Goal: Task Accomplishment & Management: Use online tool/utility

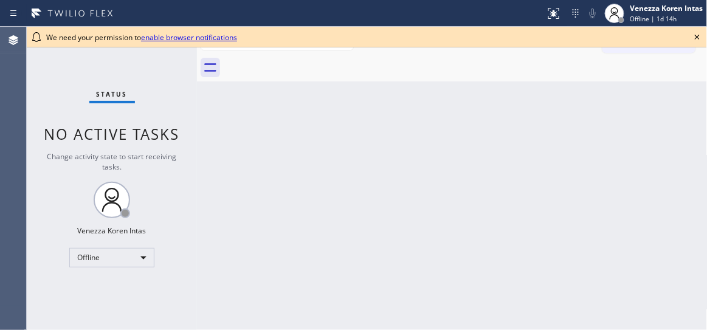
click at [373, 108] on div "Back to Dashboard Change Sender ID Customers Technicians Select a contact Outbo…" at bounding box center [452, 179] width 511 height 304
click at [696, 38] on icon at bounding box center [697, 37] width 15 height 15
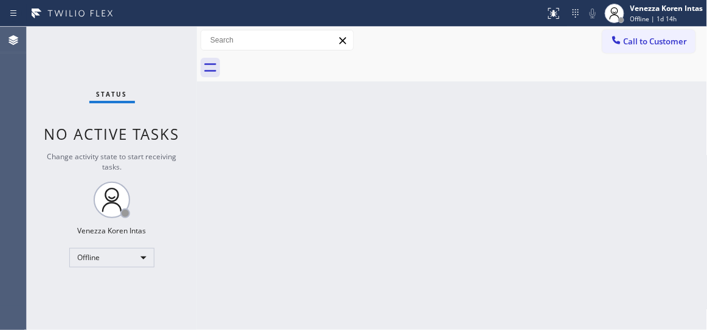
drag, startPoint x: 595, startPoint y: 120, endPoint x: 597, endPoint y: 112, distance: 8.1
click at [595, 120] on div "Back to Dashboard Change Sender ID Customers Technicians Select a contact Outbo…" at bounding box center [452, 179] width 511 height 304
click at [0, 70] on div "Agent Desktop" at bounding box center [13, 179] width 26 height 304
drag, startPoint x: 251, startPoint y: 187, endPoint x: 282, endPoint y: 228, distance: 51.3
click at [251, 186] on div "Back to Dashboard Change Sender ID Customers Technicians Select a contact Outbo…" at bounding box center [452, 179] width 511 height 304
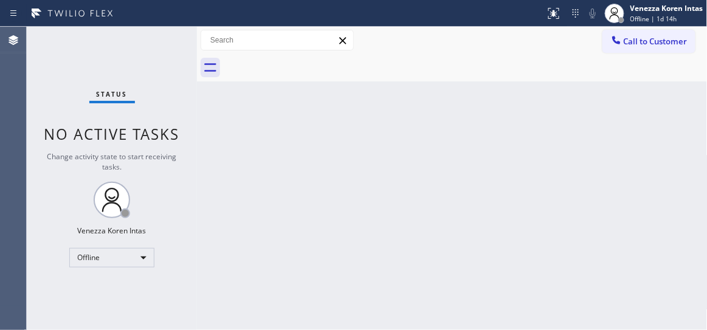
click at [140, 78] on div "Status No active tasks Change activity state to start receiving tasks. Venezza …" at bounding box center [112, 179] width 170 height 304
drag, startPoint x: 346, startPoint y: 184, endPoint x: 217, endPoint y: 170, distance: 129.6
click at [345, 184] on div "Back to Dashboard Change Sender ID Customers Technicians Select a contact Outbo…" at bounding box center [452, 179] width 511 height 304
click at [212, 151] on div "Back to Dashboard Change Sender ID Customers Technicians Select a contact Outbo…" at bounding box center [452, 179] width 511 height 304
drag, startPoint x: 301, startPoint y: 145, endPoint x: 310, endPoint y: 153, distance: 12.1
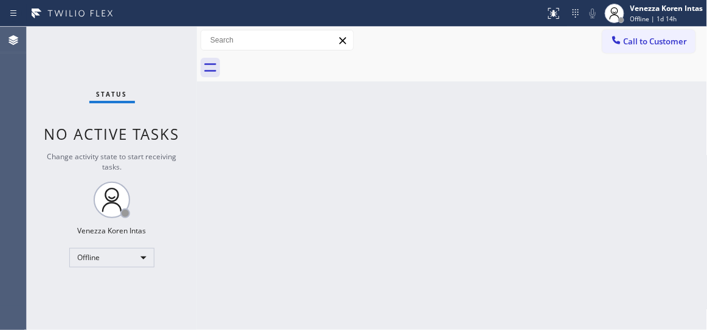
click at [301, 145] on div "Back to Dashboard Change Sender ID Customers Technicians Select a contact Outbo…" at bounding box center [452, 179] width 511 height 304
click at [110, 256] on div "Offline" at bounding box center [111, 257] width 85 height 19
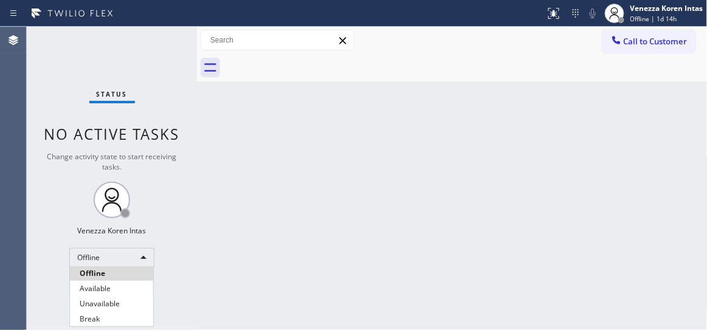
click at [102, 286] on li "Available" at bounding box center [111, 289] width 83 height 15
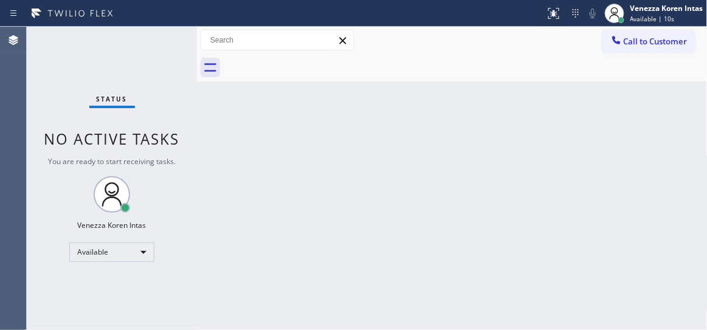
click at [174, 57] on div "Status No active tasks You are ready to start receiving tasks. Venezza Koren In…" at bounding box center [112, 179] width 170 height 304
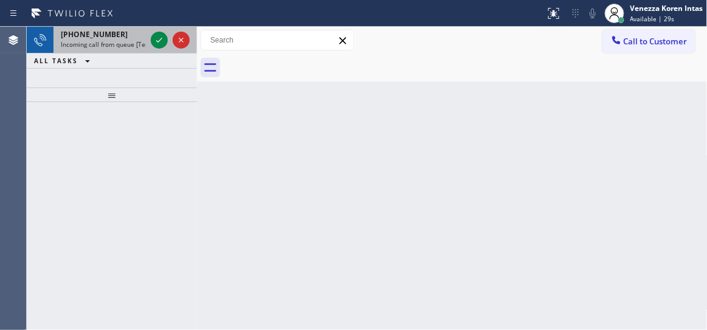
drag, startPoint x: 158, startPoint y: 28, endPoint x: 158, endPoint y: 48, distance: 20.1
click at [158, 29] on div at bounding box center [170, 40] width 44 height 27
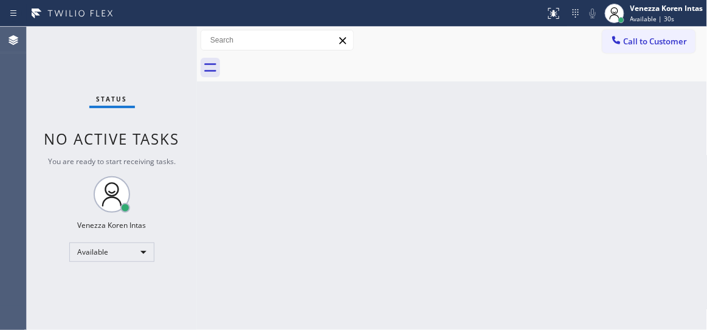
click at [159, 48] on div "Status No active tasks You are ready to start receiving tasks. Venezza Koren In…" at bounding box center [112, 179] width 170 height 304
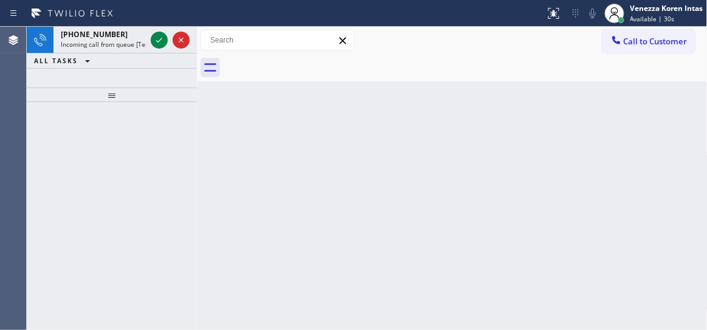
click at [160, 45] on icon at bounding box center [159, 40] width 15 height 15
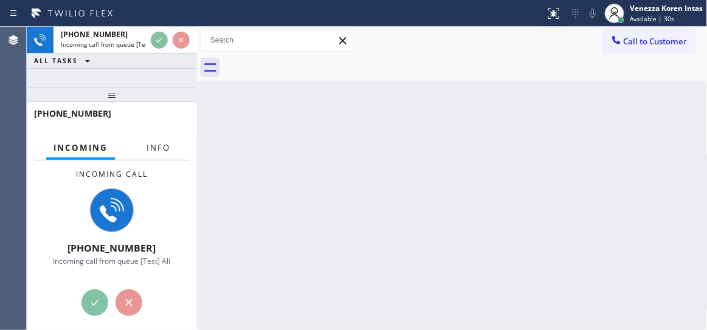
click at [171, 154] on button "Info" at bounding box center [158, 148] width 38 height 24
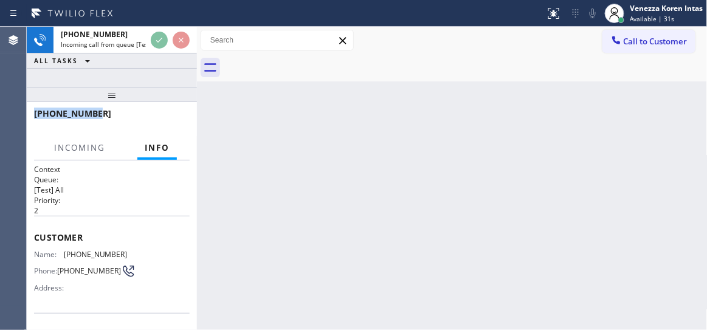
drag, startPoint x: 132, startPoint y: 76, endPoint x: 128, endPoint y: 116, distance: 40.4
click at [128, 116] on div "+16192131442 Incoming call from queue [Test] All ALL TASKS ALL TASKS ACTIVE TAS…" at bounding box center [112, 179] width 170 height 304
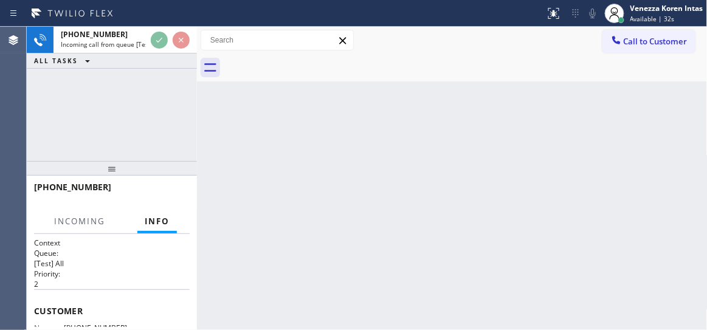
drag, startPoint x: 116, startPoint y: 97, endPoint x: 116, endPoint y: 187, distance: 89.4
click at [116, 176] on div at bounding box center [112, 168] width 170 height 15
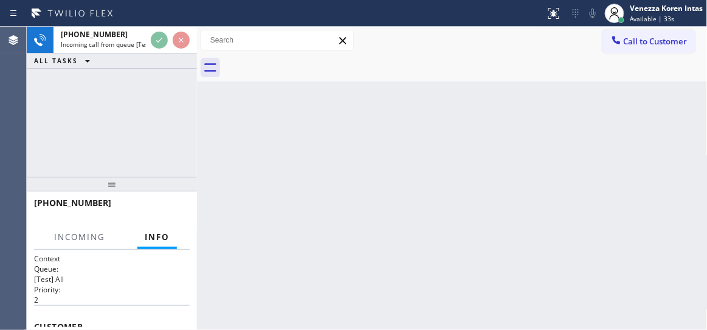
scroll to position [110, 0]
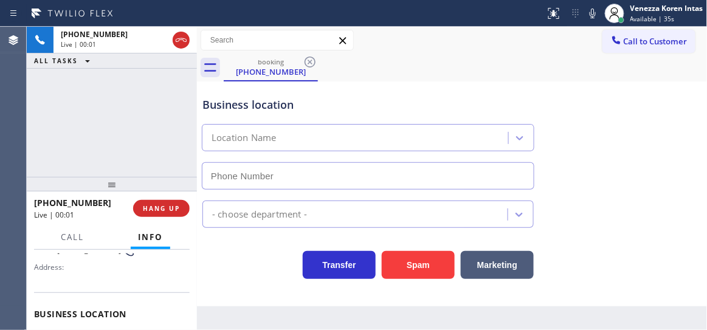
type input "(619) 536-0004"
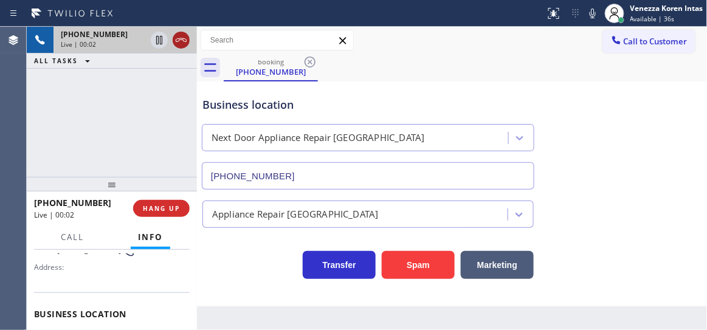
click at [178, 40] on icon at bounding box center [181, 40] width 11 height 4
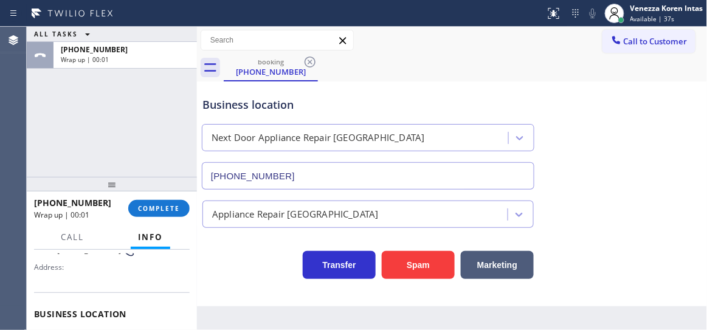
click at [317, 116] on div "Business location Next Door Appliance Repair Chula Vista (619) 536-0004" at bounding box center [368, 137] width 336 height 105
click at [608, 91] on div "Business location Next Door Appliance Repair Chula Vista (619) 536-0004" at bounding box center [452, 135] width 505 height 110
drag, startPoint x: 148, startPoint y: 212, endPoint x: 139, endPoint y: 203, distance: 12.9
click at [148, 211] on span "COMPLETE" at bounding box center [159, 208] width 42 height 9
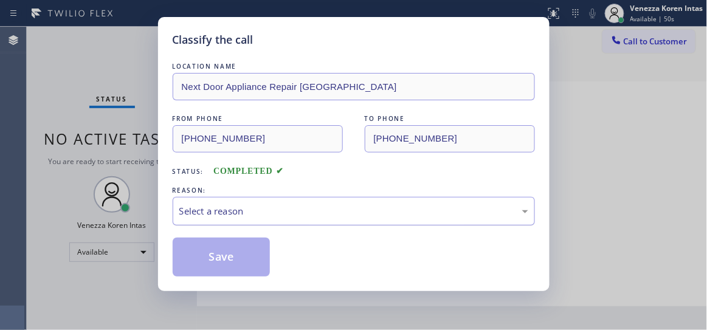
click at [277, 218] on div "Select a reason" at bounding box center [353, 211] width 349 height 14
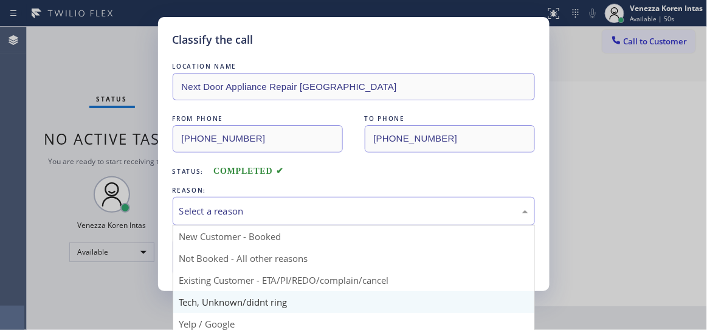
scroll to position [55, 0]
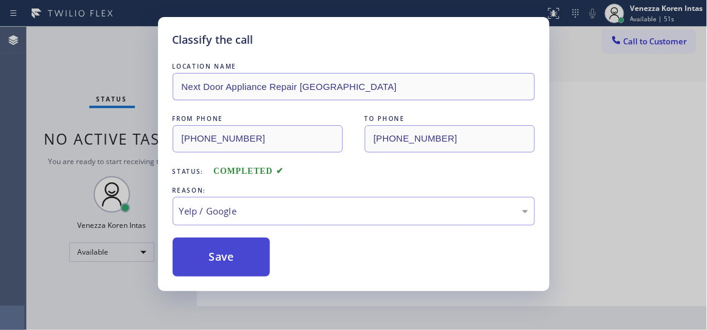
drag, startPoint x: 246, startPoint y: 273, endPoint x: 230, endPoint y: 259, distance: 21.6
click at [230, 259] on button "Save" at bounding box center [222, 257] width 98 height 39
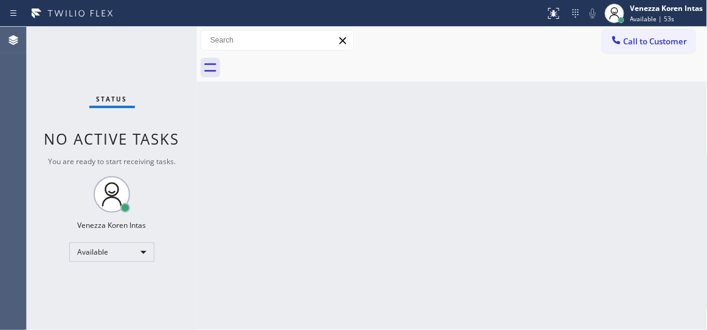
drag, startPoint x: 296, startPoint y: 130, endPoint x: 228, endPoint y: 204, distance: 100.3
click at [294, 130] on div "Back to Dashboard Change Sender ID Customers Technicians Select a contact Outbo…" at bounding box center [452, 179] width 511 height 304
drag, startPoint x: 390, startPoint y: 189, endPoint x: 185, endPoint y: 80, distance: 232.4
click at [386, 189] on div "Back to Dashboard Change Sender ID Customers Technicians Select a contact Outbo…" at bounding box center [452, 179] width 511 height 304
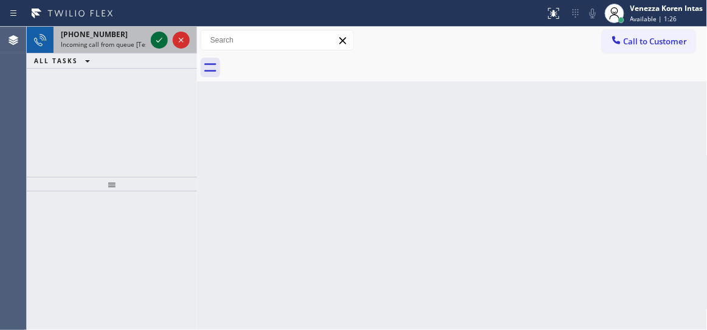
click at [159, 38] on icon at bounding box center [159, 40] width 15 height 15
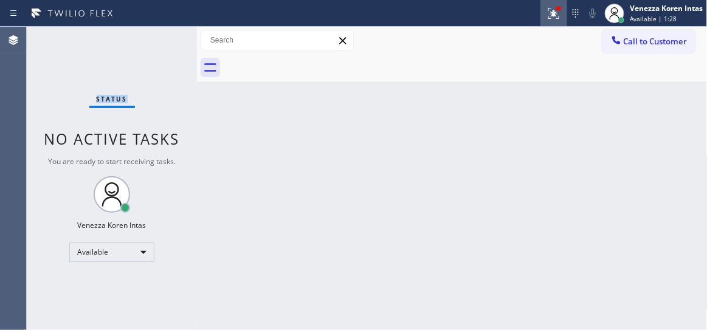
click at [560, 26] on button at bounding box center [554, 13] width 27 height 27
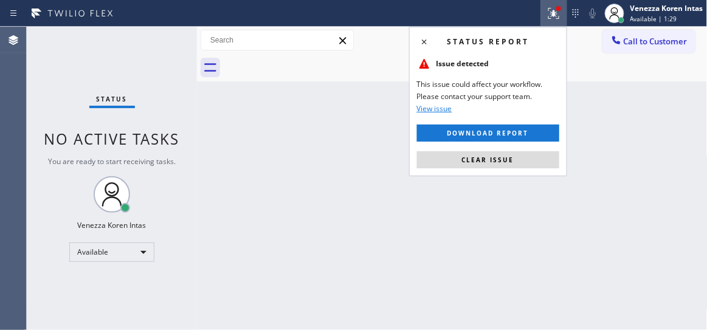
click at [541, 142] on div "Status report Issue detected This issue could affect your workflow. Please cont…" at bounding box center [488, 102] width 158 height 150
click at [541, 154] on button "Clear issue" at bounding box center [488, 159] width 142 height 17
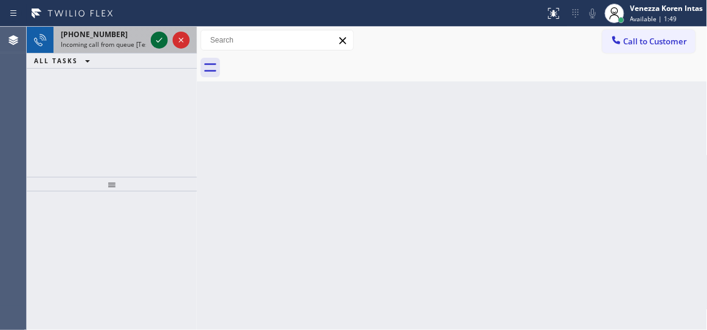
click at [156, 40] on icon at bounding box center [159, 40] width 15 height 15
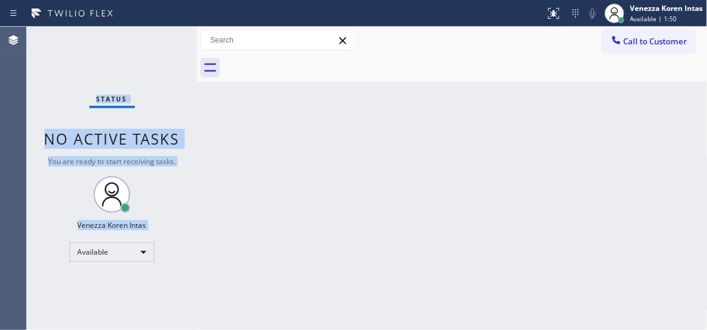
click at [156, 40] on div "Status No active tasks You are ready to start receiving tasks. Venezza Koren In…" at bounding box center [112, 179] width 170 height 304
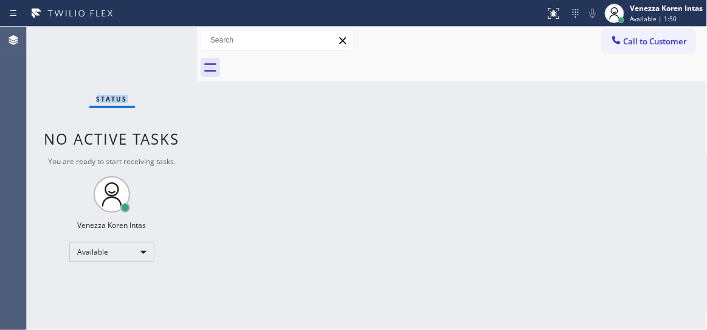
click at [156, 40] on div "Status No active tasks You are ready to start receiving tasks. Venezza Koren In…" at bounding box center [112, 179] width 170 height 304
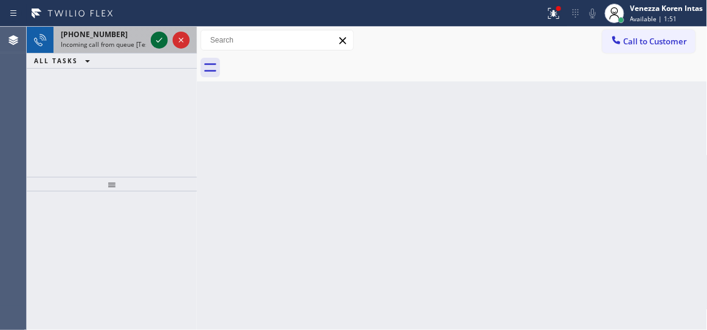
click at [167, 38] on div at bounding box center [159, 40] width 17 height 15
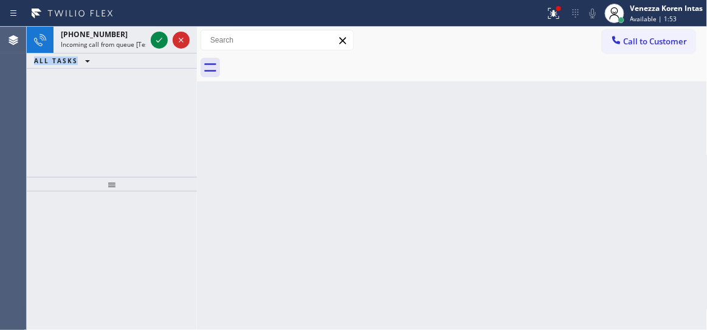
click at [162, 39] on icon at bounding box center [159, 40] width 15 height 15
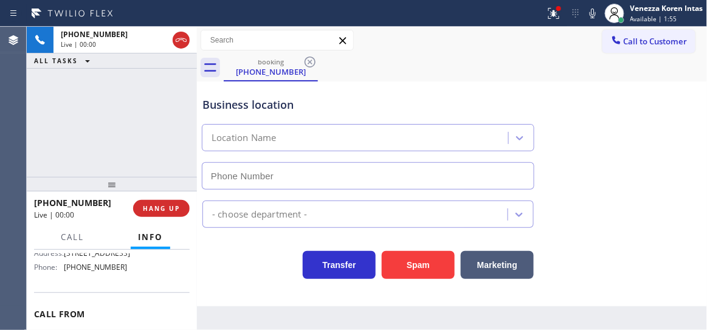
scroll to position [165, 0]
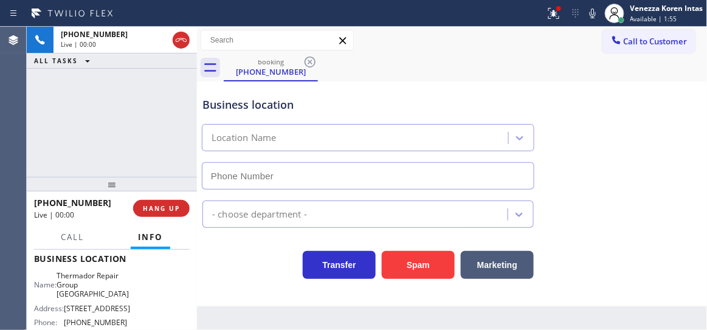
type input "(941) 241-0899"
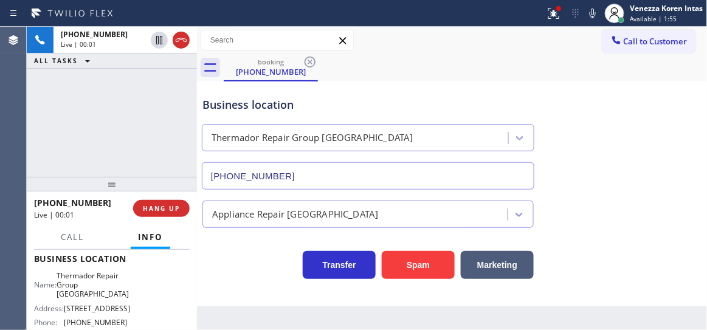
drag, startPoint x: 183, startPoint y: 33, endPoint x: 193, endPoint y: 49, distance: 18.9
click at [183, 34] on icon at bounding box center [181, 40] width 15 height 15
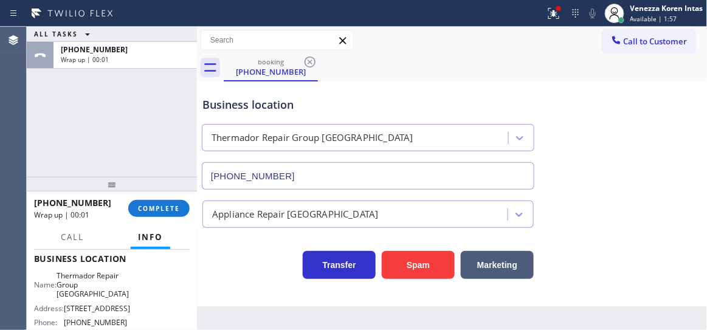
drag, startPoint x: 555, startPoint y: 23, endPoint x: 539, endPoint y: 156, distance: 134.2
click at [555, 23] on button at bounding box center [554, 13] width 27 height 27
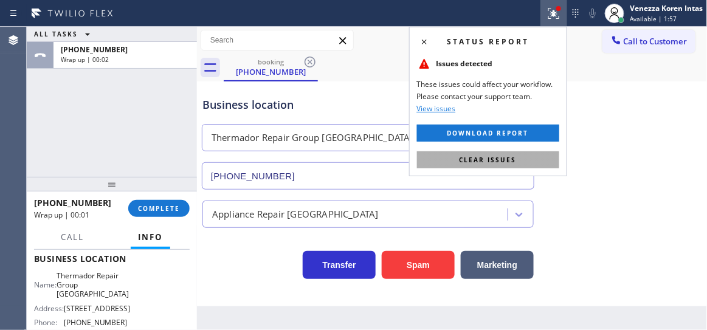
click at [520, 164] on button "Clear issues" at bounding box center [488, 159] width 142 height 17
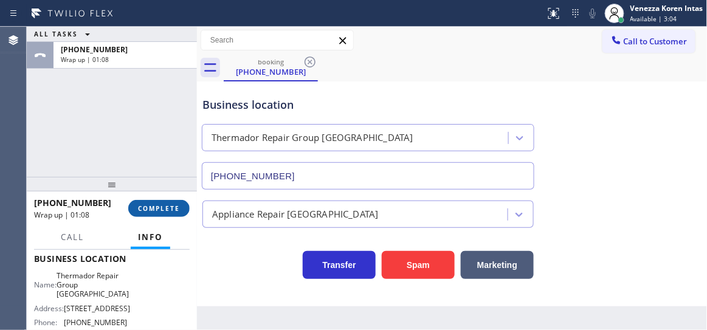
click at [161, 207] on span "COMPLETE" at bounding box center [159, 208] width 42 height 9
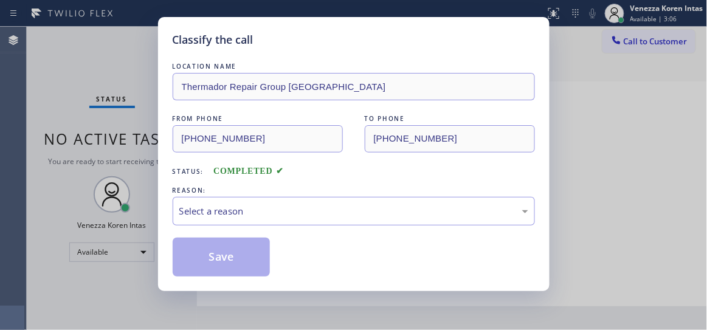
click at [237, 229] on div "LOCATION NAME Thermador Repair Group Sarasota FROM PHONE (689) 202-0320 TO PHON…" at bounding box center [354, 168] width 363 height 217
click at [245, 222] on div "Select a reason" at bounding box center [354, 211] width 363 height 29
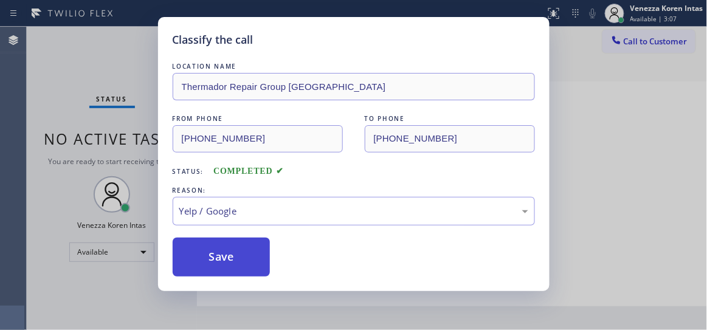
drag, startPoint x: 233, startPoint y: 269, endPoint x: 242, endPoint y: 274, distance: 10.3
click at [230, 269] on button "Save" at bounding box center [222, 257] width 98 height 39
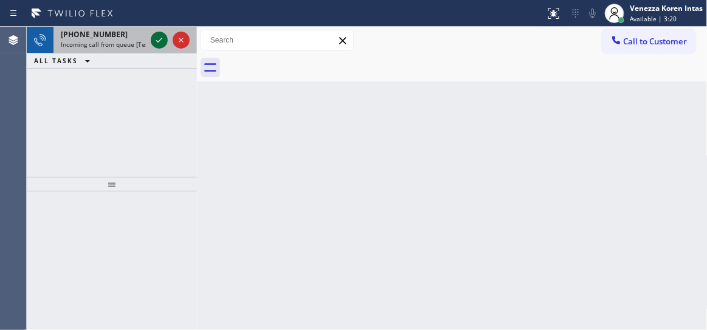
drag, startPoint x: 152, startPoint y: 34, endPoint x: 157, endPoint y: 39, distance: 6.9
click at [155, 38] on icon at bounding box center [159, 40] width 15 height 15
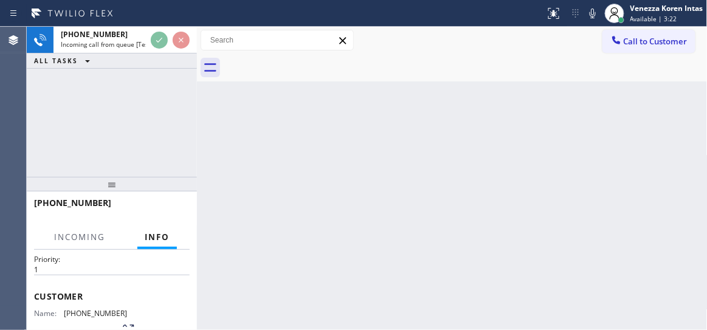
scroll to position [55, 0]
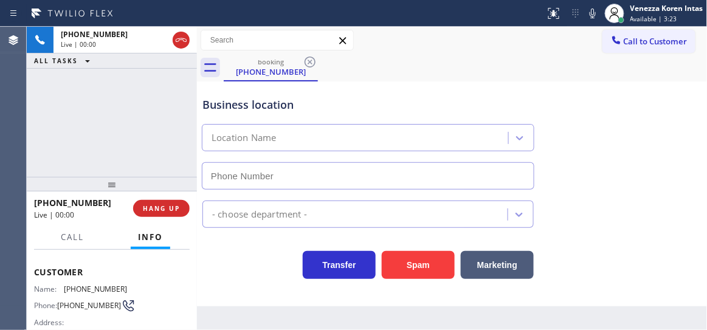
type input "(516) 646-1475"
drag, startPoint x: 182, startPoint y: 33, endPoint x: 209, endPoint y: 83, distance: 56.6
click at [182, 33] on icon at bounding box center [181, 40] width 15 height 15
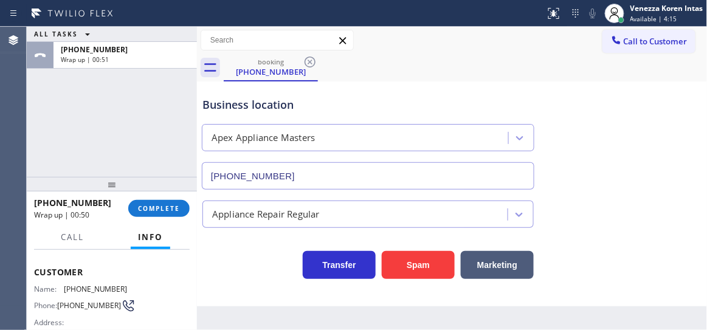
drag, startPoint x: 177, startPoint y: 213, endPoint x: 282, endPoint y: 231, distance: 106.1
click at [177, 213] on button "COMPLETE" at bounding box center [158, 208] width 61 height 17
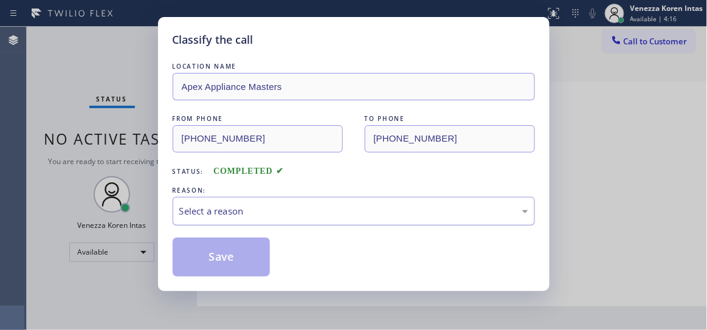
click at [280, 217] on div "Select a reason" at bounding box center [353, 211] width 349 height 14
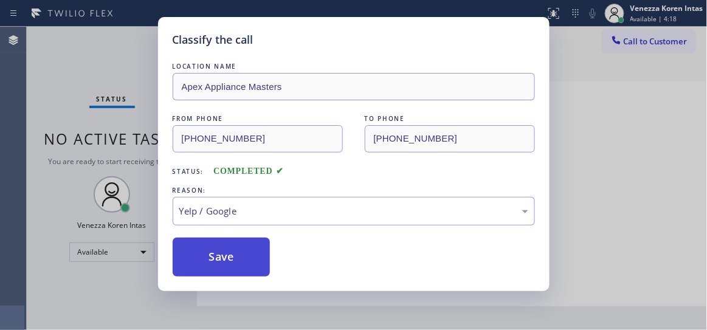
drag, startPoint x: 258, startPoint y: 317, endPoint x: 247, endPoint y: 238, distance: 80.4
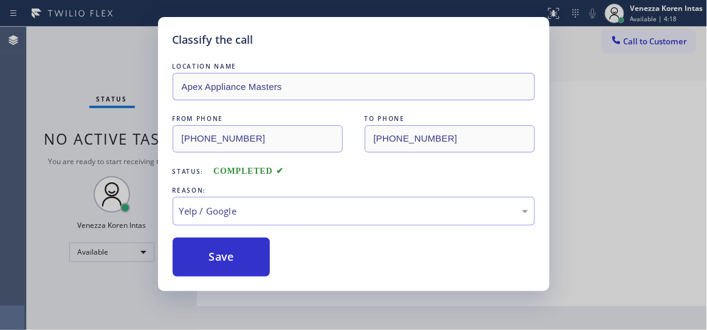
click at [247, 237] on div "LOCATION NAME Apex Appliance Masters FROM PHONE (631) 200-6417 TO PHONE (516) 6…" at bounding box center [354, 168] width 363 height 217
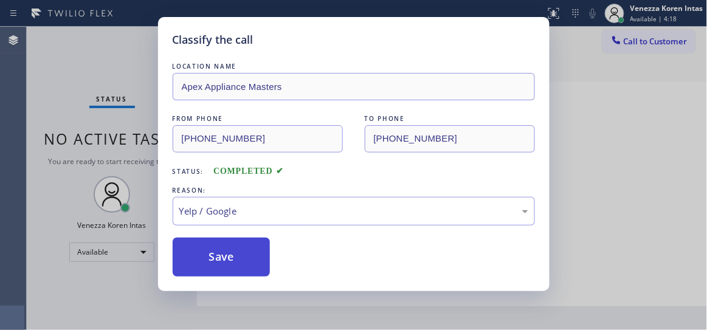
drag, startPoint x: 242, startPoint y: 262, endPoint x: 210, endPoint y: 246, distance: 35.4
click at [241, 262] on button "Save" at bounding box center [222, 257] width 98 height 39
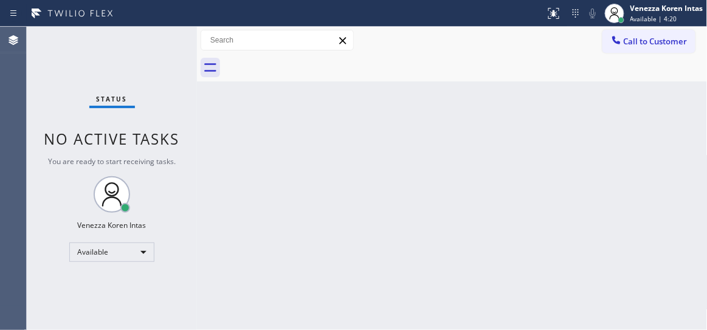
drag, startPoint x: 190, startPoint y: 43, endPoint x: 21, endPoint y: 72, distance: 171.0
click at [187, 44] on div "Status No active tasks You are ready to start receiving tasks. Venezza Koren In…" at bounding box center [112, 179] width 170 height 304
drag, startPoint x: 338, startPoint y: 229, endPoint x: 343, endPoint y: 237, distance: 10.1
click at [337, 229] on div "Back to Dashboard Change Sender ID Customers Technicians Select a contact Outbo…" at bounding box center [452, 179] width 511 height 304
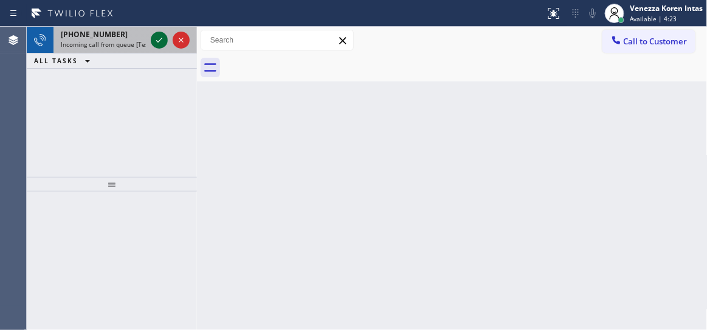
drag, startPoint x: 165, startPoint y: 32, endPoint x: 162, endPoint y: 38, distance: 6.6
click at [164, 33] on icon at bounding box center [159, 40] width 15 height 15
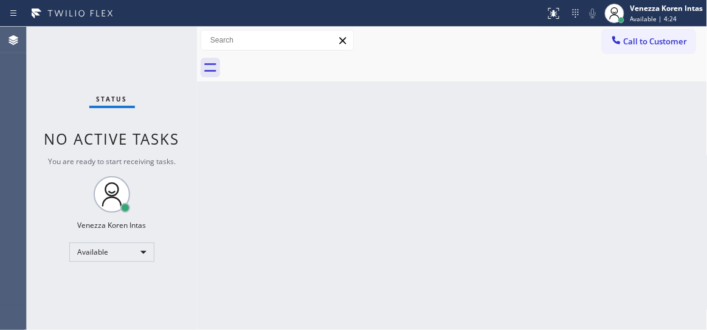
click at [162, 41] on div "Status No active tasks You are ready to start receiving tasks. Venezza Koren In…" at bounding box center [112, 179] width 170 height 304
drag, startPoint x: 162, startPoint y: 41, endPoint x: 496, endPoint y: 112, distance: 341.3
click at [161, 42] on div "Status No active tasks You are ready to start receiving tasks. Venezza Koren In…" at bounding box center [112, 179] width 170 height 304
click at [550, 25] on button at bounding box center [554, 13] width 27 height 27
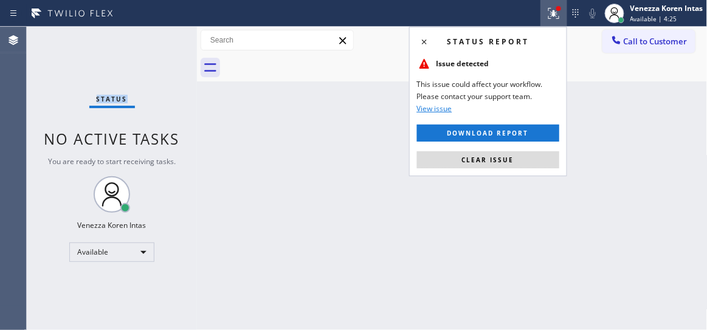
drag, startPoint x: 501, startPoint y: 162, endPoint x: 478, endPoint y: 179, distance: 28.2
click at [498, 164] on button "Clear issue" at bounding box center [488, 159] width 142 height 17
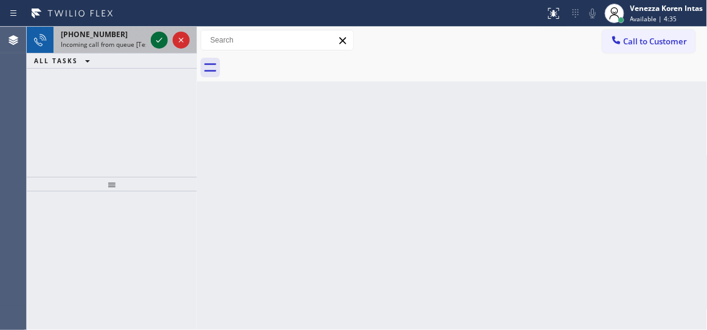
click at [162, 43] on icon at bounding box center [159, 40] width 15 height 15
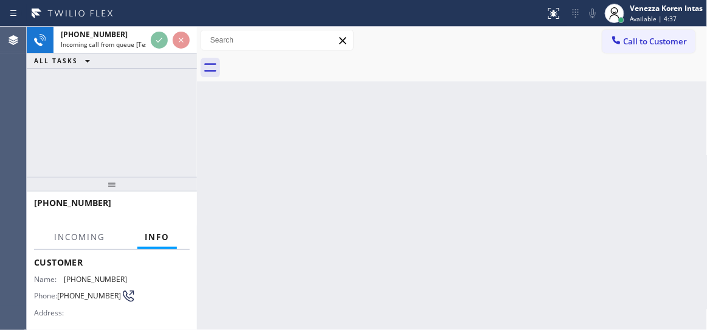
scroll to position [221, 0]
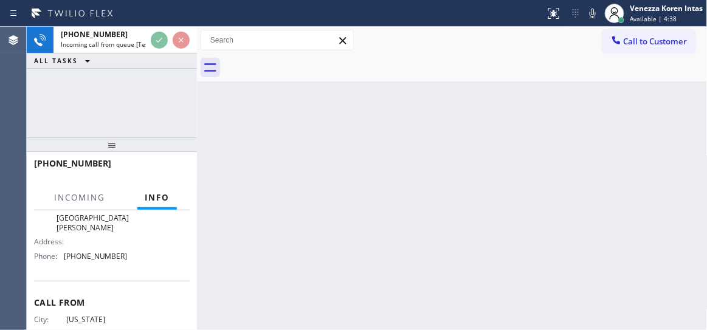
drag, startPoint x: 98, startPoint y: 189, endPoint x: 133, endPoint y: 206, distance: 38.9
click at [113, 144] on div at bounding box center [112, 144] width 170 height 15
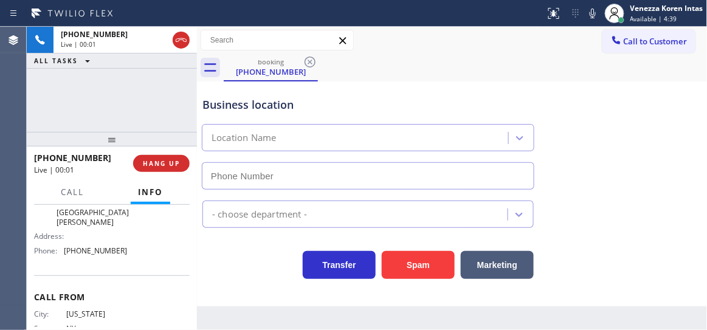
scroll to position [235, 0]
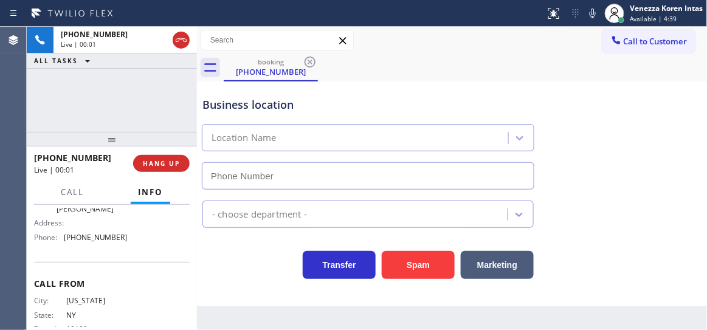
type input "(929) 419-3990"
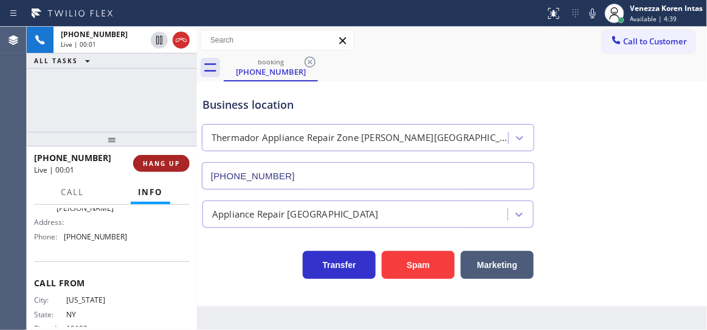
click at [180, 164] on button "HANG UP" at bounding box center [161, 163] width 57 height 17
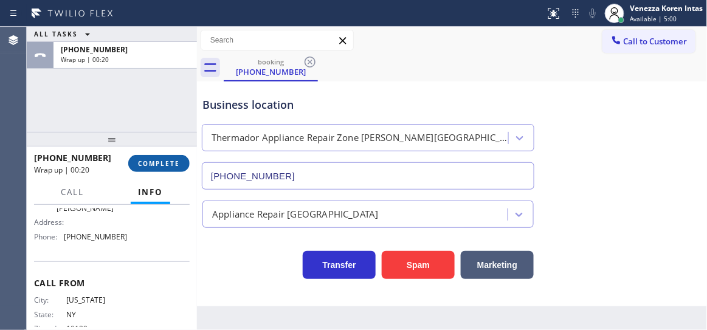
click at [148, 161] on span "COMPLETE" at bounding box center [159, 163] width 42 height 9
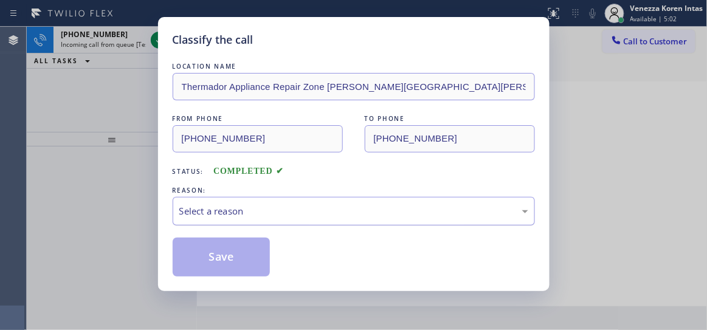
click at [240, 215] on div "Select a reason" at bounding box center [353, 211] width 349 height 14
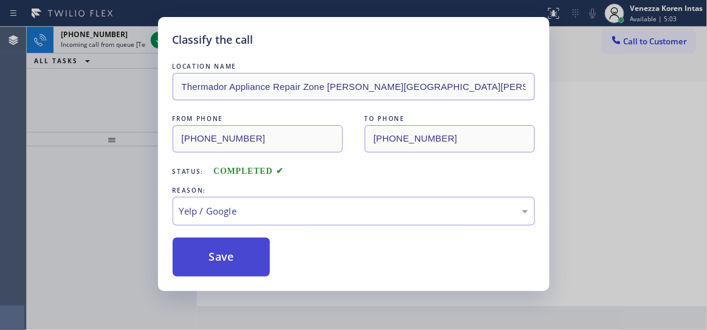
click at [226, 267] on button "Save" at bounding box center [222, 257] width 98 height 39
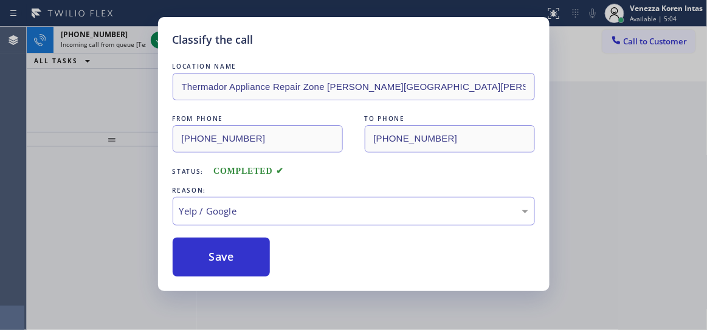
click at [151, 26] on div "Classify the call LOCATION NAME Thermador Appliance Repair Zone Murray Hill FRO…" at bounding box center [353, 165] width 707 height 330
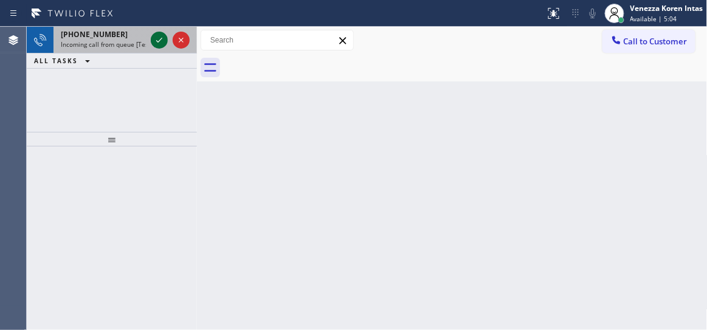
click at [155, 34] on icon at bounding box center [159, 40] width 15 height 15
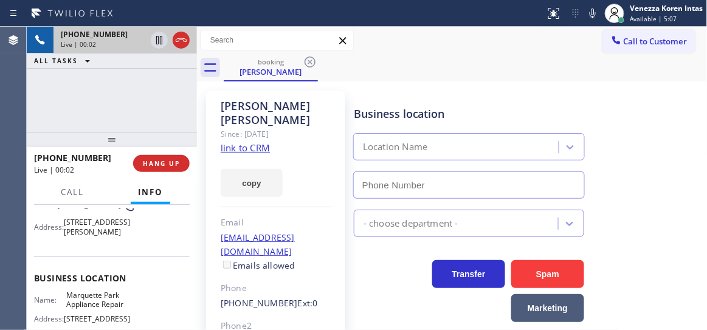
scroll to position [165, 0]
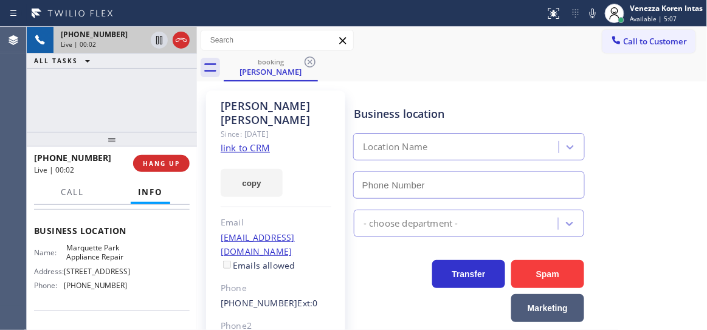
type input "(312) 313-9548"
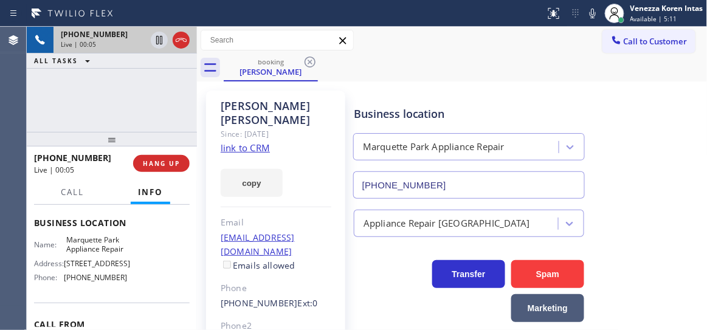
click at [251, 142] on link "link to CRM" at bounding box center [245, 148] width 49 height 12
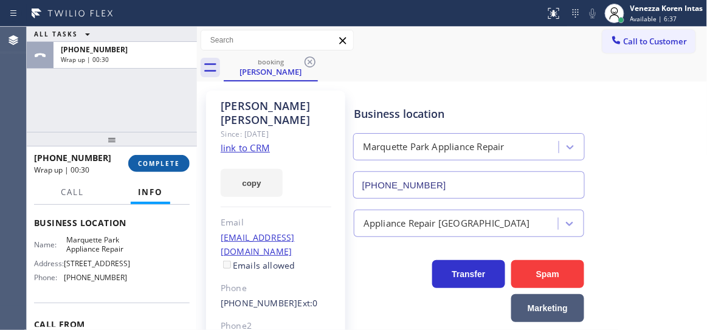
click at [176, 159] on span "COMPLETE" at bounding box center [159, 163] width 42 height 9
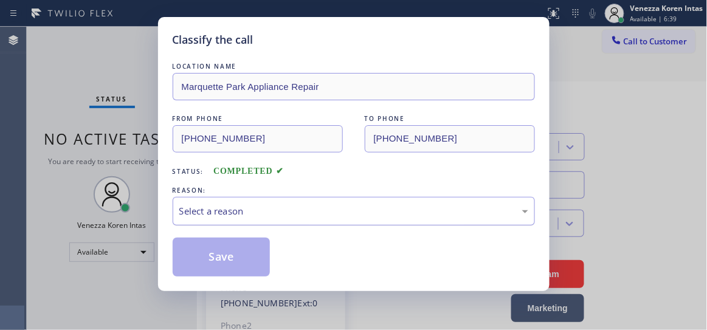
click at [302, 203] on div "Select a reason" at bounding box center [354, 211] width 363 height 29
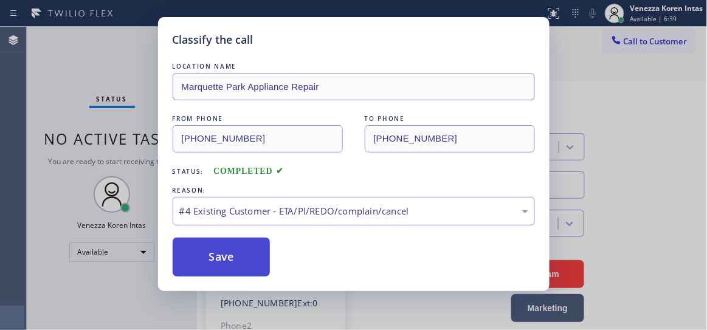
click at [242, 271] on button "Save" at bounding box center [222, 257] width 98 height 39
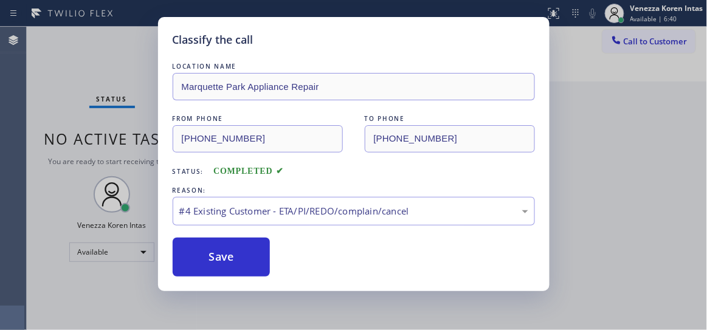
drag, startPoint x: 95, startPoint y: 52, endPoint x: 131, endPoint y: 66, distance: 38.5
click at [97, 52] on div "Classify the call LOCATION NAME Marquette Park Appliance Repair FROM PHONE (312…" at bounding box center [353, 165] width 707 height 330
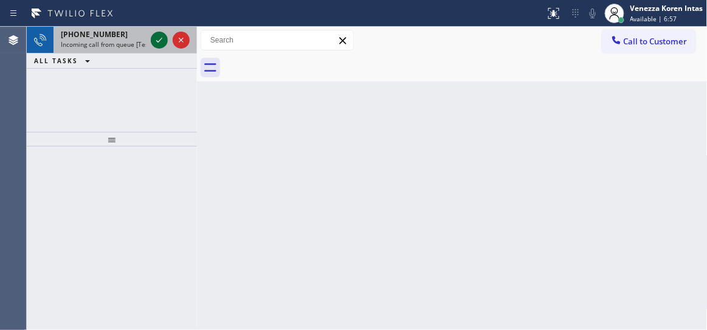
click at [162, 38] on icon at bounding box center [159, 40] width 6 height 5
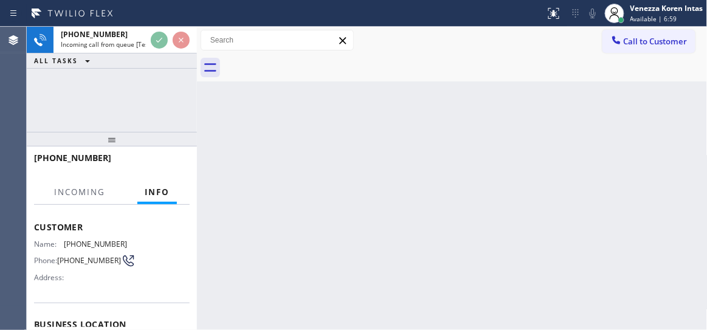
scroll to position [110, 0]
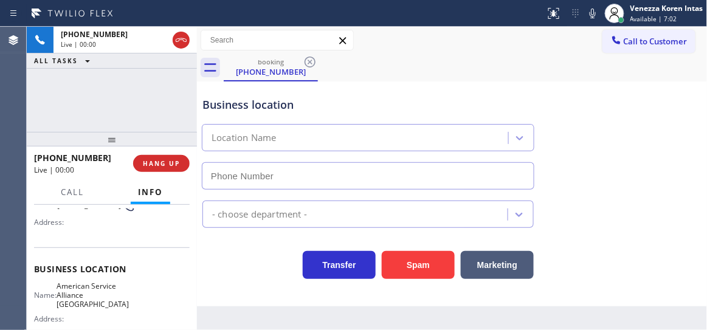
type input "(213) 277-6121"
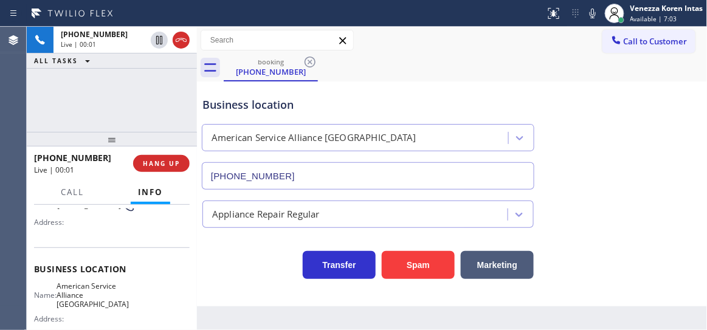
drag, startPoint x: 348, startPoint y: 92, endPoint x: 352, endPoint y: 99, distance: 8.4
click at [349, 92] on div "Business location American Service Alliance Alhambra (213) 277-6121" at bounding box center [368, 137] width 336 height 105
click at [128, 71] on div "+12138407459 Live | 00:09 ALL TASKS ALL TASKS ACTIVE TASKS TASKS IN WRAP UP" at bounding box center [112, 79] width 170 height 105
click at [227, 117] on div "Business location American Service Alliance Alhambra (213) 277-6121" at bounding box center [368, 137] width 336 height 105
drag, startPoint x: 65, startPoint y: 286, endPoint x: 108, endPoint y: 311, distance: 49.6
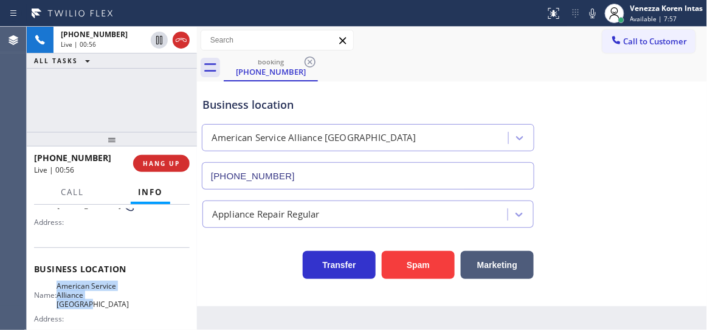
click at [108, 309] on span "American Service Alliance Alhambra" at bounding box center [93, 296] width 72 height 28
copy span "American Service Alliance Alhambra"
click at [398, 46] on div "Call to Customer Outbound call Location Search location Your caller id phone nu…" at bounding box center [452, 40] width 511 height 21
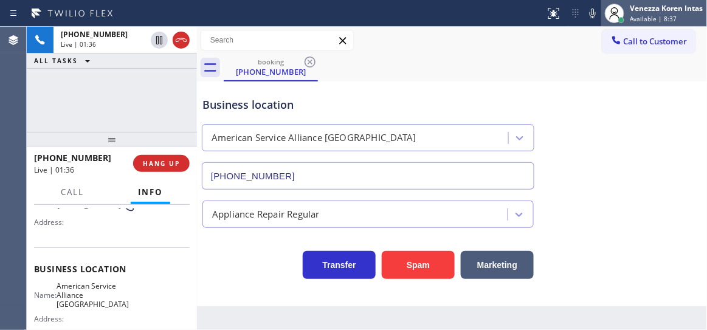
click at [603, 18] on div at bounding box center [615, 13] width 27 height 27
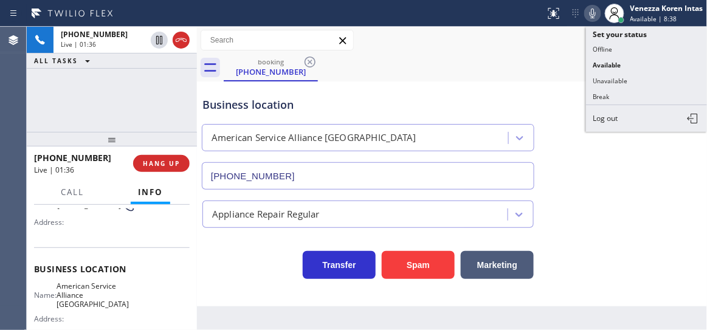
click at [594, 17] on icon at bounding box center [593, 13] width 15 height 15
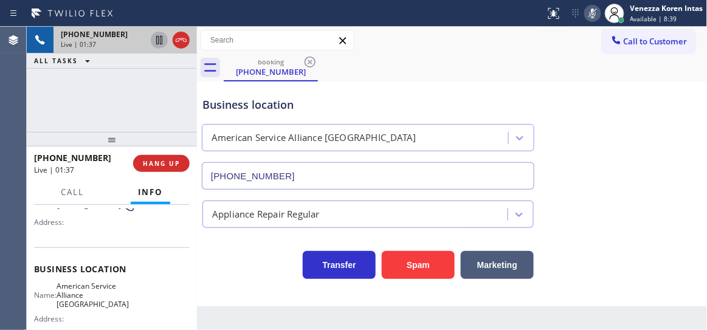
drag, startPoint x: 160, startPoint y: 38, endPoint x: 167, endPoint y: 47, distance: 11.2
click at [159, 38] on icon at bounding box center [159, 40] width 15 height 15
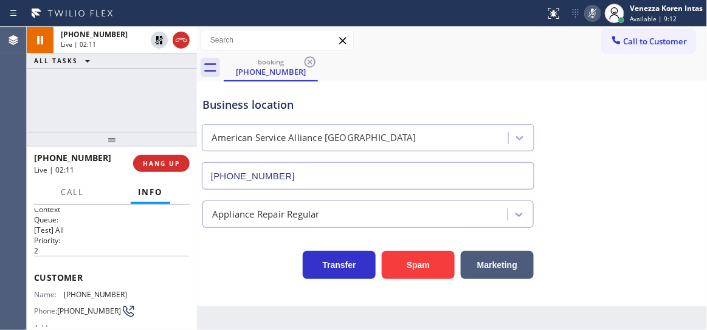
scroll to position [0, 0]
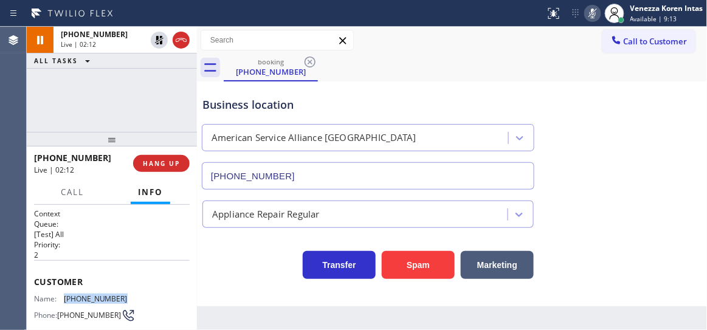
drag, startPoint x: 130, startPoint y: 300, endPoint x: 61, endPoint y: 300, distance: 69.3
click at [61, 300] on div "Name: (213) 840-7459 Phone: (213) 840-7459 Address:" at bounding box center [112, 318] width 156 height 48
copy div "(213) 840-7459"
click at [588, 12] on icon at bounding box center [593, 13] width 15 height 15
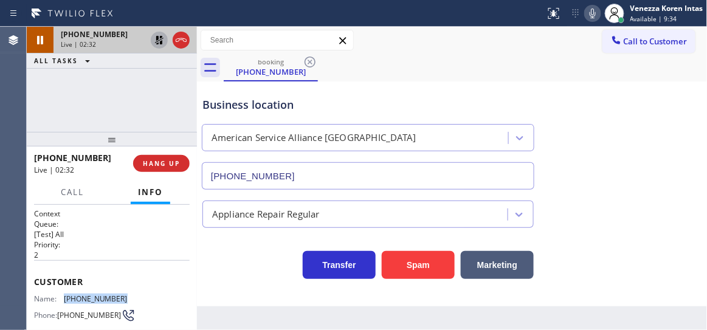
click at [158, 38] on icon at bounding box center [159, 40] width 9 height 9
click at [467, 44] on div "Call to Customer Outbound call Location Search location Your caller id phone nu…" at bounding box center [452, 40] width 511 height 21
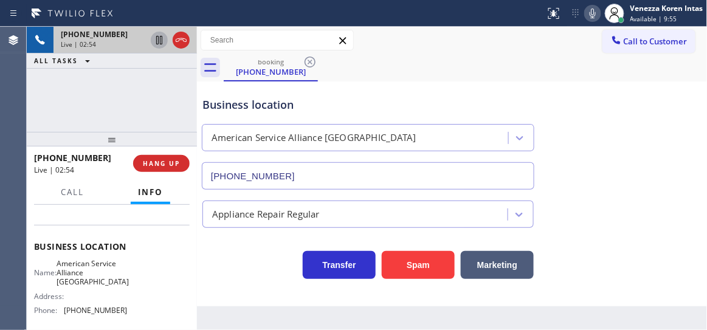
scroll to position [165, 0]
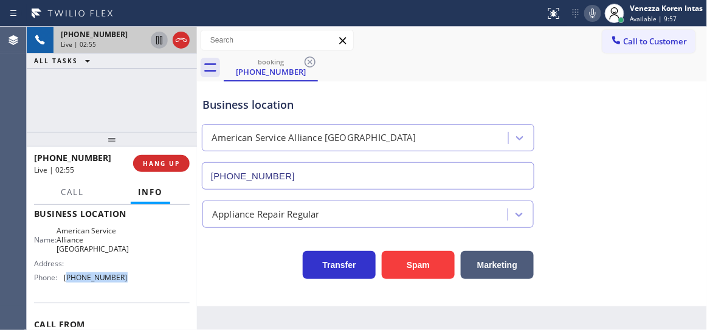
drag, startPoint x: 131, startPoint y: 283, endPoint x: 66, endPoint y: 285, distance: 65.7
click at [66, 285] on div "Name: American Service Alliance Alhambra Address: Phone: (213) 277-6121" at bounding box center [112, 256] width 156 height 61
copy span "213) 277-6121"
click at [182, 34] on icon at bounding box center [181, 40] width 15 height 15
click at [175, 161] on span "HANG UP" at bounding box center [161, 163] width 37 height 9
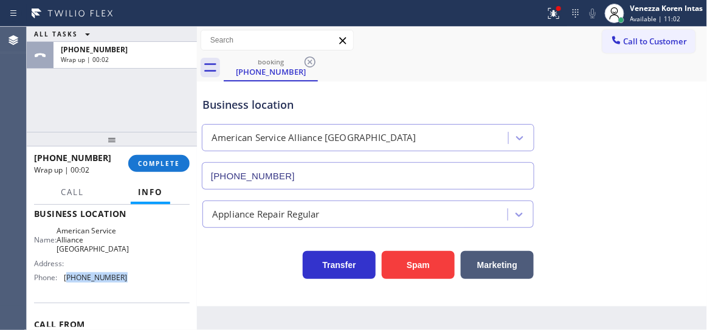
drag, startPoint x: 161, startPoint y: 164, endPoint x: 277, endPoint y: 177, distance: 117.5
click at [162, 164] on span "COMPLETE" at bounding box center [159, 163] width 42 height 9
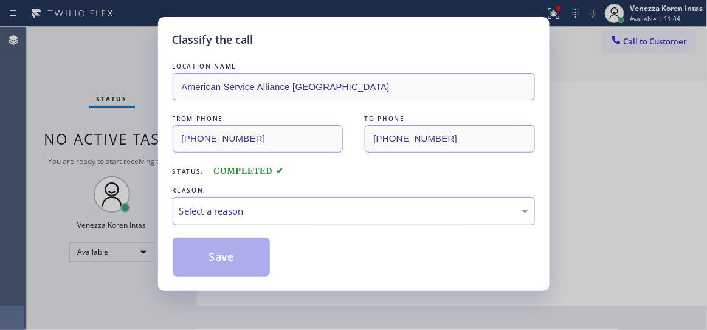
click at [279, 196] on div "REASON:" at bounding box center [354, 190] width 363 height 13
click at [282, 220] on div "Select a reason" at bounding box center [354, 211] width 363 height 29
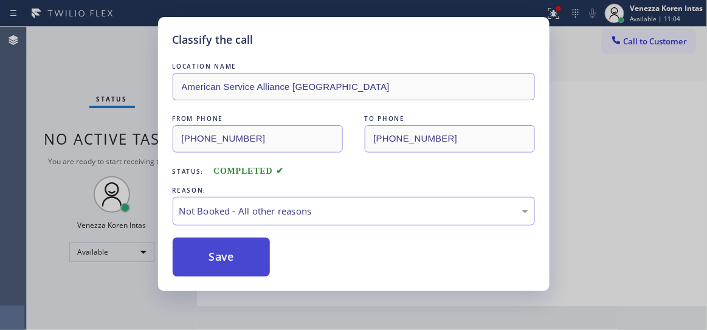
click at [265, 263] on button "Save" at bounding box center [222, 257] width 98 height 39
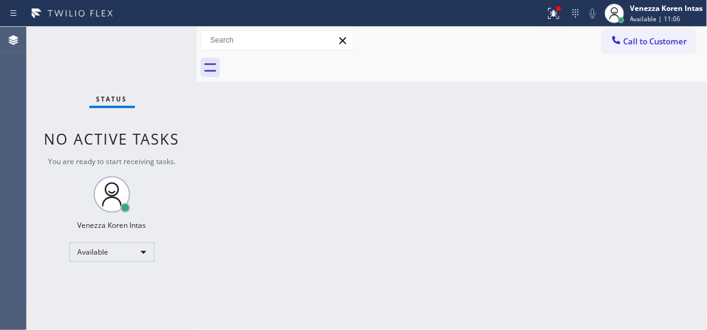
drag, startPoint x: 185, startPoint y: 48, endPoint x: 176, endPoint y: 46, distance: 9.3
click at [185, 48] on div "Status No active tasks You are ready to start receiving tasks. Venezza Koren In…" at bounding box center [112, 179] width 170 height 304
click at [551, 7] on icon at bounding box center [554, 13] width 15 height 15
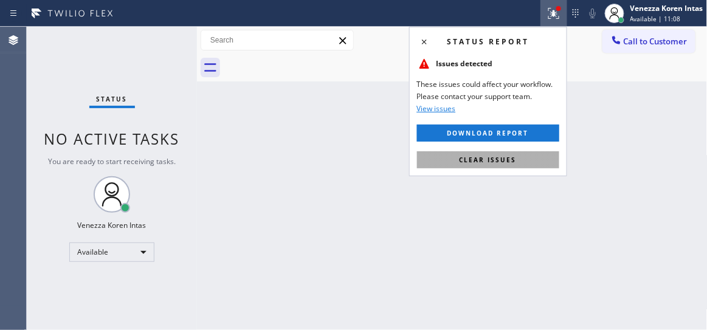
click at [534, 160] on button "Clear issues" at bounding box center [488, 159] width 142 height 17
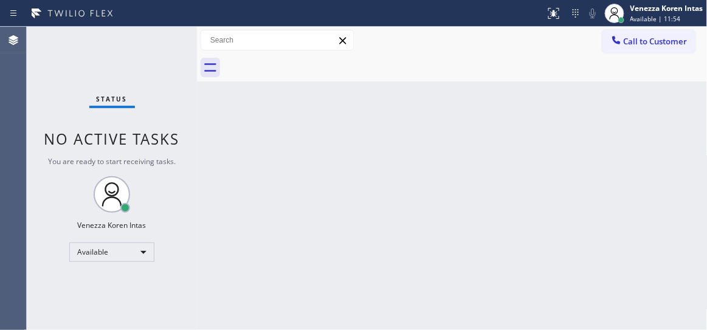
drag, startPoint x: 169, startPoint y: 64, endPoint x: 186, endPoint y: 78, distance: 21.7
click at [169, 64] on div "Status No active tasks You are ready to start receiving tasks. Venezza Koren In…" at bounding box center [112, 179] width 170 height 304
drag, startPoint x: 182, startPoint y: 52, endPoint x: 29, endPoint y: 66, distance: 154.0
click at [176, 52] on div "Status No active tasks You are ready to start receiving tasks. Venezza Koren In…" at bounding box center [112, 179] width 170 height 304
click at [160, 52] on div "Status No active tasks You are ready to start receiving tasks. Venezza Koren In…" at bounding box center [112, 179] width 170 height 304
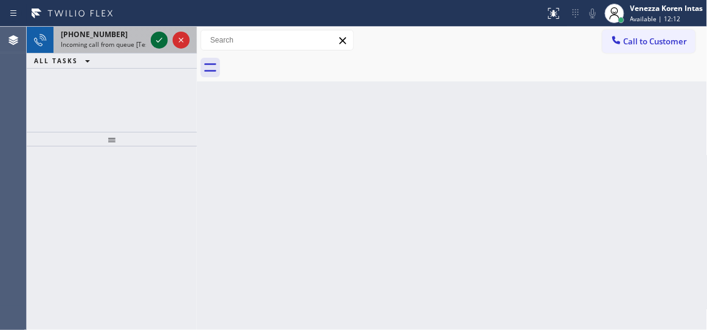
click at [158, 32] on button at bounding box center [159, 40] width 17 height 17
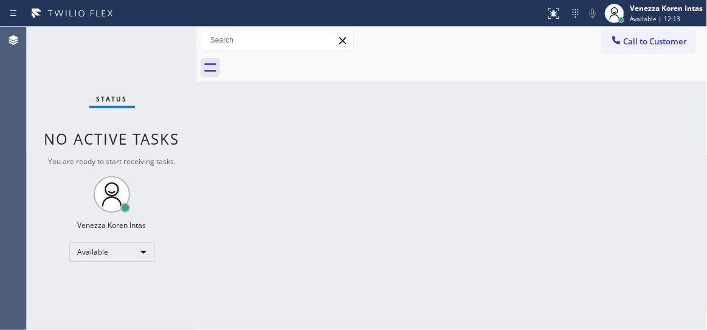
click at [157, 36] on div "Status No active tasks You are ready to start receiving tasks. Venezza Koren In…" at bounding box center [112, 179] width 170 height 304
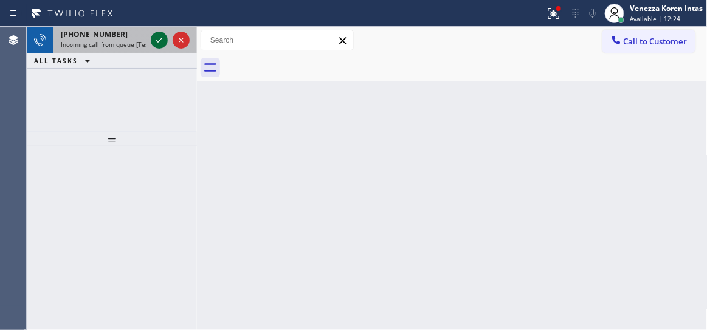
click at [157, 36] on icon at bounding box center [159, 40] width 15 height 15
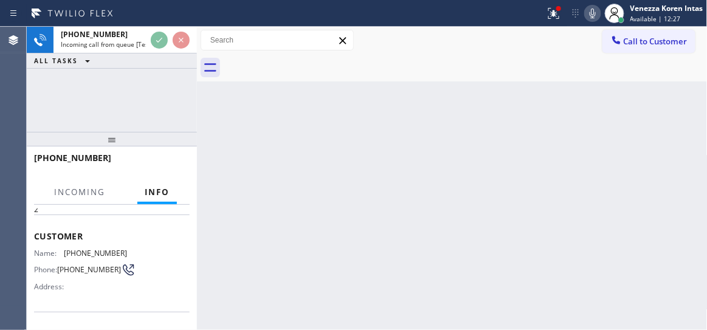
scroll to position [165, 0]
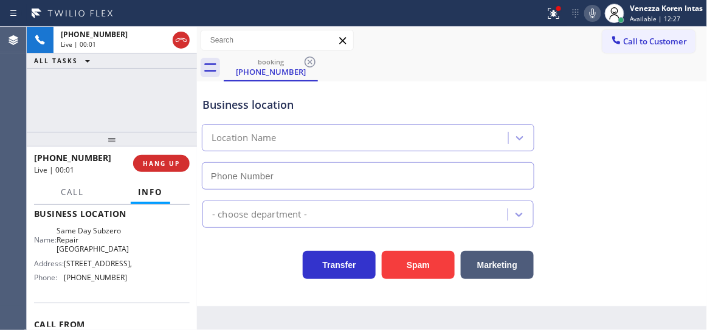
type input "(858) 923-4515"
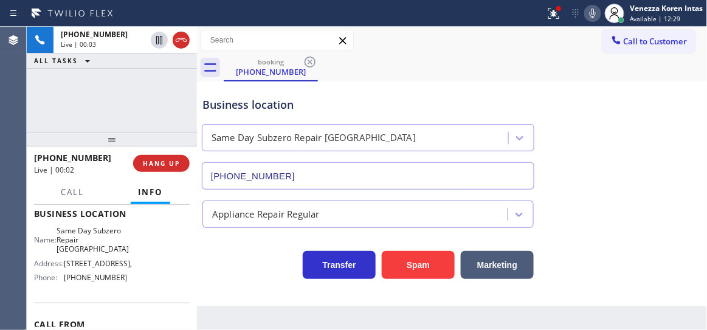
click at [232, 109] on div "Business location" at bounding box center [368, 105] width 331 height 16
click at [121, 106] on div "+18582032433 Live | 00:07 ALL TASKS ALL TASKS ACTIVE TASKS TASKS IN WRAP UP" at bounding box center [112, 79] width 170 height 105
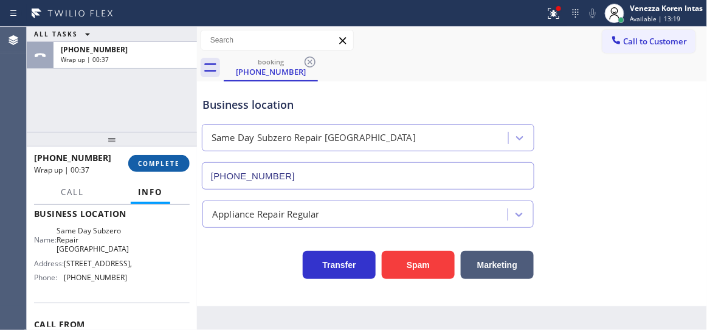
click at [175, 160] on span "COMPLETE" at bounding box center [159, 163] width 42 height 9
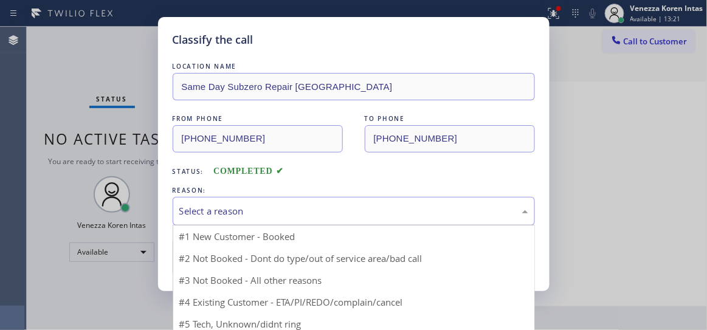
click at [283, 218] on div "Select a reason" at bounding box center [353, 211] width 349 height 14
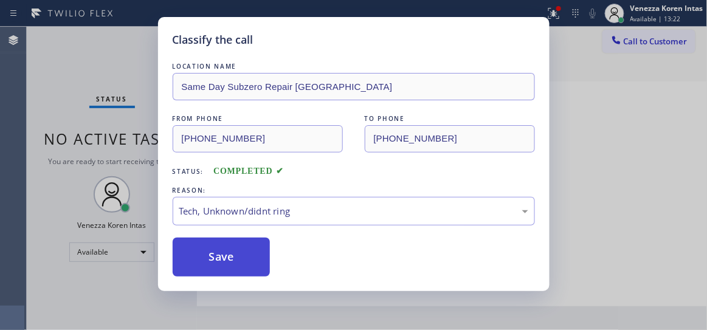
click at [227, 256] on button "Save" at bounding box center [222, 257] width 98 height 39
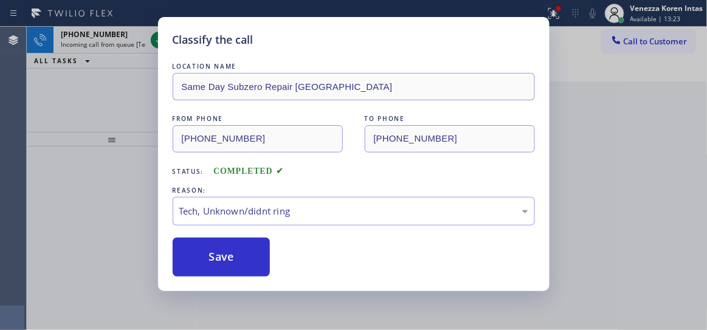
click at [143, 63] on div "Classify the call LOCATION NAME Next Door Appliance Repair Chula Vista FROM PHO…" at bounding box center [367, 179] width 681 height 304
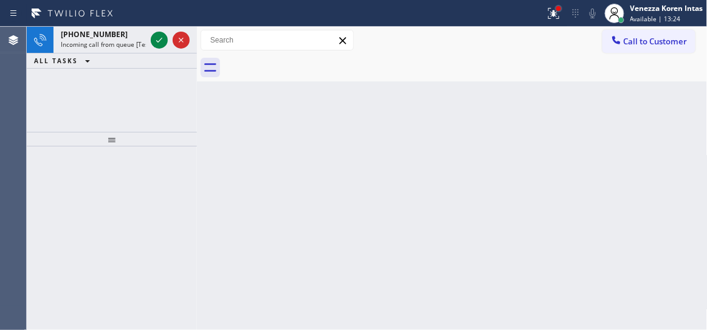
click at [555, 10] on div at bounding box center [558, 8] width 7 height 7
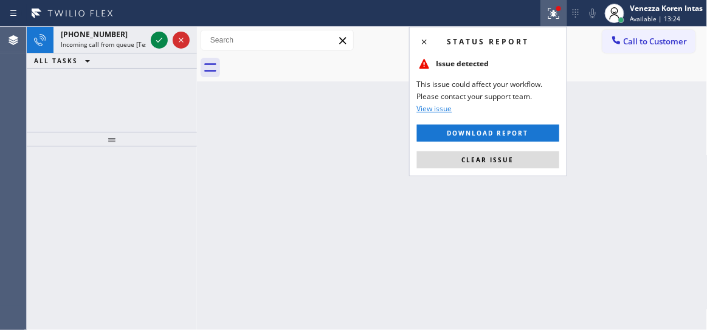
drag, startPoint x: 501, startPoint y: 158, endPoint x: 326, endPoint y: 133, distance: 176.9
click at [499, 158] on span "Clear issue" at bounding box center [488, 160] width 52 height 9
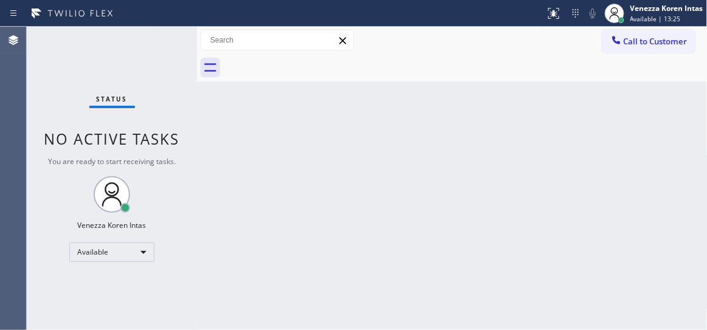
click at [156, 36] on div "Status No active tasks You are ready to start receiving tasks. Venezza Koren In…" at bounding box center [112, 179] width 170 height 304
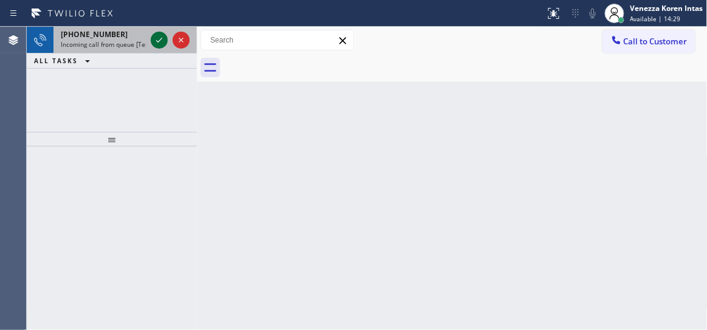
click at [156, 36] on icon at bounding box center [159, 40] width 15 height 15
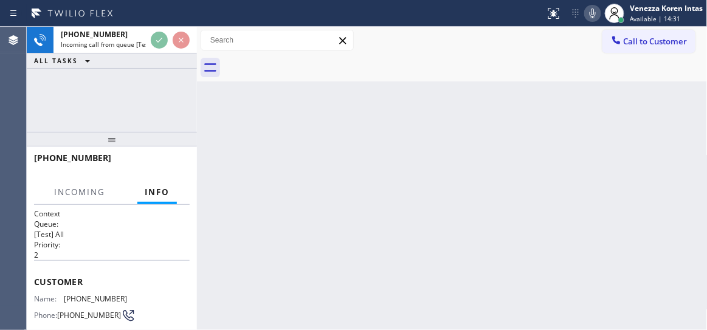
scroll to position [221, 0]
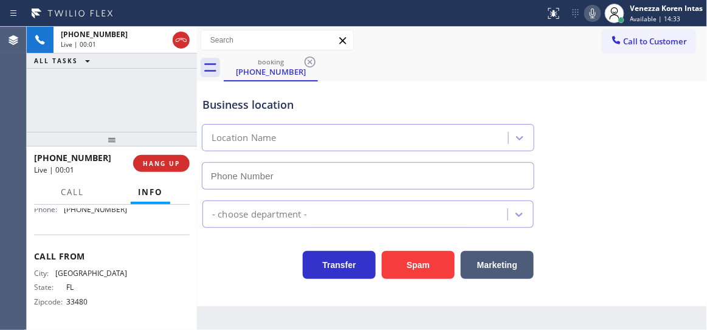
type input "(561) 336-6473"
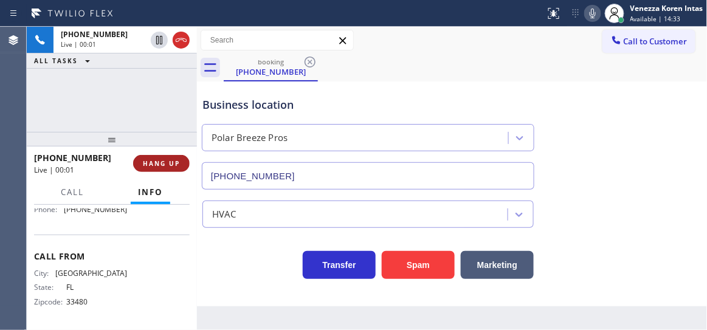
click at [165, 163] on span "HANG UP" at bounding box center [161, 163] width 37 height 9
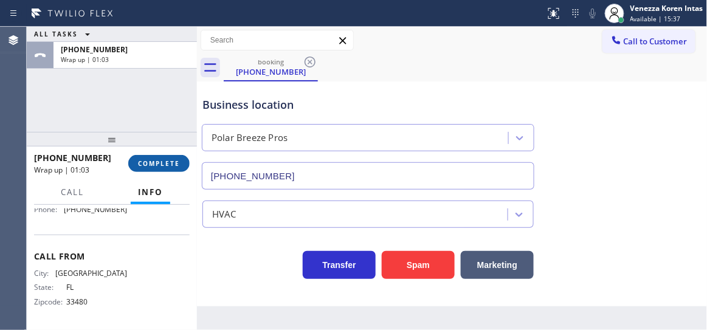
click at [176, 170] on button "COMPLETE" at bounding box center [158, 163] width 61 height 17
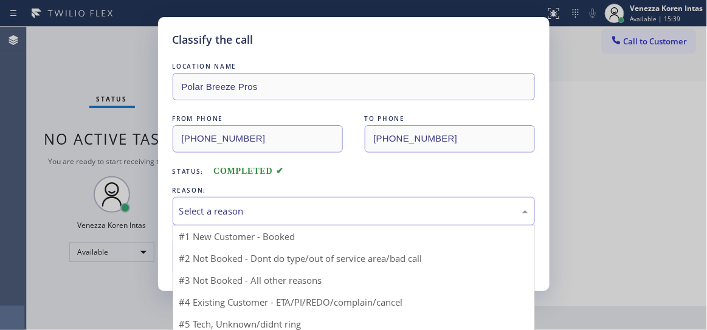
drag, startPoint x: 317, startPoint y: 220, endPoint x: 279, endPoint y: 297, distance: 86.0
click at [316, 220] on div "Select a reason" at bounding box center [354, 211] width 363 height 29
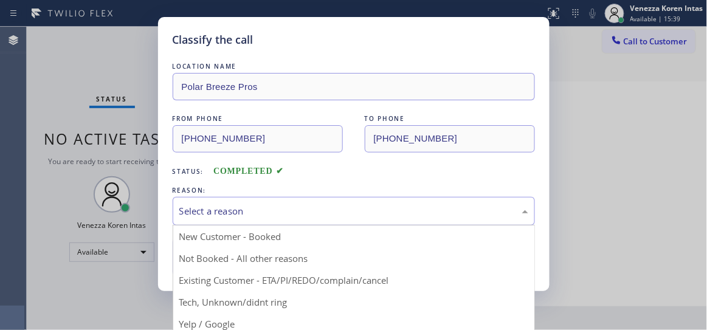
drag, startPoint x: 275, startPoint y: 306, endPoint x: 248, endPoint y: 267, distance: 47.2
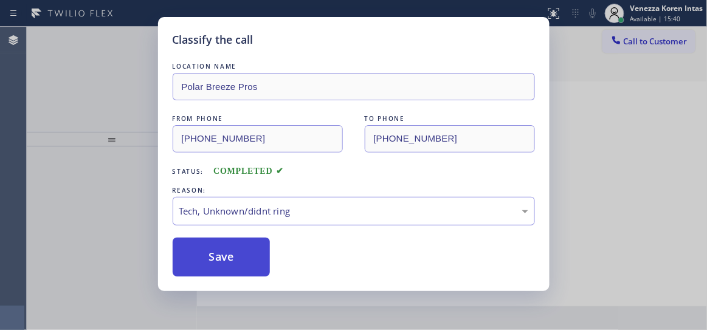
click at [248, 267] on button "Save" at bounding box center [222, 257] width 98 height 39
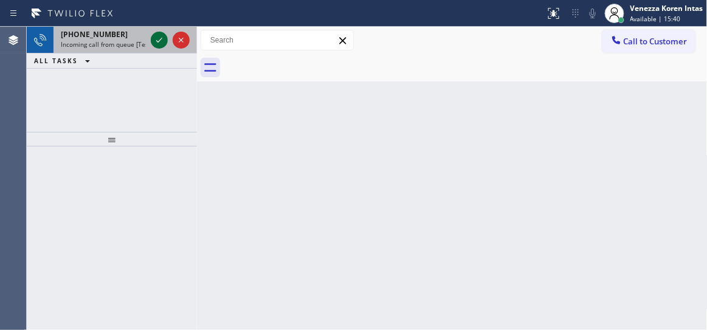
click at [157, 45] on icon at bounding box center [159, 40] width 15 height 15
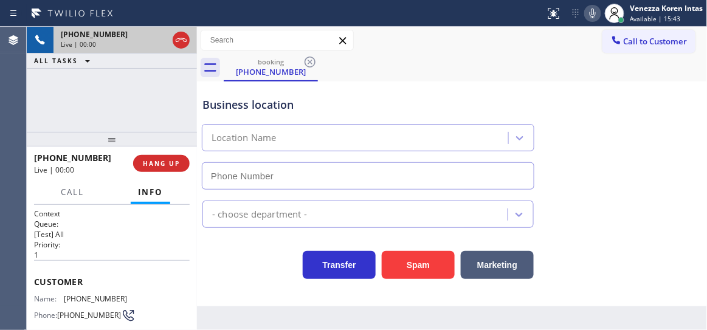
type input "(347) 407-9102"
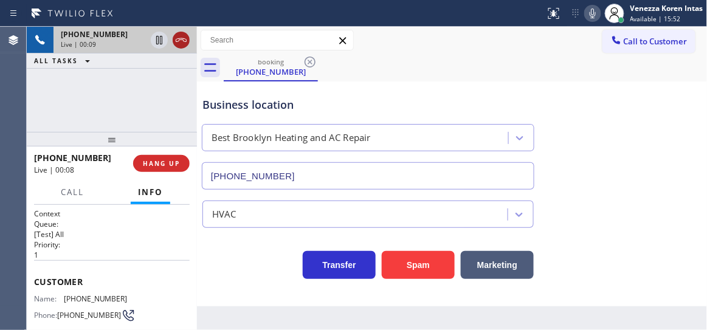
click at [186, 41] on icon at bounding box center [181, 40] width 11 height 4
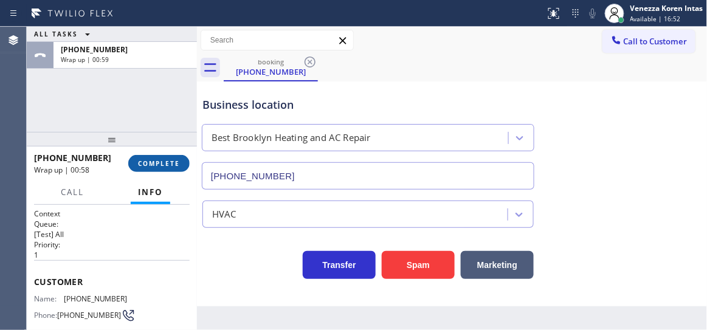
click at [172, 159] on span "COMPLETE" at bounding box center [159, 163] width 42 height 9
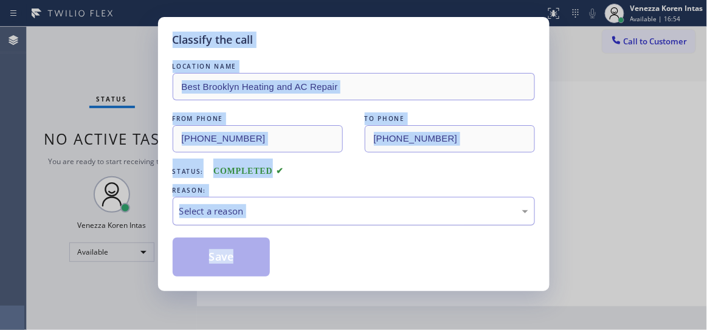
click at [285, 207] on div "Select a reason" at bounding box center [353, 211] width 349 height 14
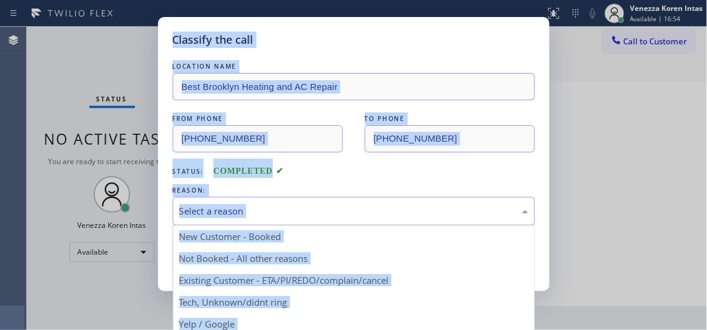
click at [364, 169] on div "Status: COMPLETED" at bounding box center [354, 168] width 363 height 19
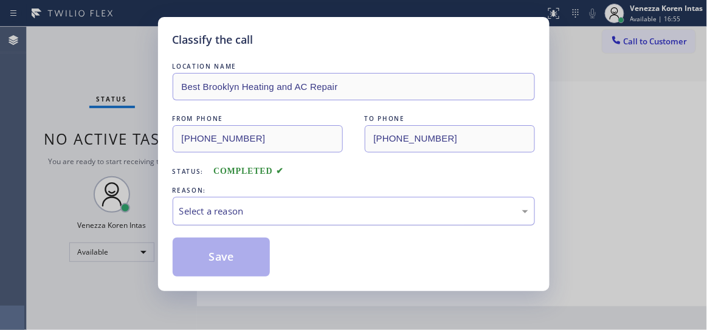
click at [353, 219] on div "Select a reason" at bounding box center [354, 211] width 363 height 29
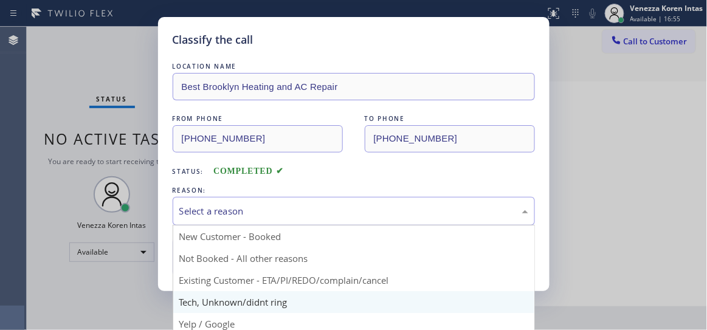
drag, startPoint x: 284, startPoint y: 302, endPoint x: 249, endPoint y: 261, distance: 53.5
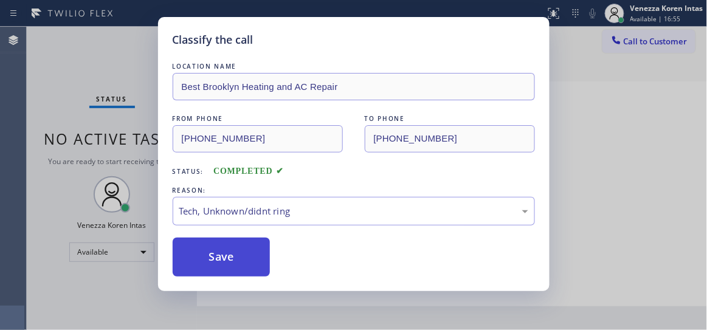
click at [249, 261] on button "Save" at bounding box center [222, 257] width 98 height 39
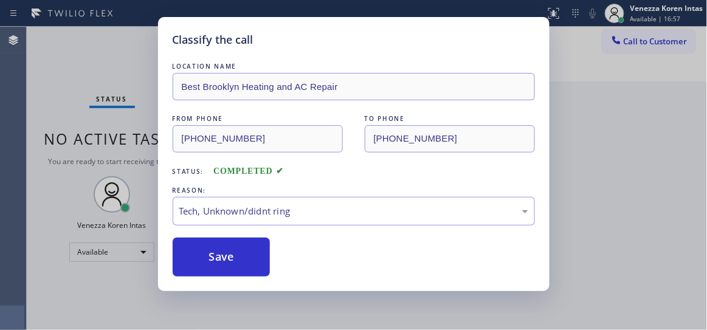
click at [148, 49] on div "Classify the call LOCATION NAME Best Brooklyn Heating and AC Repair FROM PHONE …" at bounding box center [353, 165] width 707 height 330
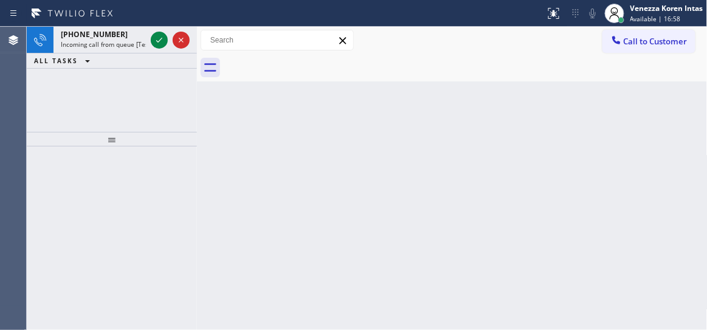
click at [156, 44] on icon at bounding box center [159, 40] width 15 height 15
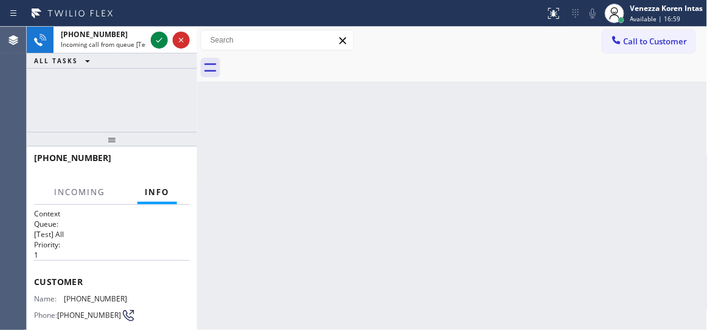
click at [156, 44] on icon at bounding box center [159, 40] width 15 height 15
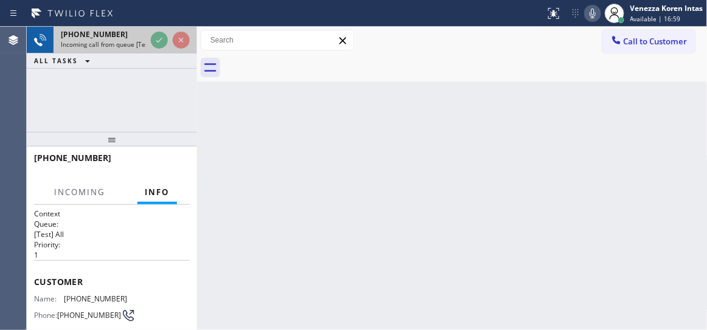
click at [157, 43] on icon at bounding box center [159, 40] width 15 height 15
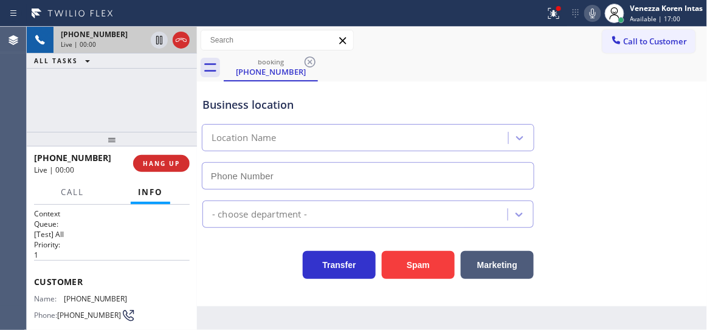
scroll to position [110, 0]
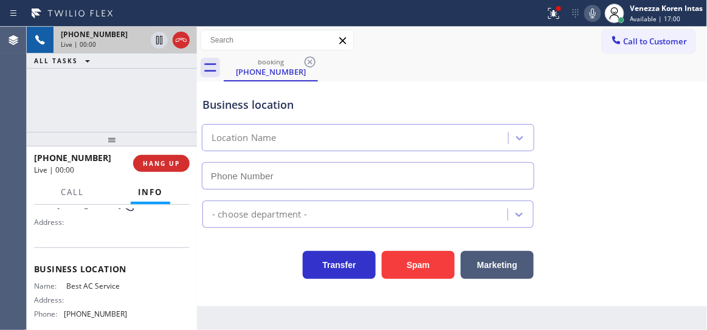
type input "(855) 919-3265"
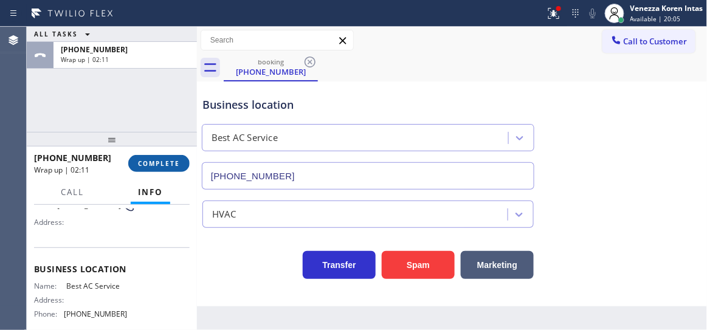
click at [175, 165] on span "COMPLETE" at bounding box center [159, 163] width 42 height 9
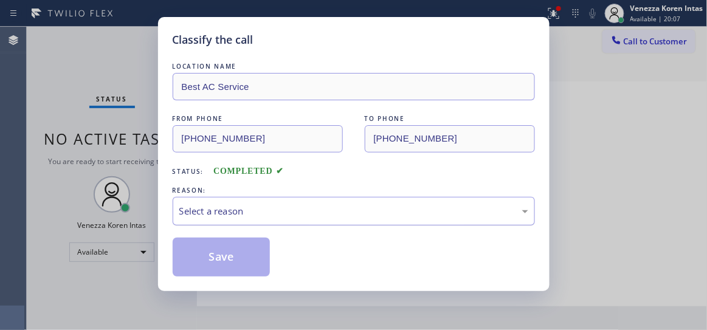
click at [291, 221] on div "Select a reason" at bounding box center [354, 211] width 363 height 29
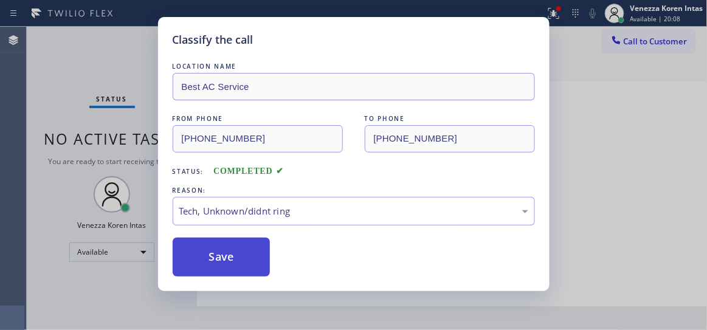
click at [250, 264] on button "Save" at bounding box center [222, 257] width 98 height 39
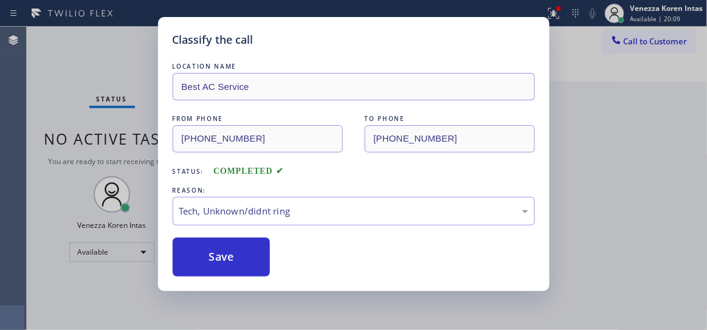
drag, startPoint x: 158, startPoint y: 50, endPoint x: 37, endPoint y: 61, distance: 121.0
click at [157, 49] on div "Classify the call LOCATION NAME Best AC Service FROM PHONE (408) 717-1912 TO PH…" at bounding box center [353, 165] width 707 height 330
click at [151, 52] on div "Classify the call LOCATION NAME Best AC Service FROM PHONE (408) 717-1912 TO PH…" at bounding box center [353, 165] width 707 height 330
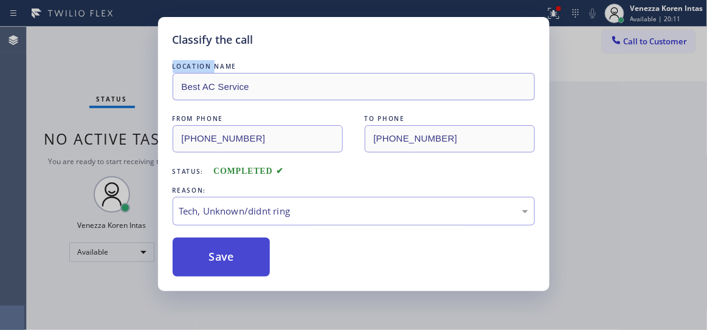
click at [237, 257] on button "Save" at bounding box center [222, 257] width 98 height 39
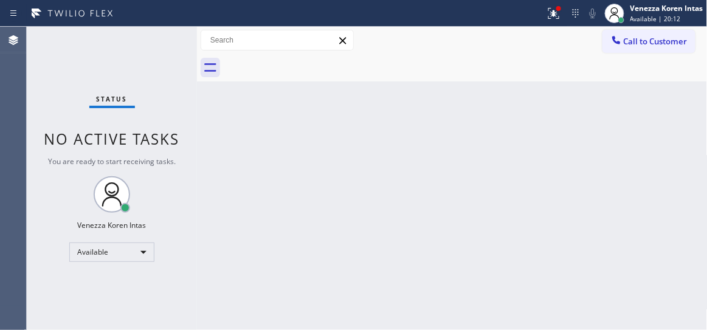
click at [160, 40] on div "Status No active tasks You are ready to start receiving tasks. Venezza Koren In…" at bounding box center [112, 179] width 170 height 304
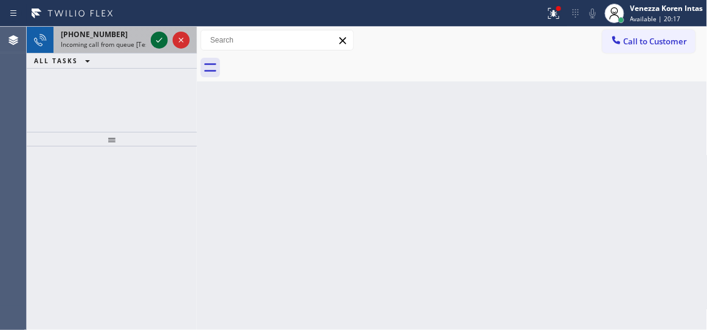
click at [160, 40] on icon at bounding box center [159, 40] width 15 height 15
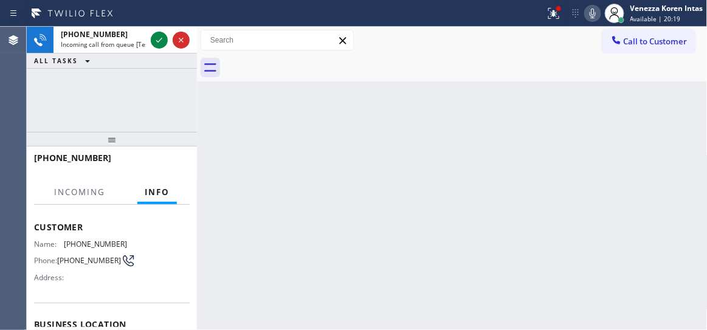
scroll to position [165, 0]
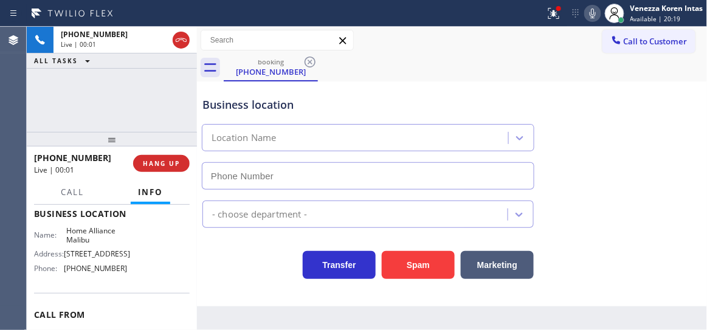
type input "(310) 359-0193"
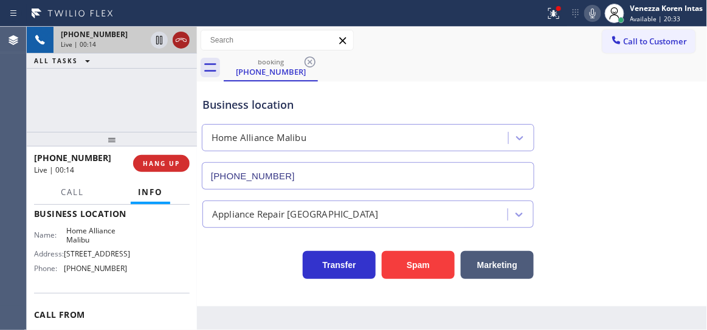
click at [174, 40] on icon at bounding box center [181, 40] width 15 height 15
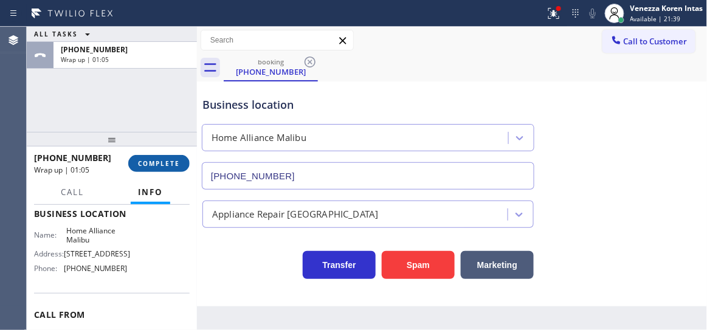
click at [164, 160] on span "COMPLETE" at bounding box center [159, 163] width 42 height 9
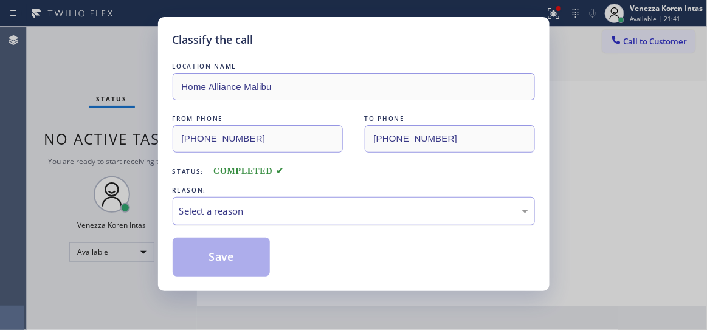
click at [290, 217] on div "Select a reason" at bounding box center [353, 211] width 349 height 14
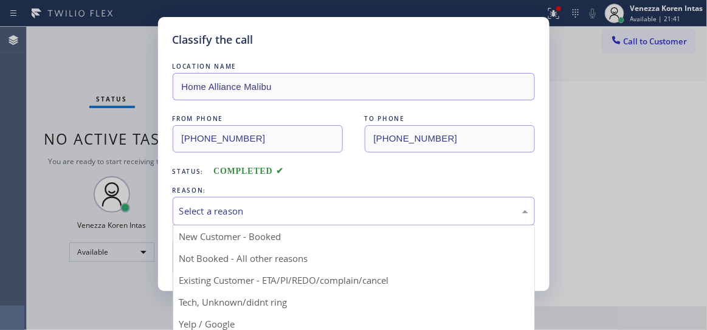
drag, startPoint x: 263, startPoint y: 300, endPoint x: 247, endPoint y: 275, distance: 29.5
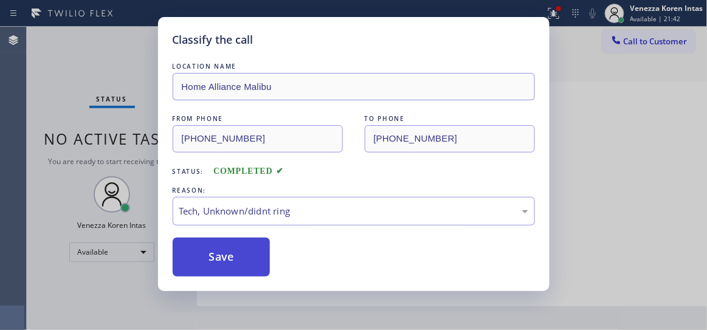
click at [245, 272] on button "Save" at bounding box center [222, 257] width 98 height 39
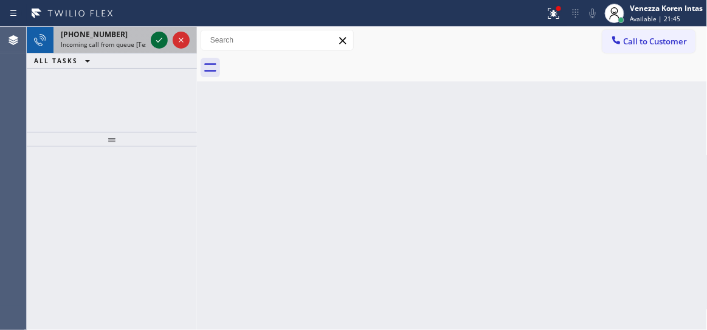
click at [154, 41] on icon at bounding box center [159, 40] width 15 height 15
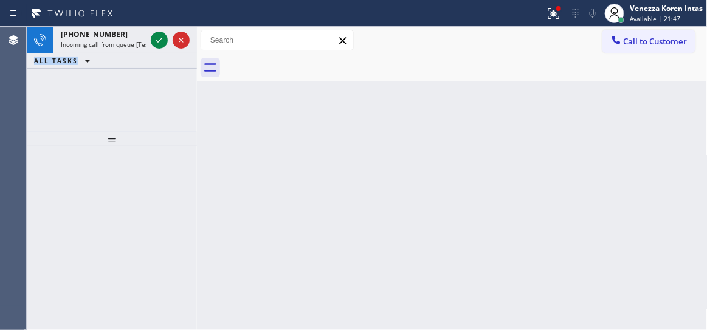
click at [154, 41] on icon at bounding box center [159, 40] width 15 height 15
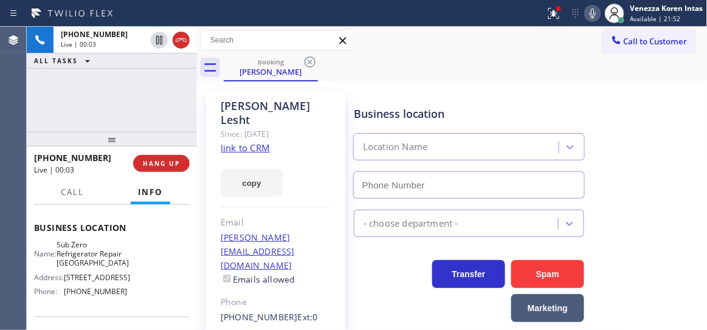
scroll to position [165, 0]
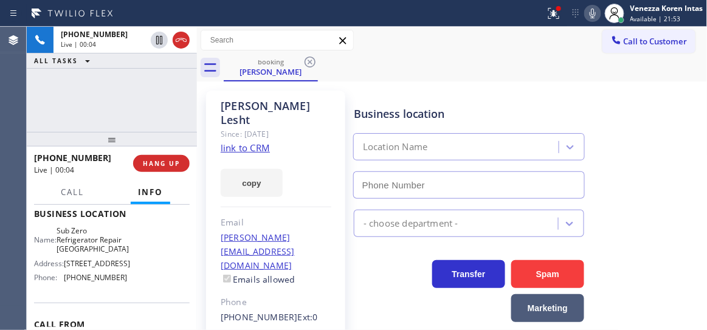
click at [265, 142] on link "link to CRM" at bounding box center [245, 148] width 49 height 12
type input "[PHONE_NUMBER]"
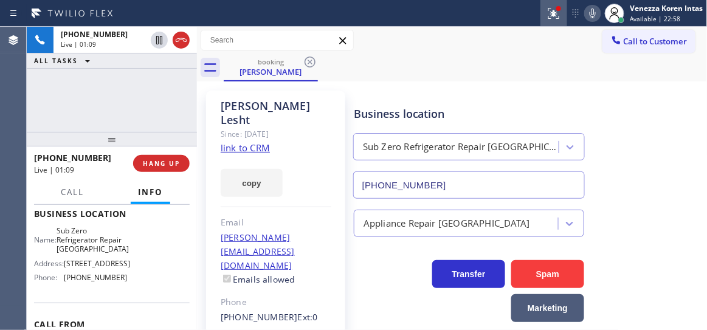
click at [550, 12] on icon at bounding box center [554, 13] width 11 height 11
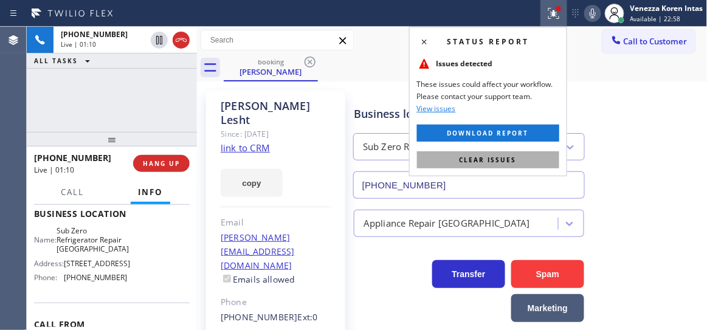
click at [510, 156] on span "Clear issues" at bounding box center [488, 160] width 57 height 9
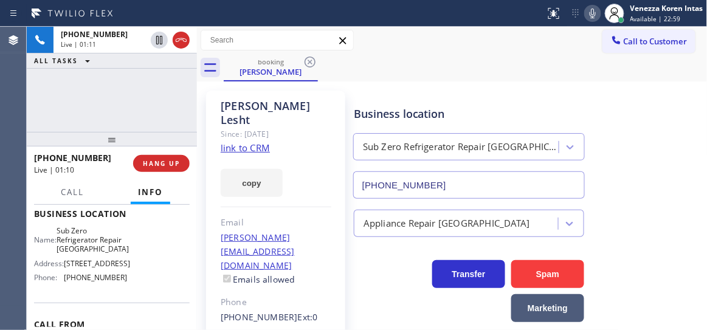
click at [594, 20] on icon at bounding box center [593, 13] width 15 height 15
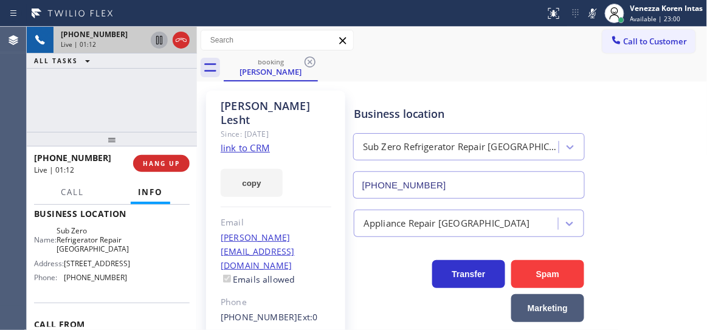
click at [162, 40] on icon at bounding box center [159, 40] width 6 height 9
click at [174, 92] on div "+17735737824 Live | 01:24 ALL TASKS ALL TASKS ACTIVE TASKS TASKS IN WRAP UP" at bounding box center [112, 79] width 170 height 105
click at [161, 40] on icon at bounding box center [159, 40] width 15 height 15
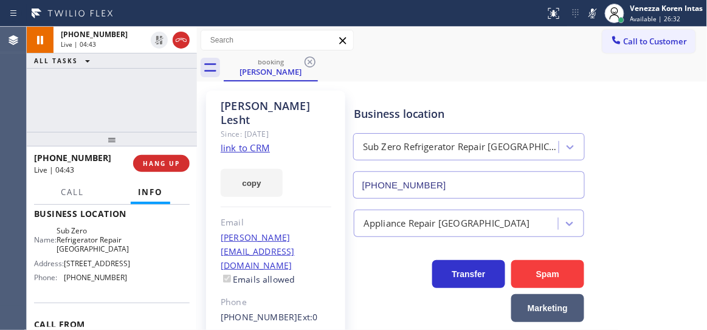
drag, startPoint x: 590, startPoint y: 15, endPoint x: 543, endPoint y: 104, distance: 101.2
click at [591, 15] on icon at bounding box center [593, 13] width 15 height 15
drag, startPoint x: 179, startPoint y: 114, endPoint x: 239, endPoint y: 124, distance: 61.0
click at [179, 114] on div "+17735737824 Live | 08:02 ALL TASKS ALL TASKS ACTIVE TASKS TASKS IN WRAP UP" at bounding box center [112, 79] width 170 height 105
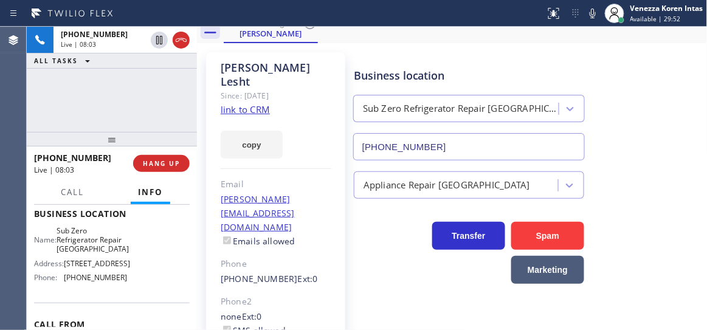
scroll to position [0, 0]
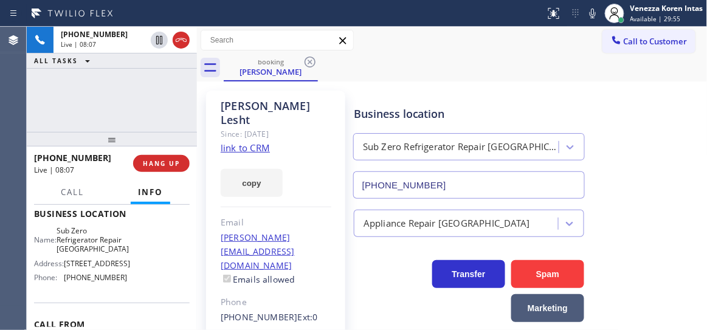
drag, startPoint x: 399, startPoint y: 39, endPoint x: 395, endPoint y: 53, distance: 14.5
click at [399, 40] on div "Call to Customer Outbound call Location Search location Your caller id phone nu…" at bounding box center [452, 40] width 511 height 21
click at [408, 70] on div "booking Deanna Lesht" at bounding box center [466, 67] width 484 height 27
drag, startPoint x: 89, startPoint y: 91, endPoint x: 113, endPoint y: 105, distance: 27.8
click at [89, 91] on div "+17735737824 Live | 09:43 ALL TASKS ALL TASKS ACTIVE TASKS TASKS IN WRAP UP" at bounding box center [112, 79] width 170 height 105
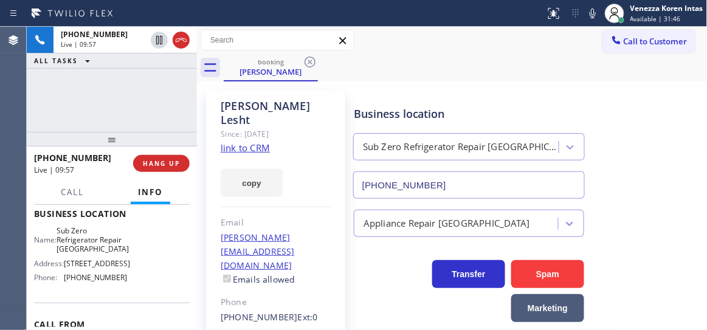
drag, startPoint x: 114, startPoint y: 93, endPoint x: 270, endPoint y: 90, distance: 156.3
click at [113, 93] on div "+17735737824 Live | 09:57 ALL TASKS ALL TASKS ACTIVE TASKS TASKS IN WRAP UP" at bounding box center [112, 79] width 170 height 105
click at [594, 9] on icon at bounding box center [593, 13] width 15 height 15
click at [148, 108] on div "+17735737824 Live | 11:21 ALL TASKS ALL TASKS ACTIVE TASKS TASKS IN WRAP UP" at bounding box center [112, 79] width 170 height 105
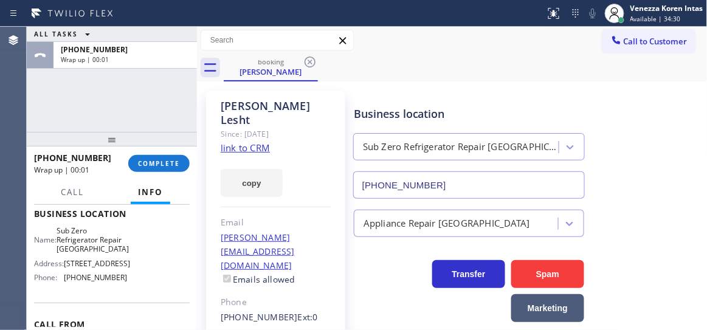
click at [453, 50] on div "Call to Customer Outbound call Location Search location Your caller id phone nu…" at bounding box center [452, 40] width 511 height 21
drag, startPoint x: 167, startPoint y: 160, endPoint x: 204, endPoint y: 170, distance: 38.9
click at [166, 160] on span "COMPLETE" at bounding box center [159, 163] width 42 height 9
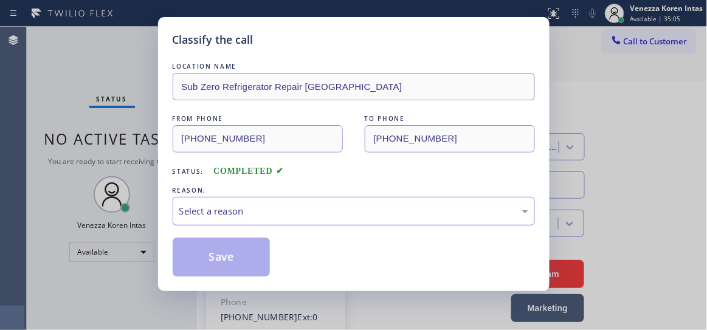
click at [279, 218] on div "Select a reason" at bounding box center [353, 211] width 349 height 14
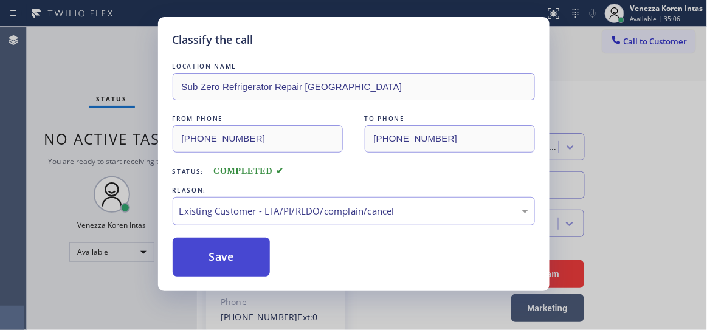
click at [246, 262] on button "Save" at bounding box center [222, 257] width 98 height 39
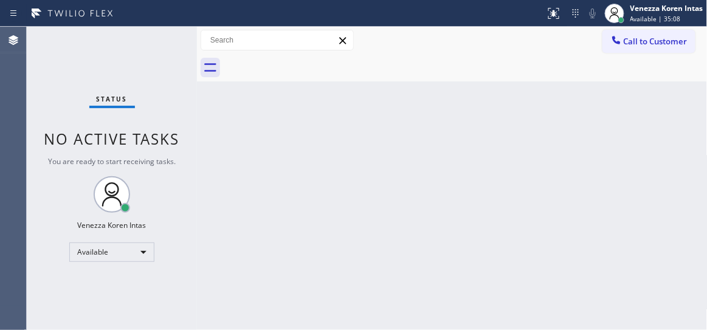
drag, startPoint x: 162, startPoint y: 50, endPoint x: 173, endPoint y: 53, distance: 11.8
click at [161, 50] on div "Status No active tasks You are ready to start receiving tasks. Venezza Koren In…" at bounding box center [112, 179] width 170 height 304
drag, startPoint x: 173, startPoint y: 53, endPoint x: 236, endPoint y: 41, distance: 63.7
click at [175, 54] on div "Status No active tasks You are ready to start receiving tasks. Venezza Koren In…" at bounding box center [112, 179] width 170 height 304
click at [146, 55] on div "Status No active tasks You are ready to start receiving tasks. Venezza Koren In…" at bounding box center [112, 179] width 170 height 304
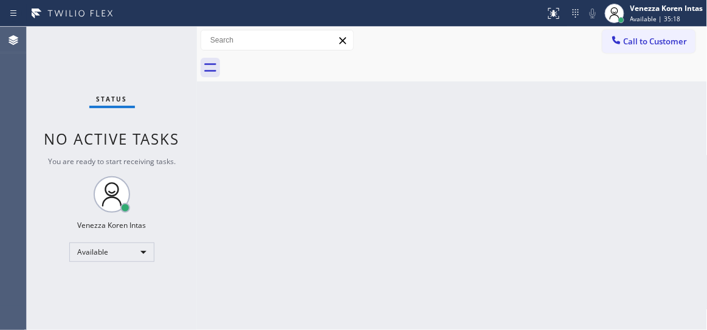
click at [158, 38] on div "Status No active tasks You are ready to start receiving tasks. Venezza Koren In…" at bounding box center [112, 179] width 170 height 304
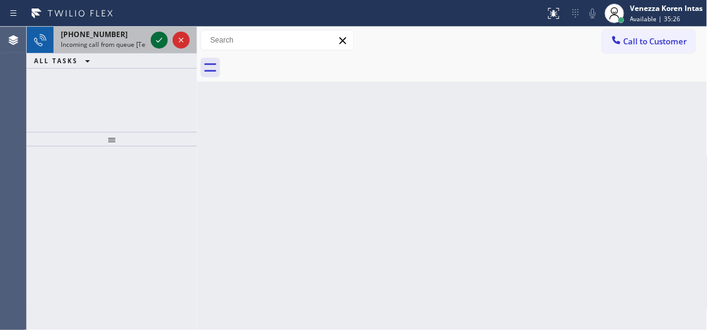
click at [156, 40] on icon at bounding box center [159, 40] width 15 height 15
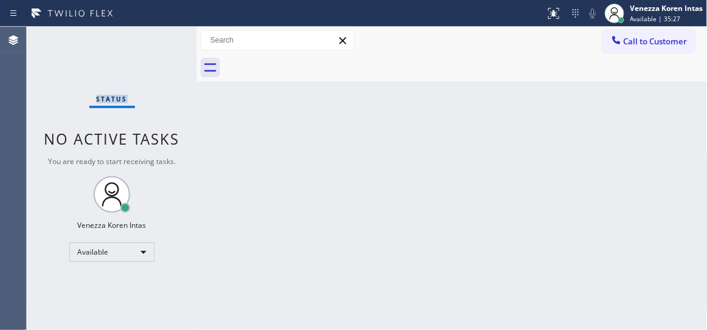
click at [156, 40] on div "Status No active tasks You are ready to start receiving tasks. Venezza Koren In…" at bounding box center [112, 179] width 170 height 304
click at [162, 40] on div "Status No active tasks You are ready to start receiving tasks. Venezza Koren In…" at bounding box center [112, 179] width 170 height 304
click at [530, 13] on div at bounding box center [273, 13] width 536 height 19
drag, startPoint x: 552, startPoint y: 18, endPoint x: 499, endPoint y: 155, distance: 147.1
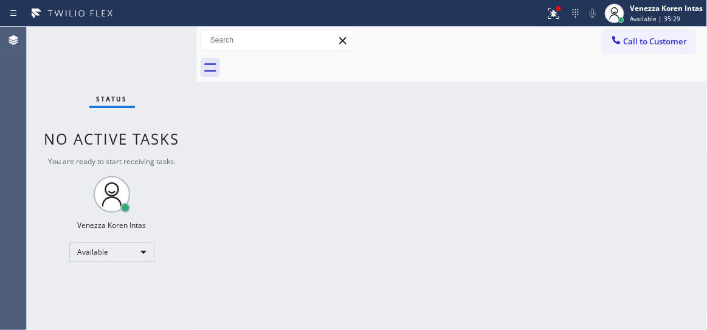
click at [550, 21] on button at bounding box center [554, 13] width 27 height 27
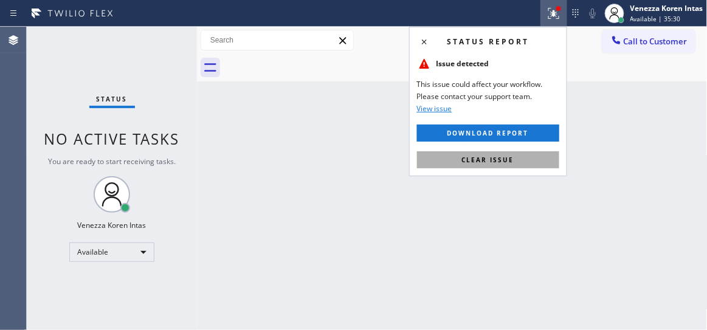
click at [476, 166] on button "Clear issue" at bounding box center [488, 159] width 142 height 17
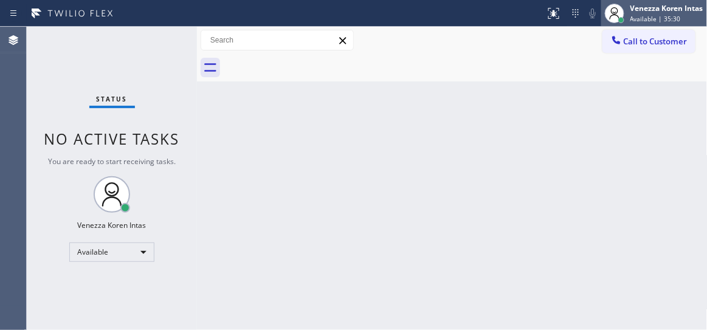
click at [659, 19] on span "Available | 35:30" at bounding box center [656, 19] width 50 height 9
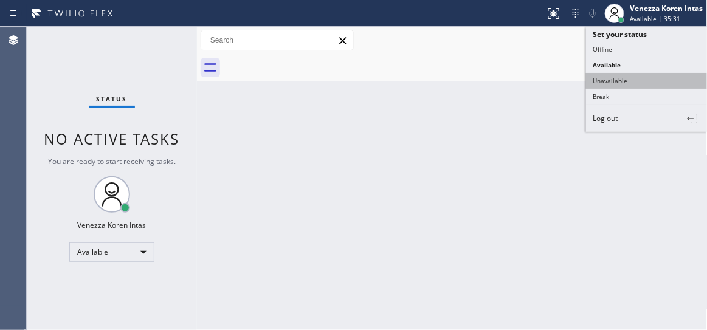
click at [639, 83] on button "Unavailable" at bounding box center [647, 81] width 122 height 16
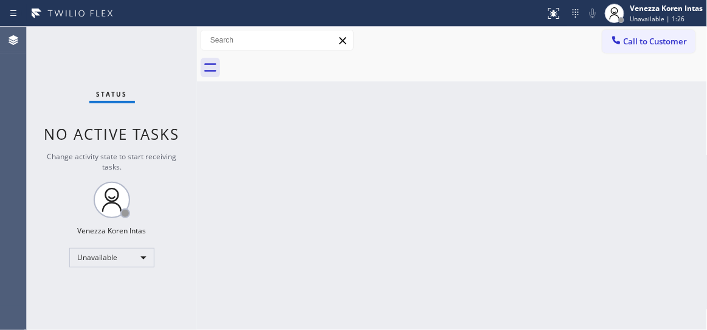
click at [151, 53] on div "Status No active tasks Change activity state to start receiving tasks. Venezza …" at bounding box center [112, 179] width 170 height 304
click at [108, 257] on div "Unavailable" at bounding box center [111, 257] width 85 height 19
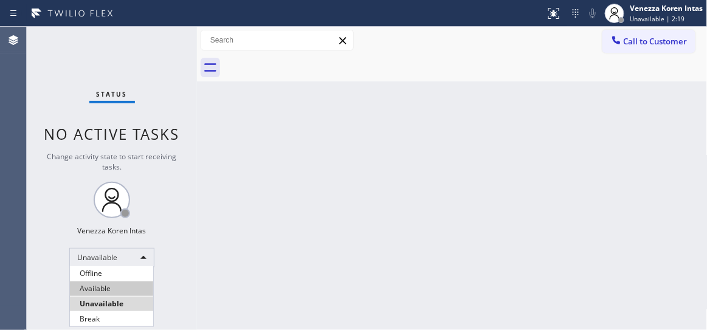
click at [106, 290] on li "Available" at bounding box center [111, 289] width 83 height 15
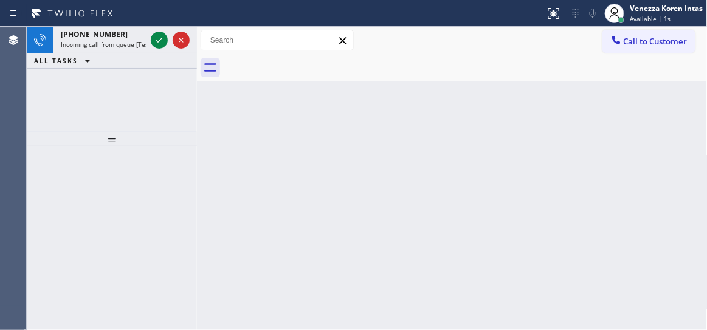
click at [141, 49] on div "+14084390127 Incoming call from queue [Test] All" at bounding box center [101, 40] width 95 height 27
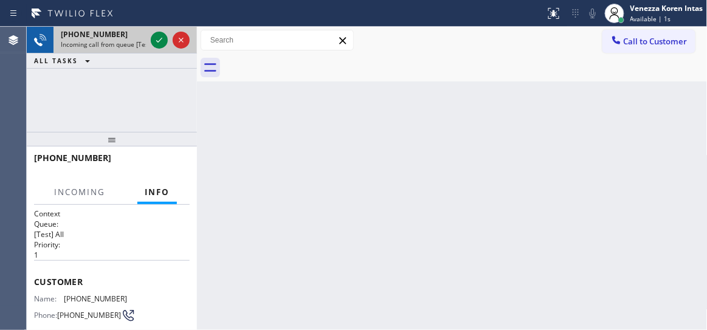
click at [146, 49] on div "+14084390127 Incoming call from queue [Test] All" at bounding box center [101, 40] width 95 height 27
click at [161, 41] on icon at bounding box center [159, 40] width 15 height 15
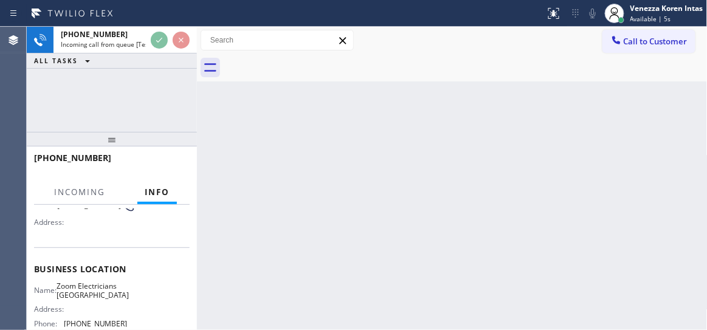
scroll to position [165, 0]
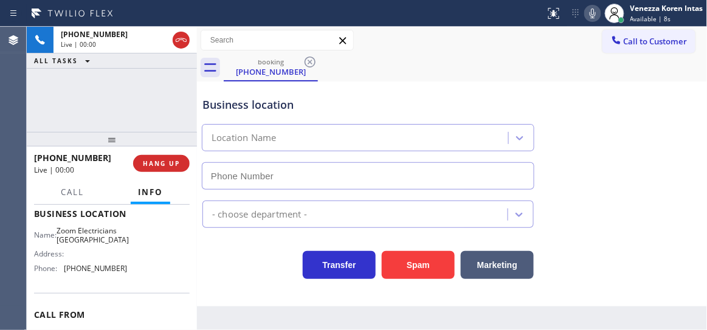
type input "(310) 928-6178"
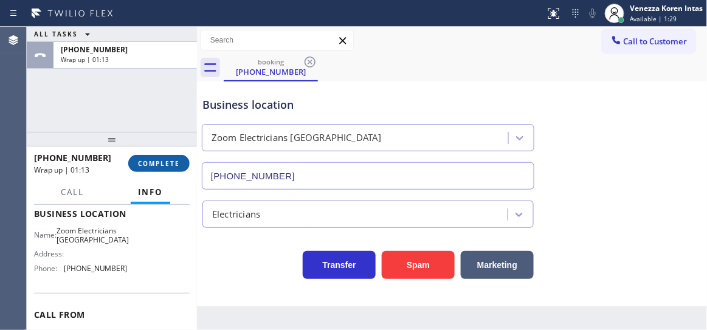
click at [162, 159] on span "COMPLETE" at bounding box center [159, 163] width 42 height 9
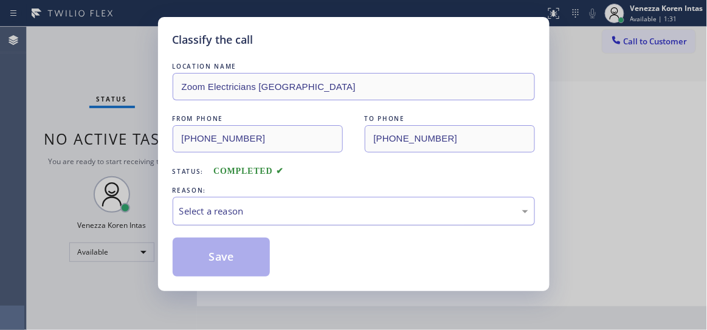
click at [314, 217] on div "Select a reason" at bounding box center [353, 211] width 349 height 14
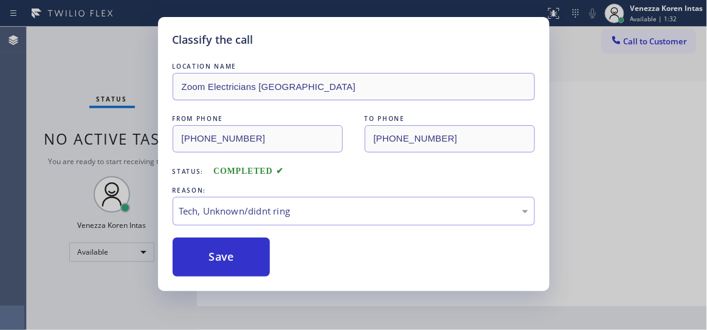
drag, startPoint x: 276, startPoint y: 302, endPoint x: 255, endPoint y: 269, distance: 38.8
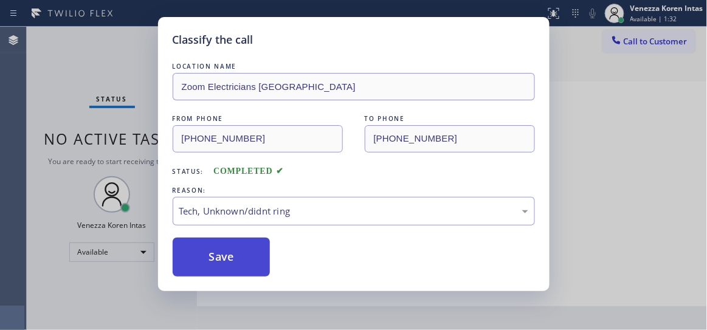
click at [255, 269] on button "Save" at bounding box center [222, 257] width 98 height 39
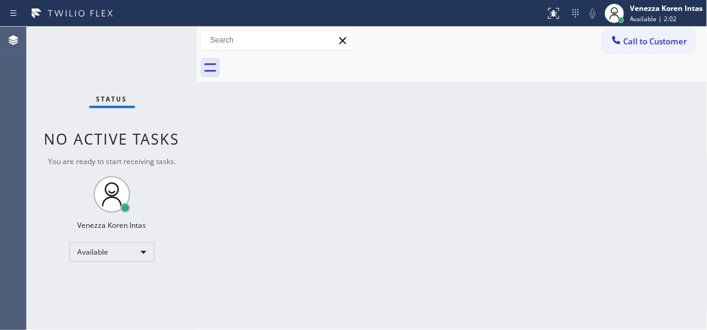
drag, startPoint x: 208, startPoint y: 158, endPoint x: 203, endPoint y: 109, distance: 48.9
click at [206, 158] on div "Back to Dashboard Change Sender ID Customers Technicians Select a contact Outbo…" at bounding box center [452, 179] width 511 height 304
click at [169, 45] on div "Status No active tasks You are ready to start receiving tasks. Venezza Koren In…" at bounding box center [112, 179] width 170 height 304
click at [140, 50] on div "Status No active tasks You are ready to start receiving tasks. Venezza Koren In…" at bounding box center [112, 179] width 170 height 304
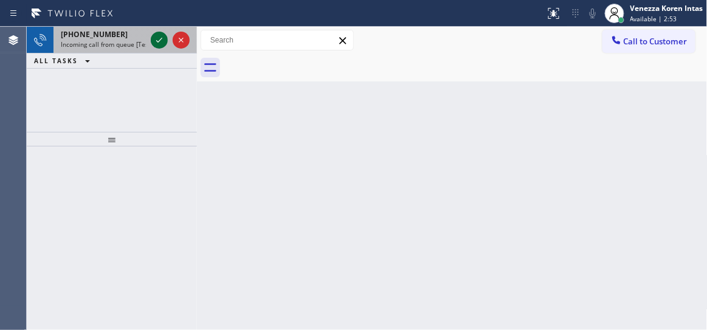
click at [155, 40] on icon at bounding box center [159, 40] width 15 height 15
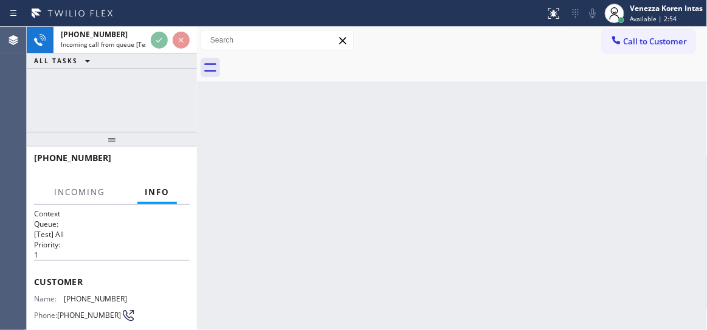
scroll to position [165, 0]
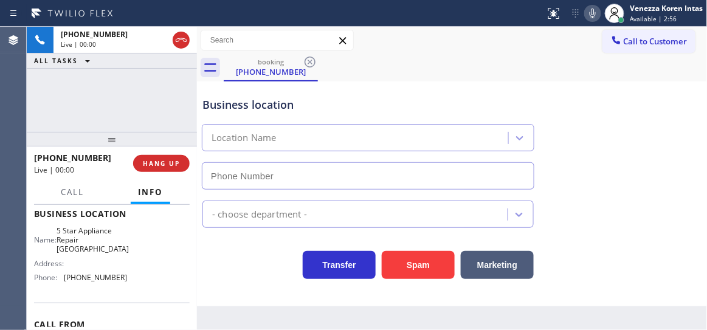
type input "(619) 639-8262"
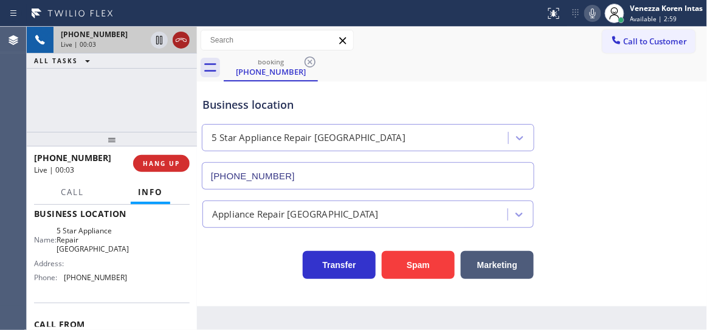
click at [179, 39] on icon at bounding box center [181, 40] width 15 height 15
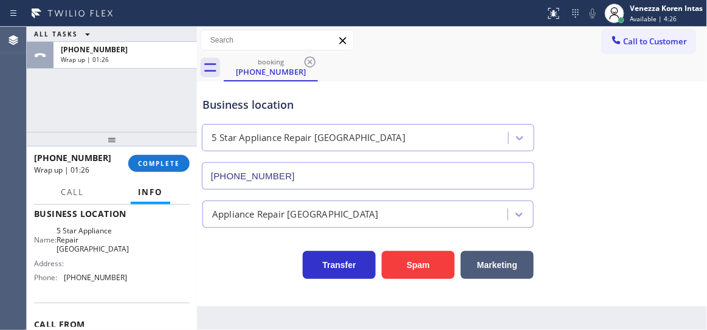
click at [167, 173] on div "+13044868940 Wrap up | 01:26 COMPLETE" at bounding box center [112, 164] width 156 height 32
click at [176, 163] on span "COMPLETE" at bounding box center [159, 163] width 42 height 9
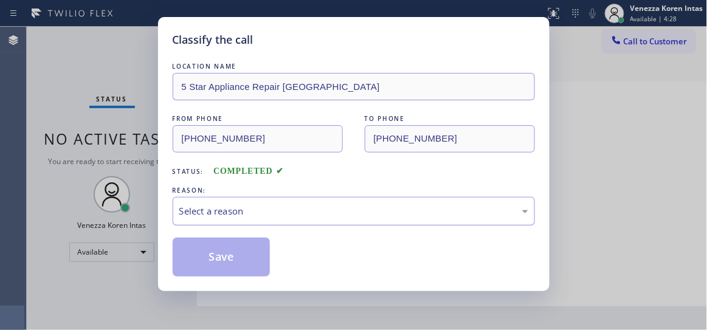
click at [291, 214] on div "Select a reason" at bounding box center [353, 211] width 349 height 14
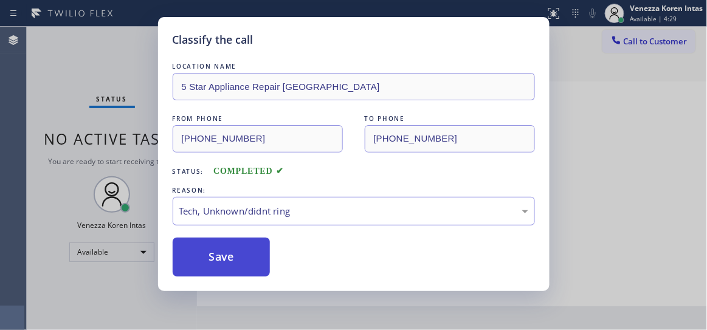
drag, startPoint x: 280, startPoint y: 303, endPoint x: 253, endPoint y: 274, distance: 39.6
click at [253, 274] on button "Save" at bounding box center [222, 257] width 98 height 39
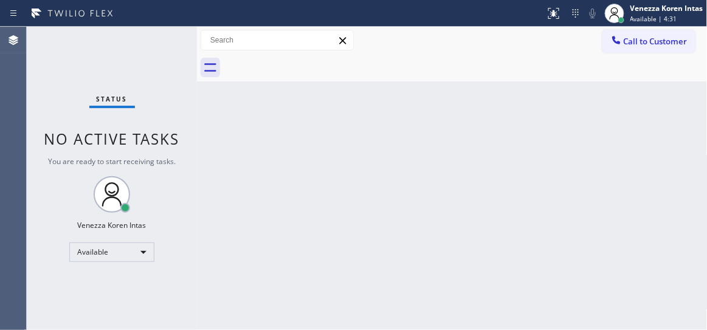
click at [164, 24] on div "Status report No issues detected If you experience an issue, please download th…" at bounding box center [353, 13] width 707 height 27
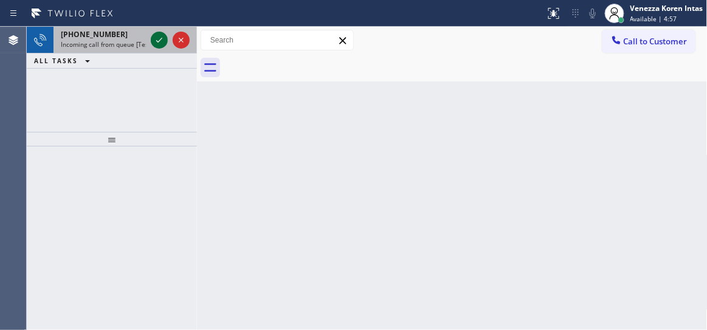
click at [153, 43] on icon at bounding box center [159, 40] width 15 height 15
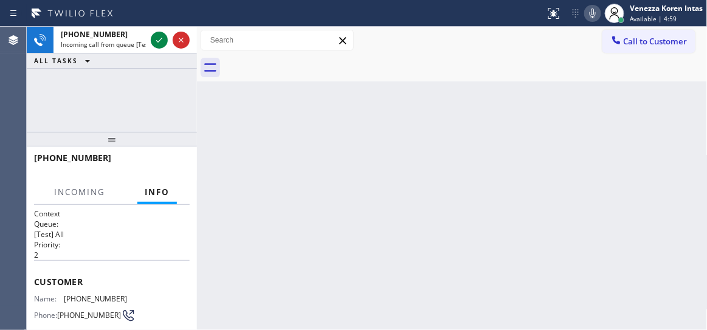
scroll to position [110, 0]
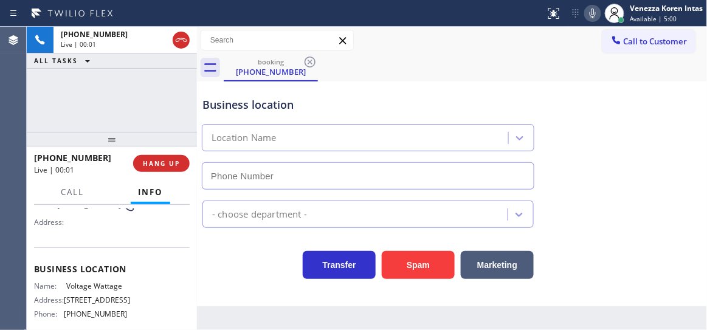
type input "(805) 323-9780"
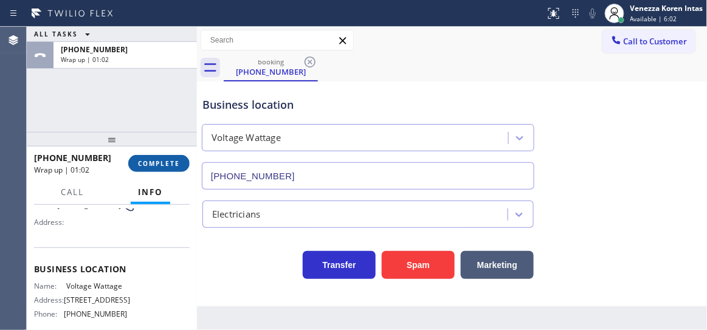
click at [168, 162] on span "COMPLETE" at bounding box center [159, 163] width 42 height 9
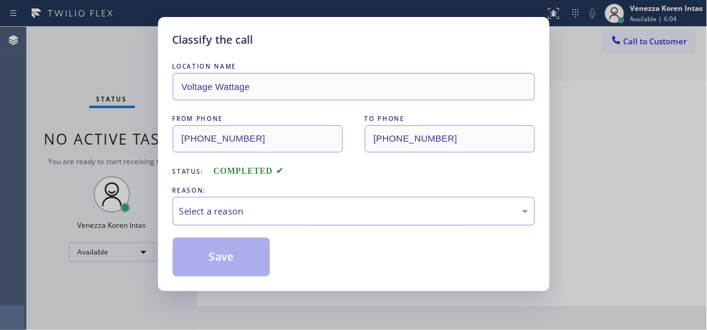
click at [294, 221] on div "Select a reason" at bounding box center [354, 211] width 363 height 29
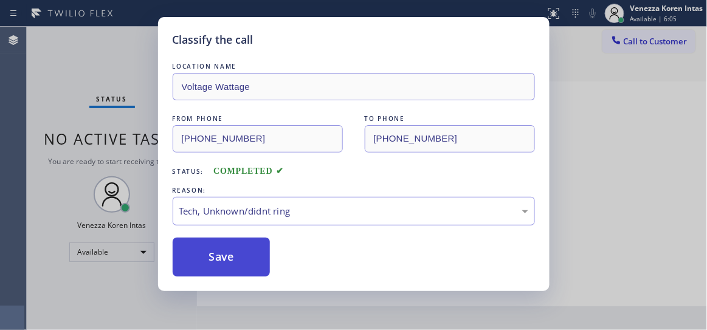
click at [241, 262] on button "Save" at bounding box center [222, 257] width 98 height 39
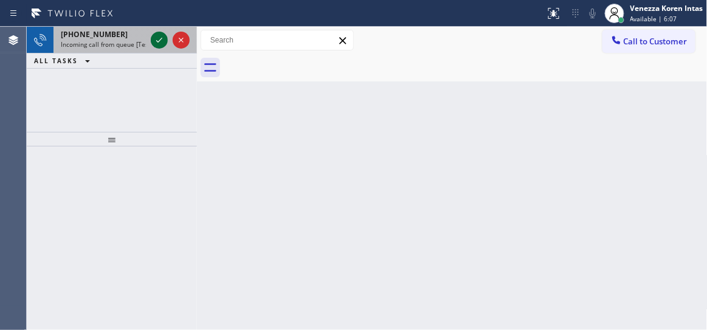
click at [158, 40] on icon at bounding box center [159, 40] width 15 height 15
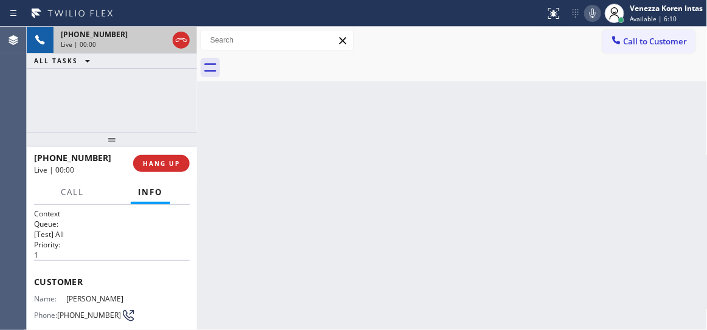
scroll to position [165, 0]
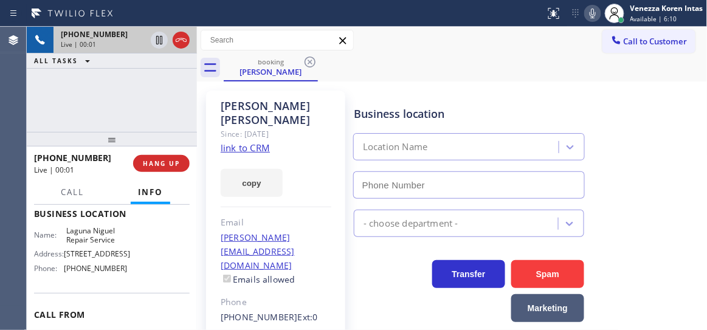
type input "(949) 202-5983"
click at [251, 142] on link "link to CRM" at bounding box center [245, 148] width 49 height 12
drag, startPoint x: 417, startPoint y: 95, endPoint x: 474, endPoint y: 72, distance: 61.7
click at [418, 94] on div "Business location Laguna Niguel Repair Service (949) 202-5983" at bounding box center [469, 146] width 235 height 105
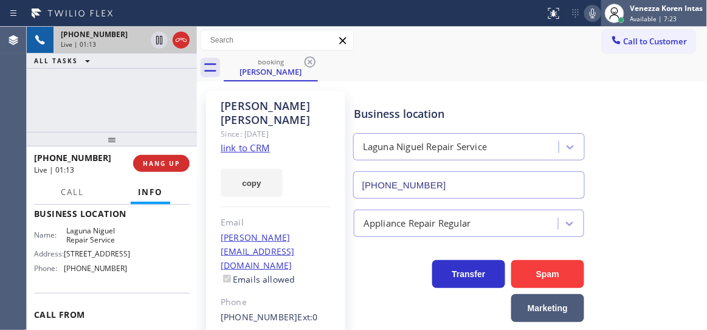
click at [608, 10] on icon at bounding box center [615, 13] width 15 height 15
click at [589, 12] on icon at bounding box center [593, 13] width 15 height 15
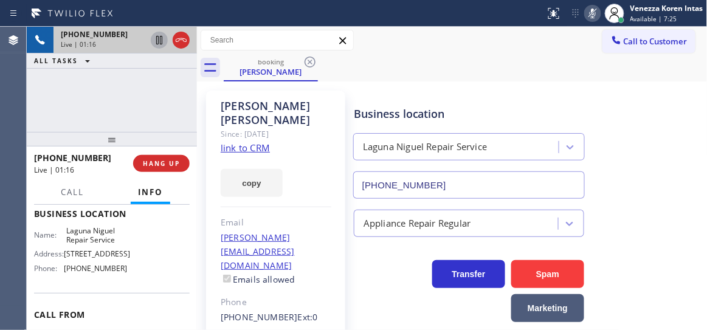
click at [156, 40] on icon at bounding box center [159, 40] width 6 height 9
click at [586, 16] on icon at bounding box center [593, 13] width 15 height 15
click at [154, 35] on icon at bounding box center [159, 40] width 15 height 15
click at [415, 19] on div at bounding box center [273, 13] width 536 height 19
drag, startPoint x: 125, startPoint y: 83, endPoint x: 348, endPoint y: 0, distance: 237.7
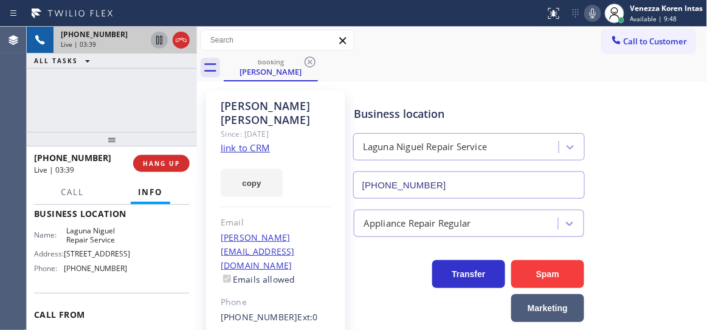
click at [125, 83] on div "+19492952695 Live | 03:39 ALL TASKS ALL TASKS ACTIVE TASKS TASKS IN WRAP UP" at bounding box center [112, 79] width 170 height 105
click at [248, 142] on link "link to CRM" at bounding box center [245, 148] width 49 height 12
click at [467, 70] on div "booking Natalia Treichler" at bounding box center [466, 67] width 484 height 27
click at [162, 89] on div "+19492952695 Live | 04:45 ALL TASKS ALL TASKS ACTIVE TASKS TASKS IN WRAP UP" at bounding box center [112, 79] width 170 height 105
click at [312, 83] on div "Natalia Treichler Since: 20 may 2020 link to CRM copy Email natalia@formgrind.c…" at bounding box center [452, 300] width 511 height 436
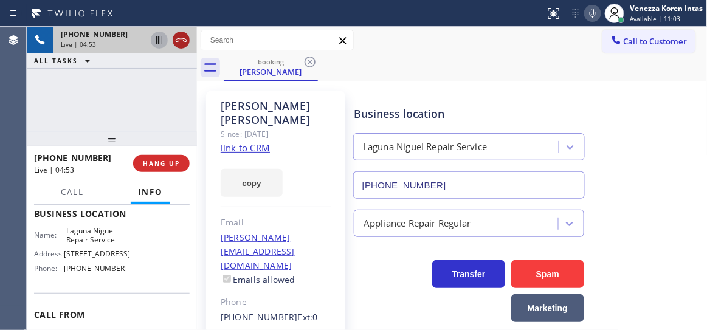
click at [183, 36] on icon at bounding box center [181, 40] width 15 height 15
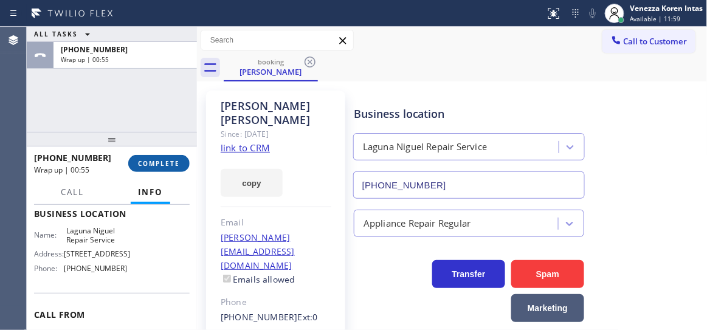
click at [156, 159] on span "COMPLETE" at bounding box center [159, 163] width 42 height 9
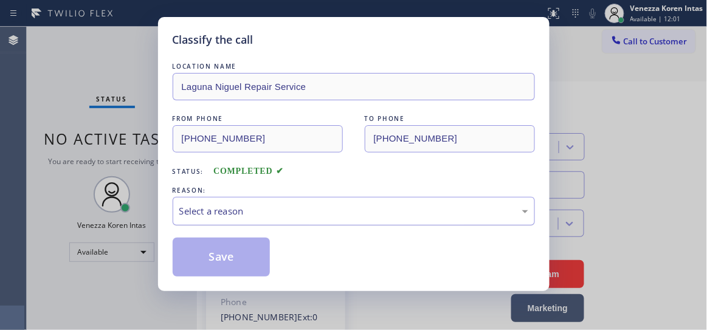
click at [360, 218] on div "Select a reason" at bounding box center [353, 211] width 349 height 14
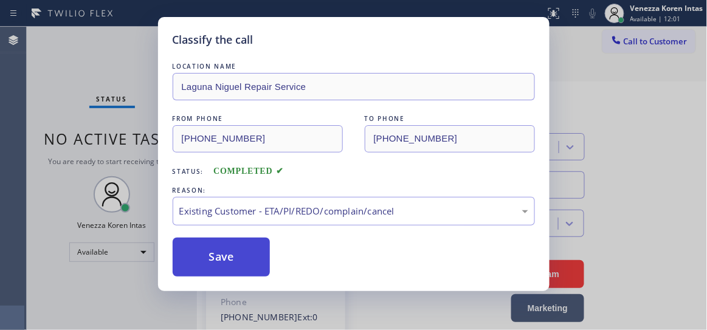
drag, startPoint x: 348, startPoint y: 286, endPoint x: 257, endPoint y: 269, distance: 92.3
click at [255, 269] on button "Save" at bounding box center [222, 257] width 98 height 39
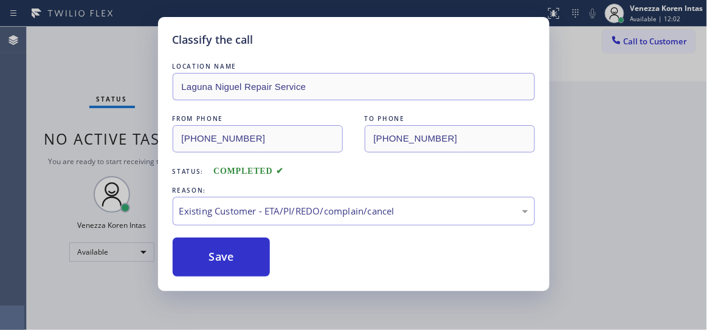
click at [608, 101] on div "Classify the call LOCATION NAME Laguna Niguel Repair Service FROM PHONE (949) 2…" at bounding box center [353, 165] width 707 height 330
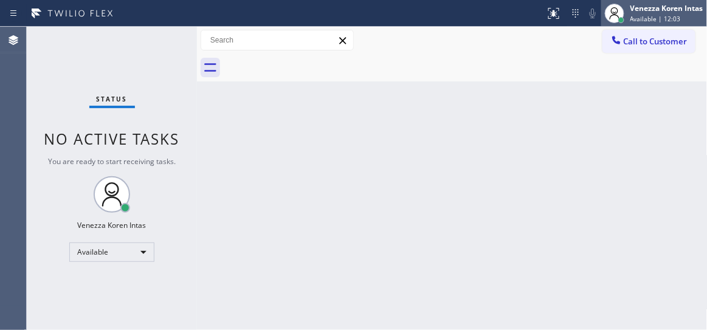
click at [642, 10] on div "Venezza Koren Intas" at bounding box center [667, 8] width 73 height 10
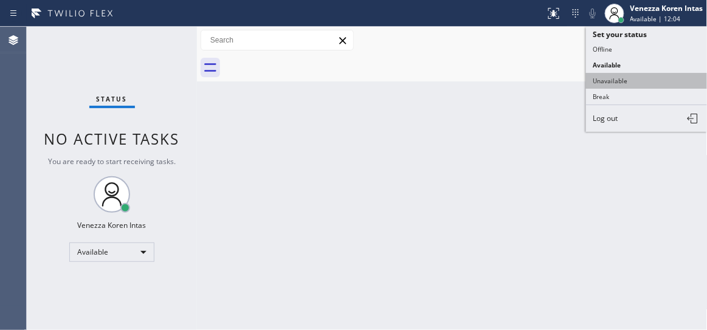
click at [625, 83] on button "Unavailable" at bounding box center [647, 81] width 122 height 16
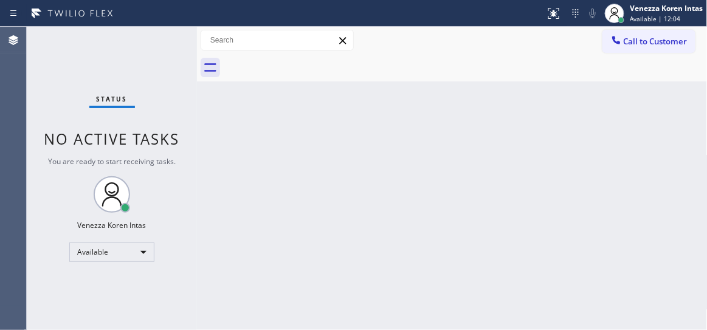
click at [536, 168] on div "Back to Dashboard Change Sender ID Customers Technicians Select a contact Outbo…" at bounding box center [452, 179] width 511 height 304
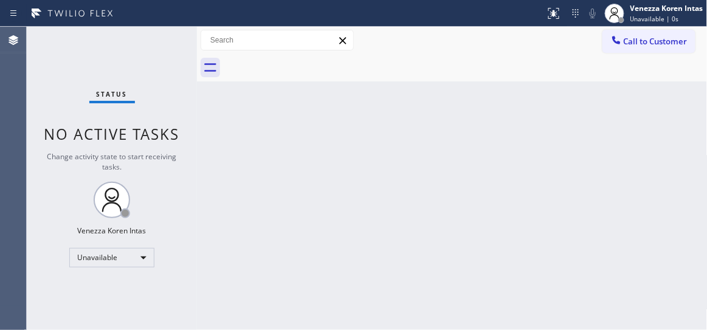
click at [531, 171] on div "Back to Dashboard Change Sender ID Customers Technicians Select a contact Outbo…" at bounding box center [452, 179] width 511 height 304
click at [159, 94] on div "Status No active tasks Change activity state to start receiving tasks. Venezza …" at bounding box center [112, 179] width 170 height 304
click at [622, 10] on icon at bounding box center [615, 13] width 15 height 15
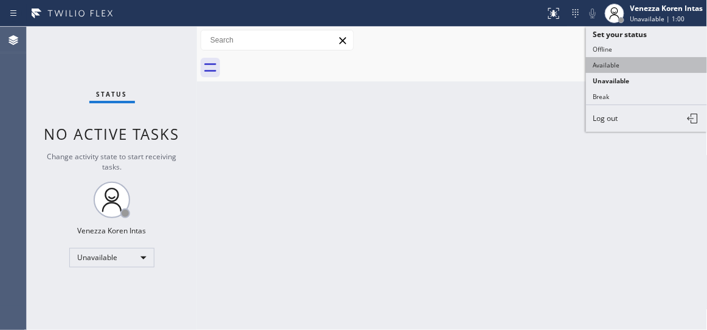
click at [637, 66] on button "Available" at bounding box center [647, 65] width 122 height 16
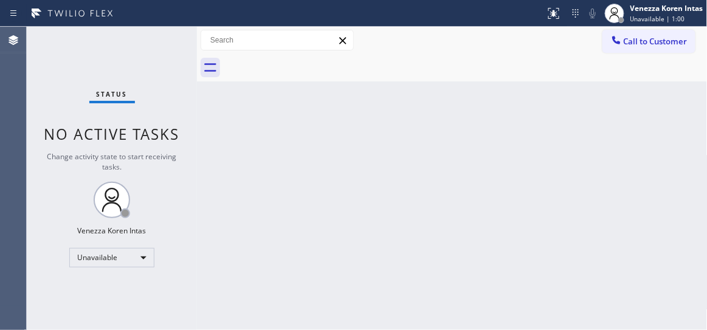
click at [524, 147] on div "Back to Dashboard Change Sender ID Customers Technicians Select a contact Outbo…" at bounding box center [452, 179] width 511 height 304
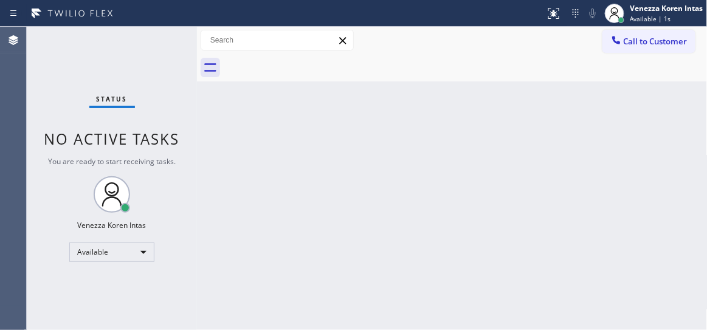
click at [176, 53] on div "Status No active tasks You are ready to start receiving tasks. Venezza Koren In…" at bounding box center [112, 179] width 170 height 304
drag, startPoint x: 154, startPoint y: 55, endPoint x: 181, endPoint y: 101, distance: 52.9
click at [155, 55] on div "Status No active tasks You are ready to start receiving tasks. Venezza Koren In…" at bounding box center [112, 179] width 170 height 304
drag, startPoint x: 321, startPoint y: 204, endPoint x: 448, endPoint y: 40, distance: 207.7
click at [321, 204] on div "Back to Dashboard Change Sender ID Customers Technicians Select a contact Outbo…" at bounding box center [452, 179] width 511 height 304
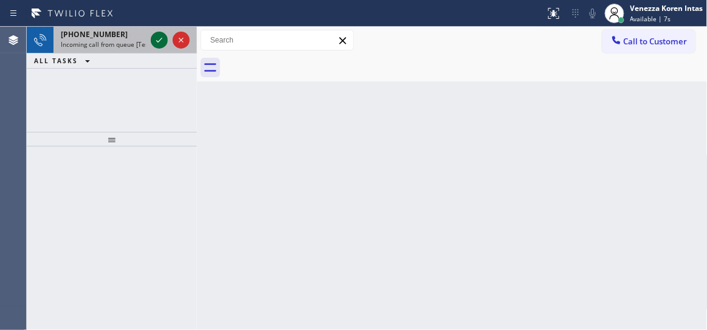
click at [160, 44] on icon at bounding box center [159, 40] width 15 height 15
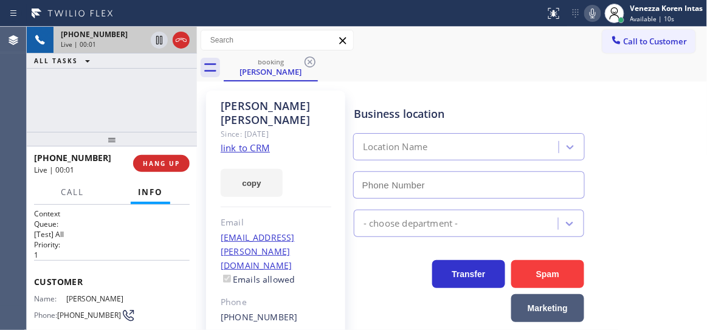
type input "(602) 691-7988"
click at [249, 142] on link "link to CRM" at bounding box center [245, 148] width 49 height 12
click at [484, 95] on div "Business location Subzero Repair Professionals (602) 691-7988" at bounding box center [469, 146] width 235 height 105
drag, startPoint x: 166, startPoint y: 118, endPoint x: 210, endPoint y: 116, distance: 44.5
click at [166, 118] on div "+16026904957 Live | 02:09 ALL TASKS ALL TASKS ACTIVE TASKS TASKS IN WRAP UP" at bounding box center [112, 79] width 170 height 105
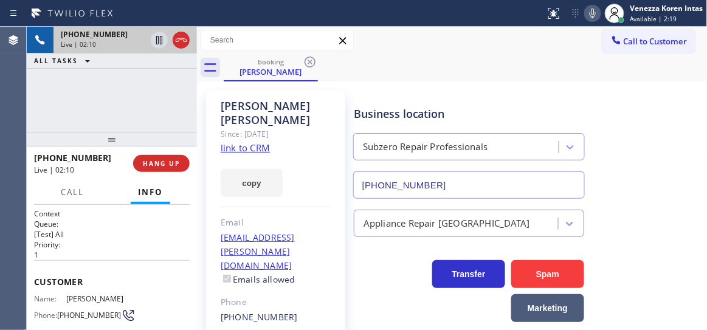
click at [269, 142] on link "link to CRM" at bounding box center [245, 148] width 49 height 12
click at [150, 87] on div "+16026904957 Live | 02:28 ALL TASKS ALL TASKS ACTIVE TASKS TASKS IN WRAP UP" at bounding box center [112, 79] width 170 height 105
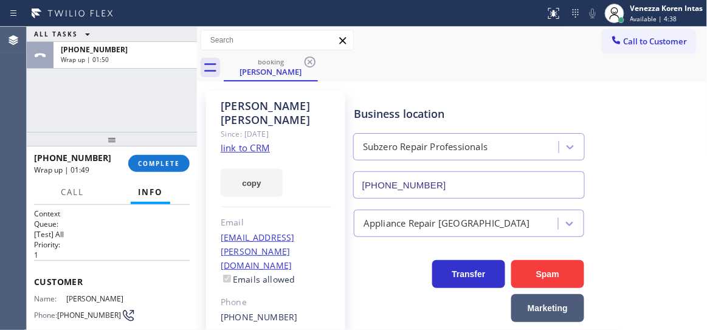
click at [153, 154] on div "+16026904957 Wrap up | 01:49 COMPLETE" at bounding box center [112, 164] width 156 height 32
click at [155, 163] on span "COMPLETE" at bounding box center [159, 163] width 42 height 9
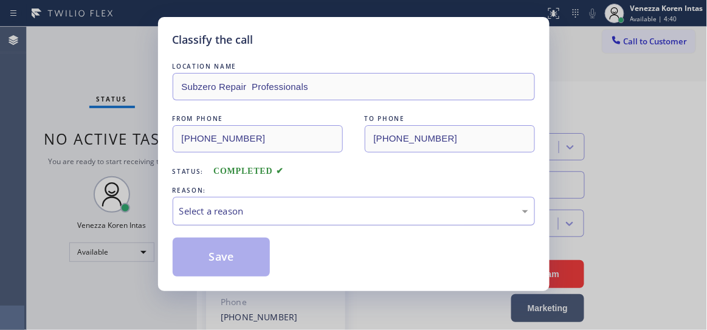
drag, startPoint x: 281, startPoint y: 224, endPoint x: 283, endPoint y: 217, distance: 8.3
click at [282, 223] on div "Select a reason" at bounding box center [354, 211] width 363 height 29
click at [283, 216] on div "Select a reason" at bounding box center [353, 211] width 349 height 14
drag, startPoint x: 309, startPoint y: 235, endPoint x: 312, endPoint y: 219, distance: 16.1
click at [310, 232] on div "LOCATION NAME Subzero Repair Professionals FROM PHONE (602) 690-4957 TO PHONE (…" at bounding box center [354, 168] width 363 height 217
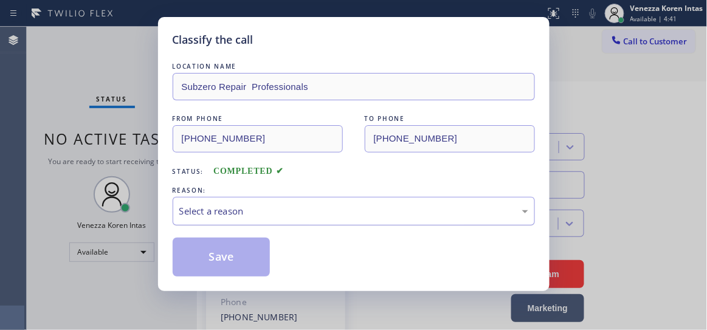
click at [312, 218] on div "Select a reason" at bounding box center [353, 211] width 349 height 14
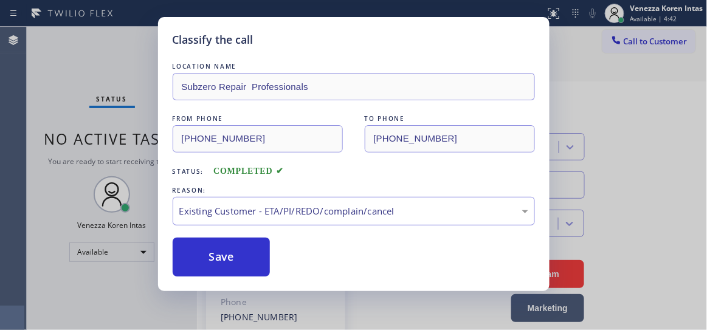
drag, startPoint x: 311, startPoint y: 283, endPoint x: 297, endPoint y: 272, distance: 18.2
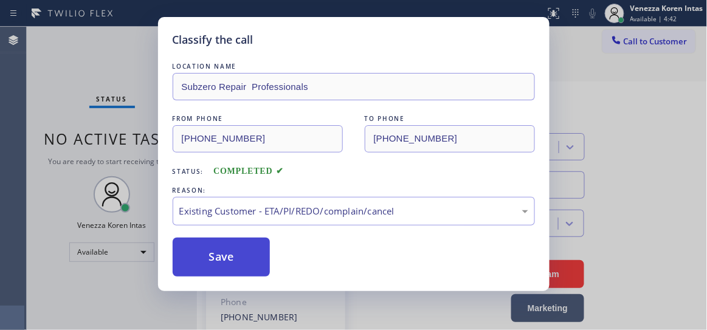
click at [252, 256] on button "Save" at bounding box center [222, 257] width 98 height 39
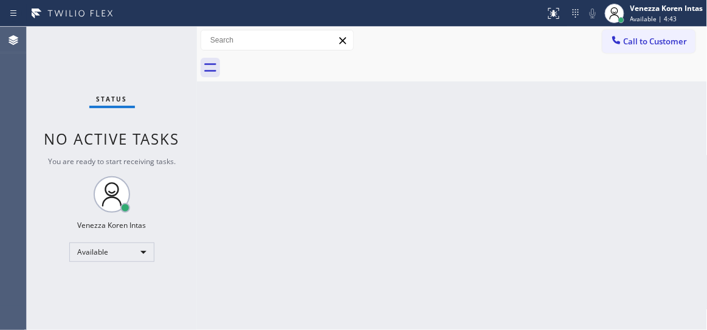
click at [153, 47] on div "Status No active tasks You are ready to start receiving tasks. Venezza Koren In…" at bounding box center [112, 179] width 170 height 304
drag, startPoint x: 154, startPoint y: 47, endPoint x: 254, endPoint y: 8, distance: 107.6
click at [154, 47] on div "Status No active tasks You are ready to start receiving tasks. Venezza Koren In…" at bounding box center [112, 179] width 170 height 304
drag, startPoint x: 338, startPoint y: 46, endPoint x: 323, endPoint y: 49, distance: 14.8
click at [337, 47] on icon at bounding box center [343, 40] width 15 height 15
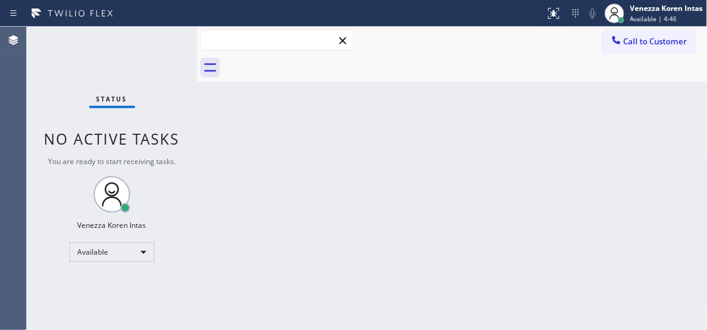
click at [221, 41] on input "text" at bounding box center [277, 39] width 152 height 19
click at [185, 36] on div "Status No active tasks You are ready to start receiving tasks. Venezza Koren In…" at bounding box center [112, 179] width 170 height 304
click at [175, 32] on div "Status No active tasks You are ready to start receiving tasks. Venezza Koren In…" at bounding box center [112, 179] width 170 height 304
click at [180, 39] on div "Status No active tasks You are ready to start receiving tasks. Venezza Koren In…" at bounding box center [112, 179] width 170 height 304
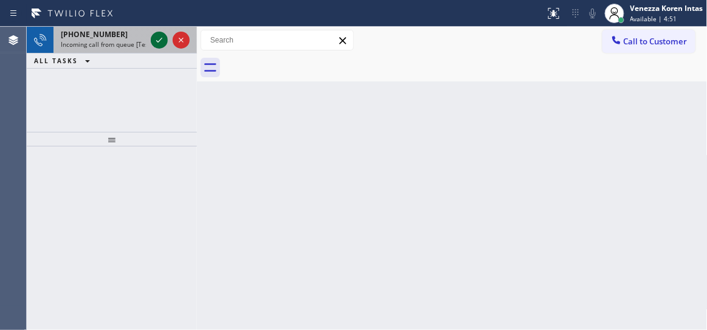
click at [161, 43] on icon at bounding box center [159, 40] width 15 height 15
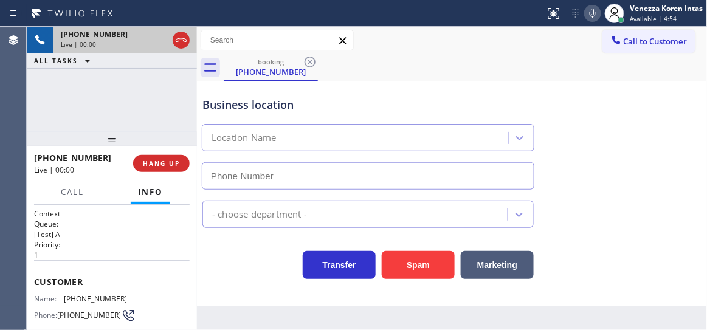
type input "(714) 410-6922"
click at [383, 83] on div "Business location Electricians Service Team Westminster (714) 410-6922" at bounding box center [452, 135] width 505 height 110
click at [445, 30] on div "Call to Customer Outbound call Location Search location Your caller id phone nu…" at bounding box center [452, 40] width 511 height 21
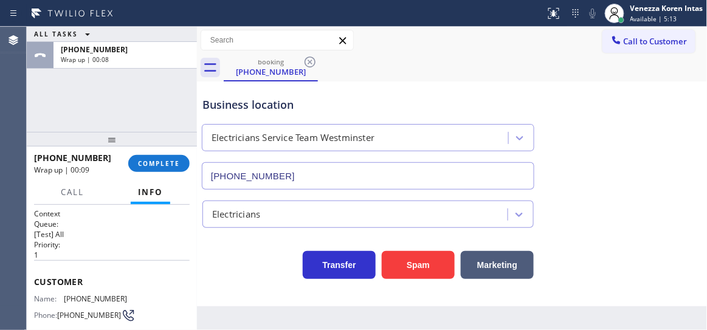
drag, startPoint x: 162, startPoint y: 166, endPoint x: 290, endPoint y: 187, distance: 130.1
click at [162, 167] on span "COMPLETE" at bounding box center [159, 163] width 42 height 9
click at [340, 216] on div "Electricians" at bounding box center [357, 214] width 302 height 21
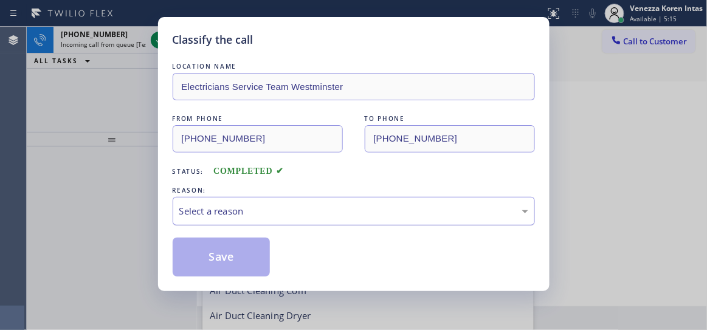
scroll to position [124, 0]
click at [308, 227] on div "LOCATION NAME Electricians Service Team Westminster FROM PHONE (949) 207-1521 T…" at bounding box center [354, 168] width 363 height 217
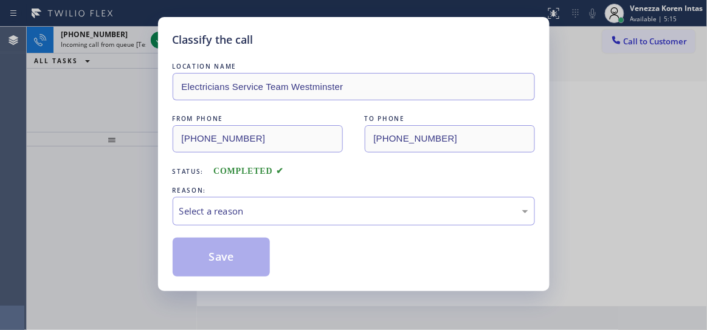
click at [312, 227] on div "LOCATION NAME Electricians Service Team Westminster FROM PHONE (949) 207-1521 T…" at bounding box center [354, 168] width 363 height 217
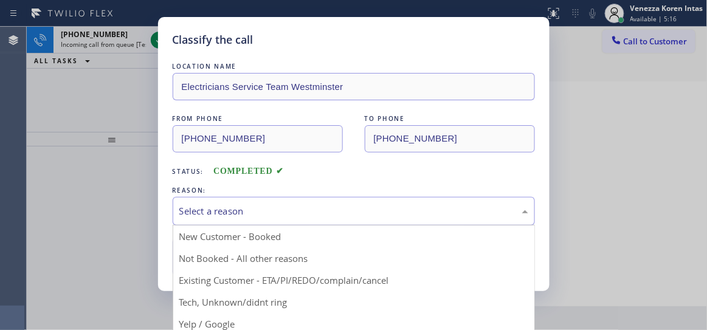
drag, startPoint x: 321, startPoint y: 213, endPoint x: 308, endPoint y: 290, distance: 77.1
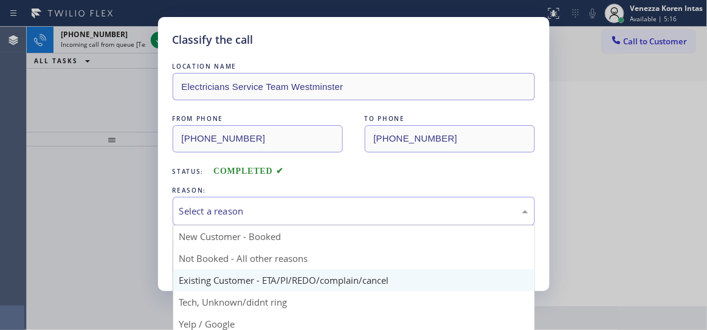
click at [321, 213] on div "Select a reason" at bounding box center [353, 211] width 349 height 14
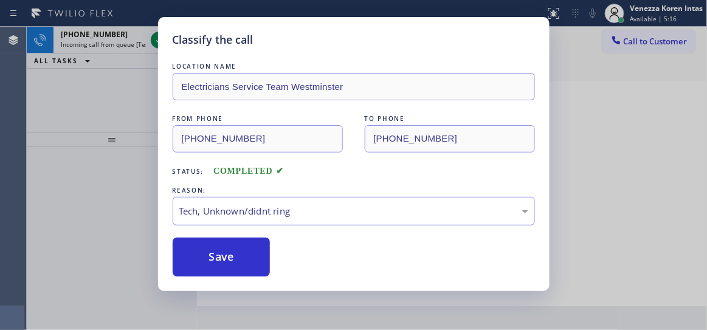
drag, startPoint x: 299, startPoint y: 306, endPoint x: 254, endPoint y: 285, distance: 50.3
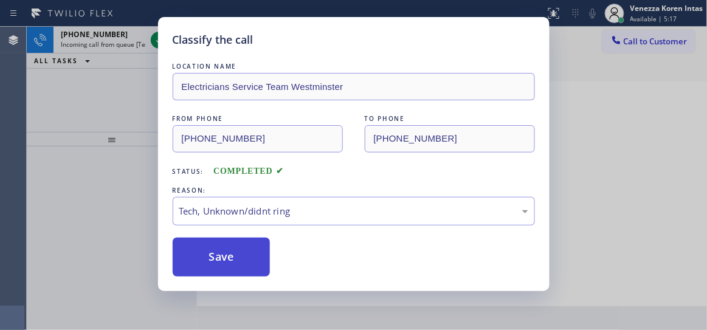
click at [239, 269] on button "Save" at bounding box center [222, 257] width 98 height 39
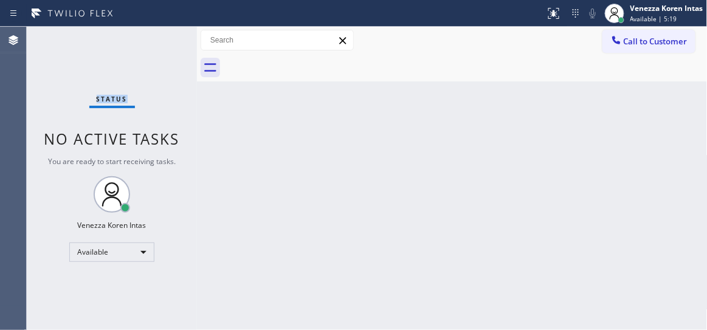
click at [158, 44] on div "Status No active tasks You are ready to start receiving tasks. Venezza Koren In…" at bounding box center [112, 179] width 170 height 304
click at [434, 141] on div "Back to Dashboard Change Sender ID Customers Technicians Select a contact Outbo…" at bounding box center [452, 179] width 511 height 304
click at [38, 117] on div "Status No active tasks You are ready to start receiving tasks. Venezza Koren In…" at bounding box center [112, 179] width 170 height 304
drag, startPoint x: 178, startPoint y: 64, endPoint x: 173, endPoint y: 59, distance: 7.7
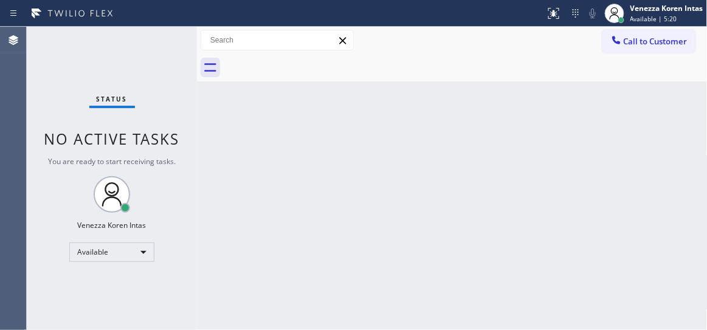
click at [178, 64] on div "Status No active tasks You are ready to start receiving tasks. Venezza Koren In…" at bounding box center [112, 179] width 170 height 304
click at [173, 59] on div "Status No active tasks You are ready to start receiving tasks. Venezza Koren In…" at bounding box center [112, 179] width 170 height 304
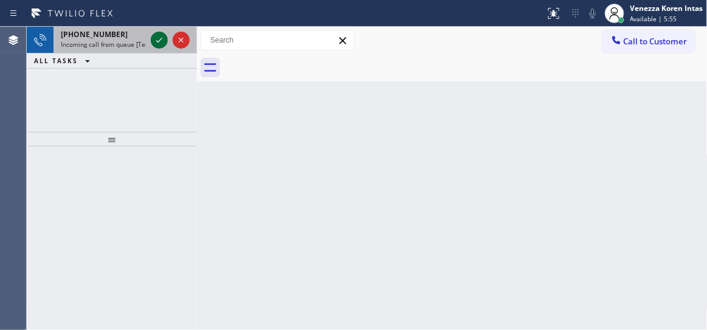
click at [156, 41] on icon at bounding box center [159, 40] width 15 height 15
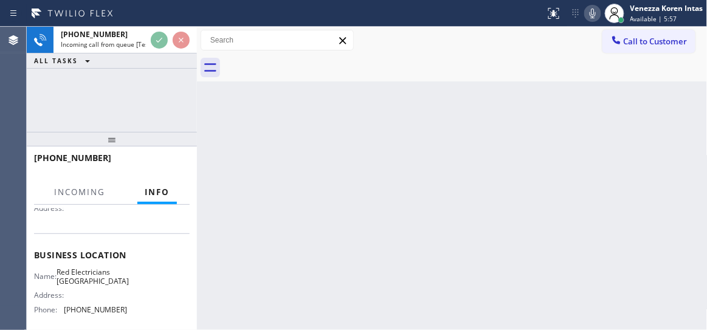
scroll to position [165, 0]
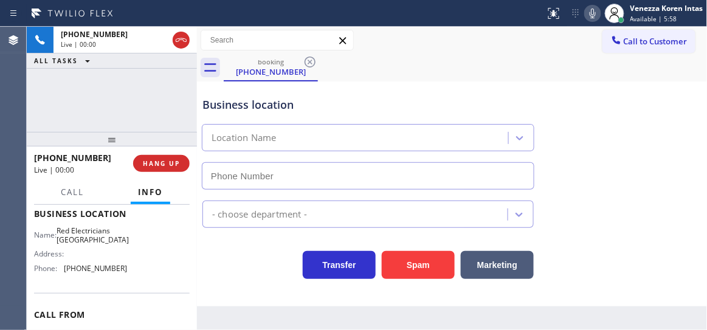
type input "(714) 463-1800"
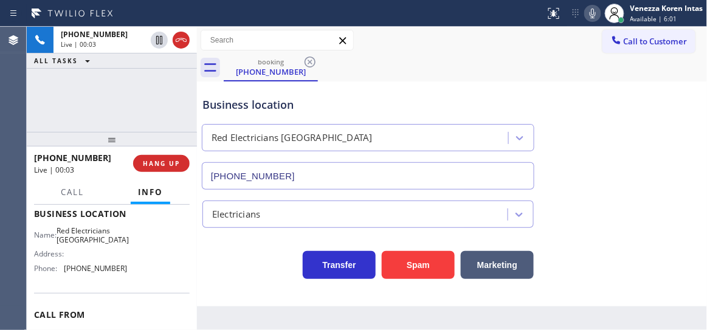
click at [640, 192] on div "Electricians" at bounding box center [452, 209] width 505 height 38
click at [159, 112] on div "+17145772209 Live | 00:04 ALL TASKS ALL TASKS ACTIVE TASKS TASKS IN WRAP UP" at bounding box center [112, 79] width 170 height 105
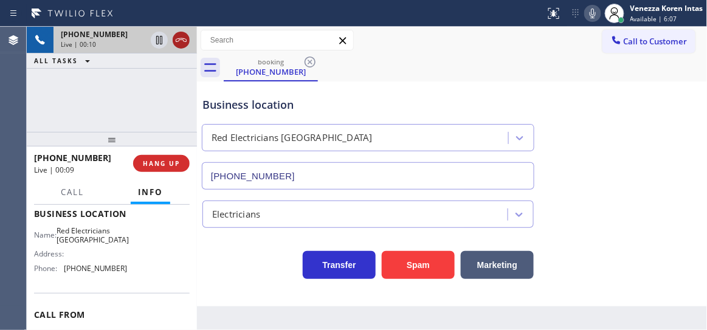
click at [176, 40] on icon at bounding box center [181, 40] width 15 height 15
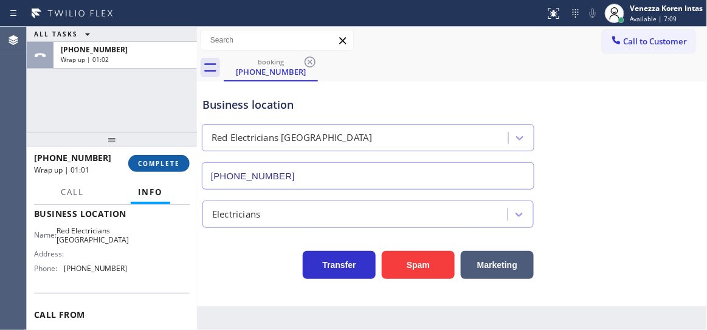
click at [182, 161] on button "COMPLETE" at bounding box center [158, 163] width 61 height 17
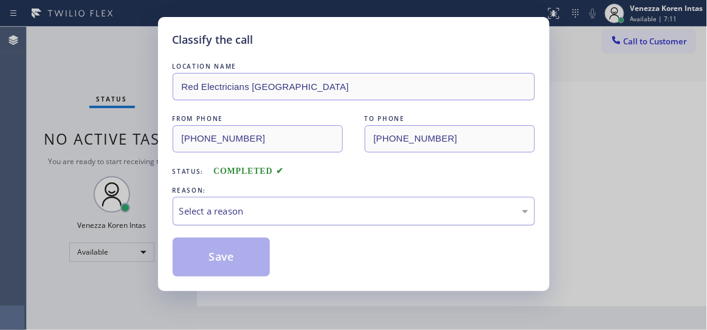
click at [327, 217] on div "Select a reason" at bounding box center [353, 211] width 349 height 14
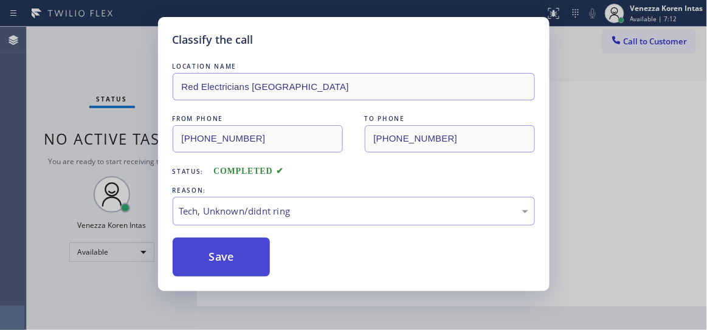
click at [245, 266] on button "Save" at bounding box center [222, 257] width 98 height 39
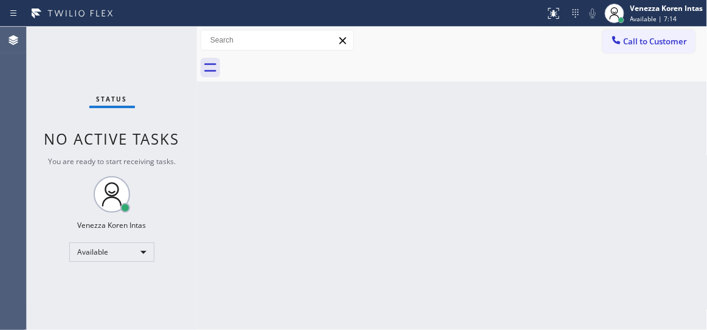
click at [165, 52] on div "Status No active tasks You are ready to start receiving tasks. Venezza Koren In…" at bounding box center [112, 179] width 170 height 304
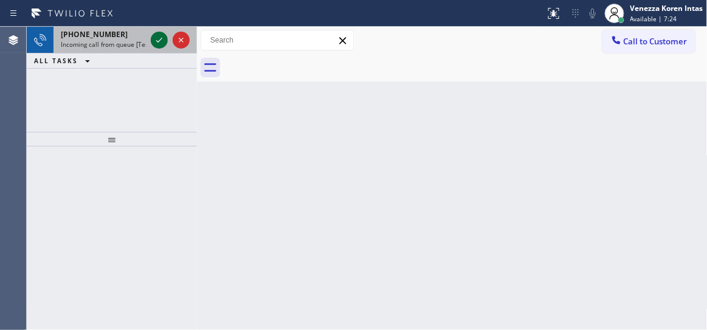
click at [156, 38] on icon at bounding box center [159, 40] width 15 height 15
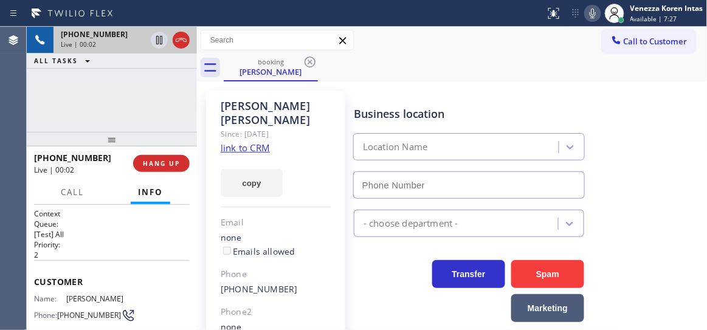
type input "(949) 536-9698"
click at [598, 7] on icon at bounding box center [593, 13] width 15 height 15
click at [591, 19] on icon at bounding box center [593, 13] width 15 height 15
click at [237, 142] on link "link to CRM" at bounding box center [245, 148] width 49 height 12
click at [413, 60] on div "booking Jason Zhao" at bounding box center [466, 67] width 484 height 27
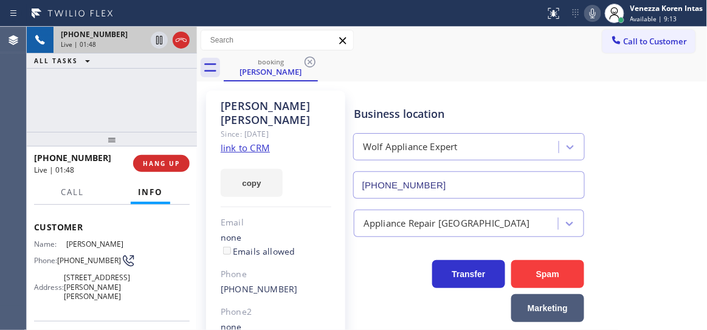
scroll to position [110, 0]
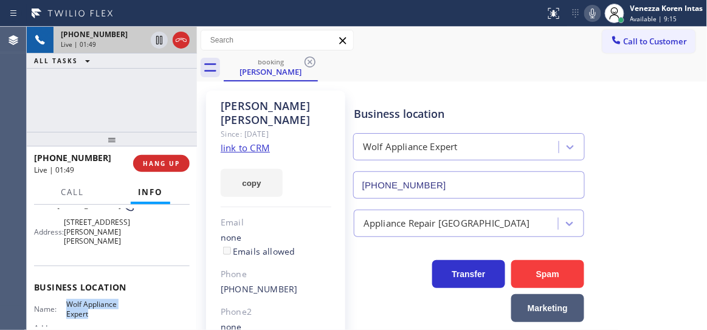
drag, startPoint x: 64, startPoint y: 304, endPoint x: 101, endPoint y: 312, distance: 37.5
click at [101, 312] on span "Wolf Appliance Expert" at bounding box center [96, 309] width 61 height 19
copy span "Wolf Appliance Expert"
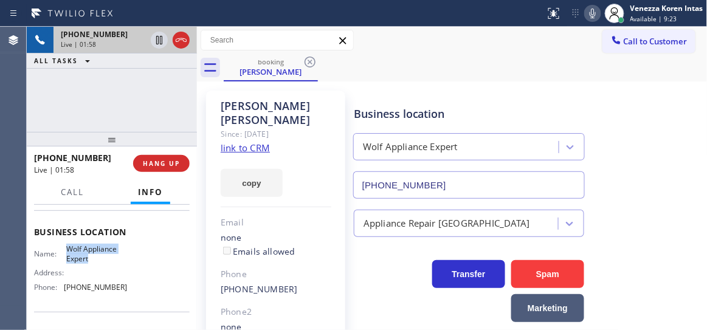
drag, startPoint x: 182, startPoint y: 99, endPoint x: 203, endPoint y: 102, distance: 20.4
click at [182, 99] on div "+16263625105 Live | 01:58 ALL TASKS ALL TASKS ACTIVE TASKS TASKS IN WRAP UP" at bounding box center [112, 79] width 170 height 105
click at [588, 18] on icon at bounding box center [593, 13] width 15 height 15
click at [160, 44] on icon at bounding box center [159, 40] width 15 height 15
click at [599, 12] on icon at bounding box center [593, 13] width 15 height 15
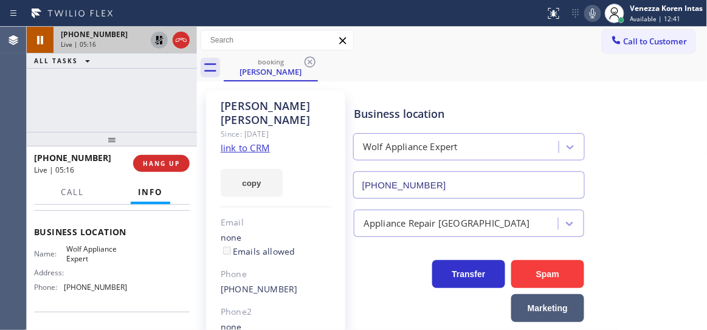
click at [160, 40] on icon at bounding box center [159, 40] width 15 height 15
click at [596, 9] on icon at bounding box center [593, 13] width 15 height 15
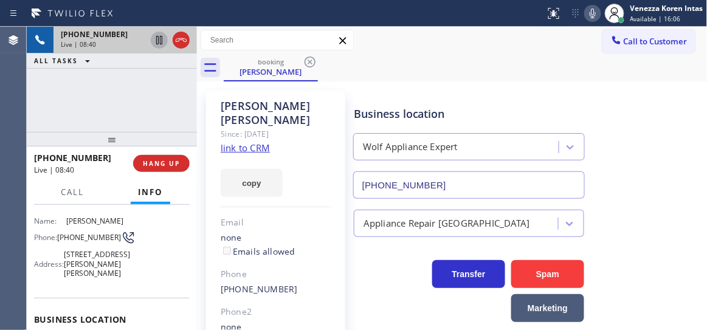
scroll to position [55, 0]
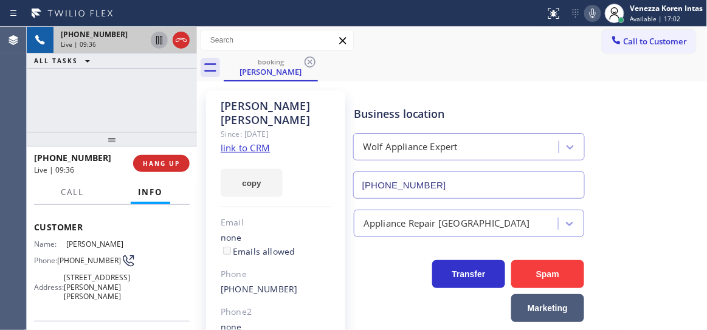
click at [428, 89] on div "Business location Wolf Appliance Expert (949) 536-9698" at bounding box center [528, 144] width 353 height 110
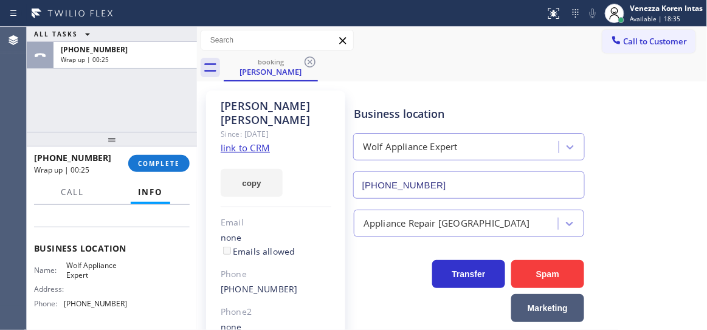
scroll to position [165, 0]
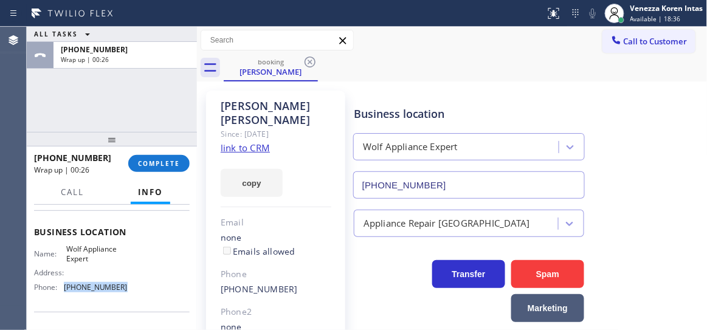
drag, startPoint x: 137, startPoint y: 288, endPoint x: 67, endPoint y: 283, distance: 70.1
click at [67, 283] on div "Name: Wolf Appliance Expert Address: Phone: (949) 536-9698" at bounding box center [112, 271] width 156 height 52
copy span "949) 536-9698"
click at [155, 110] on div "ALL TASKS ALL TASKS ACTIVE TASKS TASKS IN WRAP UP +16263625105 Wrap up | 01:55" at bounding box center [112, 79] width 170 height 105
click at [162, 172] on div "+16263625105 Wrap up | 01:58 COMPLETE" at bounding box center [112, 164] width 156 height 32
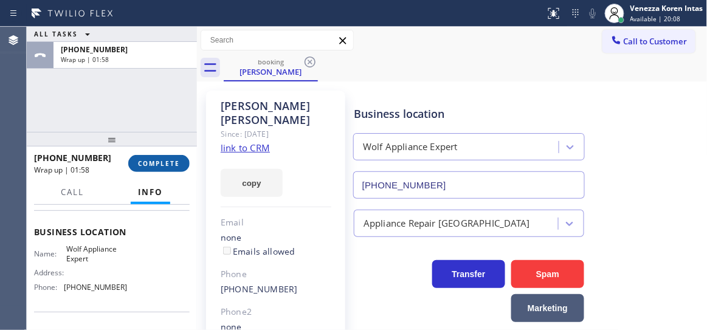
click at [173, 160] on span "COMPLETE" at bounding box center [159, 163] width 42 height 9
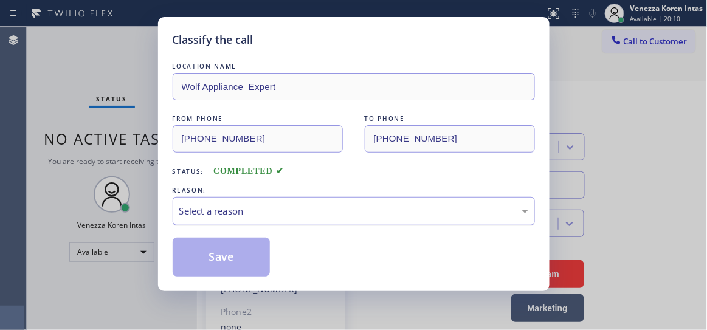
click at [268, 203] on div "Select a reason" at bounding box center [354, 211] width 363 height 29
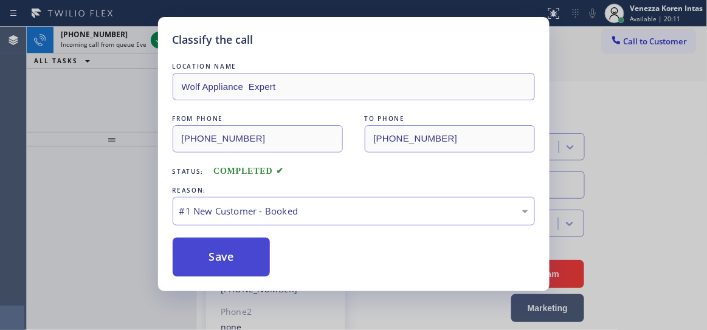
click at [248, 249] on button "Save" at bounding box center [222, 257] width 98 height 39
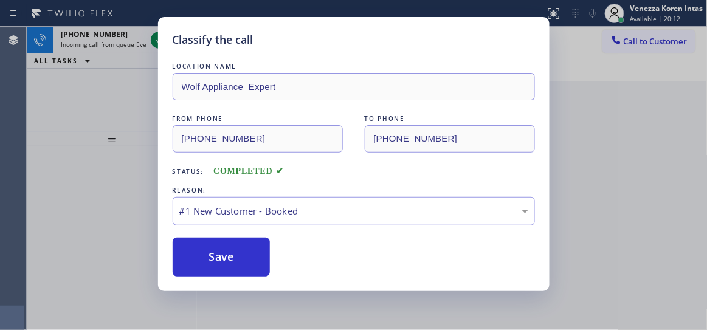
click at [156, 41] on icon at bounding box center [159, 40] width 6 height 5
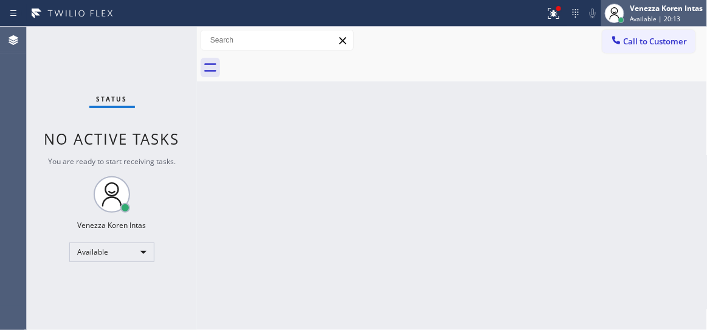
click at [650, 13] on div "Venezza Koren Intas" at bounding box center [667, 8] width 73 height 10
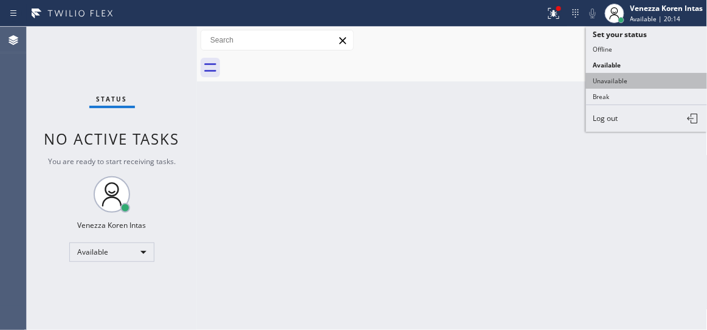
click at [631, 82] on button "Unavailable" at bounding box center [647, 81] width 122 height 16
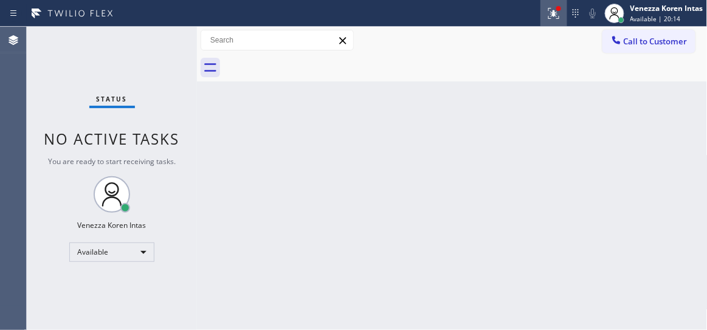
drag, startPoint x: 571, startPoint y: 41, endPoint x: 562, endPoint y: 21, distance: 22.4
click at [568, 36] on div "Call to Customer Outbound call Location Search location Your caller id phone nu…" at bounding box center [452, 40] width 511 height 21
click at [562, 21] on button at bounding box center [554, 13] width 27 height 27
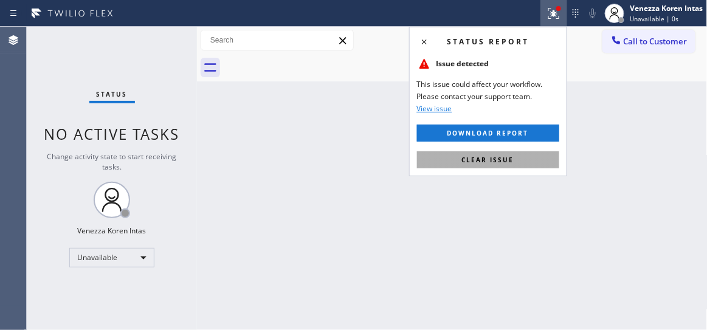
click at [519, 158] on button "Clear issue" at bounding box center [488, 159] width 142 height 17
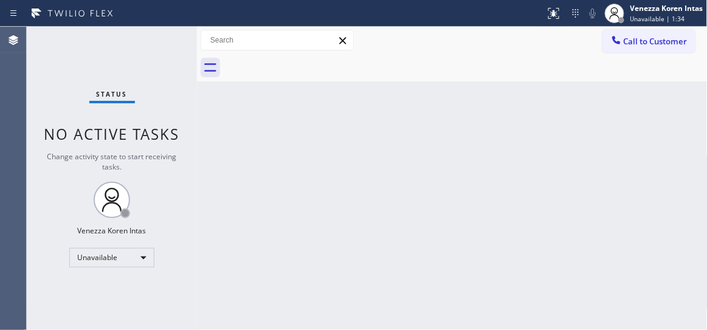
drag, startPoint x: 270, startPoint y: 173, endPoint x: 66, endPoint y: 141, distance: 206.4
click at [268, 174] on div "Back to Dashboard Change Sender ID Customers Technicians Select a contact Outbo…" at bounding box center [452, 179] width 511 height 304
drag, startPoint x: 170, startPoint y: 83, endPoint x: 188, endPoint y: 182, distance: 100.2
click at [170, 85] on div "Status No active tasks Change activity state to start receiving tasks. Venezza …" at bounding box center [112, 179] width 170 height 304
drag, startPoint x: 143, startPoint y: 245, endPoint x: 142, endPoint y: 259, distance: 14.0
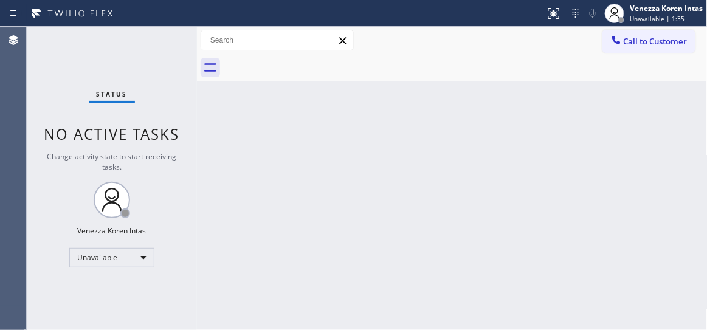
click at [142, 245] on div "Status No active tasks Change activity state to start receiving tasks. Venezza …" at bounding box center [112, 179] width 170 height 304
click at [397, 227] on div "Back to Dashboard Change Sender ID Customers Technicians Select a contact Outbo…" at bounding box center [452, 179] width 511 height 304
click at [131, 255] on div "Unavailable" at bounding box center [111, 257] width 85 height 19
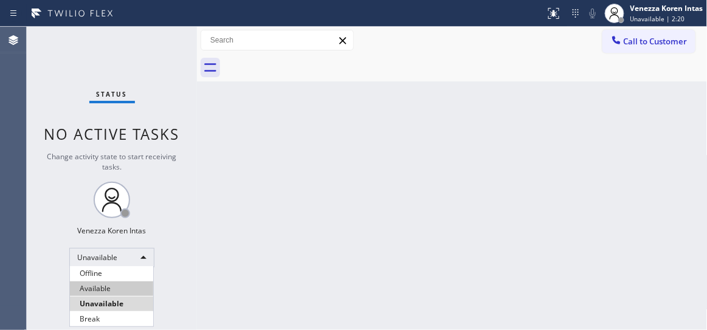
click at [117, 289] on li "Available" at bounding box center [111, 289] width 83 height 15
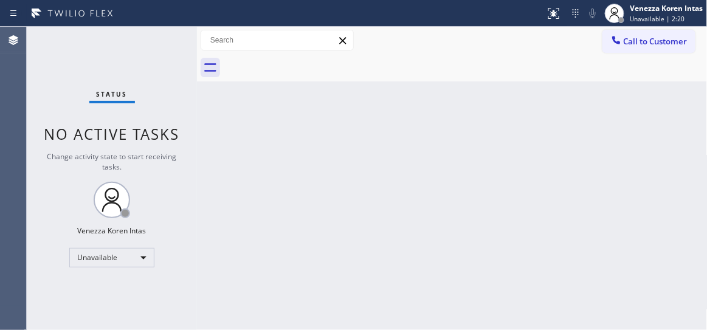
click at [342, 229] on div "Back to Dashboard Change Sender ID Customers Technicians Select a contact Outbo…" at bounding box center [452, 179] width 511 height 304
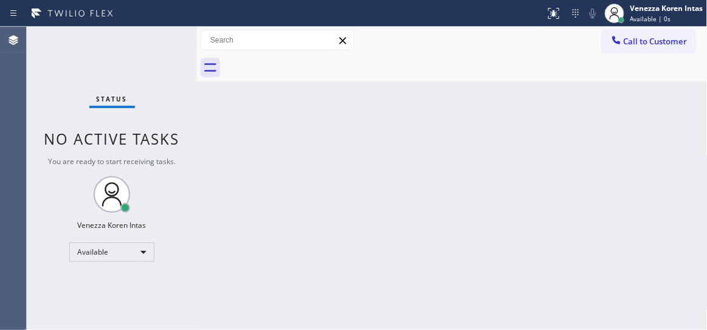
drag, startPoint x: 342, startPoint y: 177, endPoint x: 354, endPoint y: 182, distance: 13.1
click at [340, 177] on div "Back to Dashboard Change Sender ID Customers Technicians Select a contact Outbo…" at bounding box center [452, 179] width 511 height 304
click at [251, 50] on div at bounding box center [277, 40] width 153 height 21
click at [159, 58] on div "Status No active tasks You are ready to start receiving tasks. Venezza Koren In…" at bounding box center [112, 179] width 170 height 304
click at [164, 46] on div "Status No active tasks You are ready to start receiving tasks. Venezza Koren In…" at bounding box center [112, 179] width 170 height 304
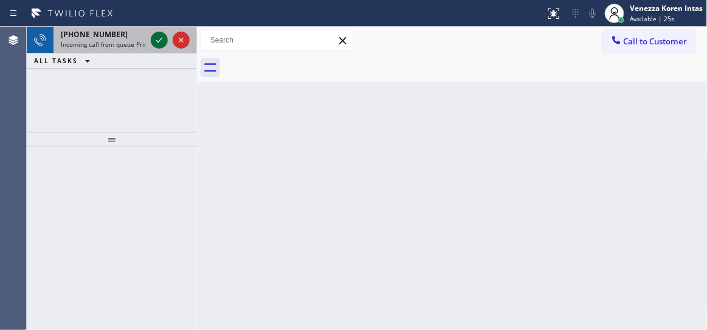
click at [164, 38] on icon at bounding box center [159, 40] width 15 height 15
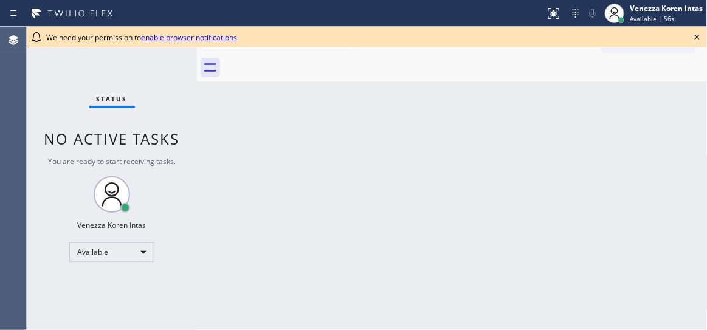
click at [167, 153] on div "Status No active tasks You are ready to start receiving tasks. Venezza Koren In…" at bounding box center [112, 179] width 170 height 304
click at [697, 36] on icon at bounding box center [697, 37] width 15 height 15
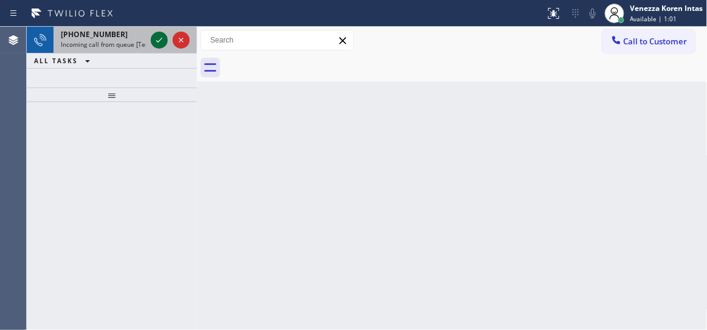
click at [158, 42] on icon at bounding box center [159, 40] width 15 height 15
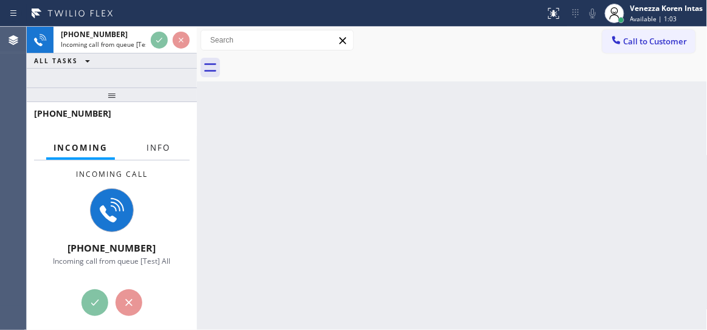
click at [167, 152] on span "Info" at bounding box center [159, 147] width 24 height 11
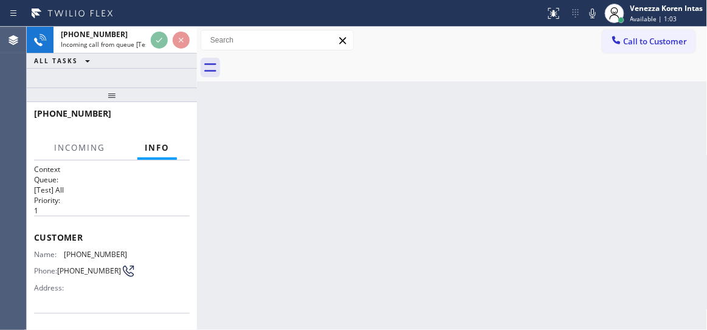
drag, startPoint x: 119, startPoint y: 97, endPoint x: 119, endPoint y: 145, distance: 48.1
click at [119, 102] on div at bounding box center [112, 95] width 170 height 15
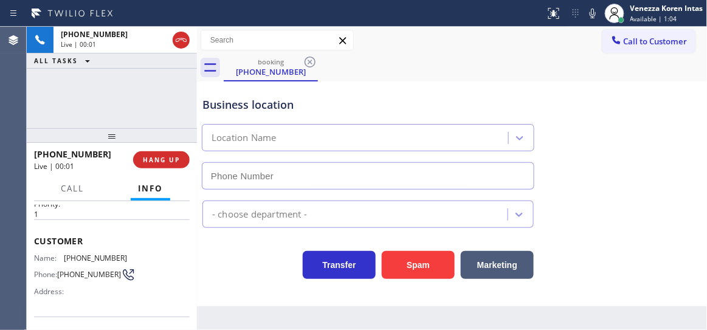
type input "(714) 462-1862"
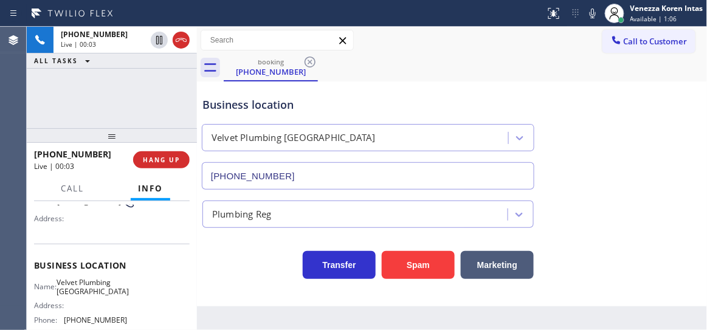
drag, startPoint x: 126, startPoint y: 100, endPoint x: 137, endPoint y: 107, distance: 13.4
click at [126, 100] on div "+19517226197 Live | 00:03 ALL TASKS ALL TASKS ACTIVE TASKS TASKS IN WRAP UP" at bounding box center [112, 78] width 170 height 102
click at [380, 99] on div "Business location" at bounding box center [368, 105] width 331 height 16
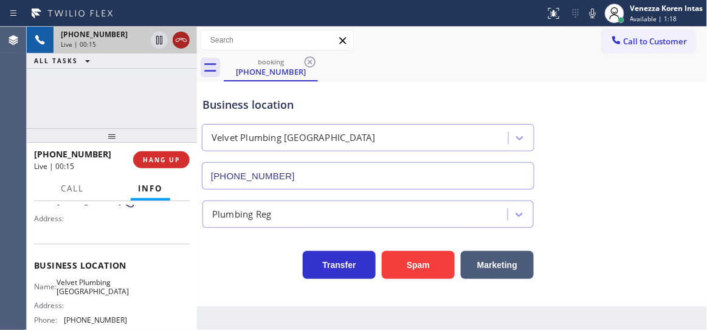
click at [179, 36] on icon at bounding box center [181, 40] width 15 height 15
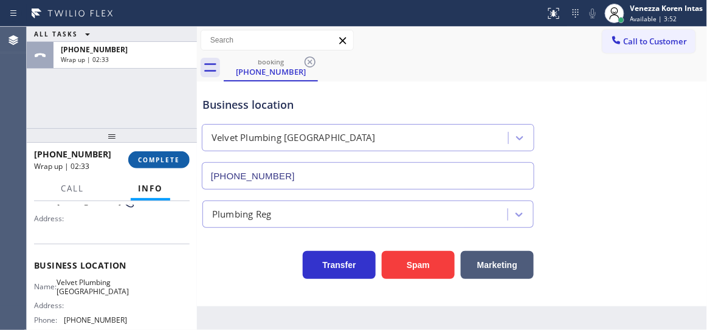
click at [167, 162] on span "COMPLETE" at bounding box center [159, 160] width 42 height 9
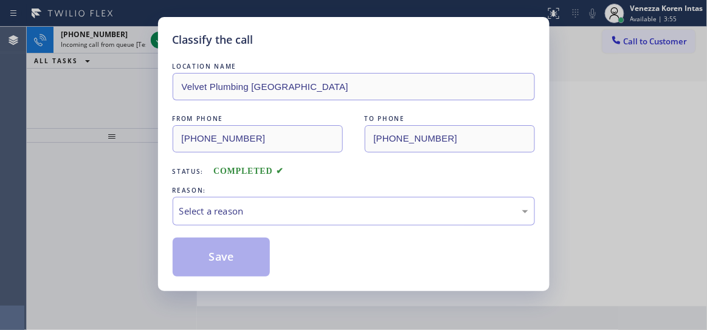
click at [341, 227] on div "LOCATION NAME Velvet Plumbing Anaheim FROM PHONE (951) 722-6197 TO PHONE (714) …" at bounding box center [354, 168] width 363 height 217
click at [328, 204] on div "Select a reason" at bounding box center [354, 211] width 363 height 29
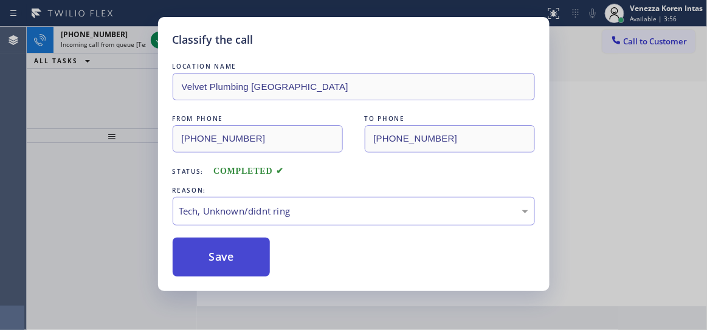
click at [237, 249] on button "Save" at bounding box center [222, 257] width 98 height 39
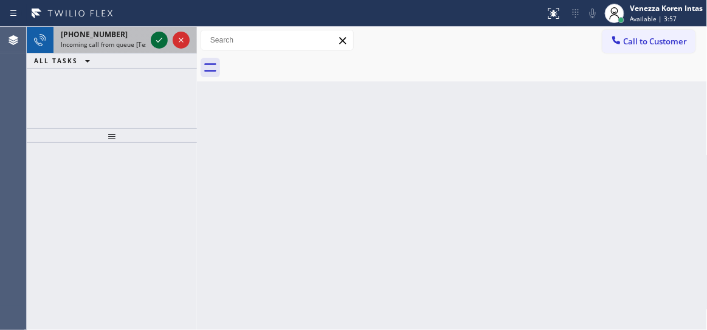
click at [159, 44] on icon at bounding box center [159, 40] width 15 height 15
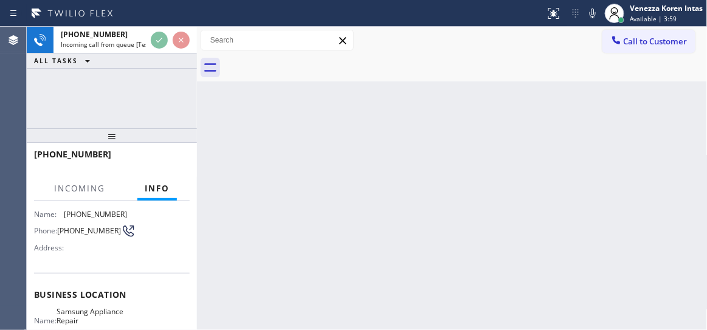
scroll to position [165, 0]
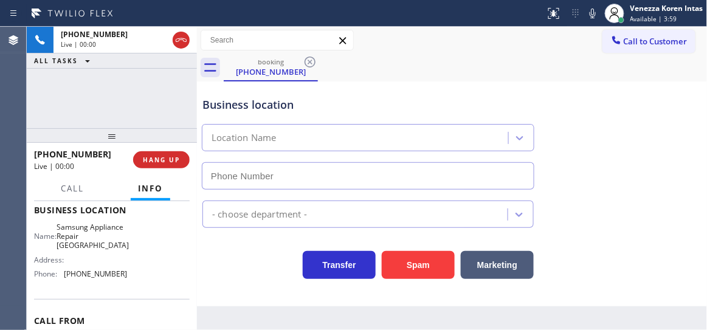
type input "(602) 755-6525"
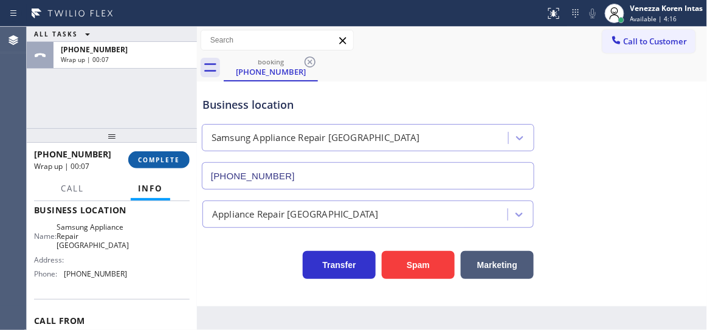
click at [173, 164] on button "COMPLETE" at bounding box center [158, 159] width 61 height 17
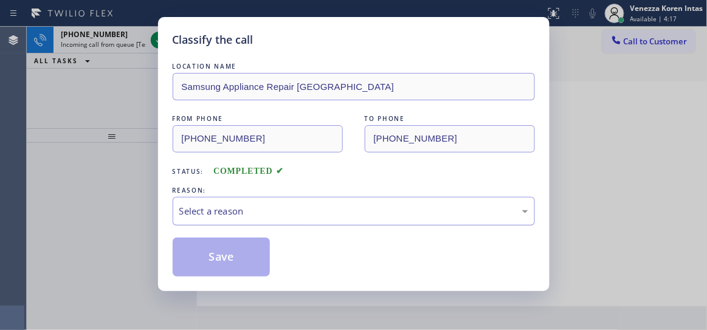
click at [280, 215] on div "Select a reason" at bounding box center [353, 211] width 349 height 14
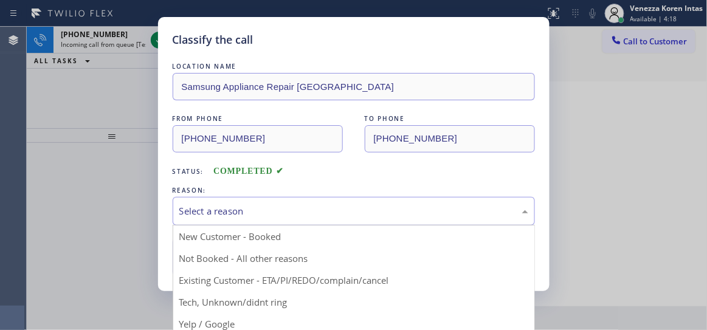
drag, startPoint x: 241, startPoint y: 307, endPoint x: 237, endPoint y: 276, distance: 30.6
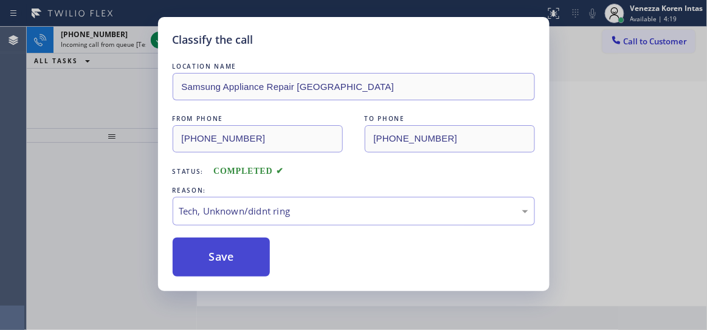
click at [237, 254] on button "Save" at bounding box center [222, 257] width 98 height 39
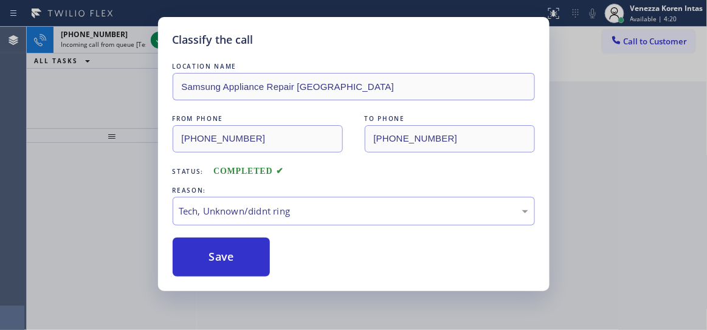
click at [157, 42] on div "Classify the call LOCATION NAME Samsung Appliance Repair Phoenix FROM PHONE (60…" at bounding box center [353, 165] width 707 height 330
click at [157, 42] on icon at bounding box center [159, 40] width 15 height 15
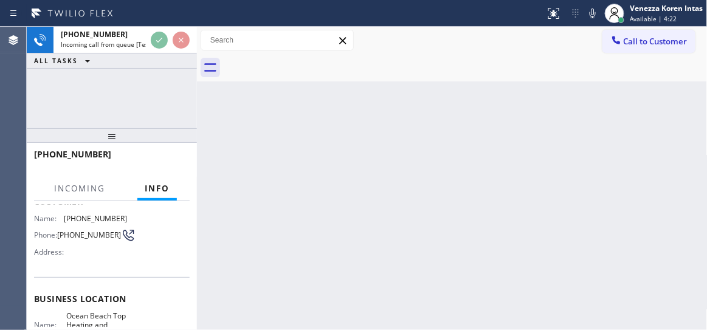
scroll to position [110, 0]
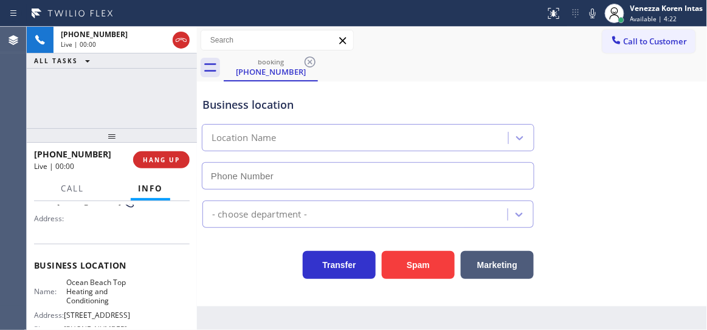
type input "[PHONE_NUMBER]"
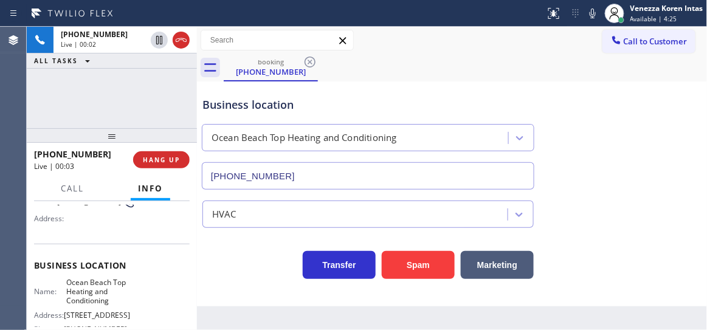
click at [235, 113] on div "Business location Ocean Beach Top Heating and Conditioning (619) 202-8446" at bounding box center [368, 137] width 336 height 105
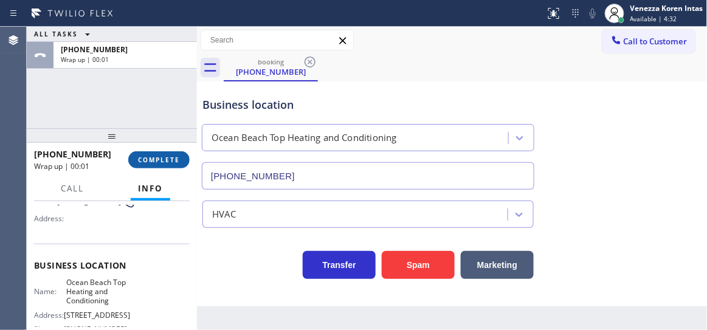
click at [161, 161] on span "COMPLETE" at bounding box center [159, 160] width 42 height 9
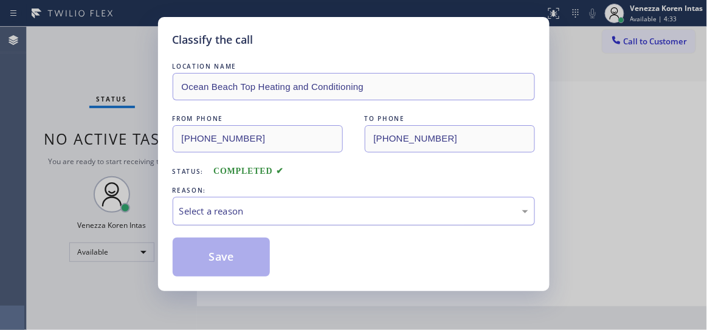
click at [355, 207] on div "Select a reason" at bounding box center [353, 211] width 349 height 14
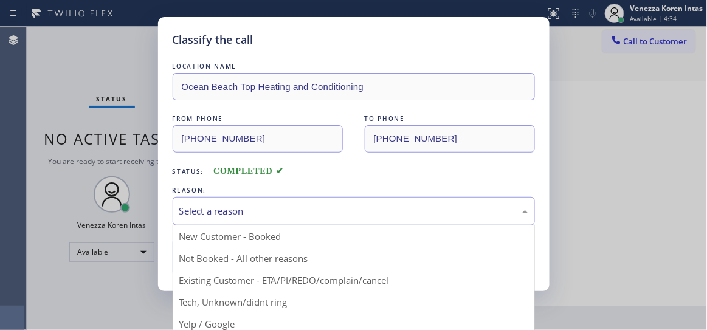
drag, startPoint x: 285, startPoint y: 305, endPoint x: 275, endPoint y: 297, distance: 12.7
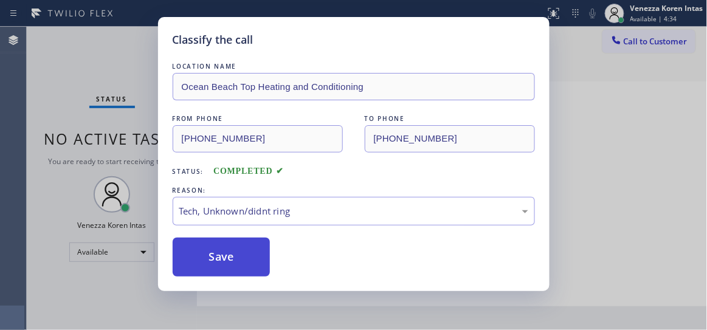
click at [241, 257] on button "Save" at bounding box center [222, 257] width 98 height 39
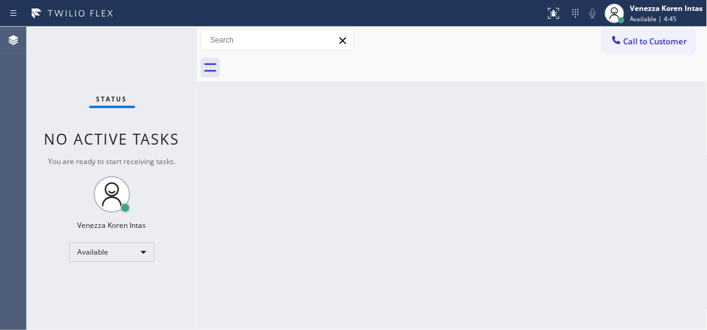
click at [144, 53] on div "Status No active tasks You are ready to start receiving tasks. Venezza Koren In…" at bounding box center [112, 179] width 170 height 304
click at [146, 50] on div "Status No active tasks You are ready to start receiving tasks. Venezza Koren In…" at bounding box center [112, 179] width 170 height 304
click at [172, 33] on div "Status No active tasks You are ready to start receiving tasks. Venezza Koren In…" at bounding box center [112, 179] width 170 height 304
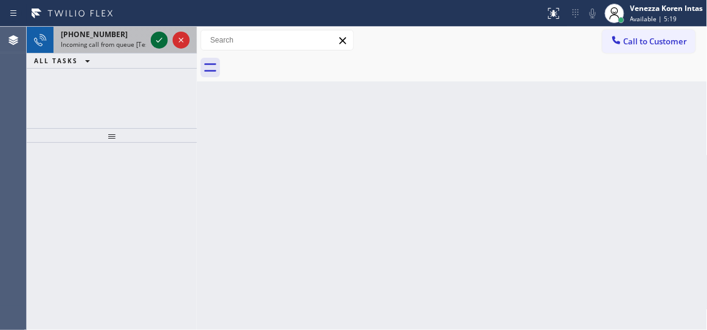
click at [156, 38] on icon at bounding box center [159, 40] width 15 height 15
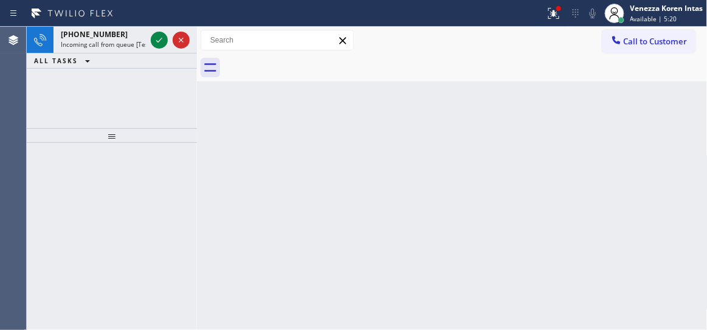
click at [156, 38] on icon at bounding box center [159, 40] width 15 height 15
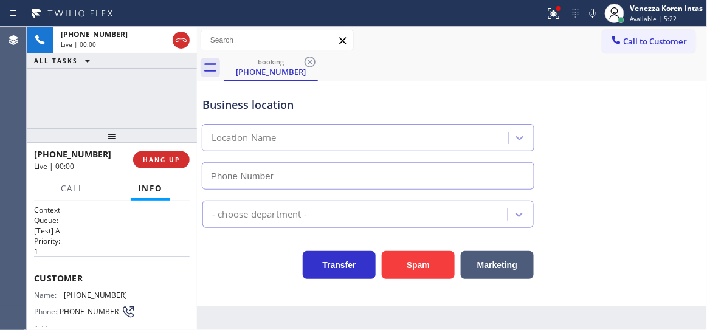
type input "(714) 559-3783"
click at [164, 104] on div "+13072051038 Live | 00:01 ALL TASKS ALL TASKS ACTIVE TASKS TASKS IN WRAP UP" at bounding box center [112, 78] width 170 height 102
click at [133, 80] on div "+13072051038 Live | 00:02 ALL TASKS ALL TASKS ACTIVE TASKS TASKS IN WRAP UP" at bounding box center [112, 78] width 170 height 102
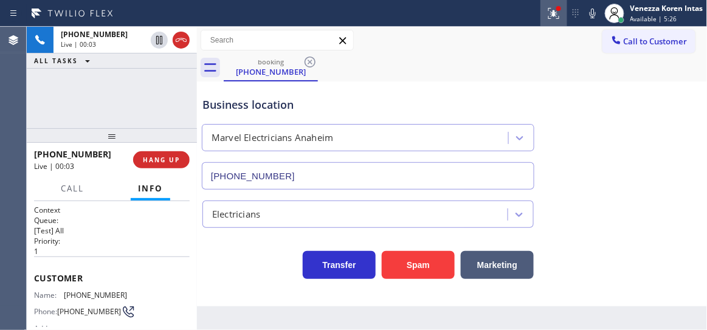
click at [547, 12] on icon at bounding box center [554, 13] width 15 height 15
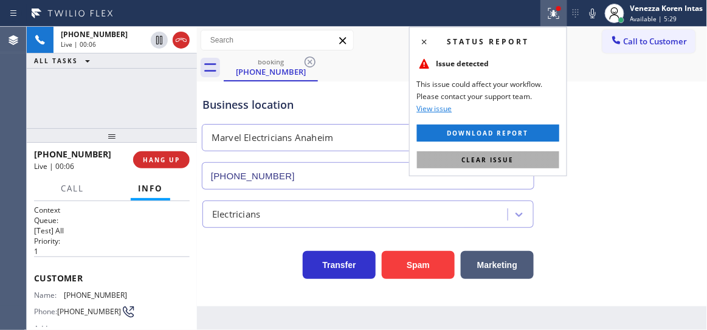
click at [501, 156] on span "Clear issue" at bounding box center [488, 160] width 52 height 9
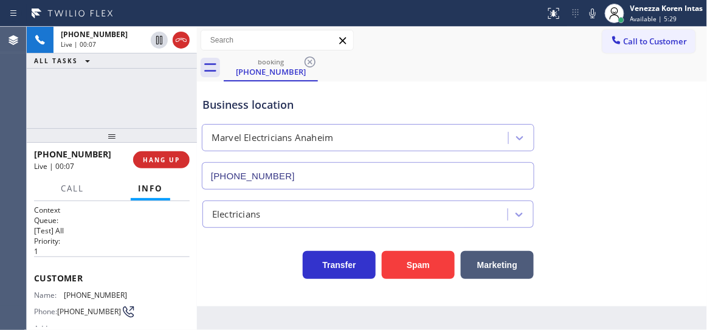
click at [602, 130] on div "Business location Marvel Electricians Anaheim (714) 559-3783" at bounding box center [452, 135] width 505 height 110
click at [101, 122] on div "+13072051038 Live | 00:07 ALL TASKS ALL TASKS ACTIVE TASKS TASKS IN WRAP UP" at bounding box center [112, 78] width 170 height 102
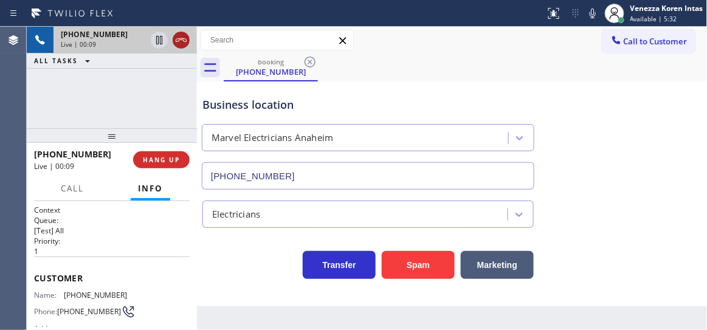
click at [179, 38] on icon at bounding box center [181, 40] width 15 height 15
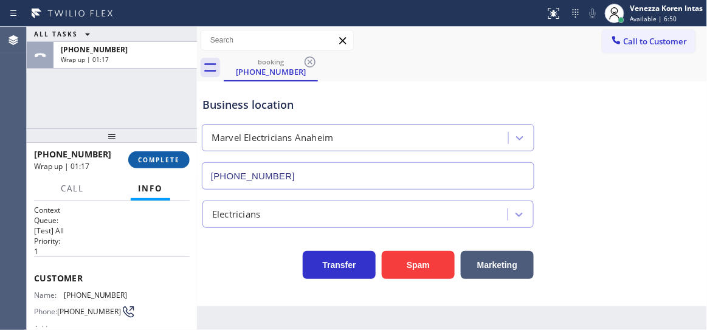
click at [161, 159] on span "COMPLETE" at bounding box center [159, 160] width 42 height 9
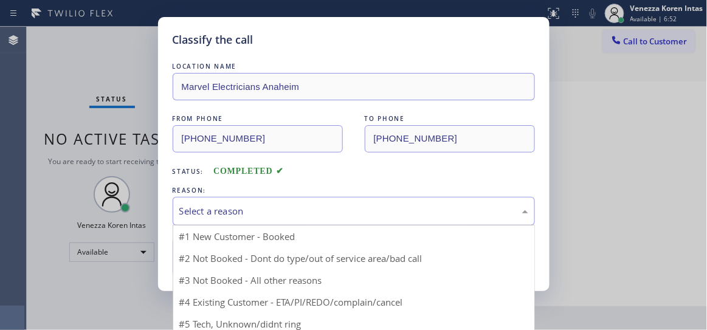
click at [345, 212] on div "Select a reason" at bounding box center [353, 211] width 349 height 14
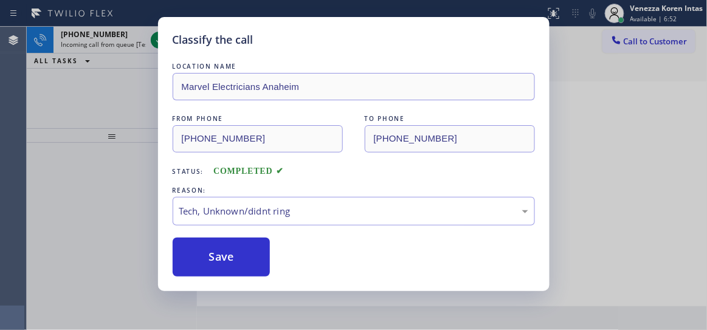
drag, startPoint x: 274, startPoint y: 309, endPoint x: 257, endPoint y: 288, distance: 26.8
click at [251, 281] on div "Classify the call LOCATION NAME Marvel Electricians Anaheim FROM PHONE (307) 20…" at bounding box center [354, 154] width 392 height 274
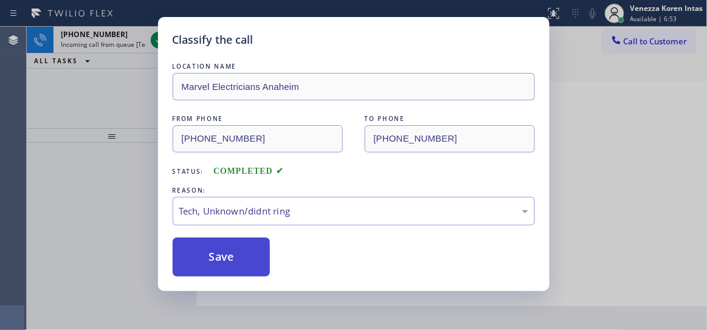
click at [251, 266] on button "Save" at bounding box center [222, 257] width 98 height 39
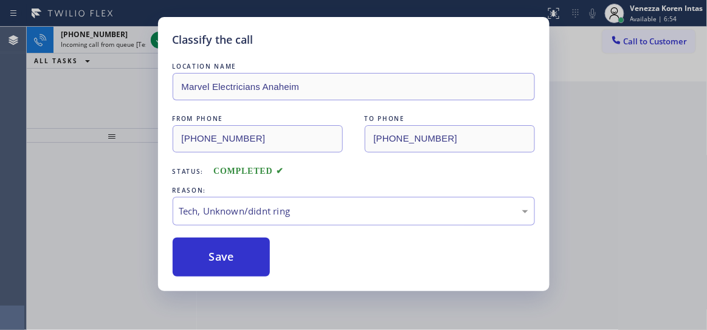
click at [159, 40] on div "Classify the call LOCATION NAME Marvel Electricians Anaheim FROM PHONE (307) 20…" at bounding box center [354, 154] width 392 height 274
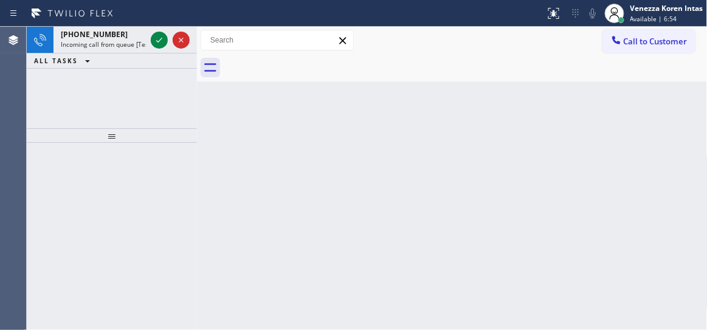
click at [159, 40] on icon at bounding box center [159, 40] width 15 height 15
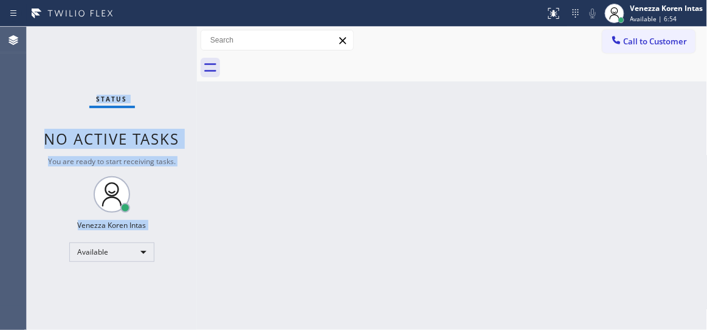
click at [159, 40] on div "Status No active tasks You are ready to start receiving tasks. Venezza Koren In…" at bounding box center [112, 179] width 170 height 304
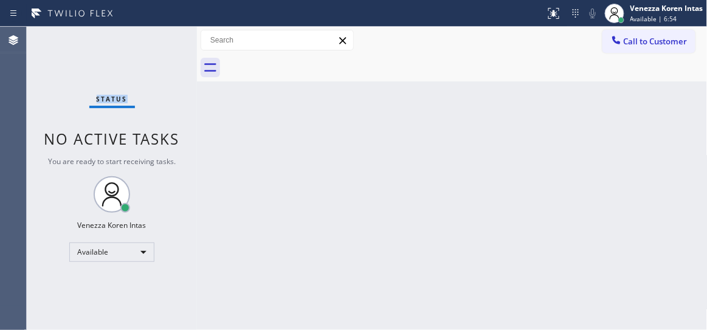
click at [159, 40] on div "Status No active tasks You are ready to start receiving tasks. Venezza Koren In…" at bounding box center [112, 179] width 170 height 304
click at [553, 7] on icon at bounding box center [554, 13] width 15 height 15
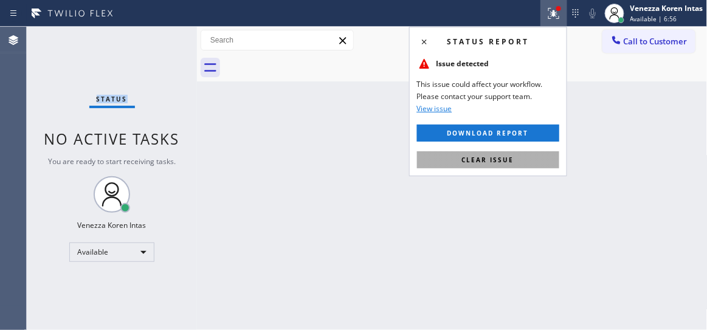
click at [524, 158] on button "Clear issue" at bounding box center [488, 159] width 142 height 17
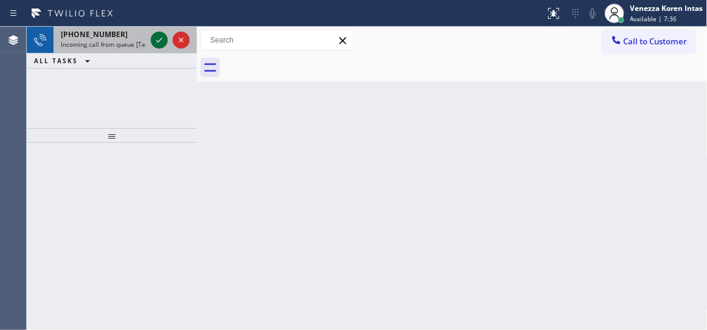
click at [156, 43] on icon at bounding box center [159, 40] width 15 height 15
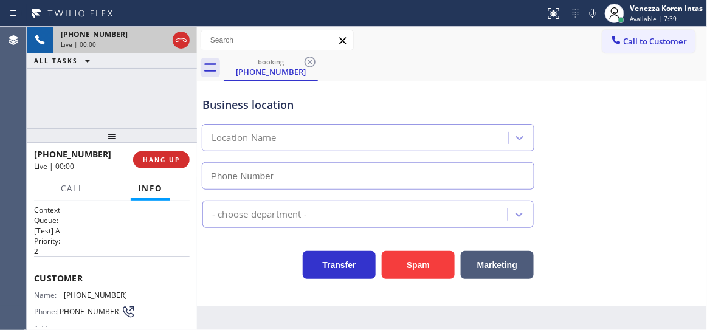
type input "(786) 788-7286"
click at [180, 36] on icon at bounding box center [181, 40] width 15 height 15
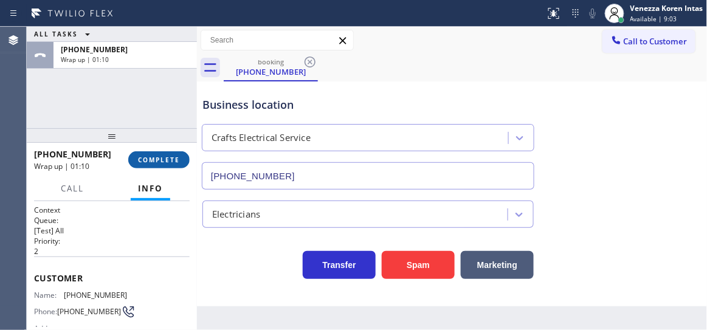
click at [167, 158] on span "COMPLETE" at bounding box center [159, 160] width 42 height 9
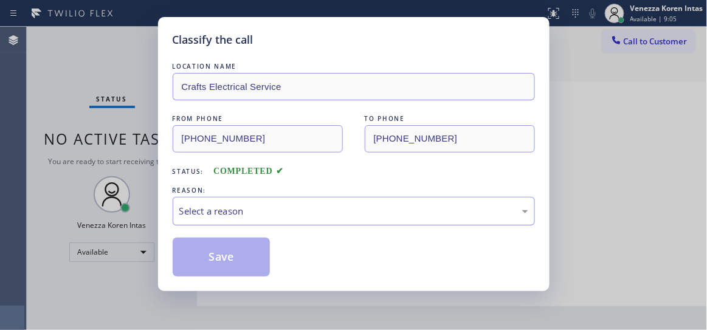
click at [277, 207] on div "Select a reason" at bounding box center [353, 211] width 349 height 14
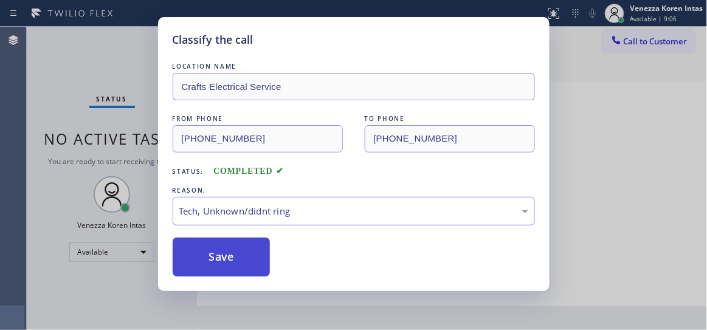
click at [229, 249] on button "Save" at bounding box center [222, 257] width 98 height 39
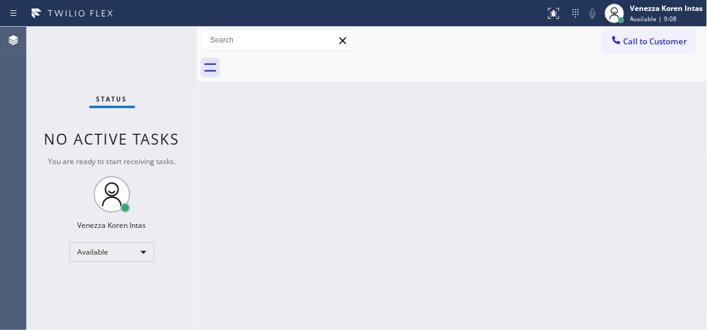
click at [156, 38] on div "Status No active tasks You are ready to start receiving tasks. Venezza Koren In…" at bounding box center [112, 179] width 170 height 304
click at [153, 38] on div "Status No active tasks You are ready to start receiving tasks. Venezza Koren In…" at bounding box center [112, 179] width 170 height 304
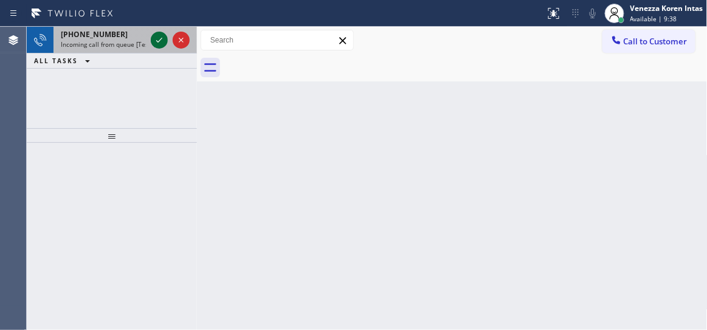
click at [158, 35] on icon at bounding box center [159, 40] width 15 height 15
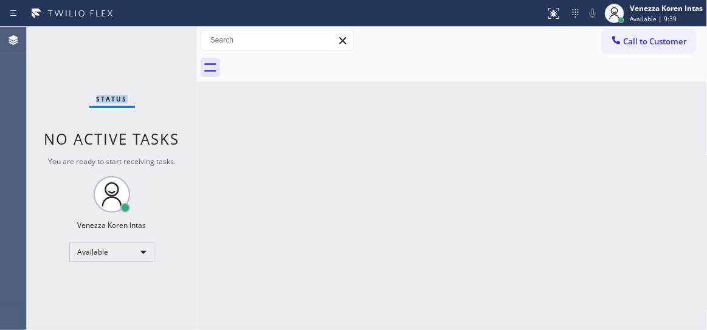
click at [158, 35] on div "Status No active tasks You are ready to start receiving tasks. Venezza Koren In…" at bounding box center [112, 179] width 170 height 304
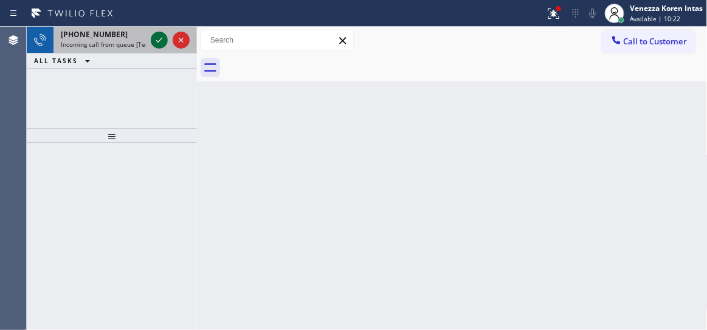
click at [153, 40] on icon at bounding box center [159, 40] width 15 height 15
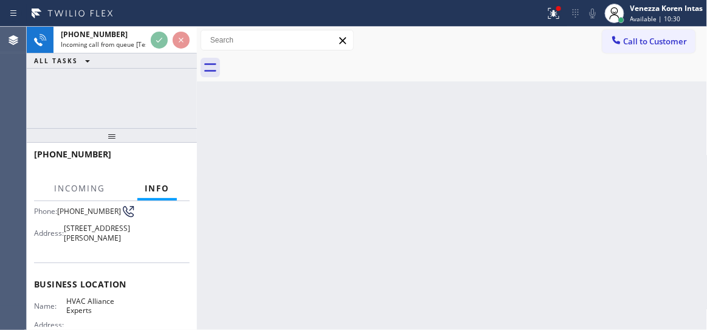
scroll to position [165, 0]
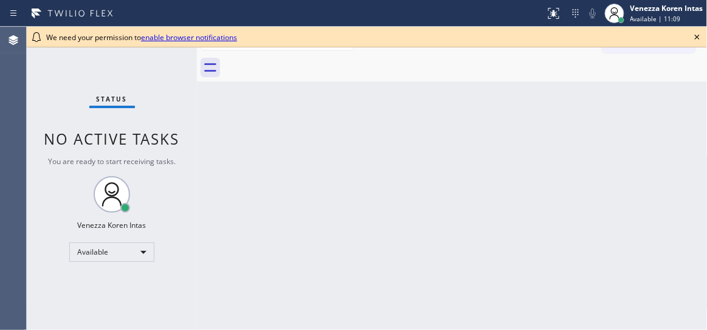
click at [696, 38] on icon at bounding box center [697, 37] width 15 height 15
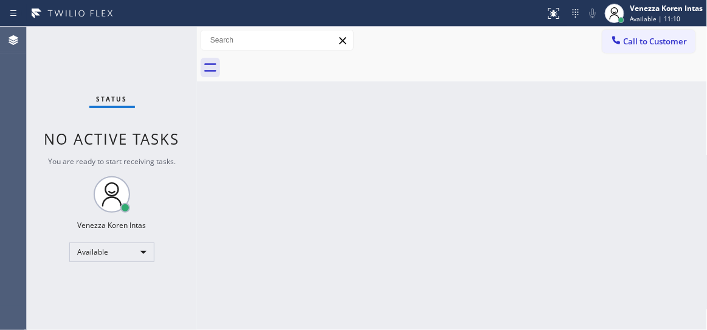
click at [170, 50] on div "Status No active tasks You are ready to start receiving tasks. Venezza Koren In…" at bounding box center [112, 179] width 170 height 304
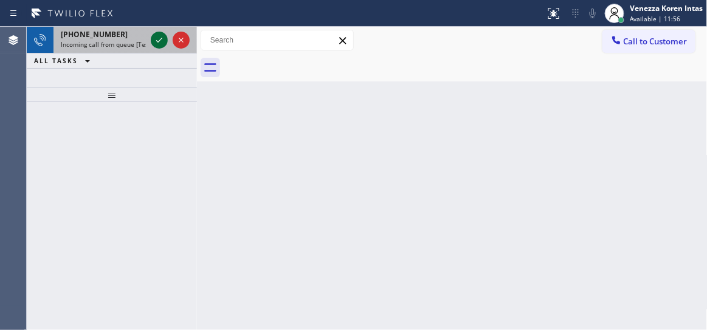
click at [162, 39] on icon at bounding box center [159, 40] width 15 height 15
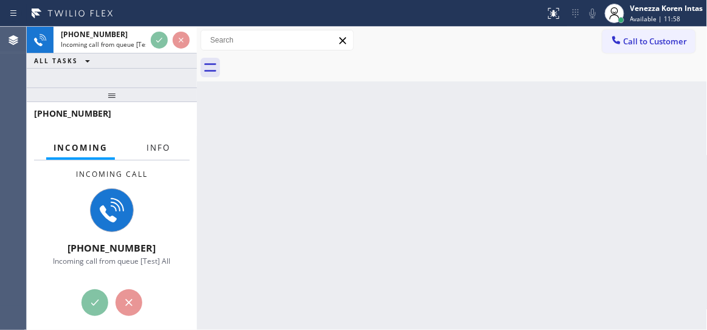
click at [174, 151] on button "Info" at bounding box center [158, 148] width 38 height 24
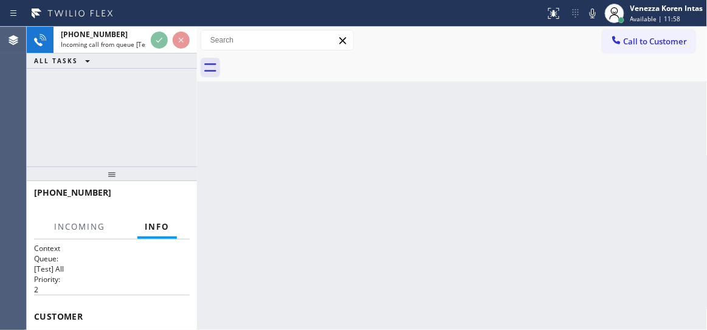
drag, startPoint x: 116, startPoint y: 94, endPoint x: 92, endPoint y: 172, distance: 82.0
click at [92, 172] on div at bounding box center [112, 174] width 170 height 15
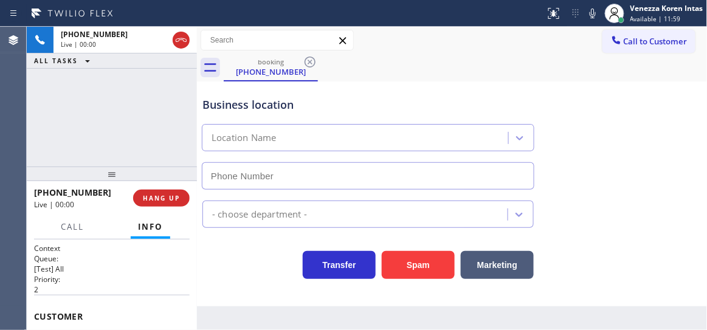
type input "[PHONE_NUMBER]"
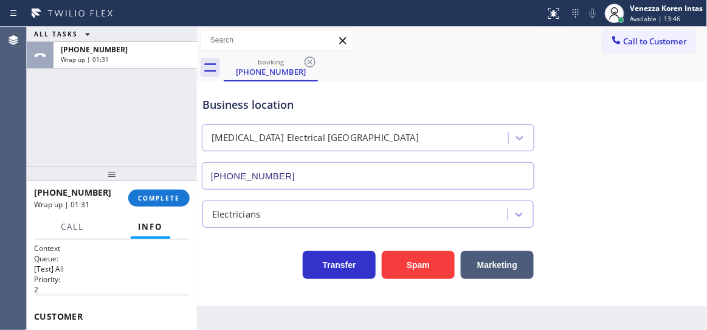
click at [176, 210] on div "[PHONE_NUMBER] Wrap up | 01:31 COMPLETE" at bounding box center [112, 198] width 156 height 32
click at [175, 201] on span "COMPLETE" at bounding box center [159, 198] width 42 height 9
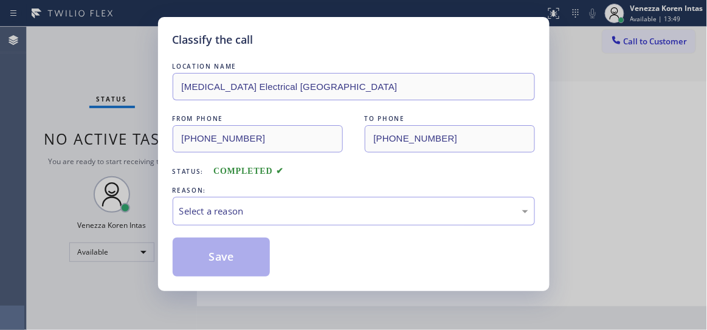
click at [289, 227] on div "LOCATION NAME [MEDICAL_DATA] Electrical [GEOGRAPHIC_DATA] FROM PHONE [PHONE_NUM…" at bounding box center [354, 168] width 363 height 217
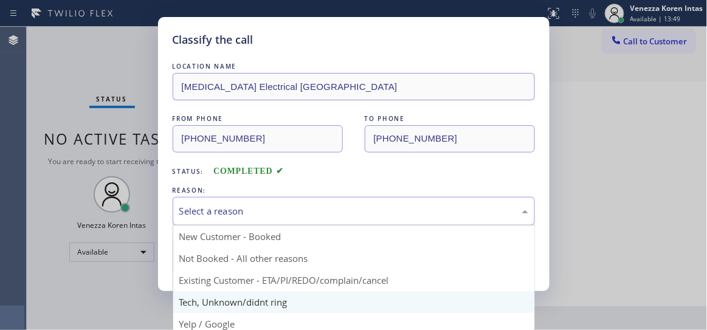
drag, startPoint x: 320, startPoint y: 203, endPoint x: 313, endPoint y: 299, distance: 96.3
click at [321, 204] on div "Select a reason" at bounding box center [354, 211] width 363 height 29
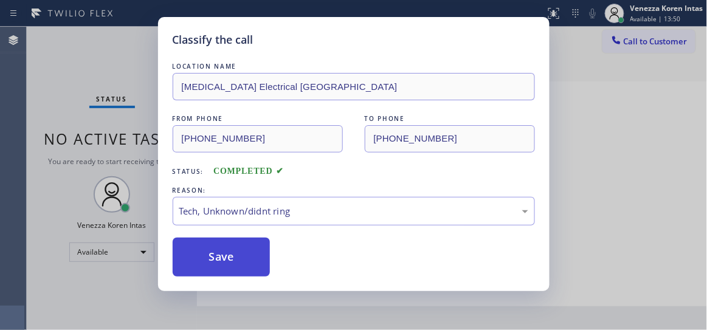
drag, startPoint x: 307, startPoint y: 307, endPoint x: 246, endPoint y: 269, distance: 71.6
click at [246, 269] on button "Save" at bounding box center [222, 257] width 98 height 39
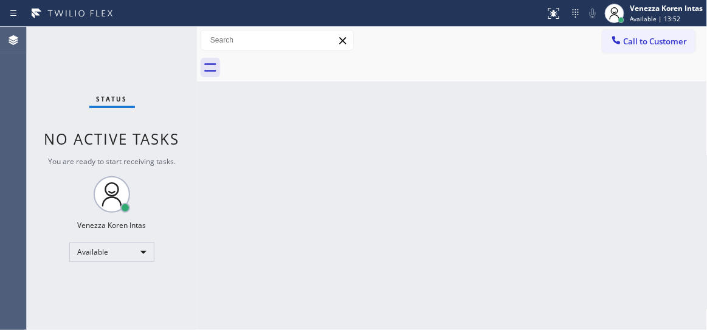
click at [167, 37] on div "Status No active tasks You are ready to start receiving tasks. Venezza Koren In…" at bounding box center [112, 179] width 170 height 304
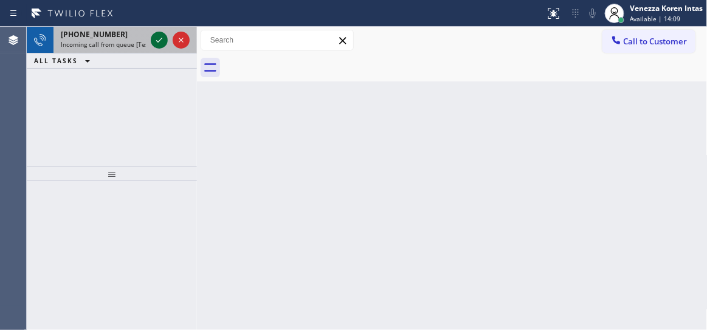
click at [161, 38] on icon at bounding box center [159, 40] width 15 height 15
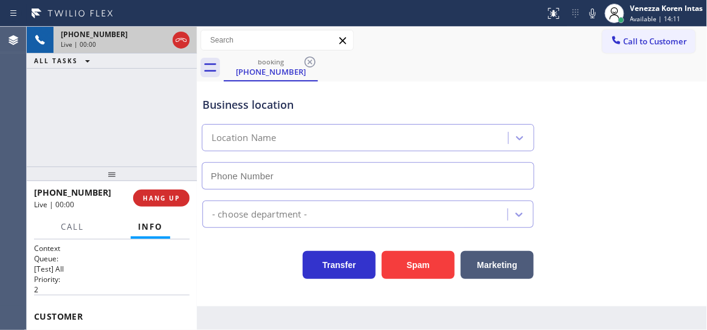
type input "[PHONE_NUMBER]"
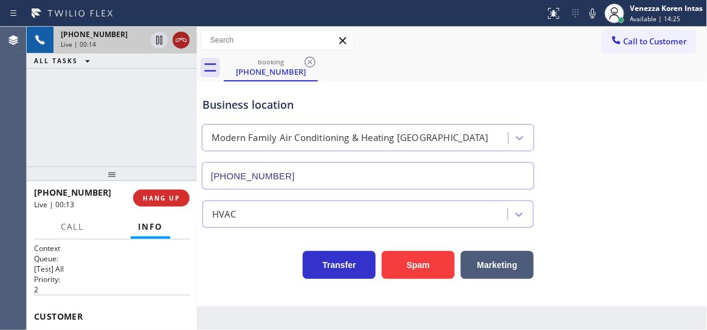
click at [176, 43] on icon at bounding box center [181, 40] width 15 height 15
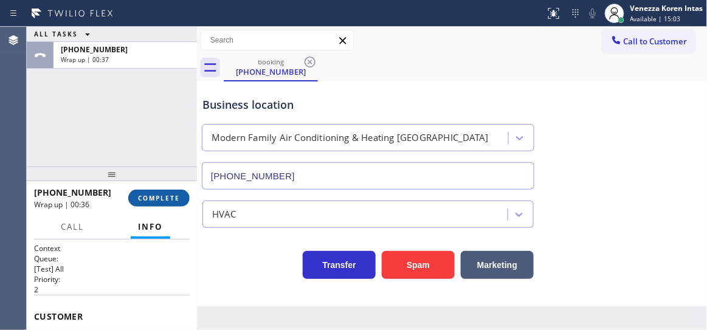
click at [181, 196] on button "COMPLETE" at bounding box center [158, 198] width 61 height 17
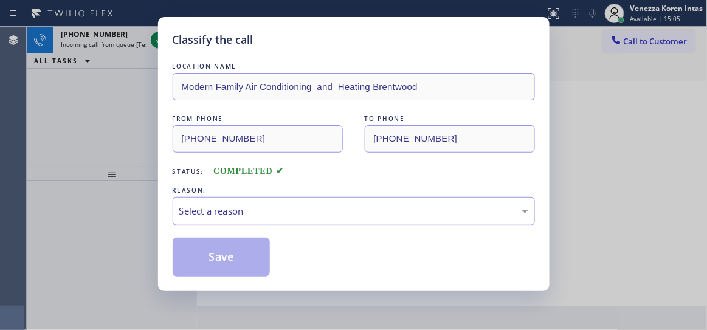
click at [294, 223] on div "Select a reason" at bounding box center [354, 211] width 363 height 29
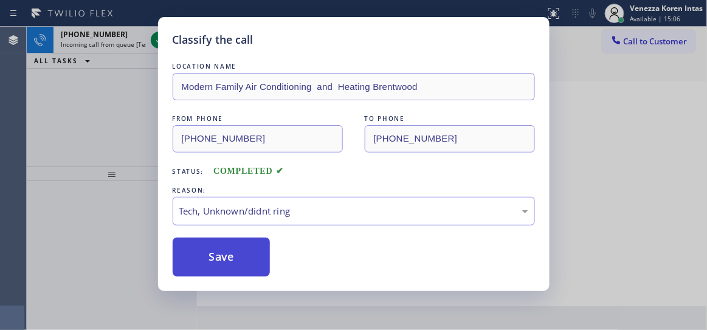
click at [235, 263] on button "Save" at bounding box center [222, 257] width 98 height 39
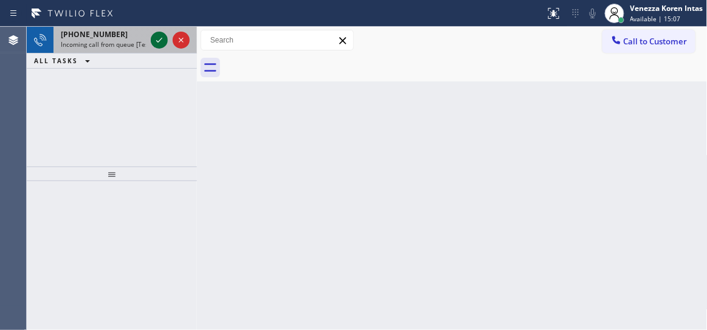
click at [159, 40] on icon at bounding box center [159, 40] width 15 height 15
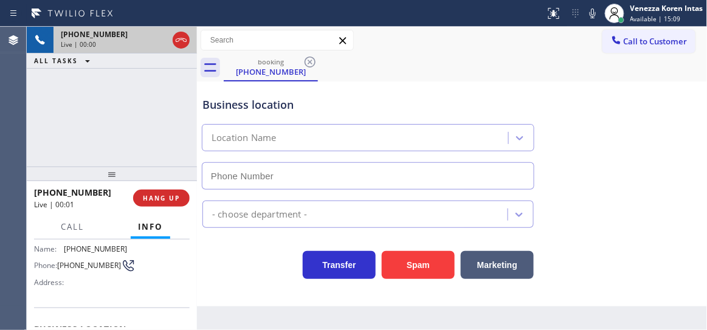
scroll to position [110, 0]
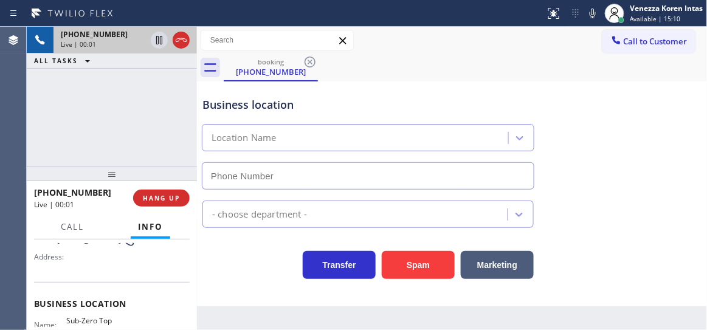
type input "[PHONE_NUMBER]"
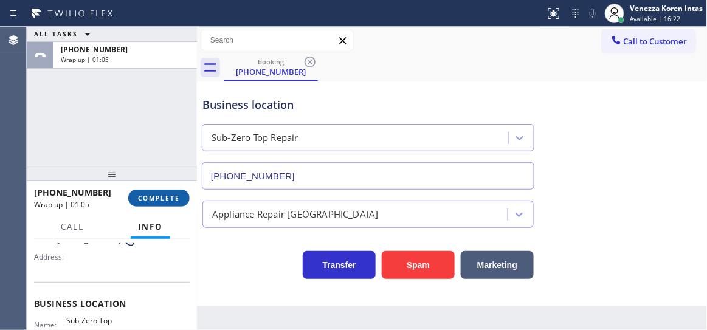
click at [175, 188] on div "[PHONE_NUMBER] Wrap up | 01:05 COMPLETE" at bounding box center [112, 198] width 156 height 32
click at [174, 195] on span "COMPLETE" at bounding box center [159, 198] width 42 height 9
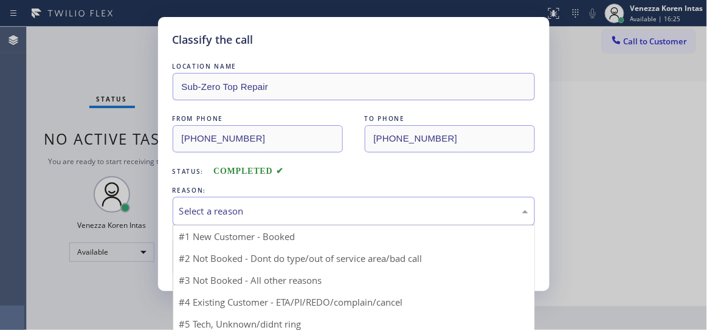
click at [324, 216] on div "Select a reason" at bounding box center [353, 211] width 349 height 14
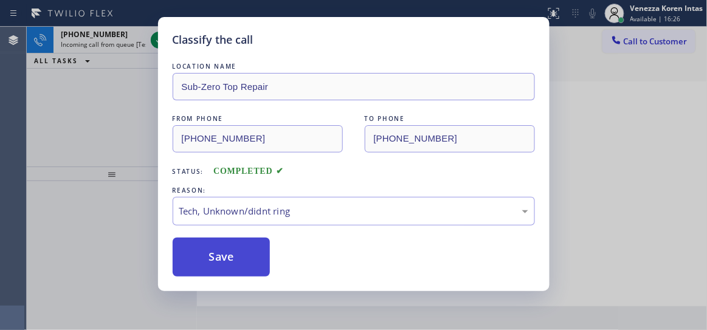
click at [246, 258] on button "Save" at bounding box center [222, 257] width 98 height 39
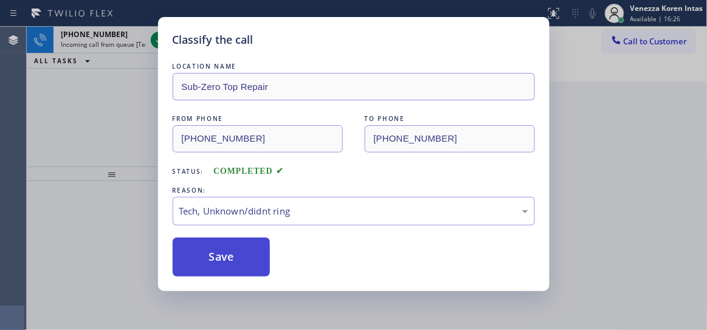
click at [239, 259] on button "Save" at bounding box center [222, 257] width 98 height 39
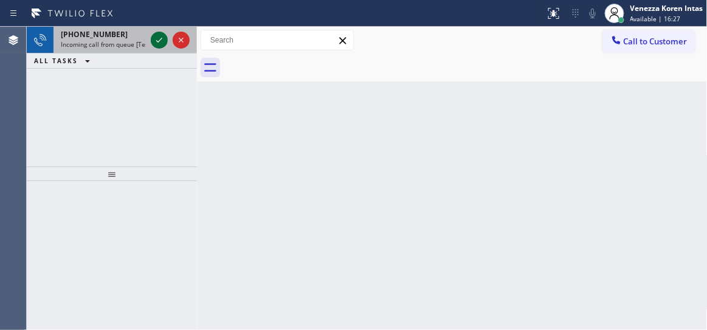
click at [154, 36] on icon at bounding box center [159, 40] width 15 height 15
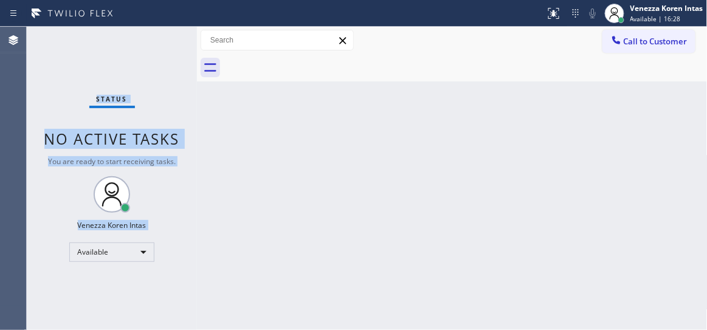
click at [156, 40] on div "Status No active tasks You are ready to start receiving tasks. Venezza Koren In…" at bounding box center [112, 179] width 170 height 304
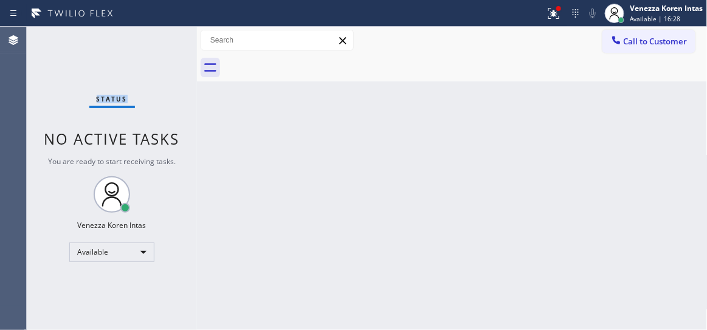
click at [156, 40] on div "Status No active tasks You are ready to start receiving tasks. Venezza Koren In…" at bounding box center [112, 179] width 170 height 304
click at [549, 16] on icon at bounding box center [554, 13] width 11 height 11
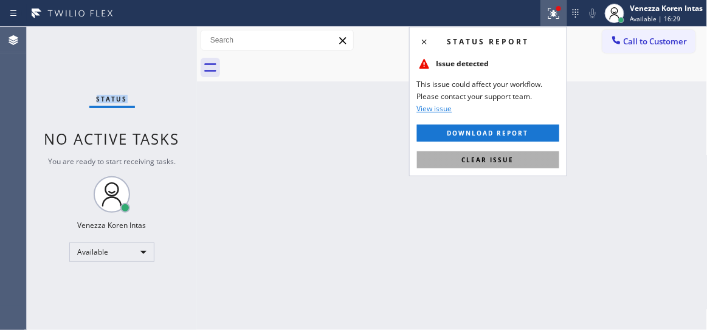
click at [498, 162] on span "Clear issue" at bounding box center [488, 160] width 52 height 9
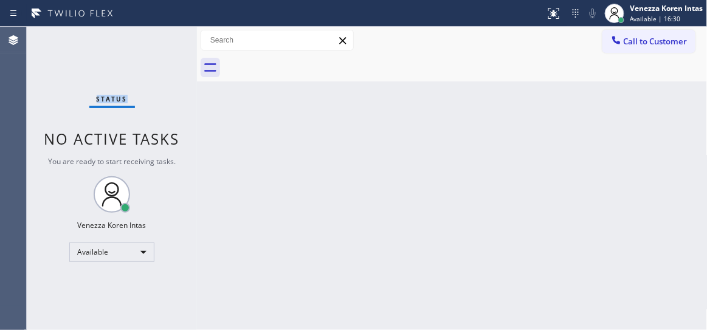
click at [145, 35] on div "Status No active tasks You are ready to start receiving tasks. Venezza Koren In…" at bounding box center [112, 179] width 170 height 304
click at [156, 49] on div "Status No active tasks You are ready to start receiving tasks. Venezza Koren In…" at bounding box center [112, 179] width 170 height 304
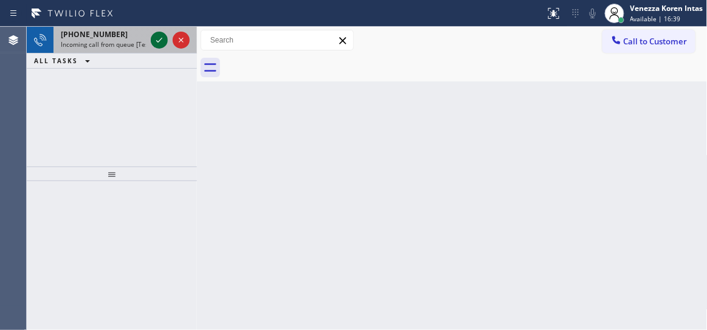
click at [157, 43] on icon at bounding box center [159, 40] width 15 height 15
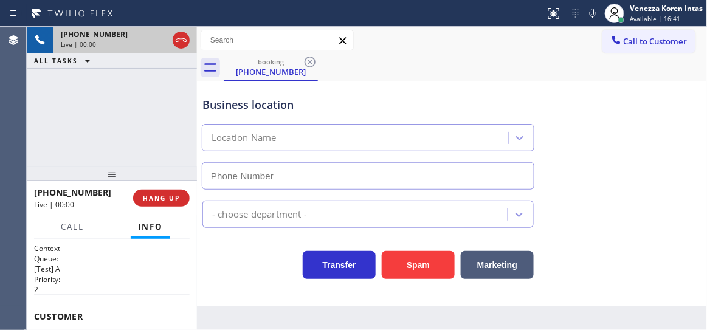
type input "[PHONE_NUMBER]"
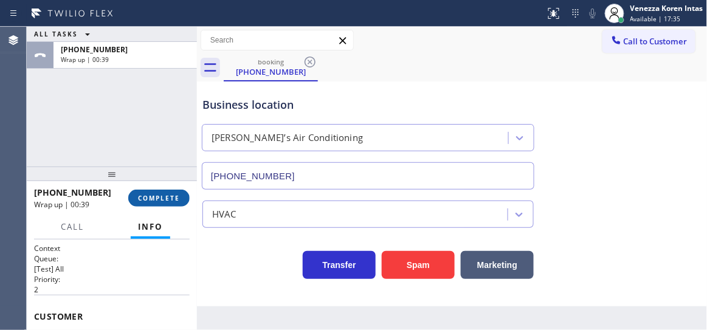
click at [161, 196] on span "COMPLETE" at bounding box center [159, 198] width 42 height 9
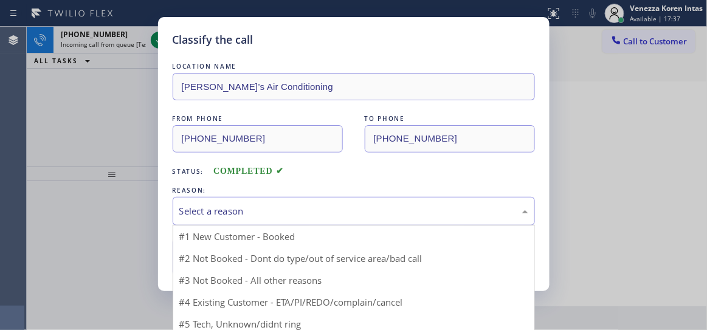
click at [277, 223] on div "Select a reason" at bounding box center [354, 211] width 363 height 29
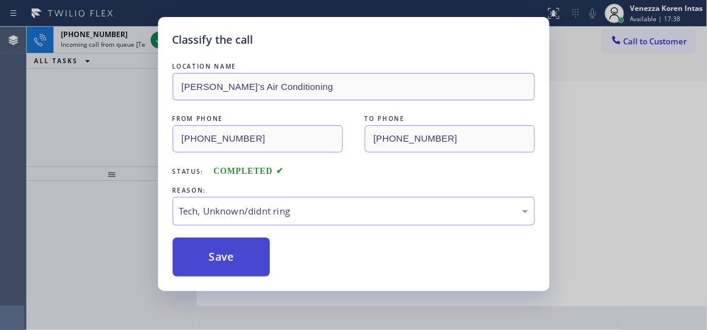
click at [244, 272] on button "Save" at bounding box center [222, 257] width 98 height 39
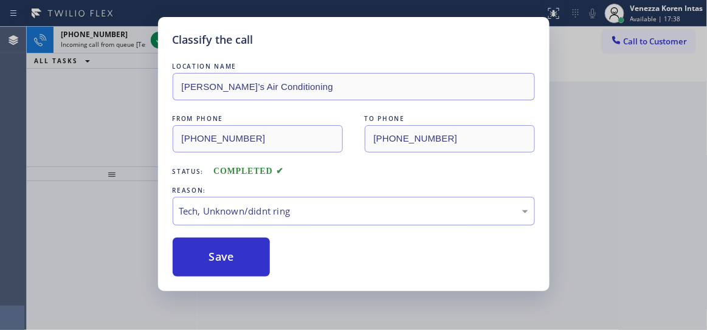
click at [158, 42] on div "Classify the call LOCATION NAME [PERSON_NAME]’s Air Conditioning FROM PHONE [PH…" at bounding box center [354, 154] width 392 height 274
click at [158, 42] on div "Classify the call LOCATION NAME [MEDICAL_DATA] Electrical [GEOGRAPHIC_DATA] FRO…" at bounding box center [367, 179] width 681 height 304
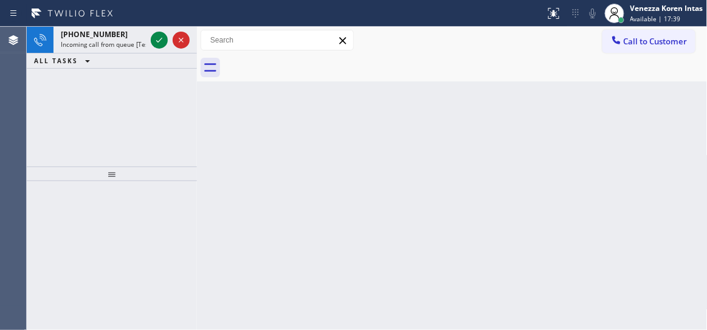
click at [158, 42] on icon at bounding box center [159, 40] width 6 height 5
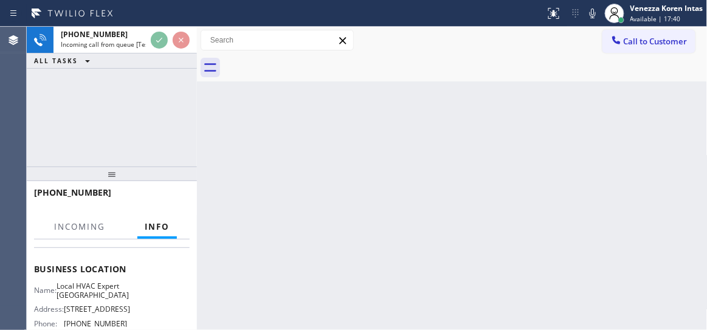
scroll to position [165, 0]
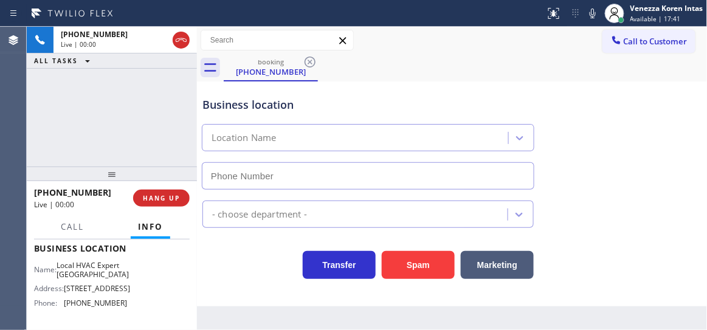
type input "[PHONE_NUMBER]"
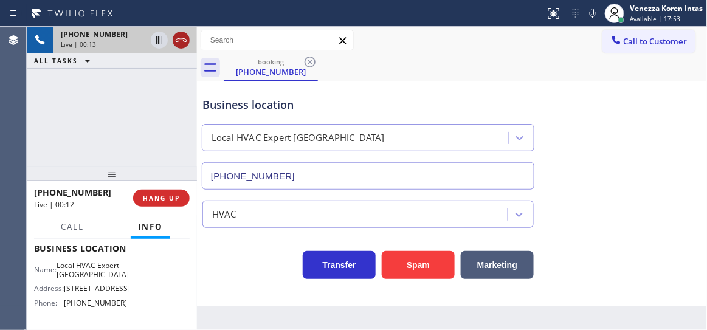
click at [178, 40] on icon at bounding box center [181, 40] width 15 height 15
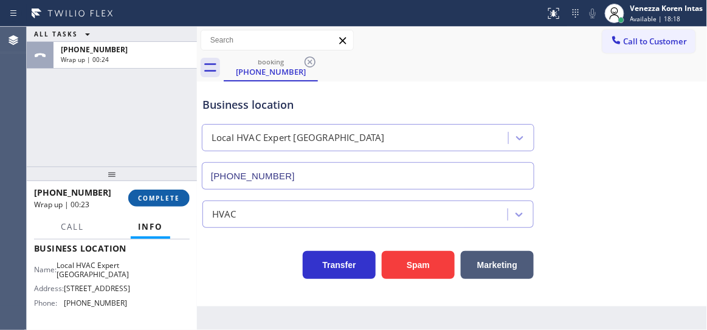
click at [165, 190] on button "COMPLETE" at bounding box center [158, 198] width 61 height 17
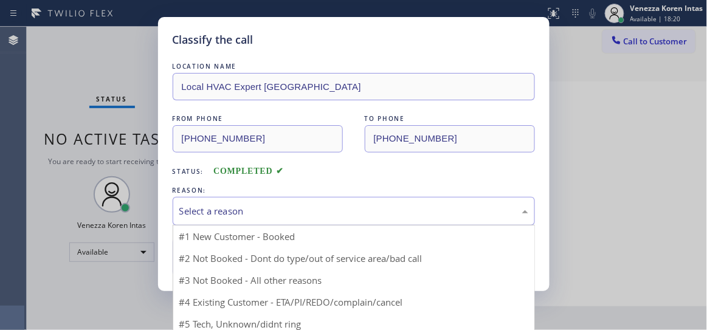
click at [218, 210] on div "Select a reason" at bounding box center [353, 211] width 349 height 14
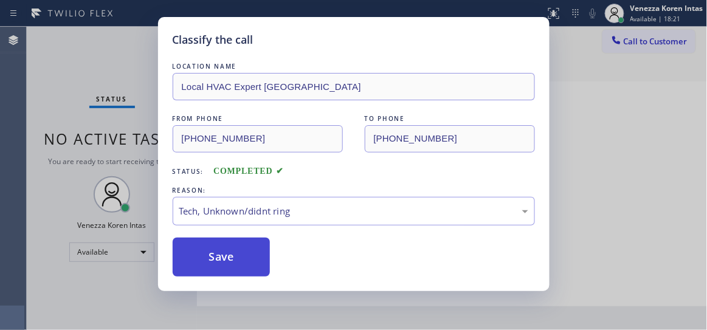
click at [238, 253] on button "Save" at bounding box center [222, 257] width 98 height 39
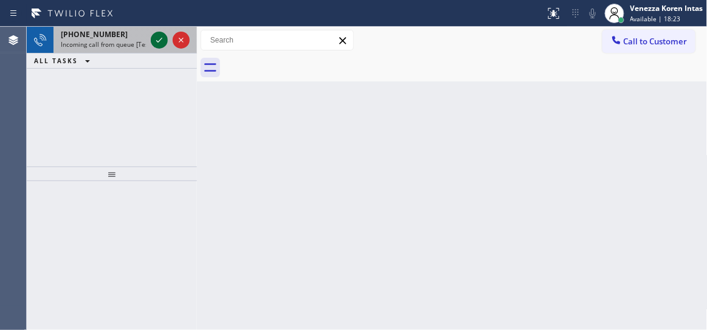
click at [157, 38] on icon at bounding box center [159, 40] width 15 height 15
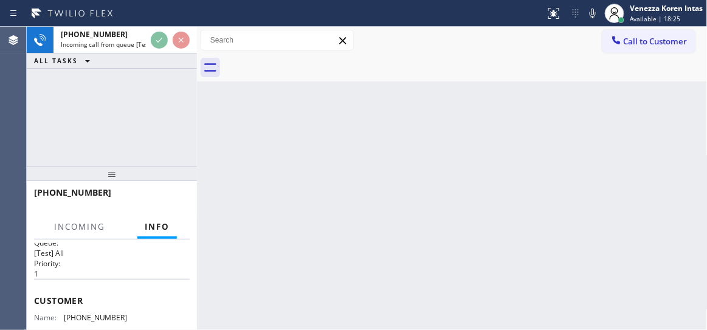
scroll to position [110, 0]
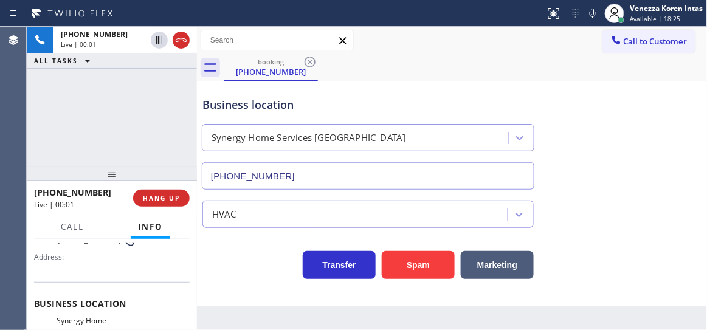
type input "[PHONE_NUMBER]"
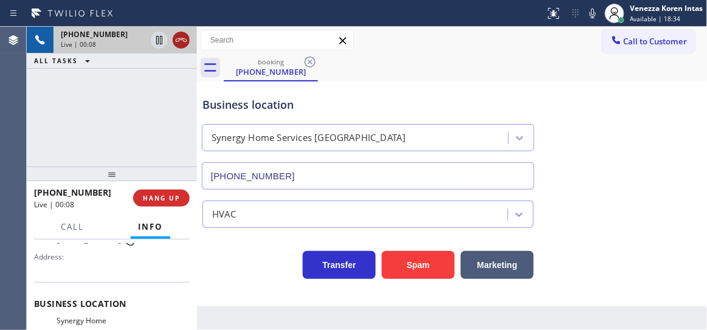
click at [179, 34] on icon at bounding box center [181, 40] width 15 height 15
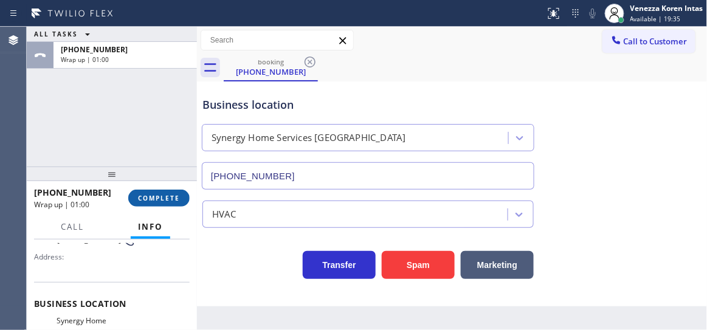
click at [147, 190] on button "COMPLETE" at bounding box center [158, 198] width 61 height 17
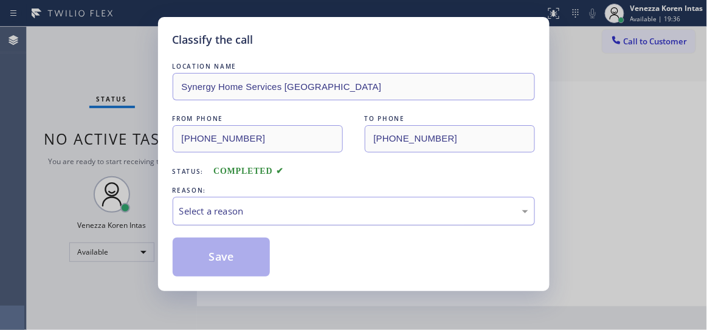
click at [290, 219] on div "Select a reason" at bounding box center [354, 211] width 363 height 29
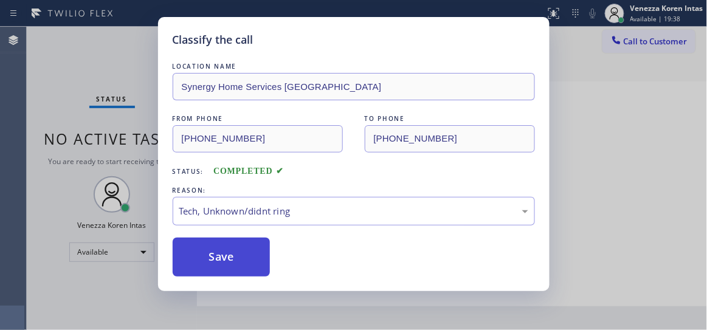
click at [242, 257] on button "Save" at bounding box center [222, 257] width 98 height 39
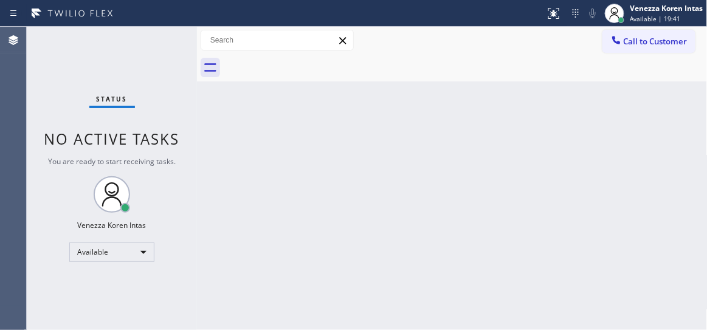
click at [170, 31] on div "Status No active tasks You are ready to start receiving tasks. Venezza Koren In…" at bounding box center [112, 179] width 170 height 304
click at [160, 32] on div "Status No active tasks You are ready to start receiving tasks. Venezza Koren In…" at bounding box center [112, 179] width 170 height 304
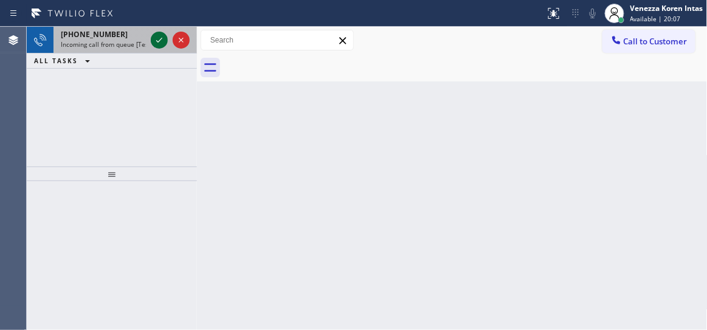
click at [160, 35] on icon at bounding box center [159, 40] width 15 height 15
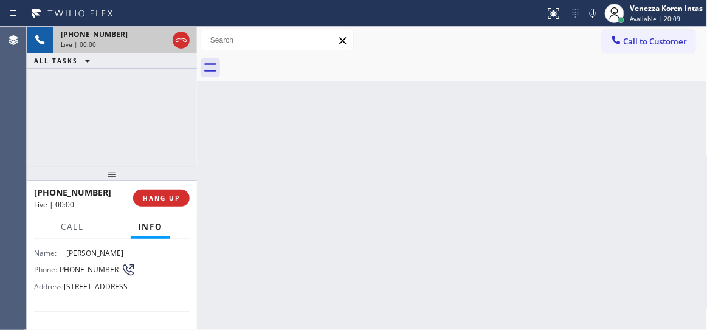
scroll to position [110, 0]
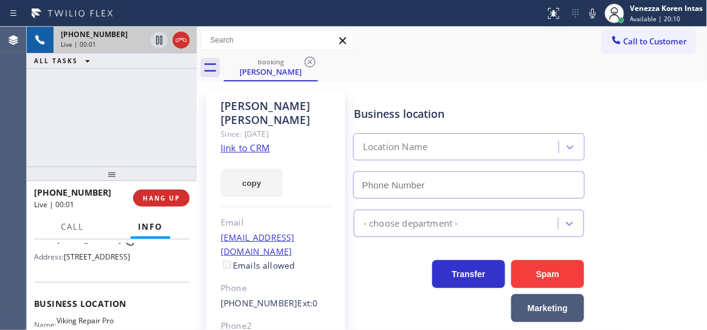
type input "[PHONE_NUMBER]"
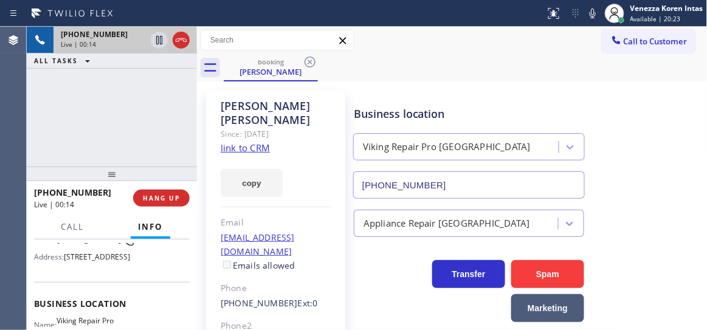
click at [254, 155] on div "copy" at bounding box center [276, 176] width 111 height 42
click at [253, 142] on link "link to CRM" at bounding box center [245, 148] width 49 height 12
click at [459, 50] on div "Call to Customer Outbound call Location Search location Your caller id phone nu…" at bounding box center [452, 40] width 511 height 21
click at [440, 54] on div "Call to Customer Outbound call Location Search location Your caller id phone nu…" at bounding box center [452, 40] width 511 height 27
click at [170, 130] on div "[PHONE_NUMBER] Live | 01:27 ALL TASKS ALL TASKS ACTIVE TASKS TASKS IN WRAP UP" at bounding box center [112, 97] width 170 height 140
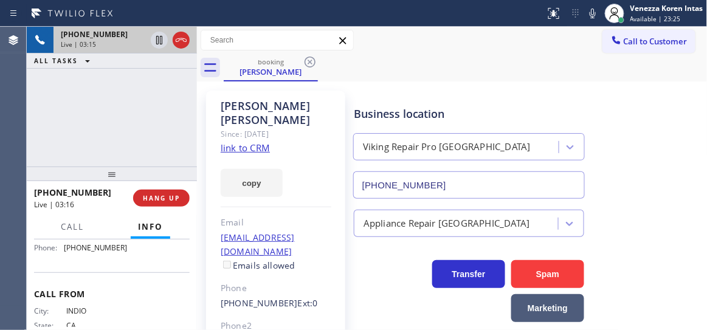
scroll to position [165, 0]
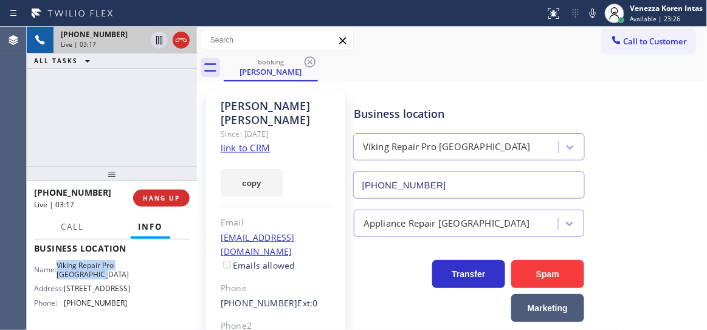
drag, startPoint x: 61, startPoint y: 289, endPoint x: 106, endPoint y: 313, distance: 50.9
click at [106, 313] on div "Business location Name: Viking Repair Pro [GEOGRAPHIC_DATA] Address: [STREET_AD…" at bounding box center [112, 278] width 156 height 102
copy span "Viking Repair Pro [GEOGRAPHIC_DATA]"
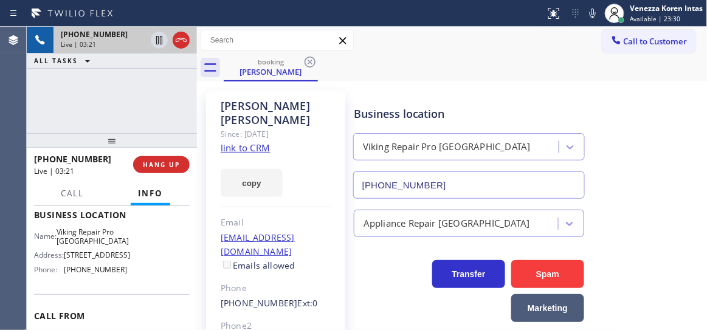
drag, startPoint x: 105, startPoint y: 175, endPoint x: 120, endPoint y: 139, distance: 39.0
click at [120, 139] on div at bounding box center [112, 140] width 170 height 15
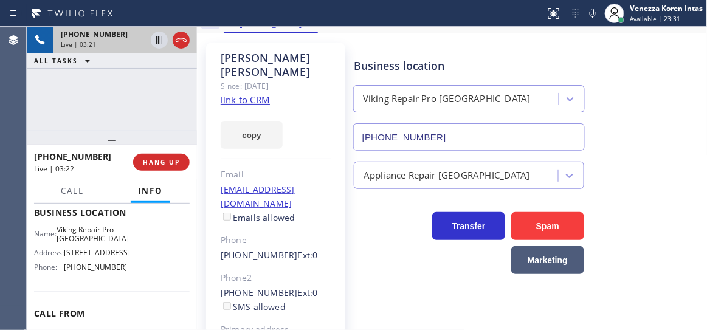
scroll to position [110, 0]
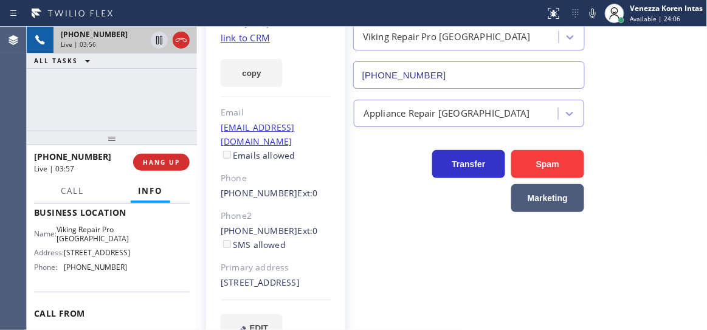
drag, startPoint x: 589, startPoint y: 10, endPoint x: 597, endPoint y: 35, distance: 26.0
click at [589, 10] on icon at bounding box center [593, 13] width 15 height 15
click at [160, 41] on icon at bounding box center [159, 40] width 6 height 9
click at [594, 12] on icon at bounding box center [593, 13] width 15 height 15
drag, startPoint x: 159, startPoint y: 43, endPoint x: 170, endPoint y: 50, distance: 13.2
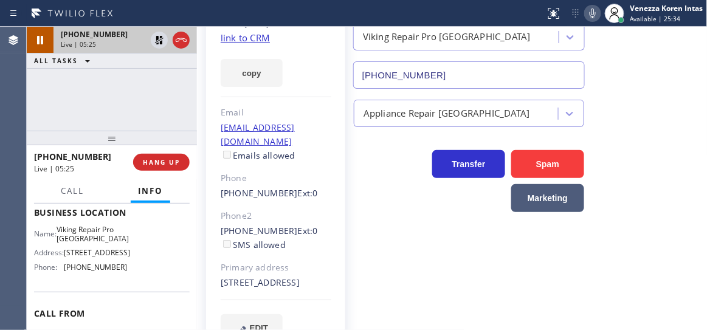
click at [159, 43] on icon at bounding box center [159, 40] width 15 height 15
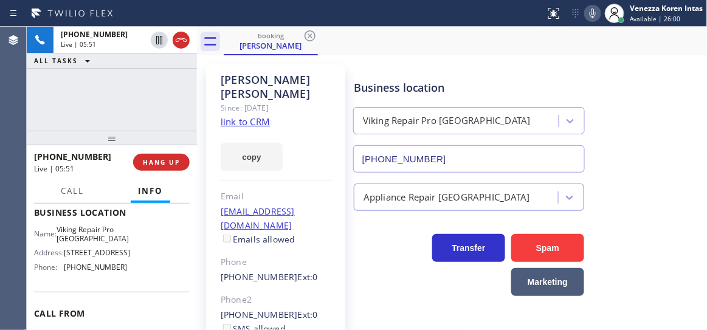
scroll to position [0, 0]
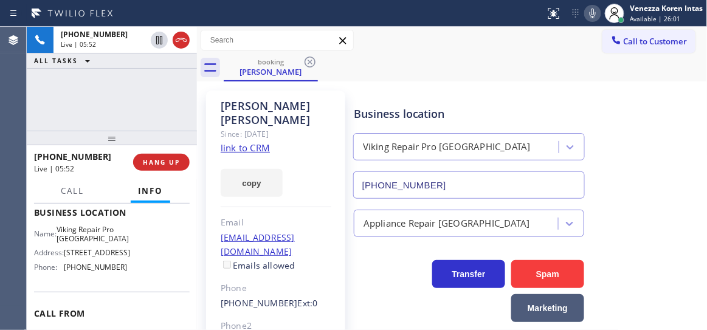
click at [404, 99] on div "Business location Viking Repair Pro [GEOGRAPHIC_DATA] [PHONE_NUMBER]" at bounding box center [469, 146] width 235 height 105
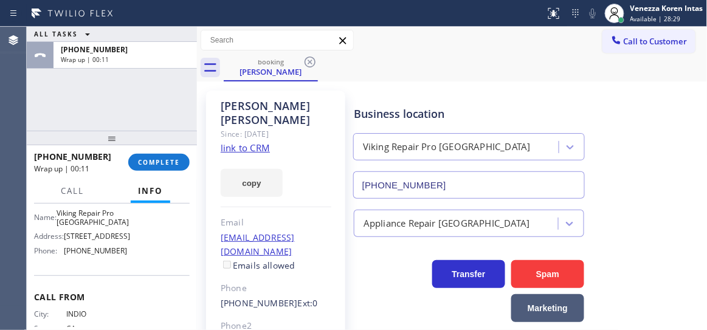
scroll to position [221, 0]
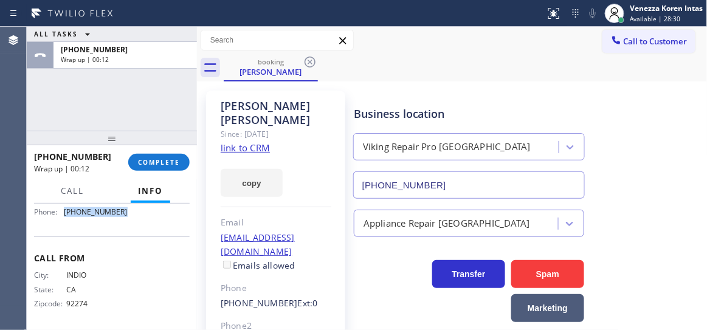
drag, startPoint x: 129, startPoint y: 266, endPoint x: 65, endPoint y: 264, distance: 63.9
click at [65, 222] on div "Name: Viking Repair Pro [GEOGRAPHIC_DATA] Address: [STREET_ADDRESS] Phone: [PHO…" at bounding box center [112, 196] width 156 height 52
copy span "[PHONE_NUMBER]"
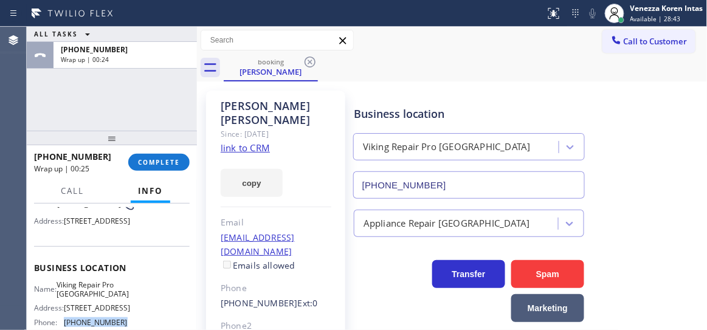
scroll to position [55, 0]
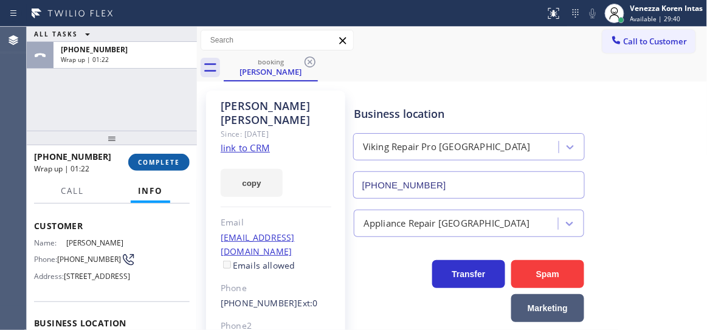
click at [179, 157] on button "COMPLETE" at bounding box center [158, 162] width 61 height 17
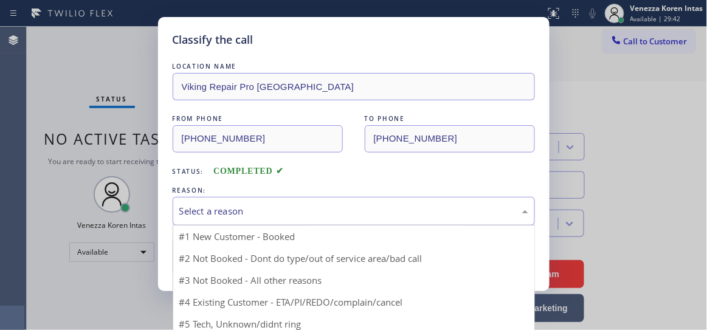
drag, startPoint x: 260, startPoint y: 202, endPoint x: 262, endPoint y: 226, distance: 23.8
click at [260, 203] on div "Select a reason" at bounding box center [354, 211] width 363 height 29
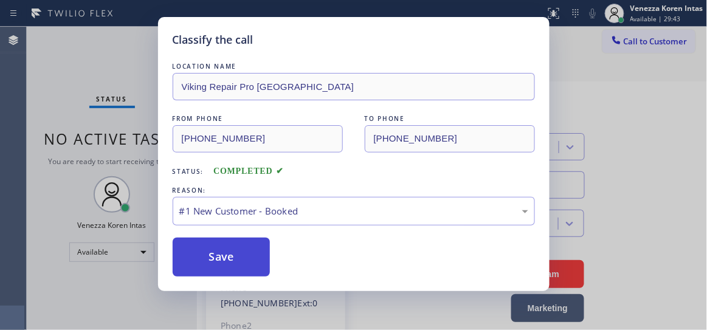
click at [255, 246] on button "Save" at bounding box center [222, 257] width 98 height 39
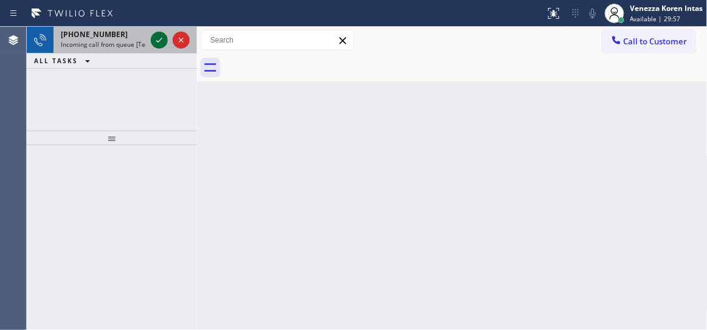
drag, startPoint x: 148, startPoint y: 38, endPoint x: 153, endPoint y: 43, distance: 6.5
click at [150, 38] on div at bounding box center [170, 40] width 44 height 27
click at [153, 43] on icon at bounding box center [159, 40] width 15 height 15
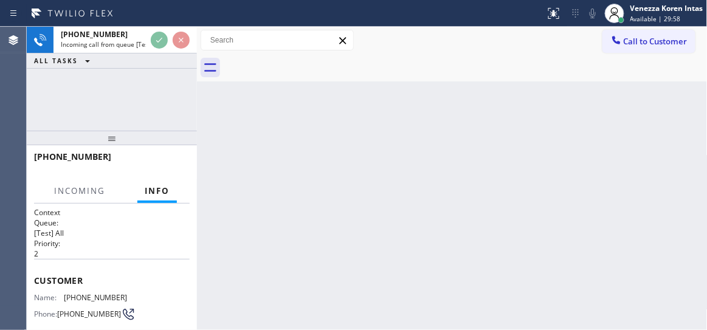
scroll to position [165, 0]
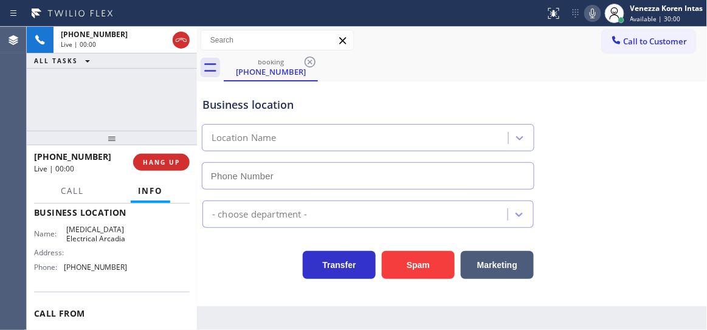
type input "[PHONE_NUMBER]"
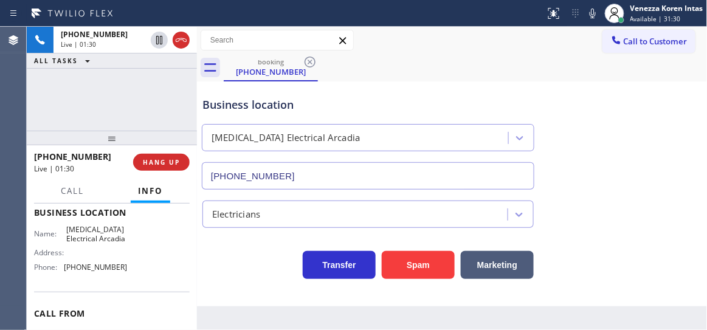
drag, startPoint x: 597, startPoint y: 12, endPoint x: 540, endPoint y: 46, distance: 66.3
click at [595, 12] on icon at bounding box center [593, 13] width 15 height 15
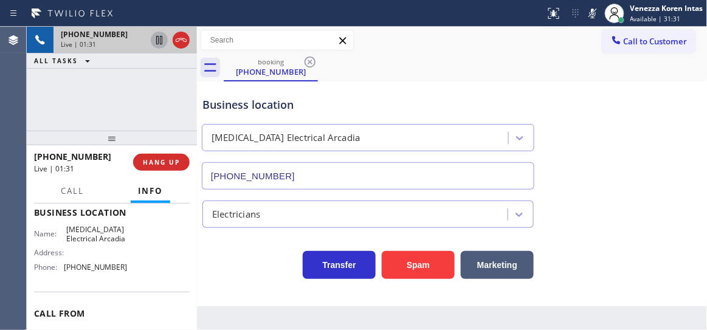
click at [161, 43] on icon at bounding box center [159, 40] width 15 height 15
drag, startPoint x: 589, startPoint y: 12, endPoint x: 527, endPoint y: 74, distance: 87.7
click at [589, 13] on icon at bounding box center [593, 13] width 15 height 15
click at [156, 38] on icon at bounding box center [159, 40] width 9 height 9
click at [600, 12] on div at bounding box center [593, 13] width 17 height 15
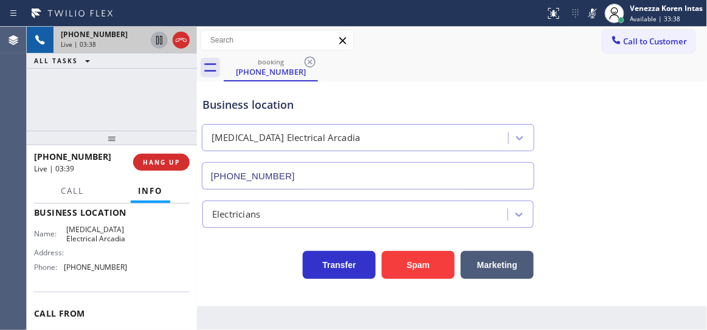
click at [155, 44] on icon at bounding box center [159, 40] width 15 height 15
click at [160, 77] on div "[PHONE_NUMBER] Live | 05:47 ALL TASKS ALL TASKS ACTIVE TASKS TASKS IN WRAP UP" at bounding box center [112, 79] width 170 height 104
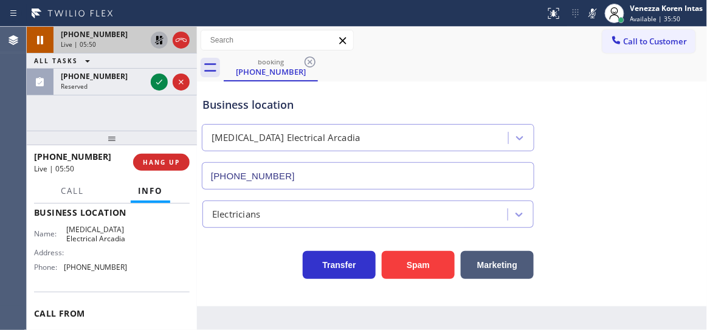
drag, startPoint x: 162, startPoint y: 83, endPoint x: 143, endPoint y: 184, distance: 103.4
click at [162, 83] on icon at bounding box center [159, 82] width 15 height 15
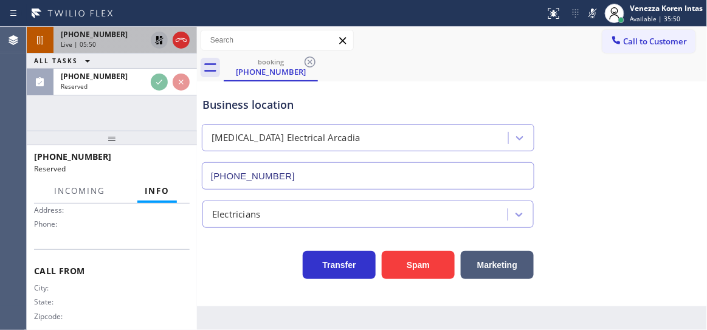
scroll to position [225, 0]
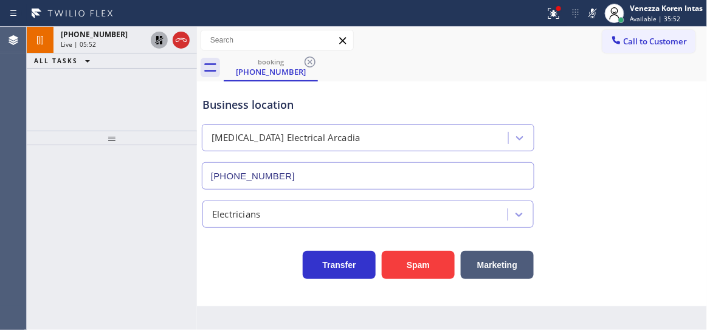
drag, startPoint x: 127, startPoint y: 33, endPoint x: 176, endPoint y: 99, distance: 81.7
click at [127, 33] on div "[PHONE_NUMBER]" at bounding box center [103, 34] width 85 height 10
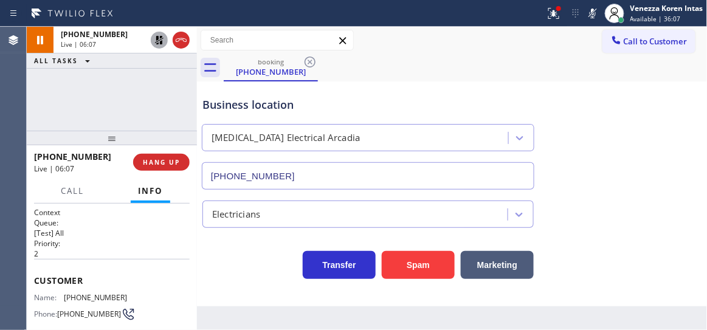
click at [197, 94] on div at bounding box center [197, 179] width 0 height 304
click at [557, 21] on button at bounding box center [554, 13] width 27 height 27
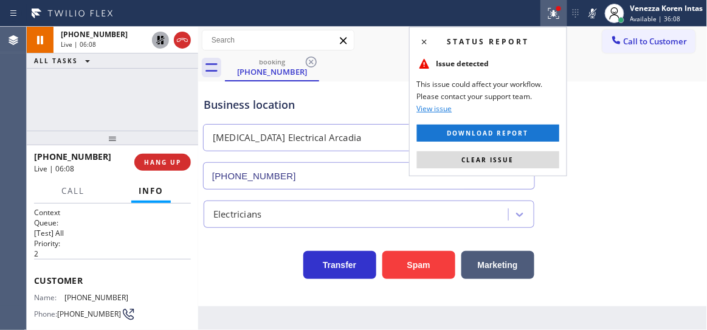
click at [486, 165] on button "Clear issue" at bounding box center [488, 159] width 142 height 17
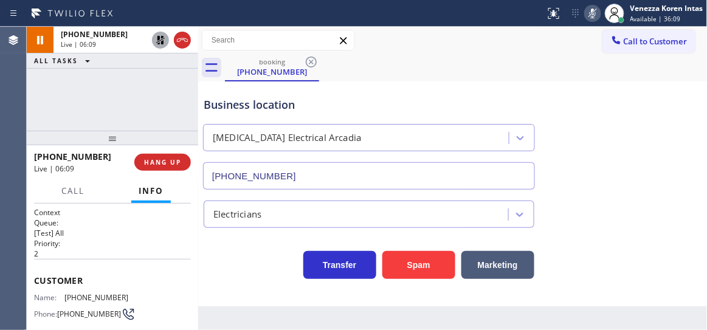
click at [596, 15] on icon at bounding box center [593, 13] width 15 height 15
click at [164, 41] on icon at bounding box center [160, 40] width 15 height 15
drag, startPoint x: 126, startPoint y: 294, endPoint x: 67, endPoint y: 297, distance: 59.1
click at [67, 297] on div "Name: [PHONE_NUMBER] Phone: [PHONE_NUMBER] Address:" at bounding box center [112, 317] width 157 height 48
copy span "626) 483-9563"
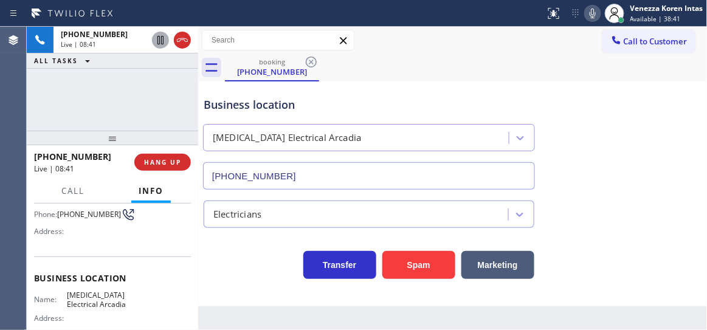
scroll to position [165, 0]
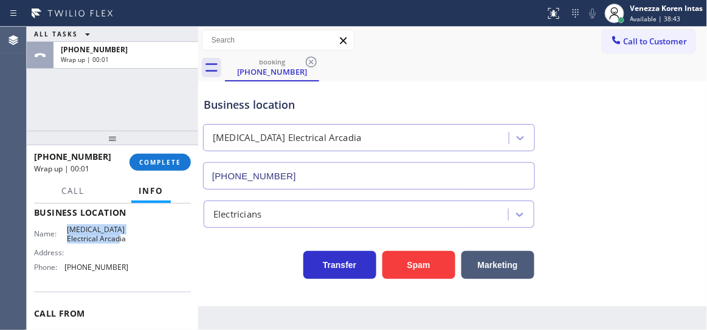
drag, startPoint x: 61, startPoint y: 229, endPoint x: 126, endPoint y: 246, distance: 67.4
click at [126, 246] on div "Name: [MEDICAL_DATA] Electrical Arcadia Address: Phone: [PHONE_NUMBER]" at bounding box center [112, 251] width 157 height 52
copy div "[MEDICAL_DATA] Electrical Arcadia"
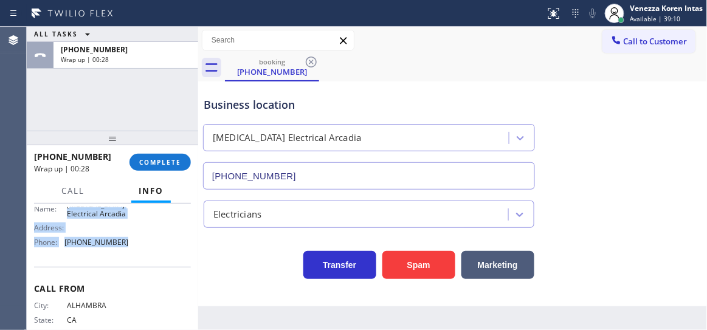
scroll to position [175, 0]
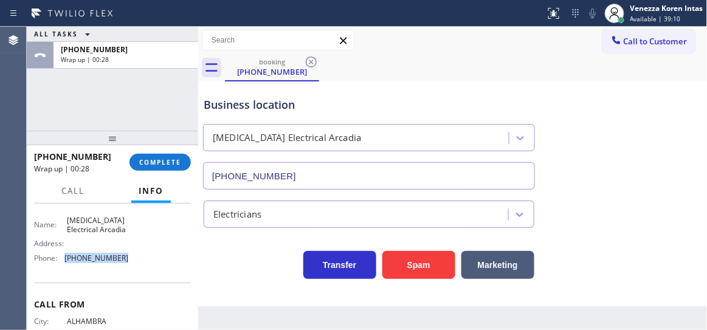
drag, startPoint x: 121, startPoint y: 213, endPoint x: 64, endPoint y: 258, distance: 72.8
click at [64, 258] on div "Phone: [PHONE_NUMBER]" at bounding box center [81, 258] width 94 height 9
copy div "[PHONE_NUMBER]"
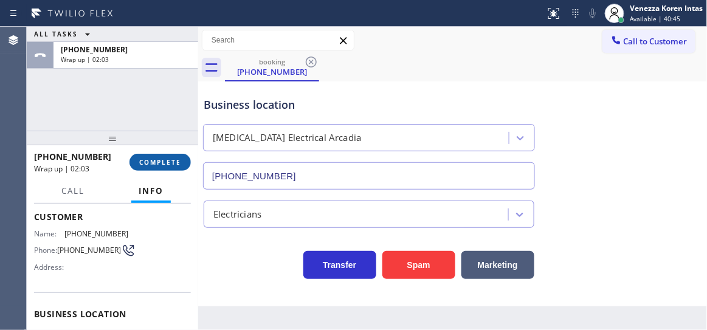
drag, startPoint x: 176, startPoint y: 162, endPoint x: 246, endPoint y: 175, distance: 71.1
click at [176, 162] on span "COMPLETE" at bounding box center [160, 162] width 42 height 9
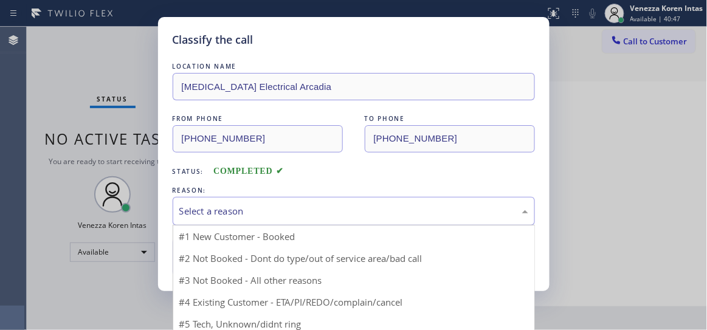
click at [255, 203] on div "Select a reason" at bounding box center [354, 211] width 363 height 29
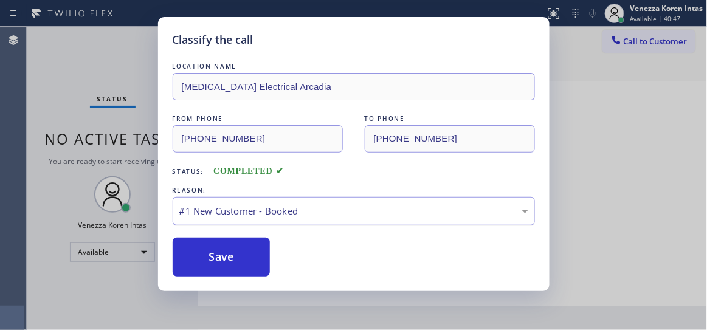
drag, startPoint x: 258, startPoint y: 243, endPoint x: 263, endPoint y: 226, distance: 17.9
click at [257, 243] on button "Save" at bounding box center [222, 257] width 98 height 39
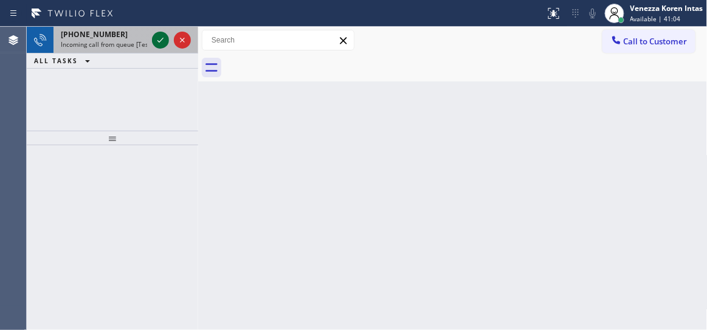
click at [156, 39] on icon at bounding box center [160, 40] width 15 height 15
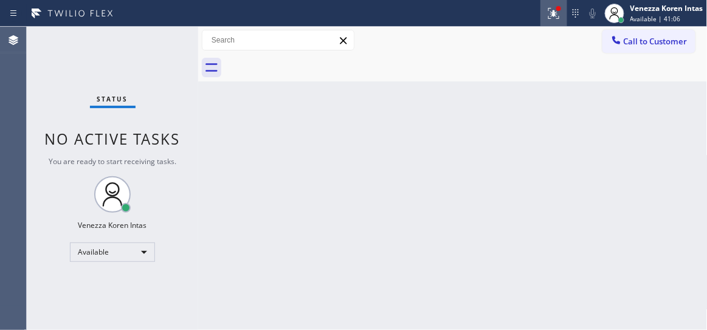
click at [555, 14] on icon at bounding box center [552, 12] width 7 height 9
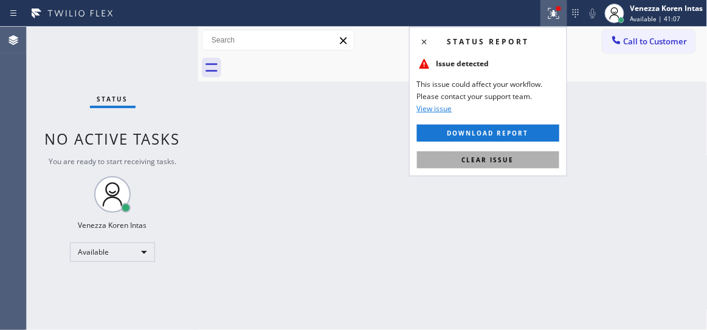
drag, startPoint x: 510, startPoint y: 162, endPoint x: 437, endPoint y: 73, distance: 114.9
click at [510, 162] on span "Clear issue" at bounding box center [488, 160] width 52 height 9
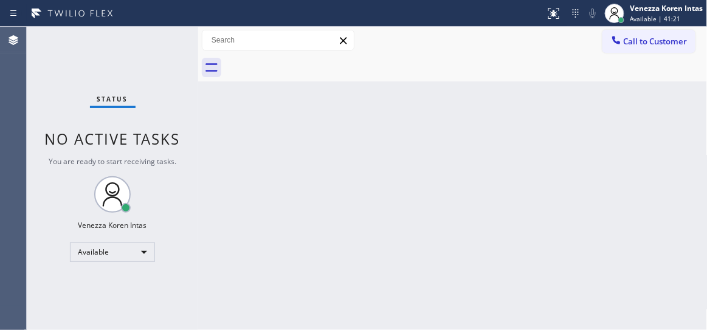
click at [348, 206] on div "Back to Dashboard Change Sender ID Customers Technicians Select a contact Outbo…" at bounding box center [453, 179] width 510 height 304
click at [368, 100] on div "Back to Dashboard Change Sender ID Customers Technicians Select a contact Outbo…" at bounding box center [453, 179] width 510 height 304
drag, startPoint x: 144, startPoint y: 57, endPoint x: 186, endPoint y: 85, distance: 50.4
click at [144, 57] on div "Status No active tasks You are ready to start receiving tasks. Venezza Koren In…" at bounding box center [113, 179] width 172 height 304
click at [440, 166] on div "Back to Dashboard Change Sender ID Customers Technicians Select a contact Outbo…" at bounding box center [453, 179] width 510 height 304
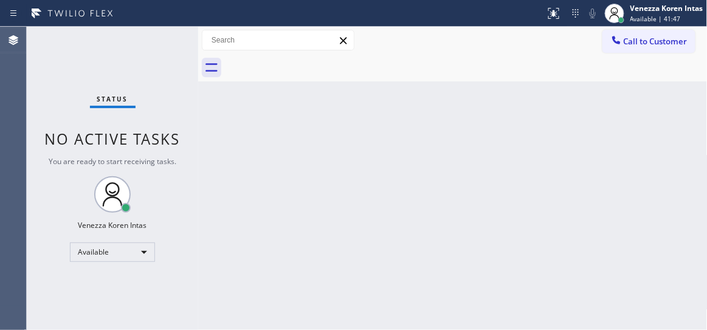
drag, startPoint x: 161, startPoint y: 56, endPoint x: 312, endPoint y: 134, distance: 170.3
click at [161, 56] on div "Status No active tasks You are ready to start receiving tasks. Venezza Koren In…" at bounding box center [113, 179] width 172 height 304
click at [313, 135] on div "Back to Dashboard Change Sender ID Customers Technicians Select a contact Outbo…" at bounding box center [453, 179] width 510 height 304
drag, startPoint x: 379, startPoint y: 128, endPoint x: 330, endPoint y: 126, distance: 48.7
click at [377, 128] on div "Back to Dashboard Change Sender ID Customers Technicians Select a contact Outbo…" at bounding box center [453, 179] width 510 height 304
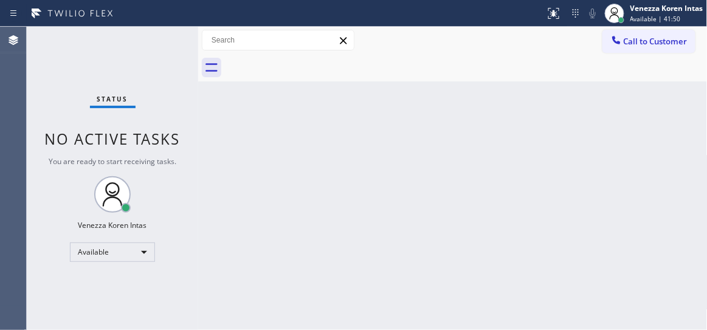
click at [223, 66] on div at bounding box center [453, 67] width 510 height 27
click at [333, 136] on div "Back to Dashboard Change Sender ID Customers Technicians Select a contact Outbo…" at bounding box center [453, 179] width 510 height 304
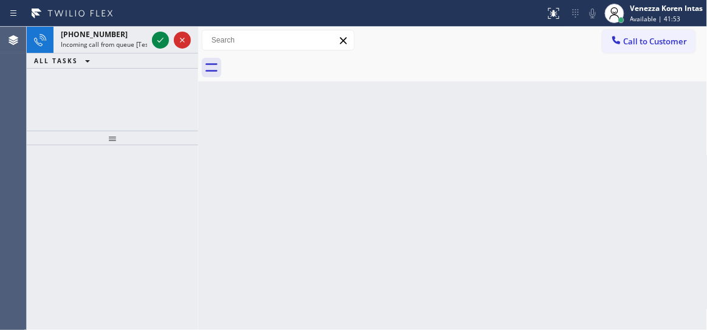
drag, startPoint x: 267, startPoint y: 149, endPoint x: 264, endPoint y: 158, distance: 9.0
click at [267, 150] on div "Back to Dashboard Change Sender ID Customers Technicians Select a contact Outbo…" at bounding box center [453, 179] width 510 height 304
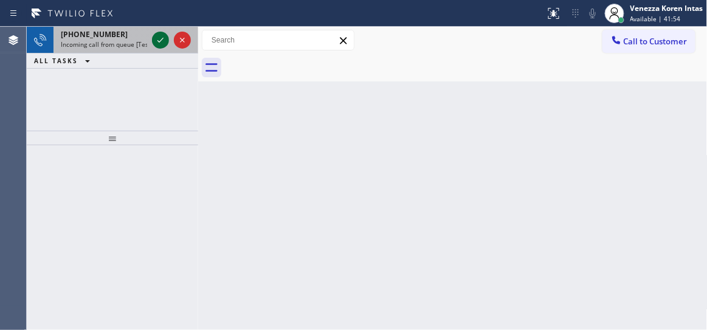
click at [164, 44] on icon at bounding box center [160, 40] width 15 height 15
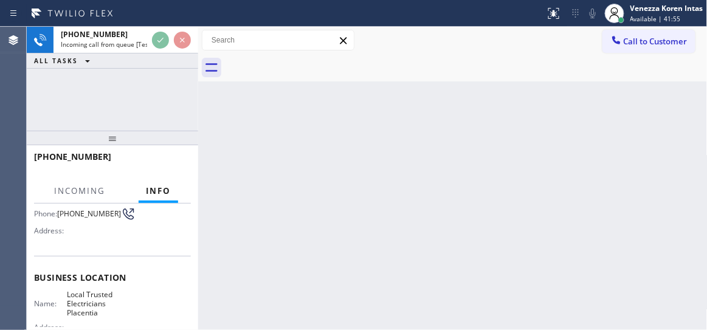
scroll to position [165, 0]
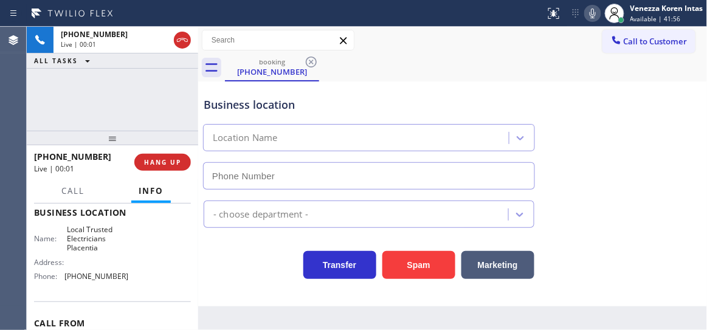
type input "[PHONE_NUMBER]"
click at [249, 283] on div "Business location Local Trusted Electricians Placentia [PHONE_NUMBER] Electrici…" at bounding box center [453, 194] width 510 height 225
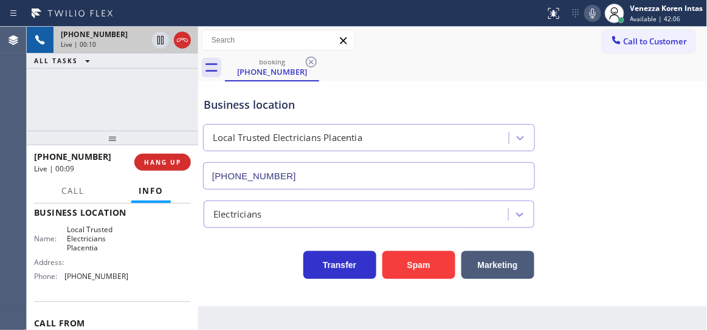
click at [189, 42] on icon at bounding box center [182, 40] width 15 height 15
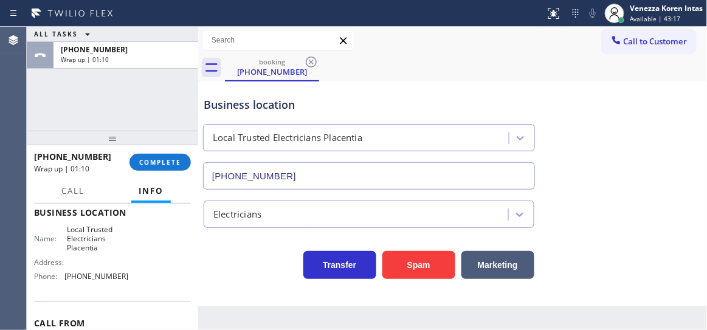
click at [155, 151] on div "[PHONE_NUMBER] Wrap up | 01:10 COMPLETE" at bounding box center [112, 163] width 157 height 32
click at [167, 167] on button "COMPLETE" at bounding box center [160, 162] width 61 height 17
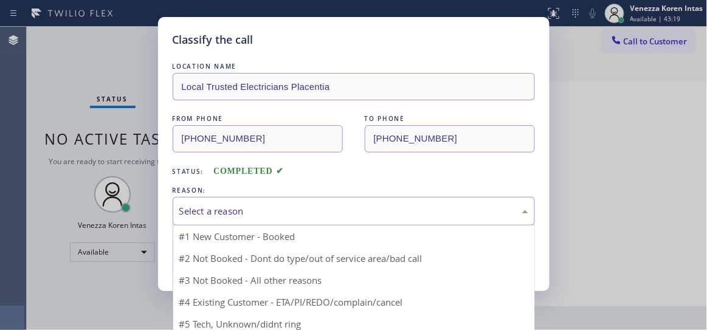
drag, startPoint x: 284, startPoint y: 212, endPoint x: 265, endPoint y: 262, distance: 53.0
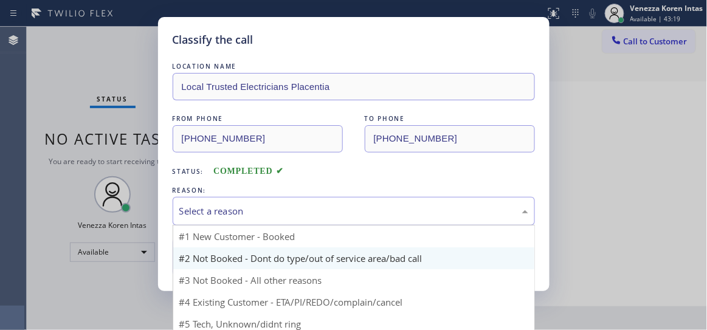
click at [283, 213] on div "Select a reason" at bounding box center [353, 211] width 349 height 14
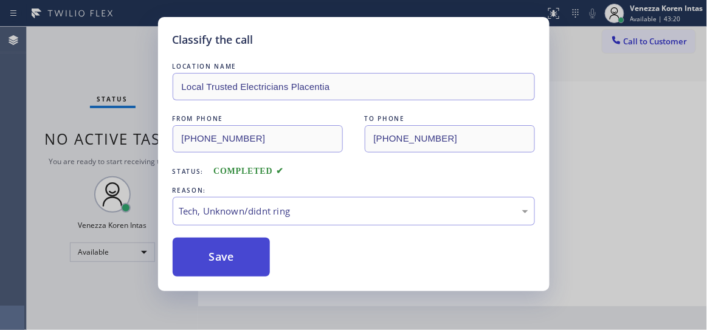
click at [245, 266] on button "Save" at bounding box center [222, 257] width 98 height 39
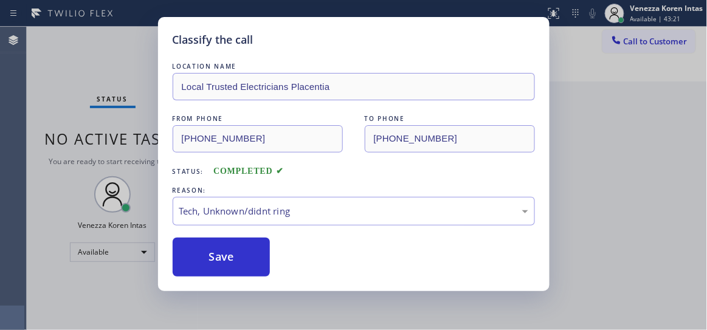
click at [639, 266] on div "Classify the call LOCATION NAME Local Trusted Electricians Placentia FROM PHONE…" at bounding box center [353, 165] width 707 height 330
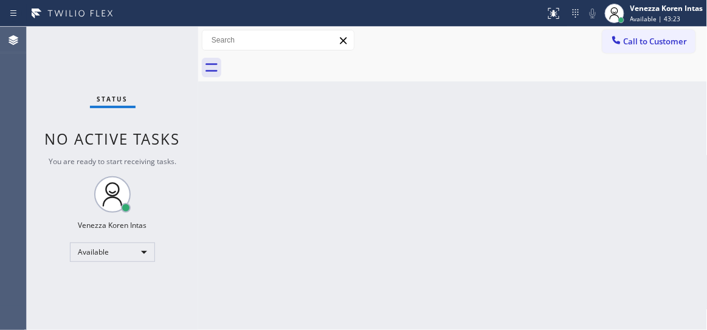
click at [276, 101] on div "Back to Dashboard Change Sender ID Customers Technicians Select a contact Outbo…" at bounding box center [453, 179] width 510 height 304
click at [112, 40] on div "Status No active tasks You are ready to start receiving tasks. Venezza Koren In…" at bounding box center [113, 179] width 172 height 304
click at [164, 36] on div "Status No active tasks You are ready to start receiving tasks. Venezza Koren In…" at bounding box center [113, 179] width 172 height 304
click at [163, 36] on div "Status No active tasks You are ready to start receiving tasks. Venezza Koren In…" at bounding box center [113, 179] width 172 height 304
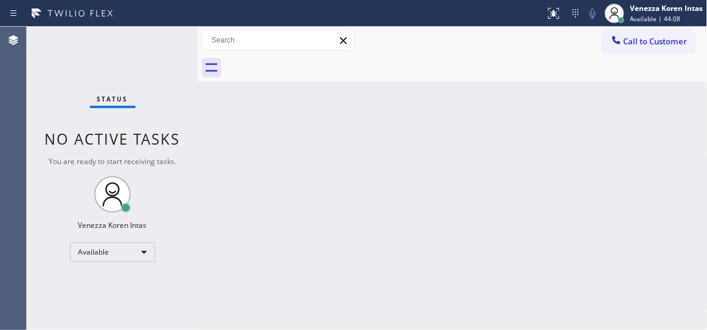
click at [163, 36] on div "Status No active tasks You are ready to start receiving tasks. Venezza Koren In…" at bounding box center [113, 179] width 172 height 304
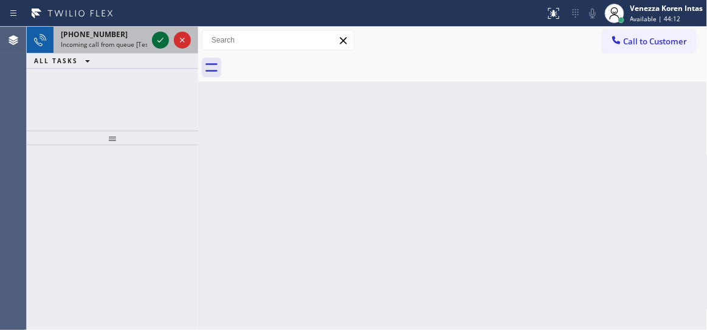
click at [163, 36] on icon at bounding box center [160, 40] width 15 height 15
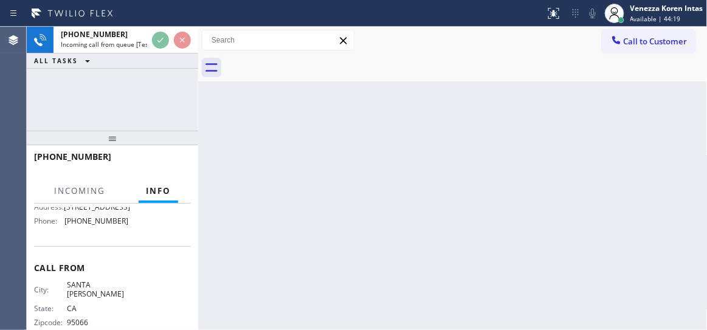
scroll to position [165, 0]
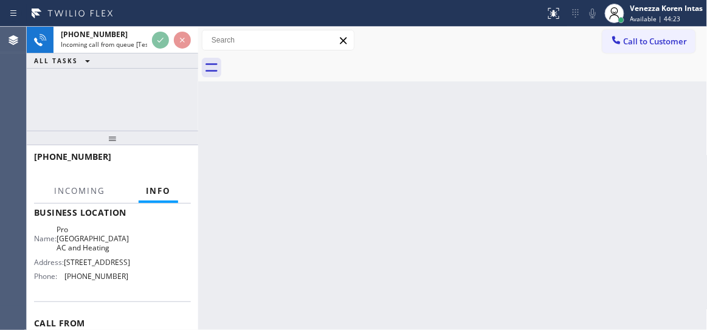
click at [296, 115] on div "Back to Dashboard Change Sender ID Customers Technicians Select a contact Outbo…" at bounding box center [453, 179] width 510 height 304
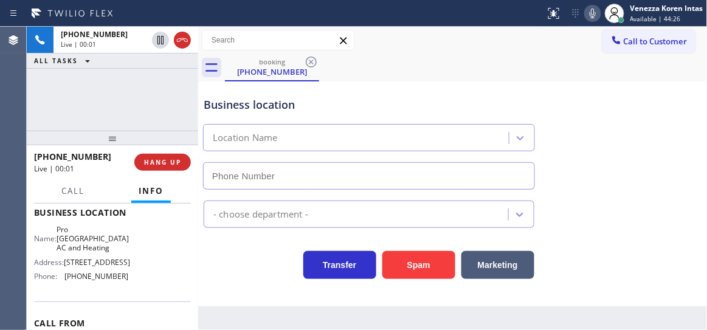
type input "[PHONE_NUMBER]"
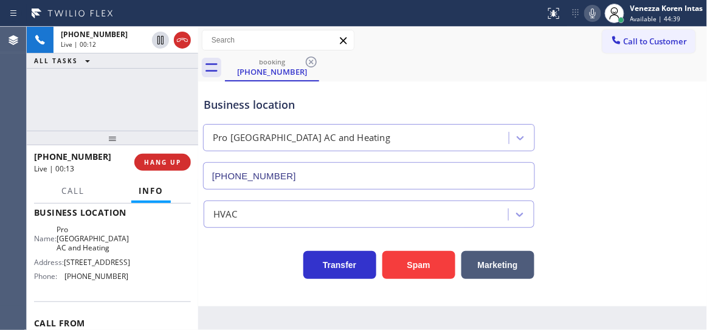
click at [260, 120] on div "Pro [GEOGRAPHIC_DATA] AC and Heating" at bounding box center [369, 135] width 337 height 32
click at [698, 131] on div "Business location Pro [GEOGRAPHIC_DATA] AC and Heating [PHONE_NUMBER]" at bounding box center [453, 135] width 504 height 110
click at [167, 93] on div "[PHONE_NUMBER] Live | 00:28 ALL TASKS ALL TASKS ACTIVE TASKS TASKS IN WRAP UP" at bounding box center [113, 79] width 172 height 104
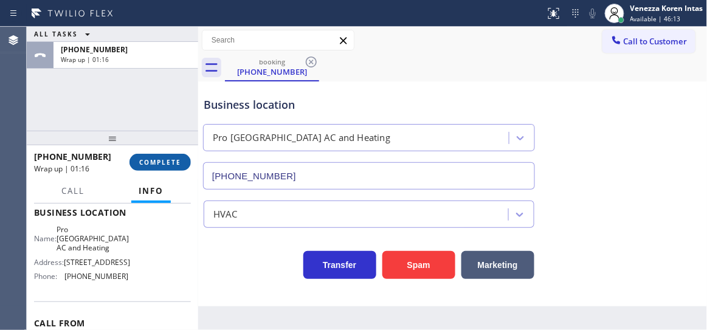
click at [171, 170] on button "COMPLETE" at bounding box center [160, 162] width 61 height 17
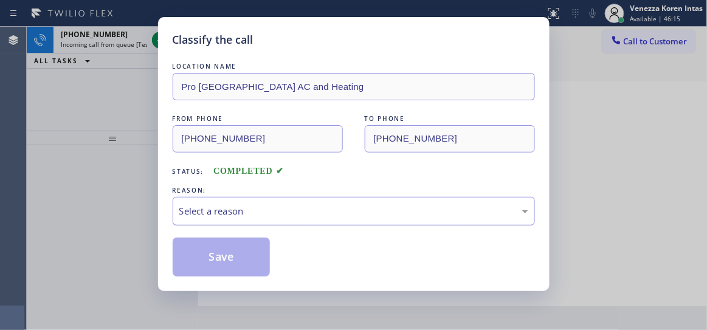
click at [251, 215] on div "Select a reason" at bounding box center [353, 211] width 349 height 14
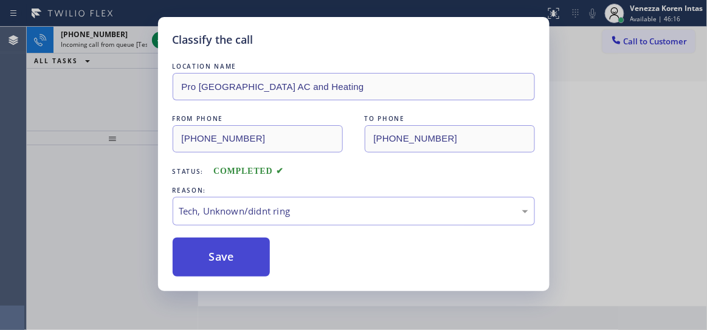
drag, startPoint x: 256, startPoint y: 303, endPoint x: 240, endPoint y: 271, distance: 36.2
click at [240, 271] on button "Save" at bounding box center [222, 257] width 98 height 39
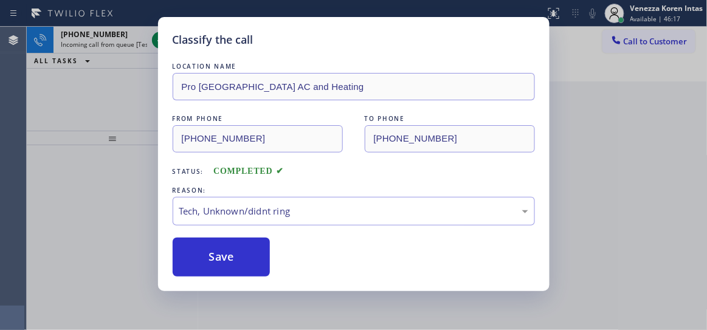
click at [162, 42] on div "Classify the call LOCATION NAME Pro [GEOGRAPHIC_DATA] AC and Heating FROM PHONE…" at bounding box center [354, 154] width 392 height 274
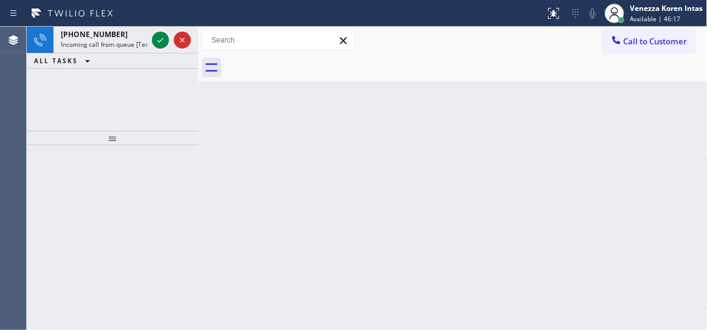
click at [161, 41] on icon at bounding box center [160, 40] width 15 height 15
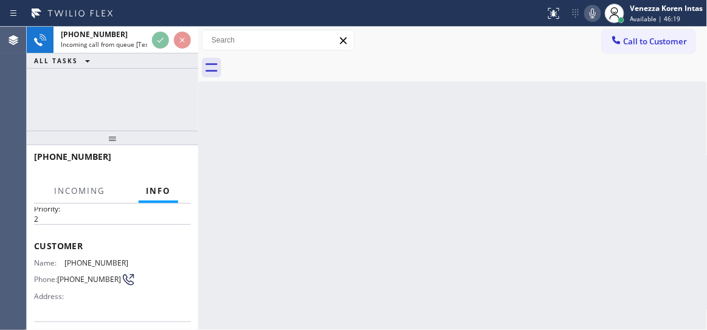
scroll to position [110, 0]
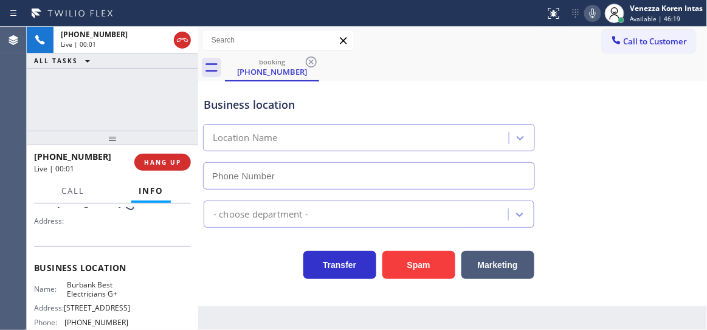
type input "[PHONE_NUMBER]"
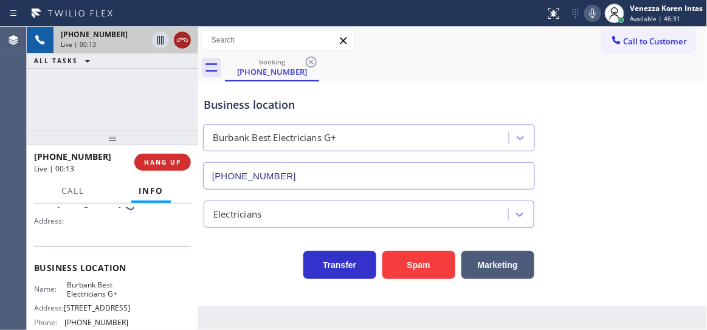
click at [178, 40] on icon at bounding box center [182, 40] width 15 height 15
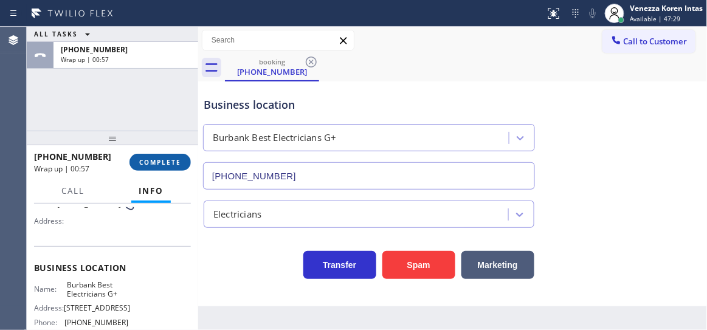
click at [182, 167] on button "COMPLETE" at bounding box center [160, 162] width 61 height 17
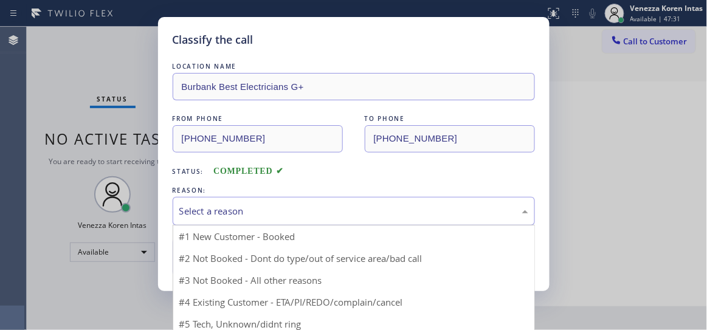
click at [280, 224] on div "Select a reason" at bounding box center [354, 211] width 363 height 29
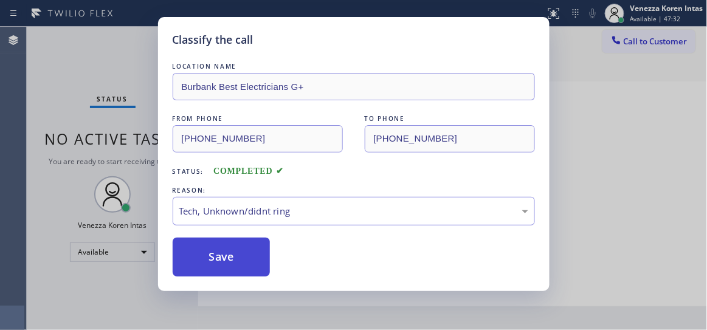
click at [251, 271] on button "Save" at bounding box center [222, 257] width 98 height 39
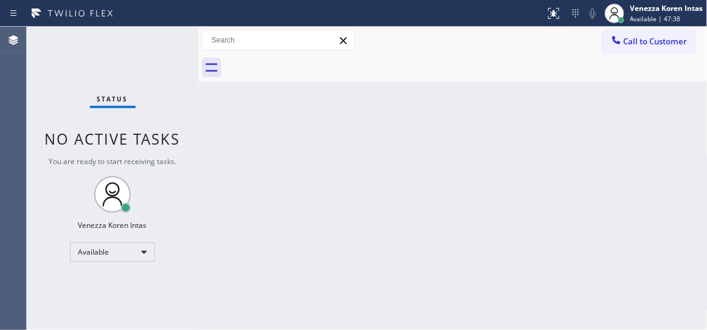
click at [168, 34] on div "Status No active tasks You are ready to start receiving tasks. Venezza Koren In…" at bounding box center [113, 179] width 172 height 304
click at [164, 55] on div "Status No active tasks You are ready to start receiving tasks. Venezza Koren In…" at bounding box center [113, 179] width 172 height 304
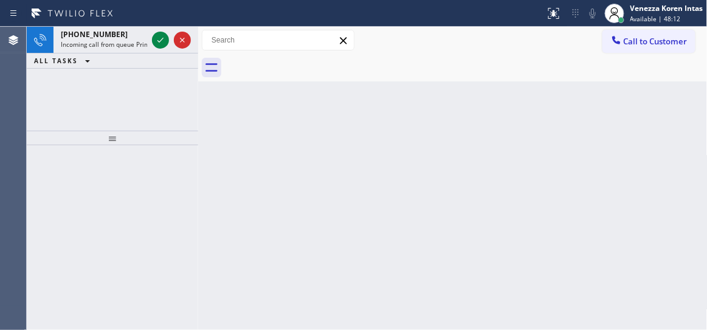
click at [163, 50] on div at bounding box center [172, 40] width 44 height 27
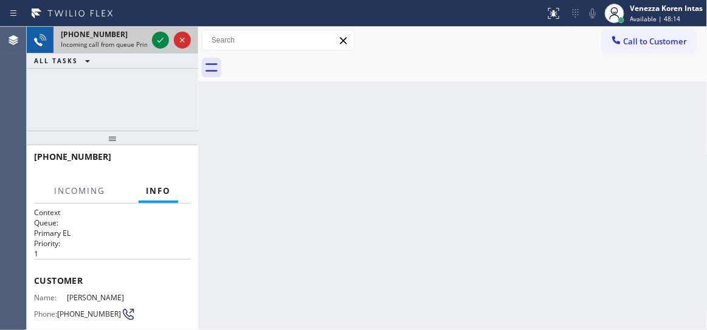
click at [163, 48] on div at bounding box center [172, 40] width 44 height 27
click at [155, 38] on icon at bounding box center [160, 40] width 15 height 15
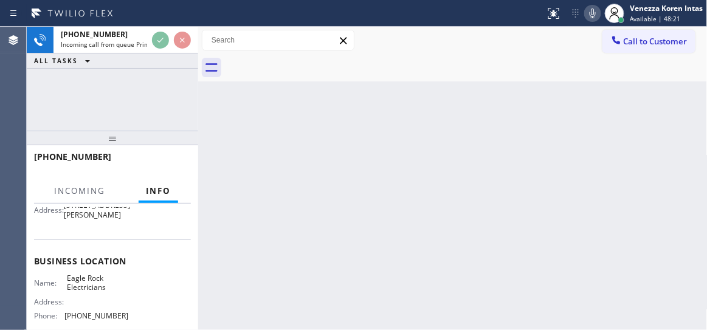
scroll to position [221, 0]
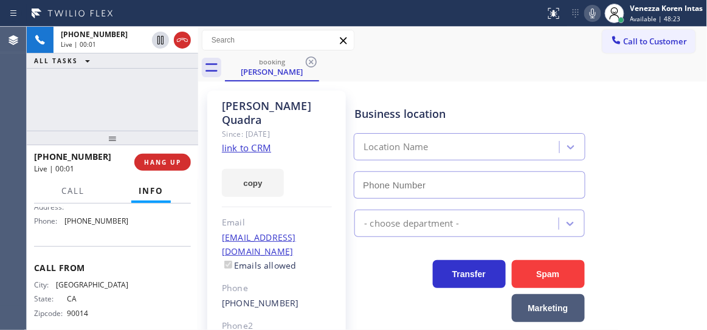
type input "[PHONE_NUMBER]"
click at [249, 142] on link "link to CRM" at bounding box center [246, 148] width 49 height 12
click at [593, 10] on icon at bounding box center [593, 13] width 15 height 15
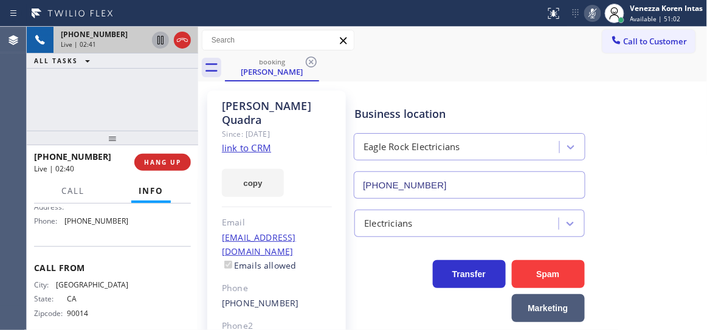
click at [158, 38] on icon at bounding box center [161, 40] width 6 height 9
click at [180, 114] on div "[PHONE_NUMBER] Live | 03:46 ALL TASKS ALL TASKS ACTIVE TASKS TASKS IN WRAP UP" at bounding box center [113, 79] width 172 height 104
click at [496, 69] on div "booking [PERSON_NAME]" at bounding box center [466, 67] width 483 height 27
click at [157, 41] on icon at bounding box center [160, 40] width 15 height 15
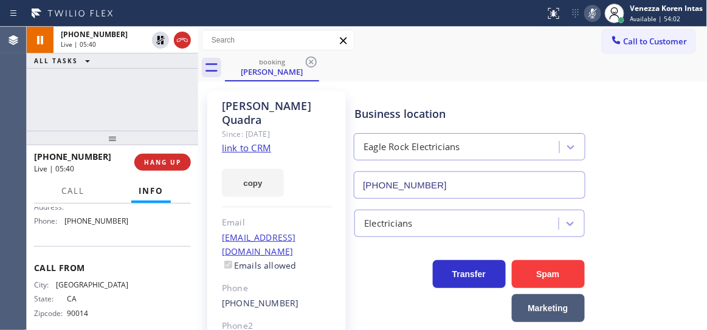
click at [598, 9] on icon at bounding box center [593, 13] width 15 height 15
drag, startPoint x: 148, startPoint y: 85, endPoint x: 367, endPoint y: 70, distance: 220.1
click at [148, 85] on div "[PHONE_NUMBER] Live | 08:11 ALL TASKS ALL TASKS ACTIVE TASKS TASKS IN WRAP UP" at bounding box center [113, 79] width 172 height 104
click at [588, 21] on div "Status report No issues detected If you experience an issue, please download th…" at bounding box center [624, 13] width 167 height 27
click at [592, 15] on icon at bounding box center [593, 13] width 15 height 15
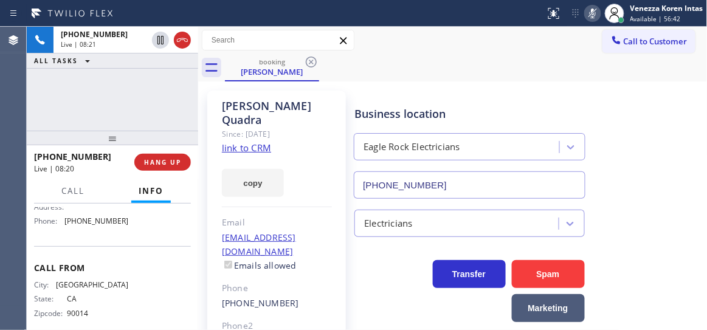
click at [589, 26] on div "Status report No issues detected If you experience an issue, please download th…" at bounding box center [624, 13] width 167 height 27
click at [590, 12] on icon at bounding box center [593, 13] width 15 height 15
click at [588, 12] on icon at bounding box center [593, 13] width 15 height 15
drag, startPoint x: 169, startPoint y: 94, endPoint x: 449, endPoint y: 132, distance: 282.9
click at [169, 94] on div "[PHONE_NUMBER] Live | 08:25 ALL TASKS ALL TASKS ACTIVE TASKS TASKS IN WRAP UP" at bounding box center [113, 79] width 172 height 104
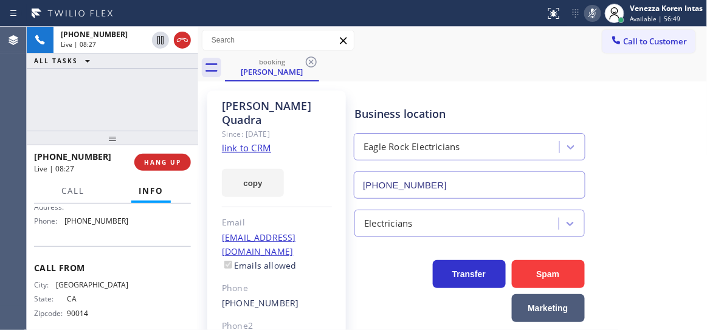
click at [595, 13] on icon at bounding box center [593, 13] width 15 height 15
drag, startPoint x: 181, startPoint y: 74, endPoint x: 189, endPoint y: 74, distance: 7.9
click at [181, 74] on div "[PHONE_NUMBER] Live | 08:30 ALL TASKS ALL TASKS ACTIVE TASKS TASKS IN WRAP UP" at bounding box center [113, 79] width 172 height 104
drag, startPoint x: 589, startPoint y: 13, endPoint x: 499, endPoint y: 127, distance: 144.7
click at [589, 14] on icon at bounding box center [593, 13] width 15 height 15
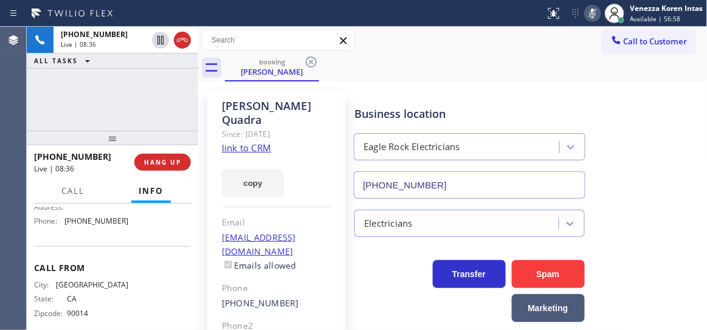
click at [115, 85] on div "[PHONE_NUMBER] Live | 08:36 ALL TASKS ALL TASKS ACTIVE TASKS TASKS IN WRAP UP" at bounding box center [113, 79] width 172 height 104
click at [133, 82] on div "[PHONE_NUMBER] Live | 08:49 ALL TASKS ALL TASKS ACTIVE TASKS TASKS IN WRAP UP" at bounding box center [113, 79] width 172 height 104
click at [595, 7] on icon at bounding box center [593, 13] width 15 height 15
click at [170, 73] on div "[PHONE_NUMBER] Live | 09:01 ALL TASKS ALL TASKS ACTIVE TASKS TASKS IN WRAP UP" at bounding box center [113, 79] width 172 height 104
drag, startPoint x: 121, startPoint y: 106, endPoint x: 273, endPoint y: 119, distance: 152.6
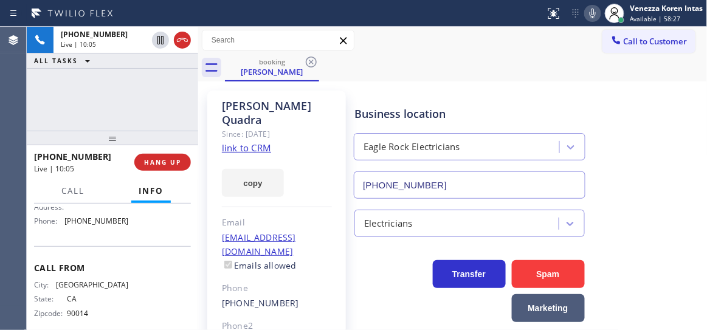
click at [122, 106] on div "[PHONE_NUMBER] Live | 10:05 ALL TASKS ALL TASKS ACTIVE TASKS TASKS IN WRAP UP" at bounding box center [113, 79] width 172 height 104
drag, startPoint x: 103, startPoint y: 106, endPoint x: 436, endPoint y: 89, distance: 333.1
click at [113, 109] on div "[PHONE_NUMBER] Live | 10:15 ALL TASKS ALL TASKS ACTIVE TASKS TASKS IN WRAP UP" at bounding box center [113, 79] width 172 height 104
click at [587, 19] on icon at bounding box center [593, 13] width 15 height 15
click at [589, 19] on icon at bounding box center [593, 13] width 15 height 15
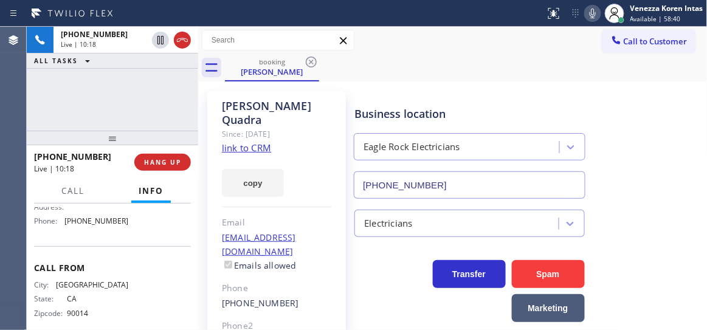
click at [588, 127] on div "Business location Eagle Rock Electricians [PHONE_NUMBER]" at bounding box center [528, 144] width 352 height 110
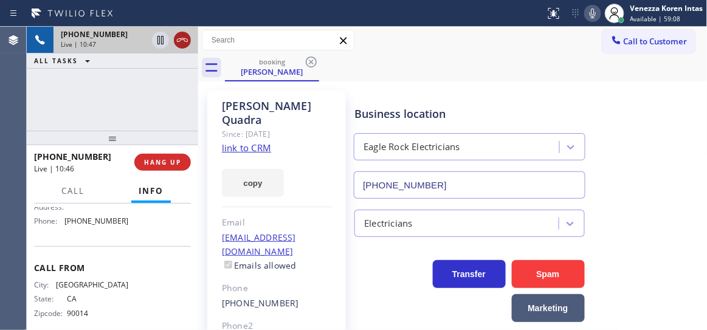
click at [186, 36] on div "[PHONE_NUMBER] Live | 10:47" at bounding box center [113, 40] width 172 height 27
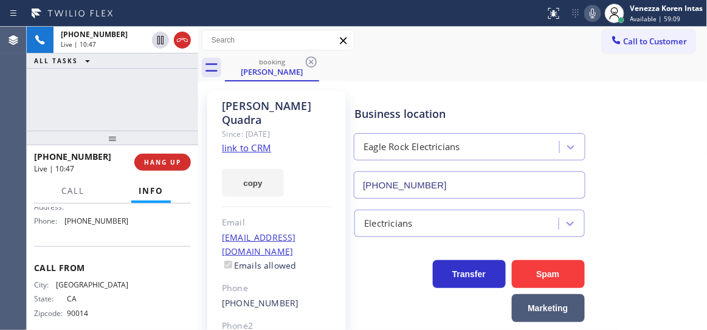
click at [181, 42] on icon at bounding box center [182, 40] width 15 height 15
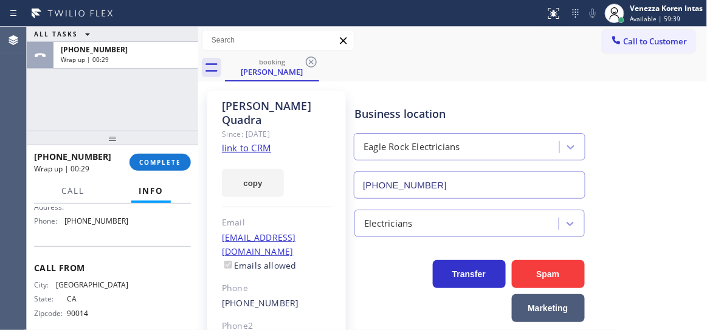
click at [92, 97] on div "ALL TASKS ALL TASKS ACTIVE TASKS TASKS IN WRAP UP [PHONE_NUMBER] Wrap up | 00:29" at bounding box center [113, 79] width 172 height 104
click at [313, 100] on div "[PERSON_NAME]" at bounding box center [277, 113] width 110 height 28
drag, startPoint x: 150, startPoint y: 103, endPoint x: 182, endPoint y: 161, distance: 67.0
click at [150, 103] on div "ALL TASKS ALL TASKS ACTIVE TASKS TASKS IN WRAP UP [PHONE_NUMBER] Wrap up | 01:04" at bounding box center [113, 79] width 172 height 104
click at [180, 165] on button "COMPLETE" at bounding box center [160, 162] width 61 height 17
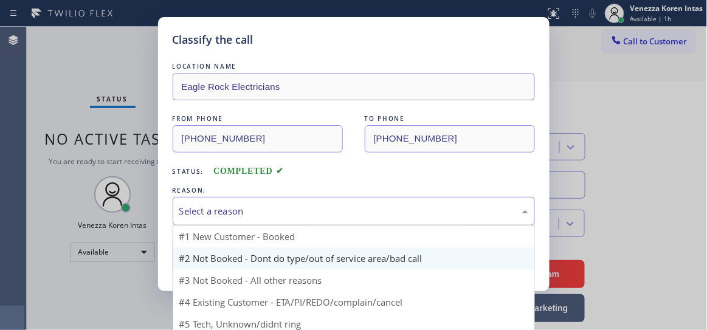
drag, startPoint x: 302, startPoint y: 210, endPoint x: 361, endPoint y: 257, distance: 75.7
click at [302, 211] on div "Select a reason" at bounding box center [353, 211] width 349 height 14
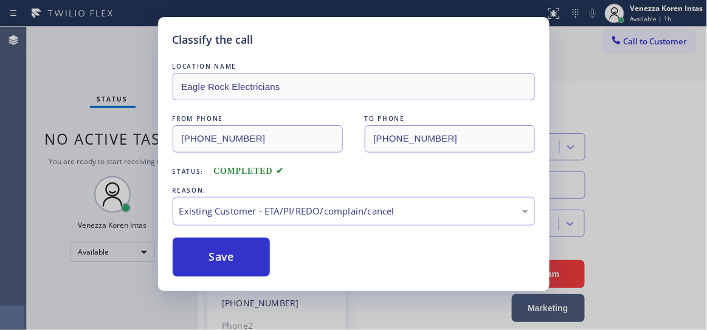
drag, startPoint x: 334, startPoint y: 290, endPoint x: 274, endPoint y: 274, distance: 61.5
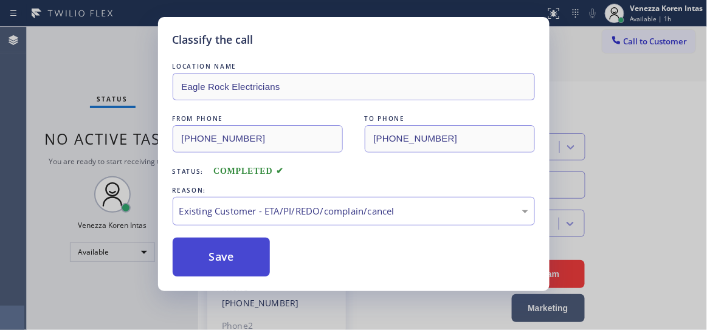
drag, startPoint x: 227, startPoint y: 257, endPoint x: 363, endPoint y: 299, distance: 142.7
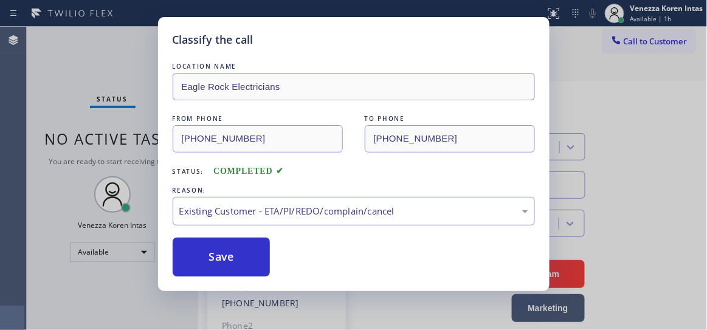
click at [227, 256] on button "Save" at bounding box center [222, 257] width 98 height 39
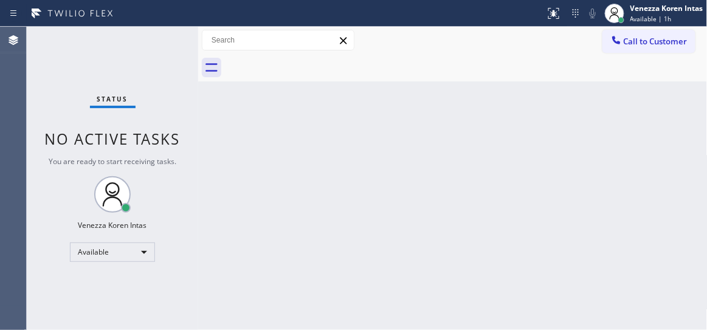
drag, startPoint x: 207, startPoint y: 150, endPoint x: 495, endPoint y: 262, distance: 308.5
click at [207, 150] on div "Back to Dashboard Change Sender ID Customers Technicians Select a contact Outbo…" at bounding box center [453, 179] width 510 height 304
drag, startPoint x: 160, startPoint y: 148, endPoint x: 85, endPoint y: 100, distance: 89.4
click at [160, 148] on span "No active tasks" at bounding box center [113, 139] width 136 height 20
click at [82, 98] on div "Status No active tasks You are ready to start receiving tasks. Venezza Koren In…" at bounding box center [113, 179] width 172 height 304
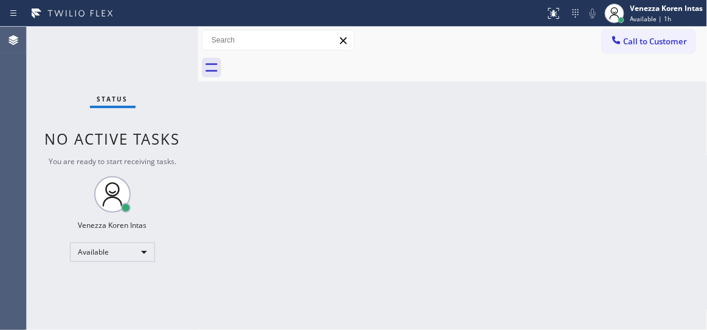
drag, startPoint x: 87, startPoint y: 77, endPoint x: 253, endPoint y: 137, distance: 176.6
click at [88, 77] on div "Status No active tasks You are ready to start receiving tasks. Venezza Koren In…" at bounding box center [113, 179] width 172 height 304
click at [256, 138] on div "Back to Dashboard Change Sender ID Customers Technicians Select a contact Outbo…" at bounding box center [453, 179] width 510 height 304
drag, startPoint x: 422, startPoint y: 172, endPoint x: 432, endPoint y: 175, distance: 11.0
click at [422, 172] on div "Back to Dashboard Change Sender ID Customers Technicians Select a contact Outbo…" at bounding box center [453, 179] width 510 height 304
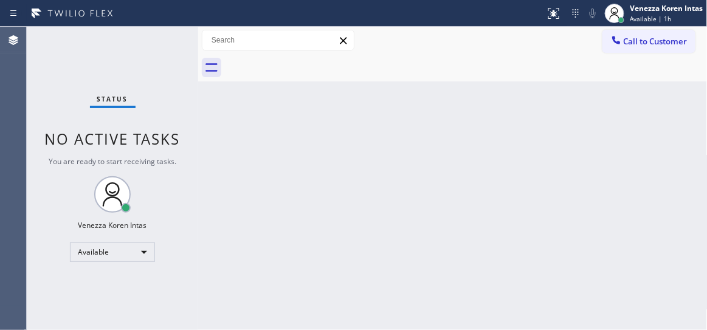
click at [409, 172] on div "Back to Dashboard Change Sender ID Customers Technicians Select a contact Outbo…" at bounding box center [453, 179] width 510 height 304
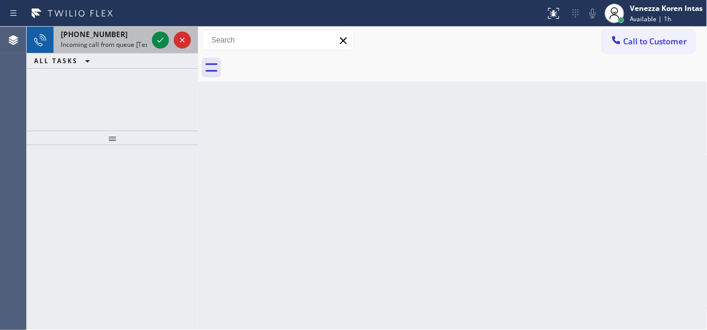
click at [86, 31] on span "[PHONE_NUMBER]" at bounding box center [94, 34] width 67 height 10
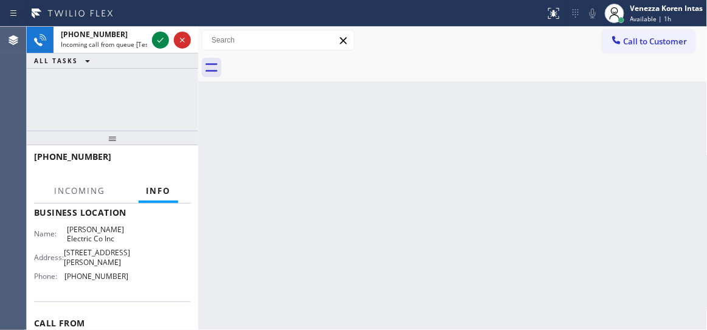
scroll to position [211, 0]
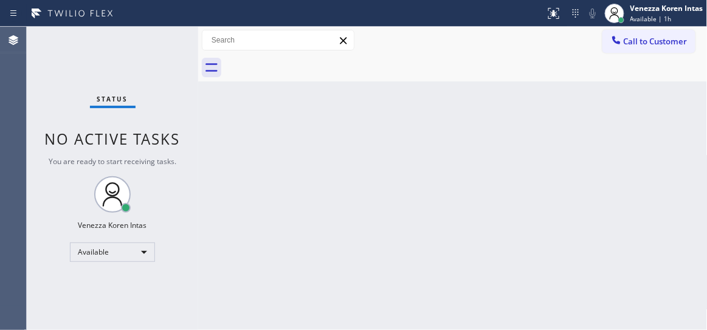
click at [173, 122] on div "Status No active tasks You are ready to start receiving tasks. Venezza Koren In…" at bounding box center [113, 179] width 172 height 304
click at [640, 12] on div "Venezza Koren Intas" at bounding box center [667, 8] width 73 height 10
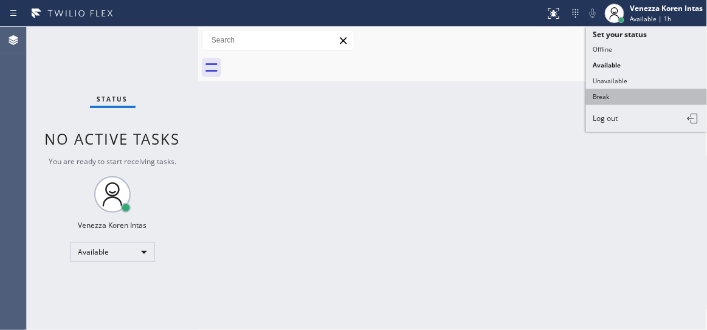
click at [609, 97] on button "Break" at bounding box center [647, 97] width 122 height 16
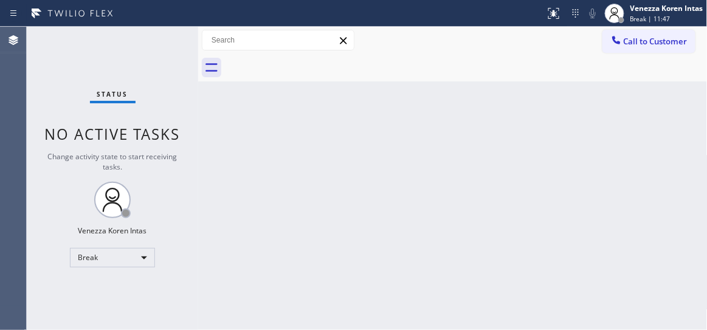
click at [39, 39] on div "Status No active tasks Change activity state to start receiving tasks. Venezza …" at bounding box center [113, 179] width 172 height 304
click at [142, 85] on div "Status No active tasks Change activity state to start receiving tasks. Venezza …" at bounding box center [113, 179] width 172 height 304
click at [133, 60] on div "Status No active tasks Change activity state to start receiving tasks. Venezza …" at bounding box center [113, 179] width 172 height 304
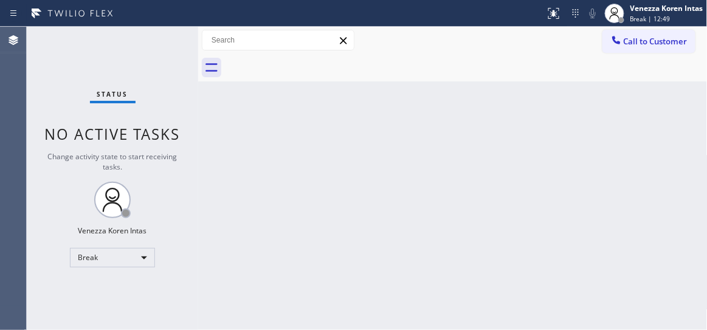
drag, startPoint x: 246, startPoint y: 125, endPoint x: 196, endPoint y: 71, distance: 73.6
click at [246, 125] on div "Back to Dashboard Change Sender ID Customers Technicians Select a contact Outbo…" at bounding box center [453, 179] width 510 height 304
click at [168, 39] on div "Status No active tasks Change activity state to start receiving tasks. Venezza …" at bounding box center [113, 179] width 172 height 304
click at [187, 56] on div "Status No active tasks Change activity state to start receiving tasks. Venezza …" at bounding box center [113, 179] width 172 height 304
click at [186, 54] on div "Status No active tasks Change activity state to start receiving tasks. Venezza …" at bounding box center [113, 179] width 172 height 304
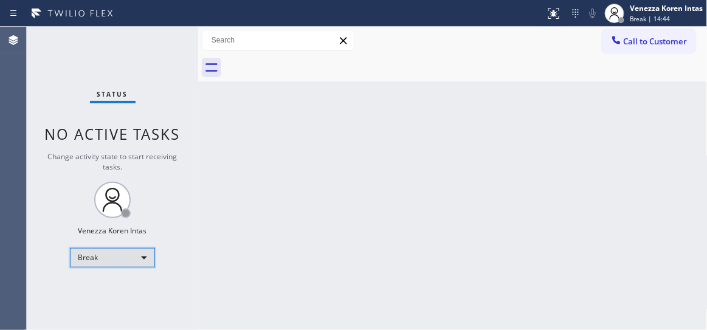
click at [136, 257] on div "Break" at bounding box center [112, 257] width 85 height 19
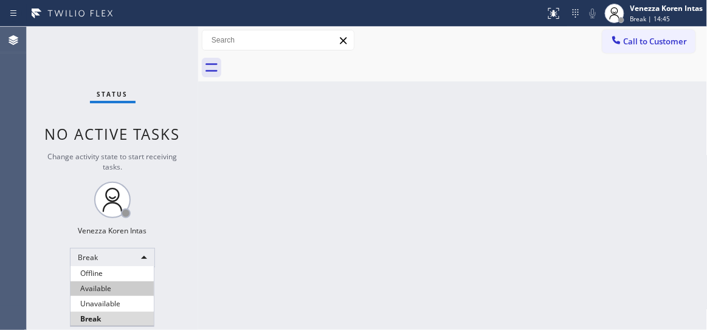
click at [121, 288] on li "Available" at bounding box center [112, 289] width 83 height 15
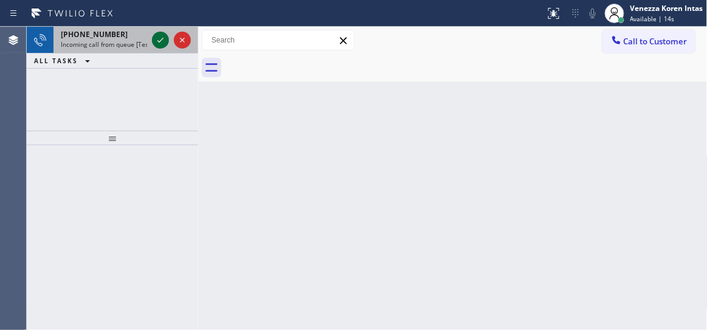
click at [161, 48] on button at bounding box center [160, 40] width 17 height 17
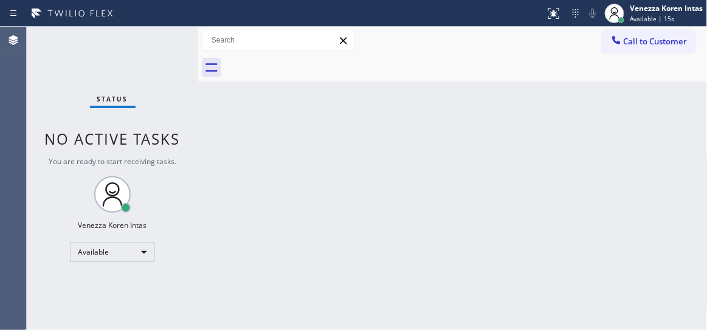
click at [160, 44] on div "Status No active tasks You are ready to start receiving tasks. Venezza Koren In…" at bounding box center [113, 179] width 172 height 304
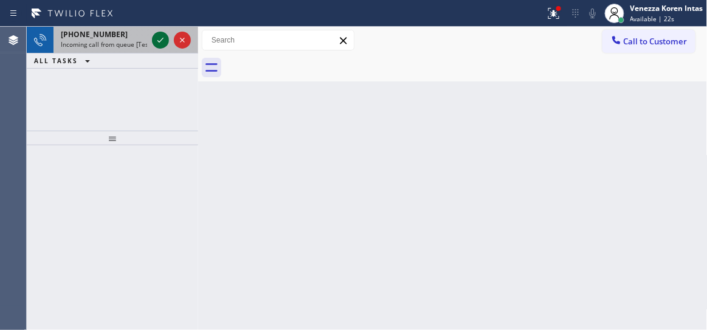
click at [160, 36] on icon at bounding box center [160, 40] width 15 height 15
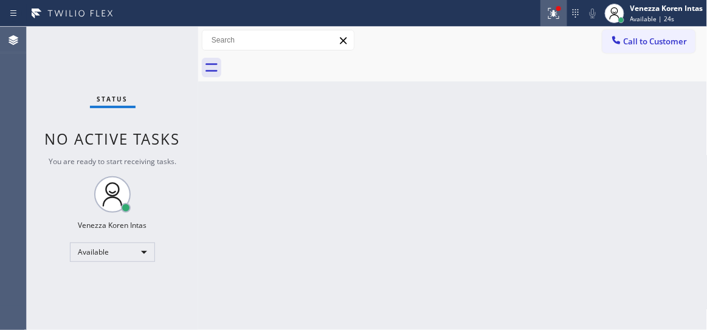
click at [564, 13] on div at bounding box center [554, 13] width 27 height 15
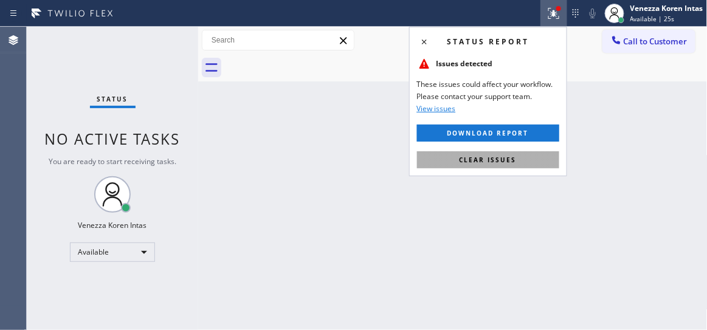
click at [517, 158] on button "Clear issues" at bounding box center [488, 159] width 142 height 17
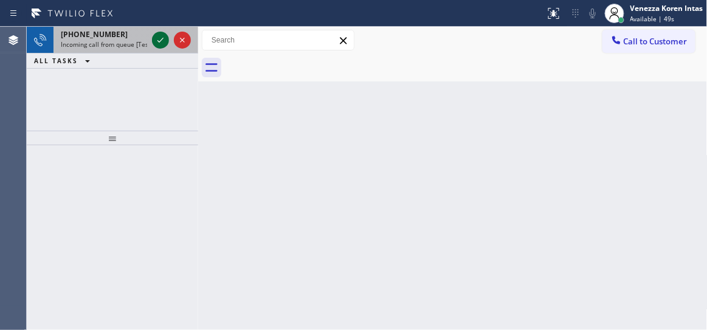
click at [159, 36] on icon at bounding box center [160, 40] width 15 height 15
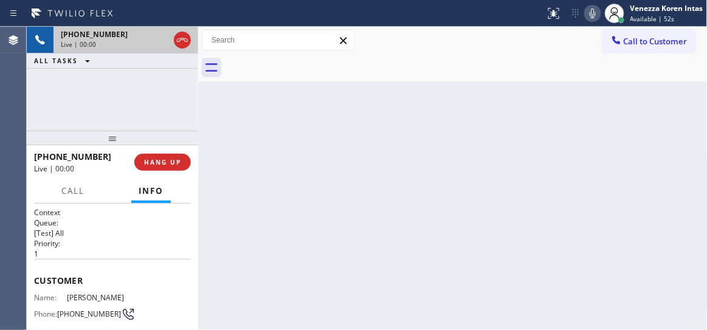
scroll to position [110, 0]
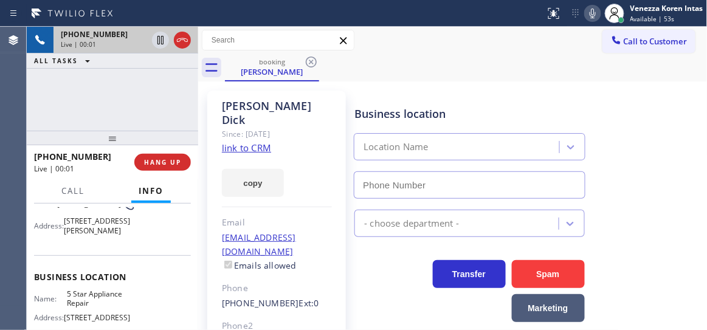
type input "[PHONE_NUMBER]"
click at [252, 142] on link "link to CRM" at bounding box center [246, 148] width 49 height 12
click at [596, 17] on icon at bounding box center [593, 13] width 15 height 15
click at [159, 40] on icon at bounding box center [160, 40] width 15 height 15
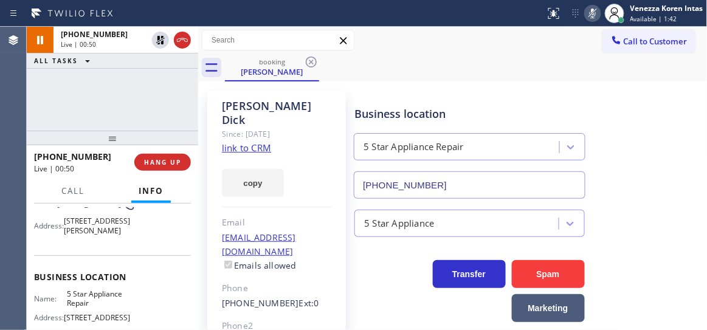
drag, startPoint x: 163, startPoint y: 35, endPoint x: 196, endPoint y: 46, distance: 35.0
click at [163, 35] on icon at bounding box center [160, 40] width 15 height 15
click at [588, 8] on icon at bounding box center [593, 13] width 15 height 15
click at [63, 192] on span "Call" at bounding box center [72, 191] width 23 height 11
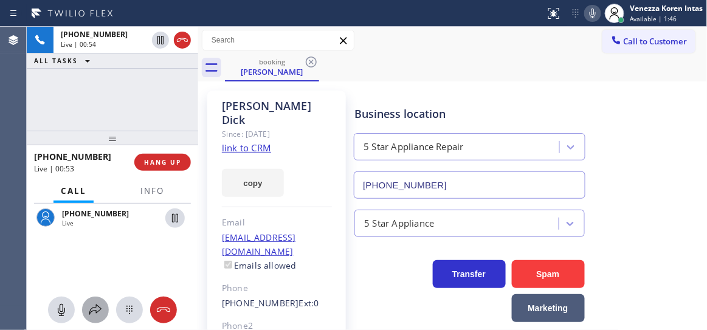
click at [103, 307] on div at bounding box center [95, 310] width 27 height 15
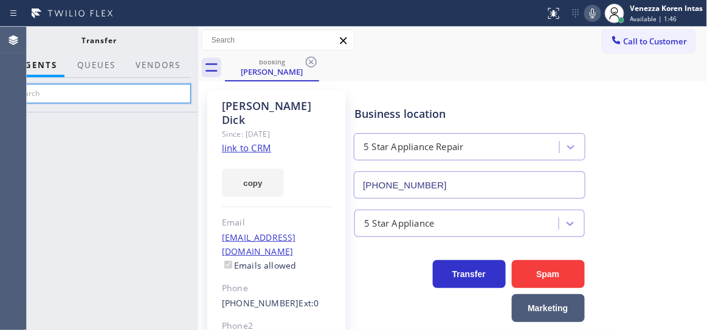
click at [165, 97] on input "text" at bounding box center [99, 93] width 183 height 19
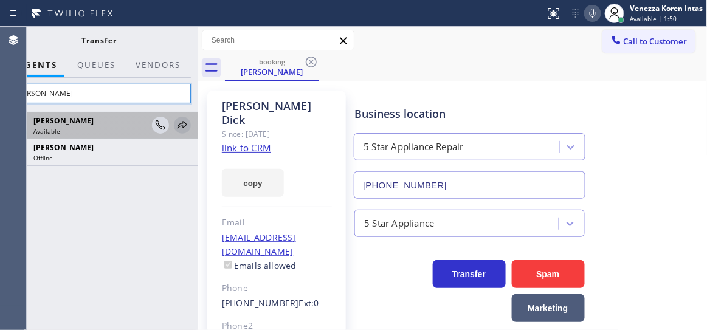
type input "[PERSON_NAME]"
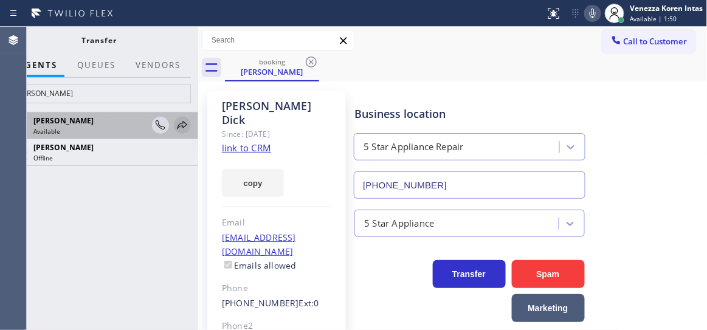
click at [176, 125] on icon at bounding box center [182, 125] width 15 height 15
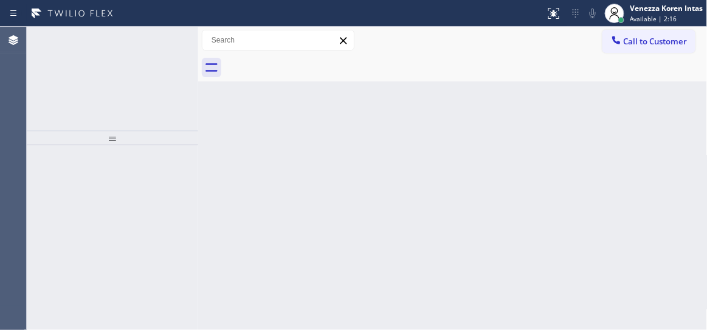
click at [159, 42] on icon at bounding box center [160, 40] width 15 height 15
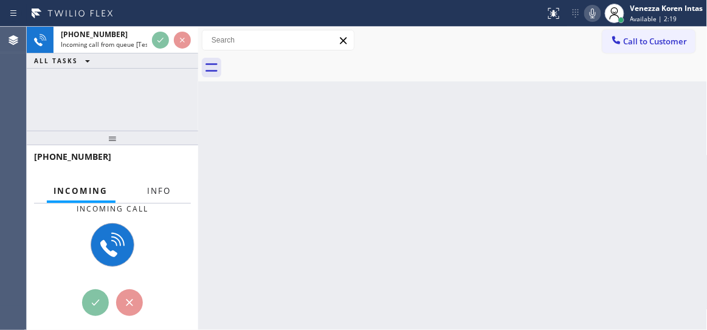
click at [174, 187] on div "Incoming Info" at bounding box center [112, 191] width 157 height 24
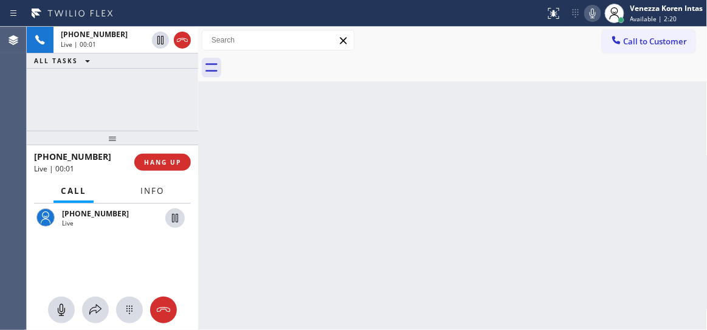
click at [161, 196] on button "Info" at bounding box center [152, 191] width 38 height 24
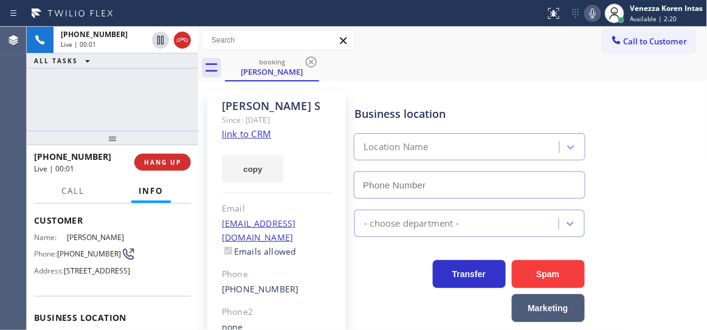
scroll to position [110, 0]
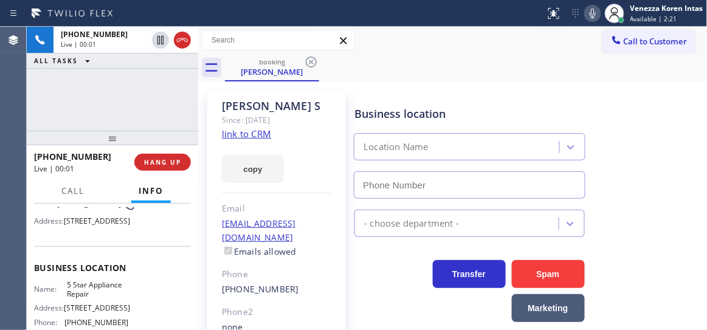
type input "[PHONE_NUMBER]"
click at [232, 130] on link "link to CRM" at bounding box center [246, 134] width 49 height 12
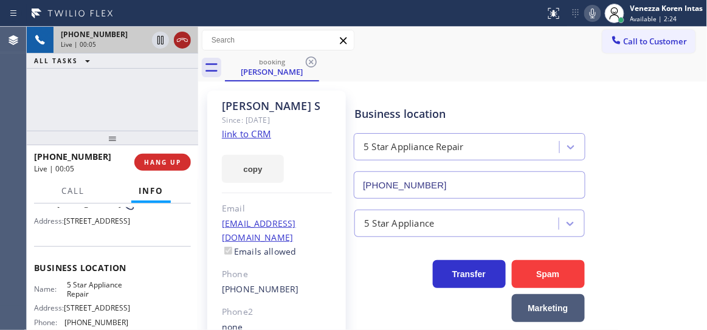
click at [185, 36] on icon at bounding box center [182, 40] width 15 height 15
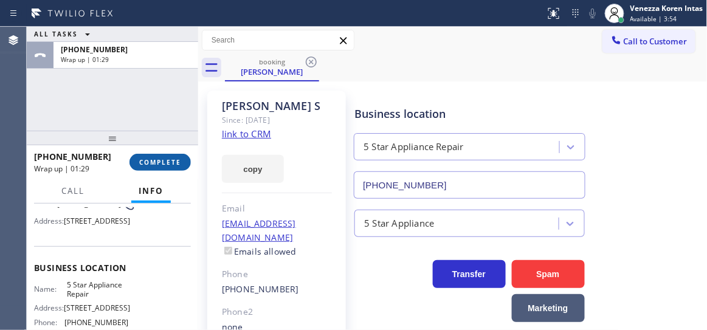
click at [150, 166] on span "COMPLETE" at bounding box center [160, 162] width 42 height 9
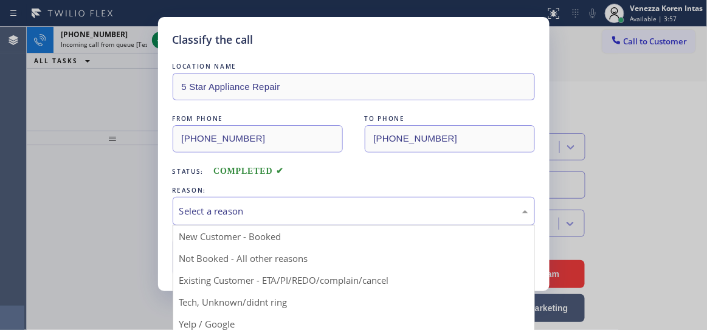
click at [280, 215] on div "Select a reason" at bounding box center [353, 211] width 349 height 14
drag, startPoint x: 285, startPoint y: 288, endPoint x: 277, endPoint y: 283, distance: 9.0
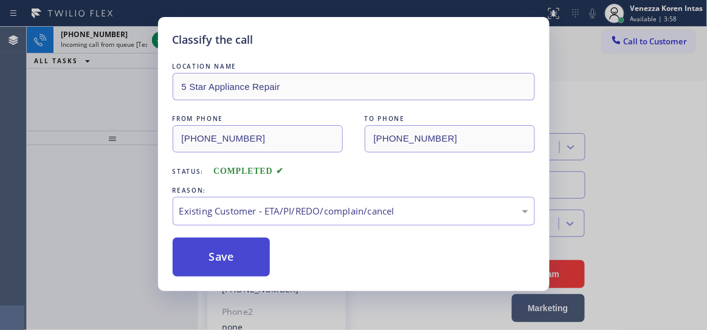
click at [238, 263] on button "Save" at bounding box center [222, 257] width 98 height 39
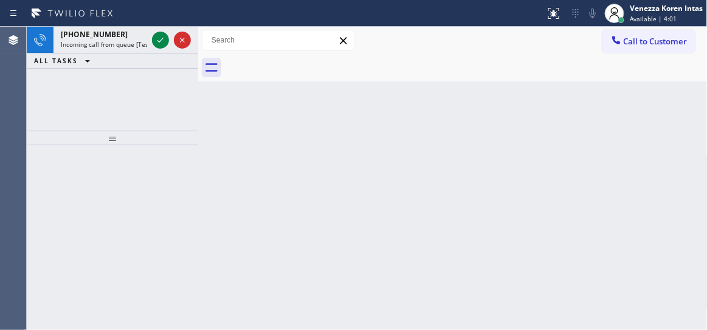
click at [133, 47] on span "Incoming call from queue [Test] All" at bounding box center [111, 44] width 101 height 9
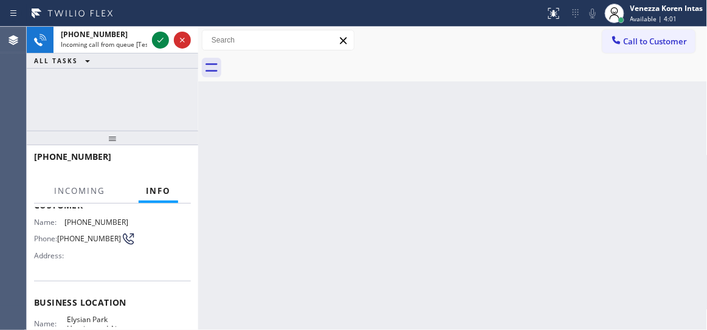
scroll to position [110, 0]
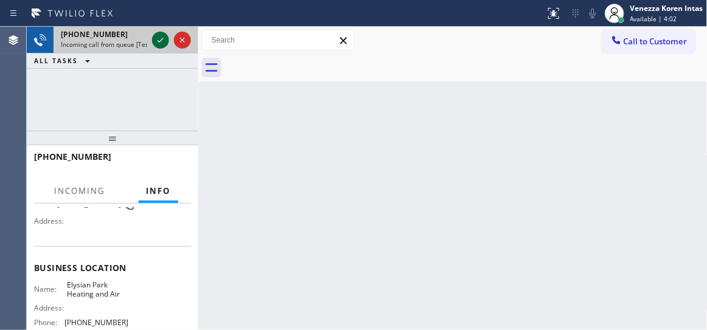
click at [158, 45] on icon at bounding box center [160, 40] width 15 height 15
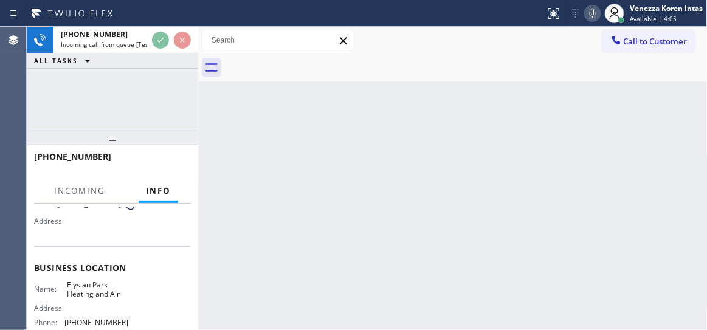
scroll to position [165, 0]
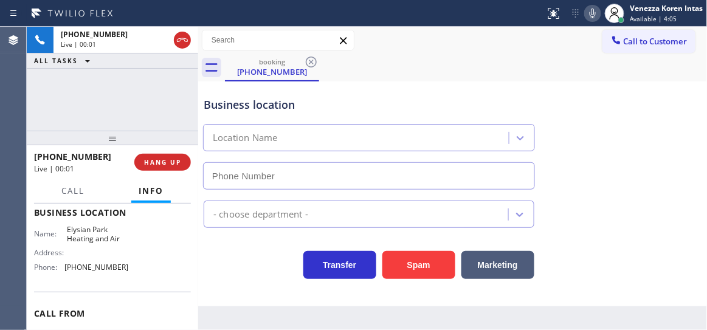
type input "[PHONE_NUMBER]"
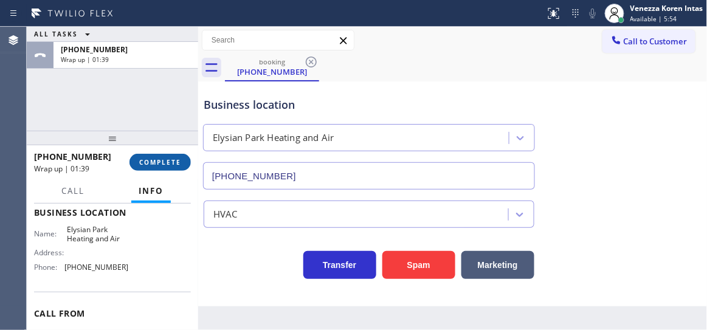
click at [151, 167] on button "COMPLETE" at bounding box center [160, 162] width 61 height 17
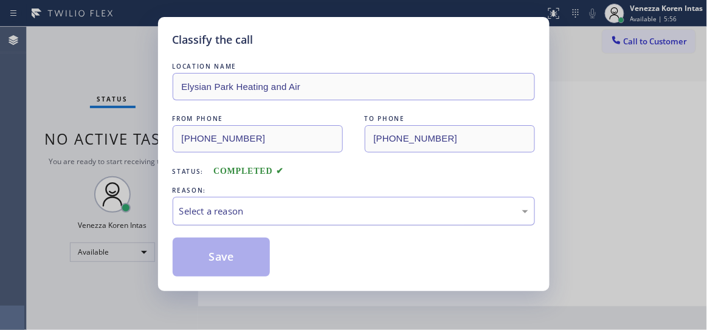
click at [340, 206] on div "Select a reason" at bounding box center [353, 211] width 349 height 14
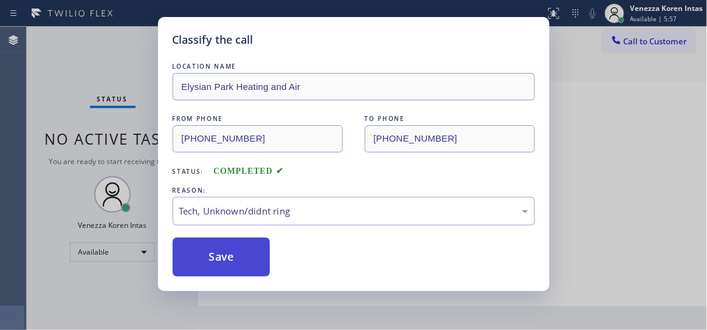
click at [244, 265] on button "Save" at bounding box center [222, 257] width 98 height 39
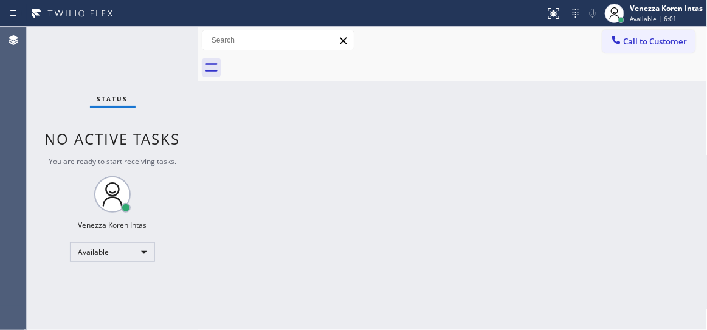
click at [173, 69] on div "Status No active tasks You are ready to start receiving tasks. Venezza Koren In…" at bounding box center [113, 179] width 172 height 304
click at [179, 41] on div "Status No active tasks You are ready to start receiving tasks. Venezza Koren In…" at bounding box center [113, 179] width 172 height 304
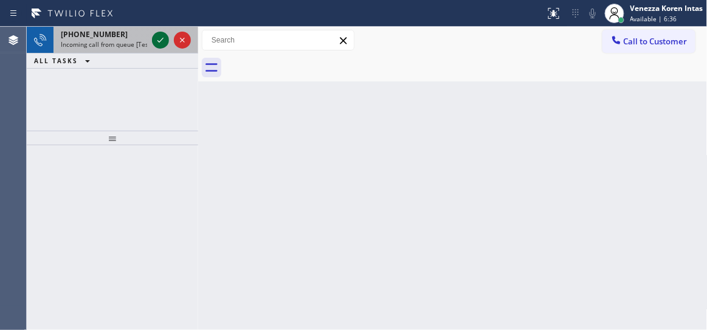
click at [156, 38] on icon at bounding box center [160, 40] width 15 height 15
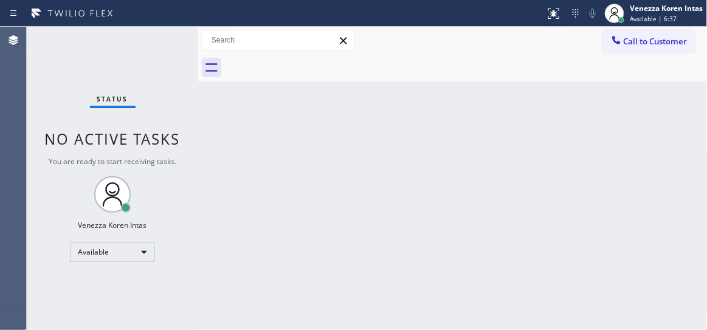
click at [156, 38] on div "Status No active tasks You are ready to start receiving tasks. Venezza Koren In…" at bounding box center [113, 179] width 172 height 304
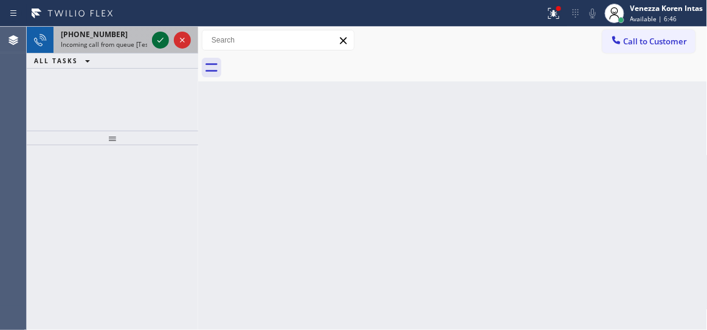
click at [159, 48] on button at bounding box center [160, 40] width 17 height 17
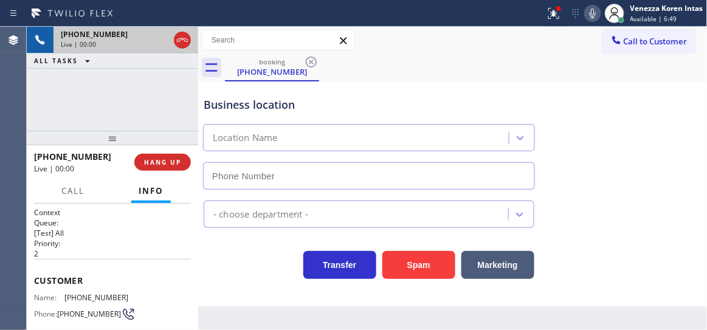
type input "[PHONE_NUMBER]"
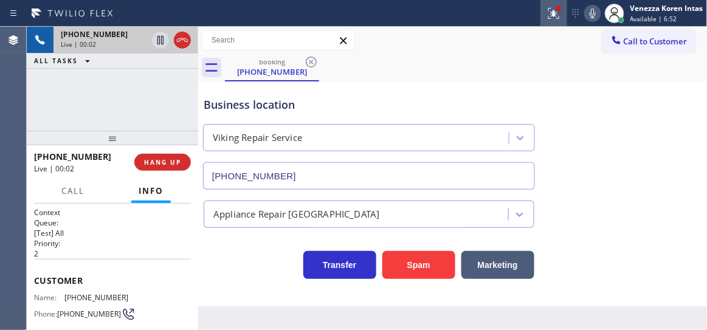
click at [551, 14] on icon at bounding box center [554, 13] width 15 height 15
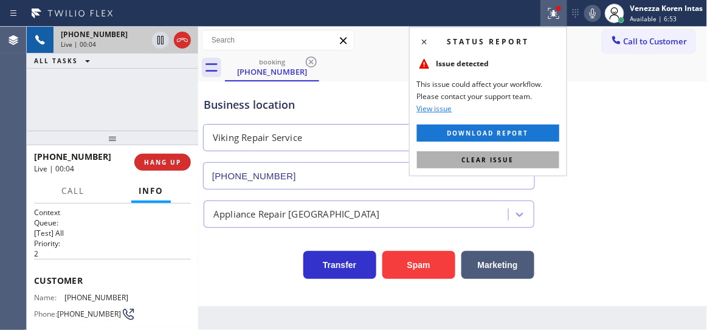
click at [435, 167] on button "Clear issue" at bounding box center [488, 159] width 142 height 17
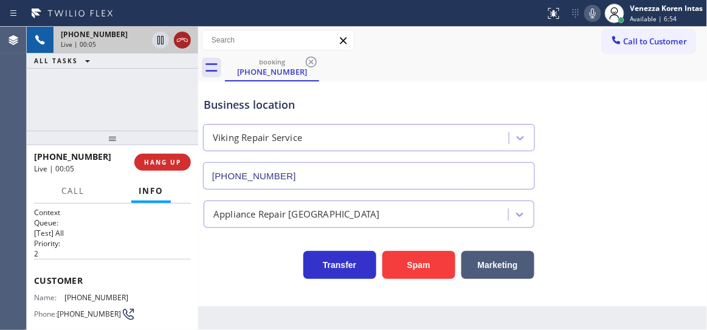
click at [178, 33] on icon at bounding box center [182, 40] width 15 height 15
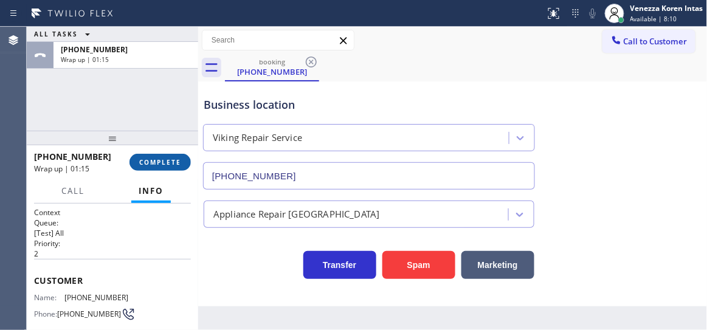
click at [184, 161] on button "COMPLETE" at bounding box center [160, 162] width 61 height 17
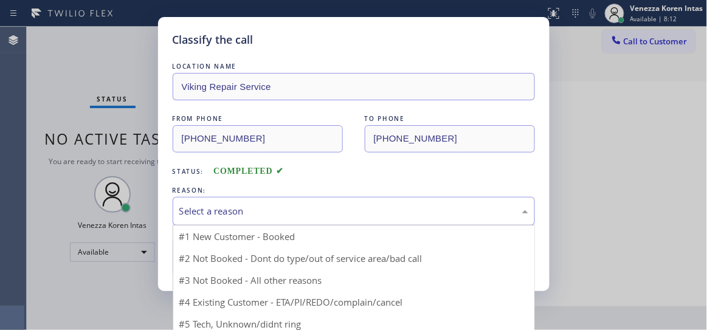
click at [299, 205] on div "Select a reason" at bounding box center [353, 211] width 349 height 14
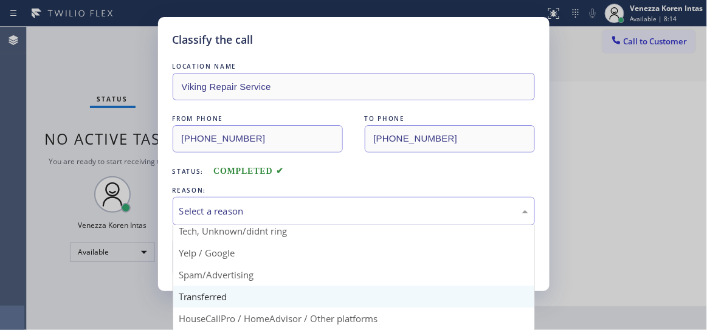
scroll to position [75, 0]
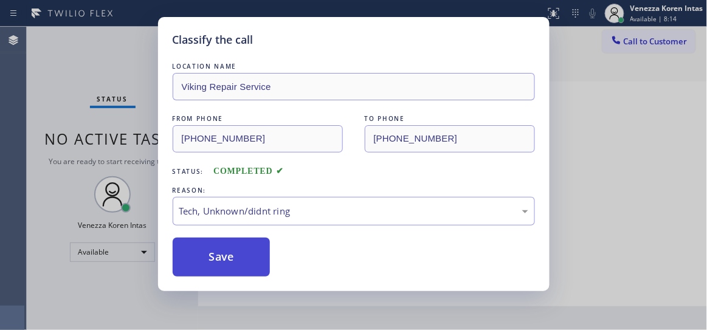
click at [235, 241] on button "Save" at bounding box center [222, 257] width 98 height 39
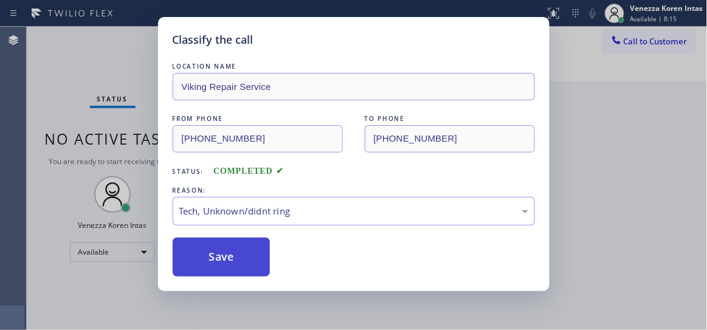
click at [236, 257] on button "Save" at bounding box center [222, 257] width 98 height 39
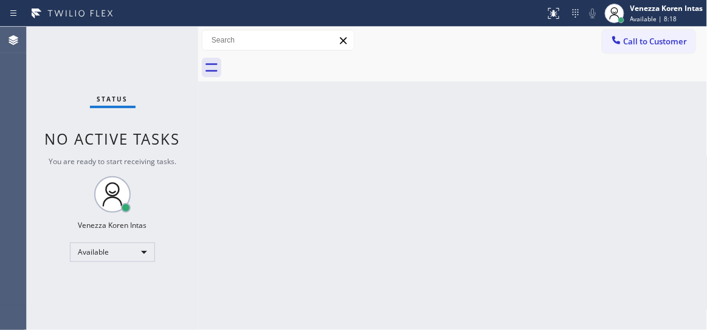
click at [158, 51] on div "Status No active tasks You are ready to start receiving tasks. Venezza Koren In…" at bounding box center [113, 179] width 172 height 304
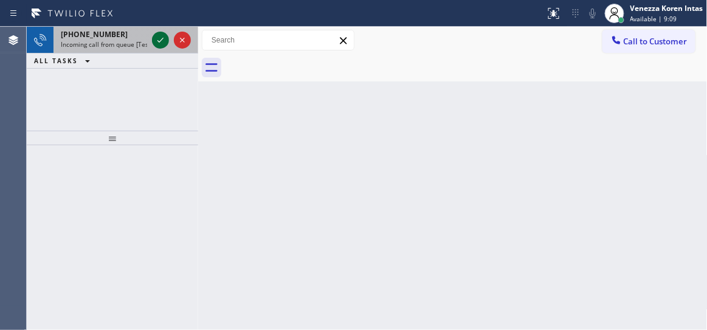
click at [159, 40] on icon at bounding box center [160, 40] width 15 height 15
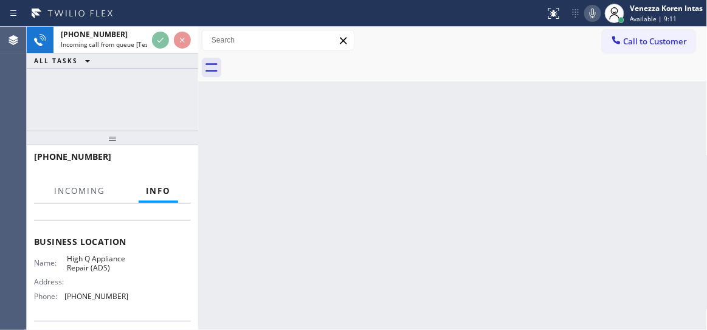
scroll to position [165, 0]
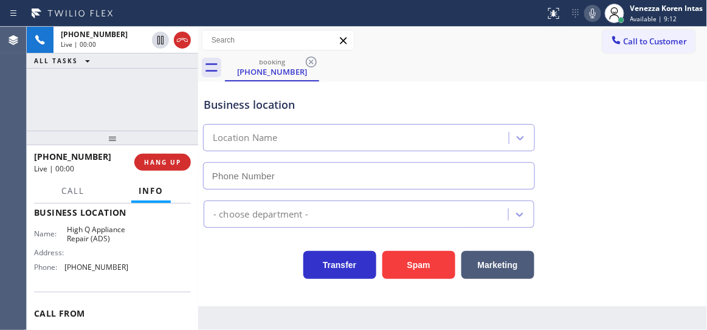
type input "[PHONE_NUMBER]"
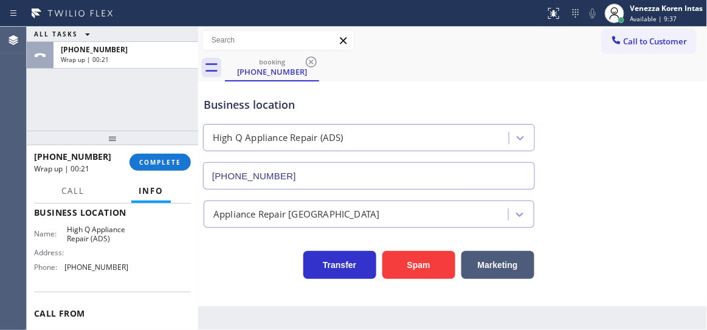
click at [173, 116] on div "ALL TASKS ALL TASKS ACTIVE TASKS TASKS IN WRAP UP [PHONE_NUMBER] Wrap up | 00:21" at bounding box center [113, 79] width 172 height 104
click at [182, 162] on button "COMPLETE" at bounding box center [160, 162] width 61 height 17
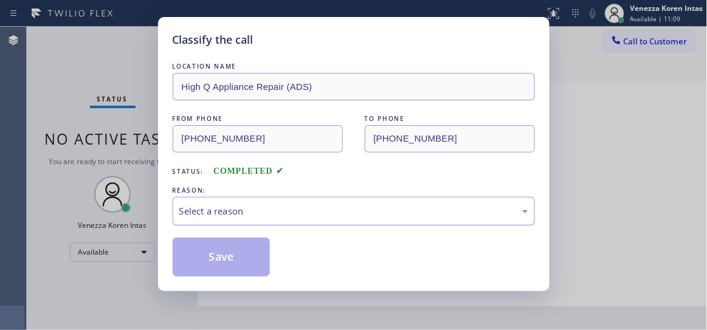
click at [294, 220] on div "Select a reason" at bounding box center [354, 211] width 363 height 29
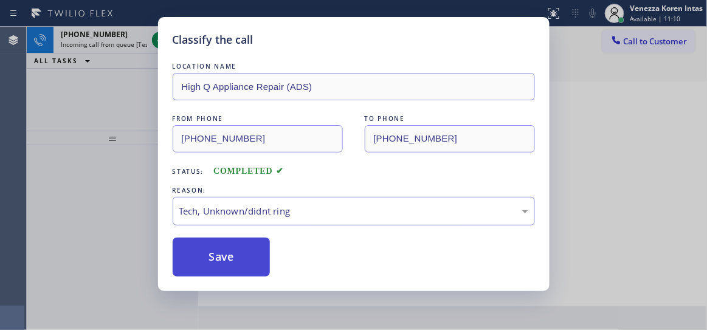
click at [252, 260] on button "Save" at bounding box center [222, 257] width 98 height 39
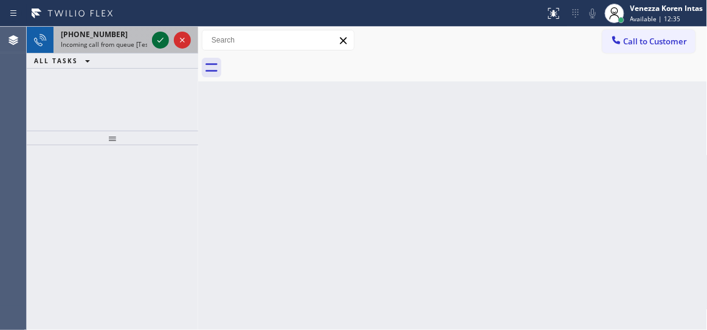
click at [166, 40] on icon at bounding box center [160, 40] width 15 height 15
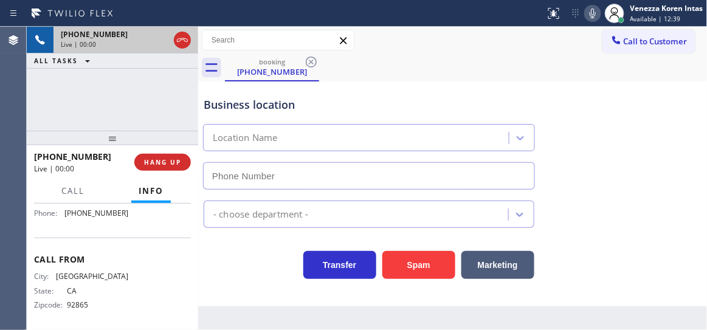
scroll to position [221, 0]
type input "[PHONE_NUMBER]"
click at [599, 16] on icon at bounding box center [593, 13] width 15 height 15
click at [161, 35] on icon at bounding box center [160, 40] width 15 height 15
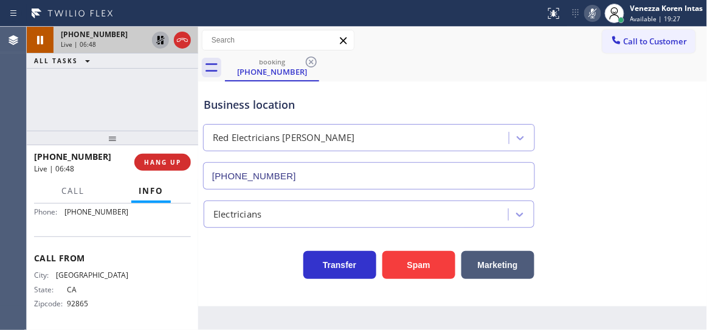
drag, startPoint x: 112, startPoint y: 85, endPoint x: 123, endPoint y: 71, distance: 17.8
click at [111, 85] on div "[PHONE_NUMBER] Live | 06:48 ALL TASKS ALL TASKS ACTIVE TASKS TASKS IN WRAP UP" at bounding box center [113, 79] width 172 height 104
click at [157, 44] on icon at bounding box center [160, 40] width 15 height 15
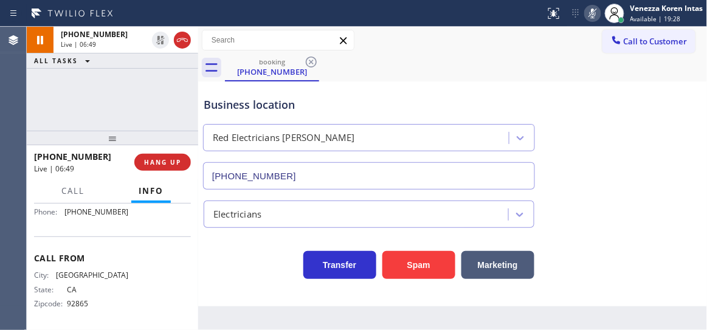
click at [594, 22] on div "Status report No issues detected If you experience an issue, please download th…" at bounding box center [624, 13] width 167 height 27
click at [586, 16] on icon at bounding box center [593, 13] width 15 height 15
click at [588, 10] on icon at bounding box center [593, 13] width 15 height 15
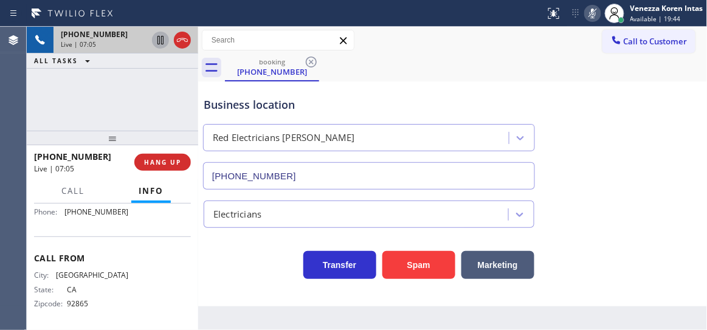
click at [160, 40] on icon at bounding box center [160, 40] width 15 height 15
click at [510, 121] on div "Red Electricians [PERSON_NAME]" at bounding box center [369, 135] width 337 height 32
click at [597, 19] on icon at bounding box center [593, 13] width 15 height 15
click at [165, 43] on icon at bounding box center [160, 40] width 15 height 15
click at [83, 99] on div "[PHONE_NUMBER] Live | 10:45 ALL TASKS ALL TASKS ACTIVE TASKS TASKS IN WRAP UP" at bounding box center [113, 79] width 172 height 104
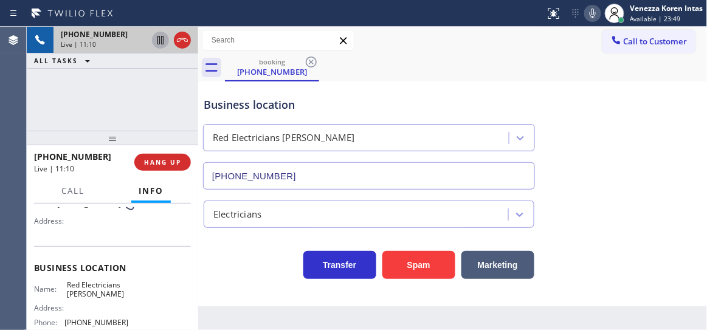
scroll to position [55, 0]
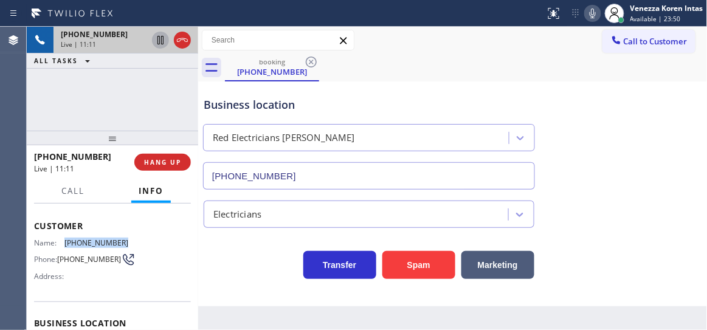
drag, startPoint x: 126, startPoint y: 239, endPoint x: 61, endPoint y: 237, distance: 65.1
click at [61, 238] on div "Name: [PHONE_NUMBER] Phone: [PHONE_NUMBER] Address:" at bounding box center [112, 262] width 157 height 48
copy div "[PHONE_NUMBER]"
click at [598, 16] on icon at bounding box center [593, 13] width 15 height 15
click at [165, 42] on icon at bounding box center [160, 40] width 15 height 15
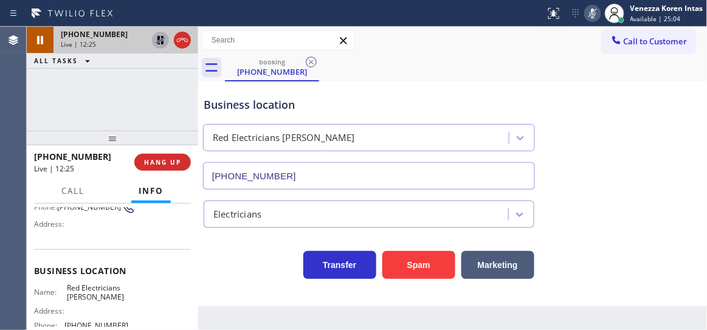
scroll to position [165, 0]
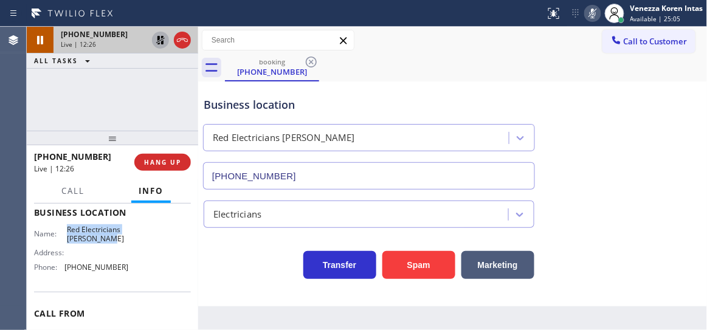
click at [130, 241] on div "Name: Red Electricians [PERSON_NAME] Address: Phone: [PHONE_NUMBER]" at bounding box center [112, 251] width 157 height 52
copy div "Red Electricians [PERSON_NAME]"
click at [183, 119] on div "[PHONE_NUMBER] Live | 13:13 ALL TASKS ALL TASKS ACTIVE TASKS TASKS IN WRAP UP" at bounding box center [113, 79] width 172 height 104
click at [586, 16] on icon at bounding box center [593, 13] width 15 height 15
click at [163, 37] on icon at bounding box center [160, 40] width 9 height 9
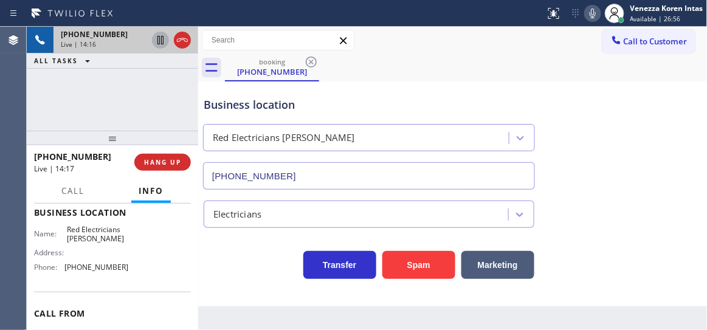
drag, startPoint x: 168, startPoint y: 125, endPoint x: 178, endPoint y: 125, distance: 9.7
click at [168, 125] on div "[PHONE_NUMBER] Live | 14:16 ALL TASKS ALL TASKS ACTIVE TASKS TASKS IN WRAP UP" at bounding box center [113, 79] width 172 height 104
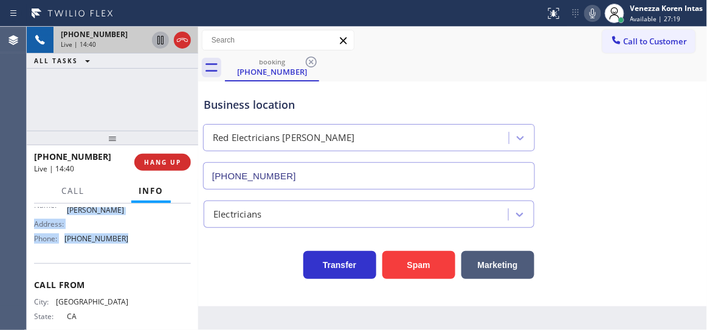
scroll to position [191, 0]
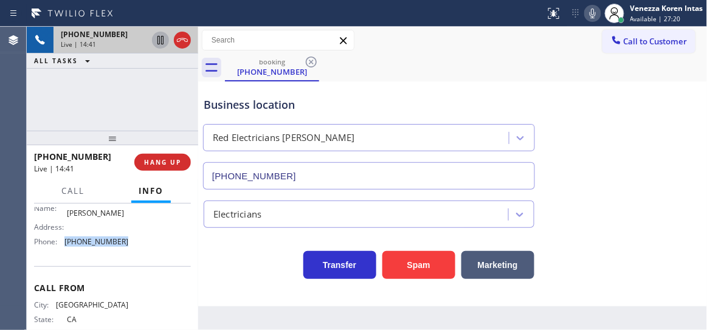
drag, startPoint x: 119, startPoint y: 212, endPoint x: 64, endPoint y: 252, distance: 67.4
click at [64, 252] on div "Name: Red Electricians [PERSON_NAME] Address: Phone: [PHONE_NUMBER]" at bounding box center [81, 226] width 94 height 52
copy div "[PHONE_NUMBER]"
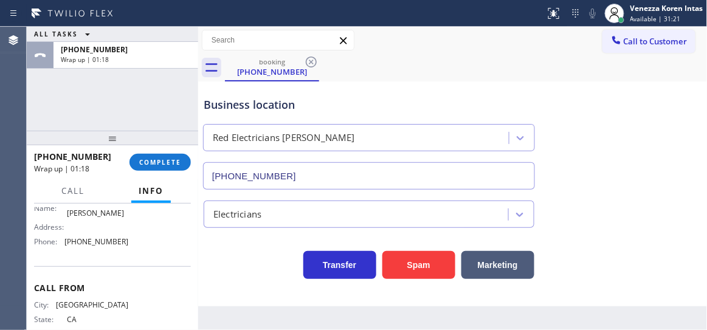
click at [402, 142] on div "Red Electricians [PERSON_NAME]" at bounding box center [358, 138] width 302 height 21
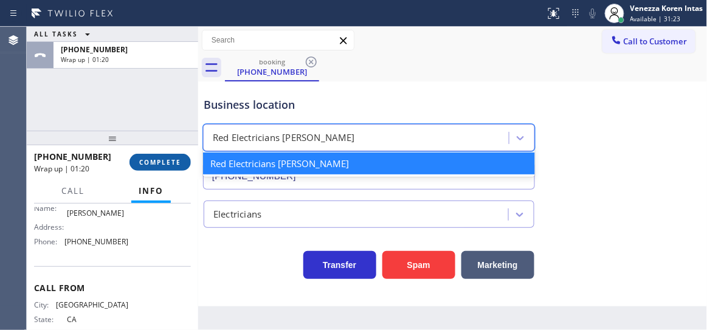
click at [164, 170] on button "COMPLETE" at bounding box center [160, 162] width 61 height 17
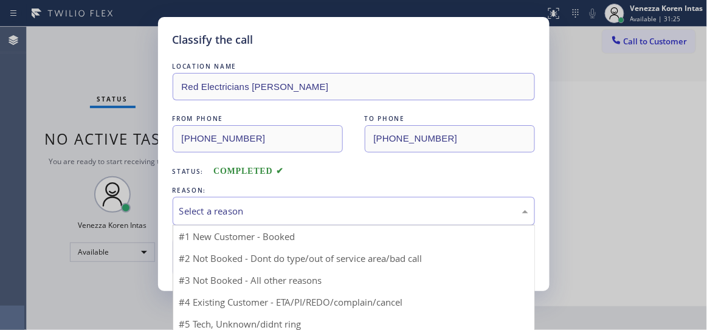
click at [246, 205] on div "Select a reason" at bounding box center [353, 211] width 349 height 14
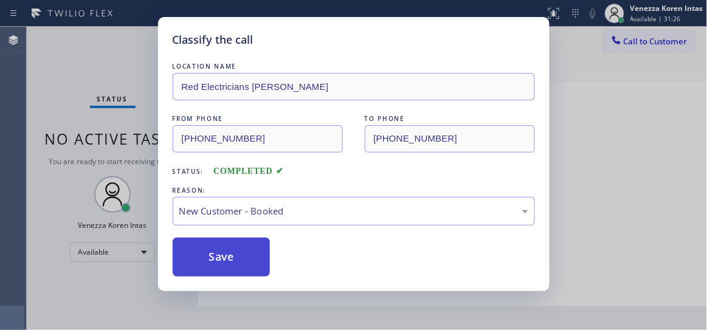
drag, startPoint x: 234, startPoint y: 257, endPoint x: 244, endPoint y: 248, distance: 12.9
click at [234, 257] on button "Save" at bounding box center [222, 257] width 98 height 39
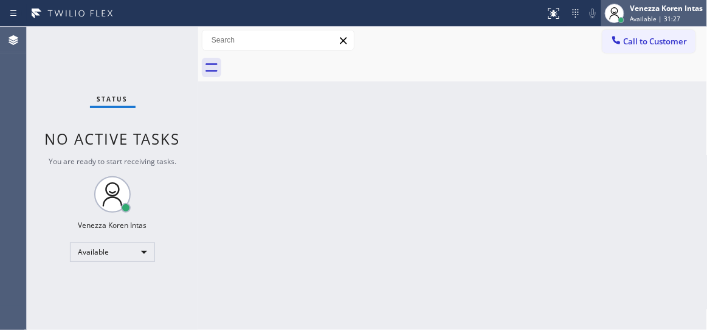
click at [679, 18] on div "Available | 31:27" at bounding box center [667, 19] width 73 height 9
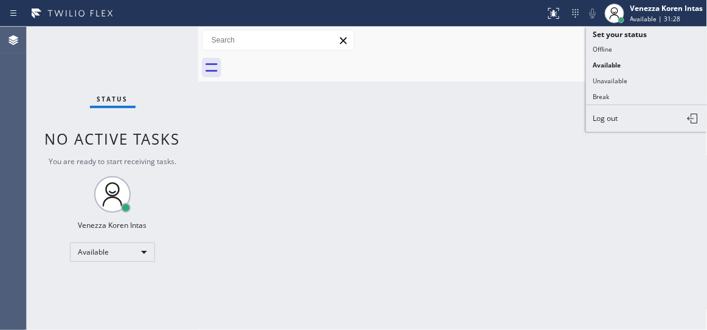
drag, startPoint x: 630, startPoint y: 82, endPoint x: 588, endPoint y: 80, distance: 41.4
click at [630, 82] on button "Unavailable" at bounding box center [647, 81] width 122 height 16
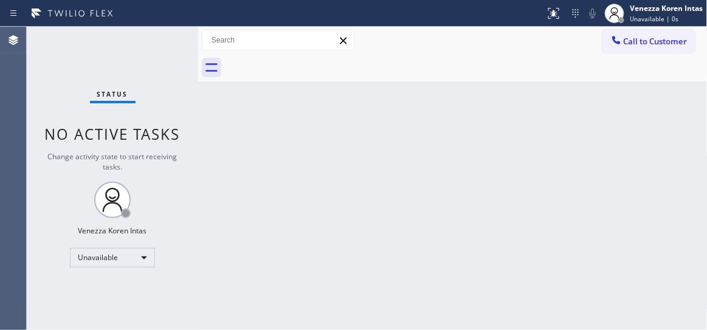
drag, startPoint x: 116, startPoint y: 102, endPoint x: 127, endPoint y: 109, distance: 14.0
click at [116, 102] on div "Status" at bounding box center [113, 96] width 46 height 13
click at [133, 262] on div "Unavailable" at bounding box center [112, 257] width 85 height 19
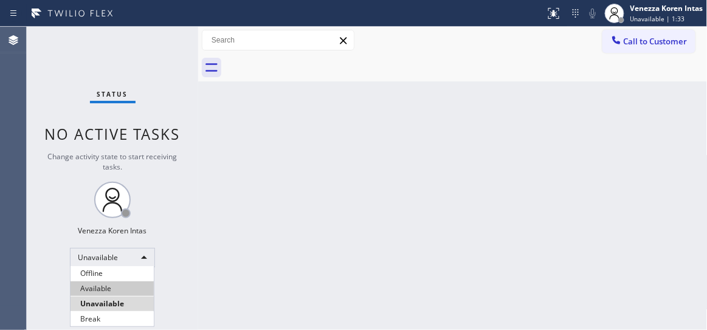
click at [122, 287] on li "Available" at bounding box center [112, 289] width 83 height 15
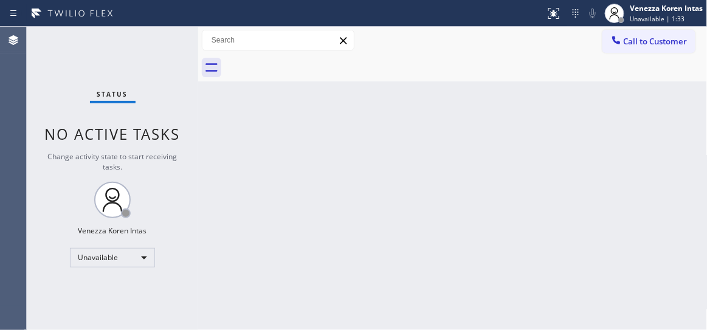
click at [333, 200] on div "Back to Dashboard Change Sender ID Customers Technicians Select a contact Outbo…" at bounding box center [453, 179] width 510 height 304
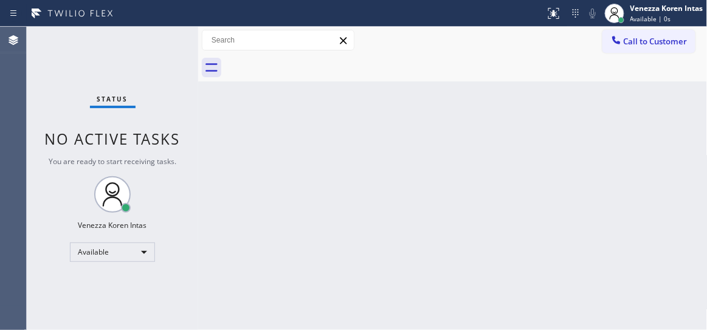
drag, startPoint x: 122, startPoint y: 72, endPoint x: 160, endPoint y: 108, distance: 52.1
click at [122, 72] on div "Status No active tasks You are ready to start receiving tasks. Venezza Koren In…" at bounding box center [113, 179] width 172 height 304
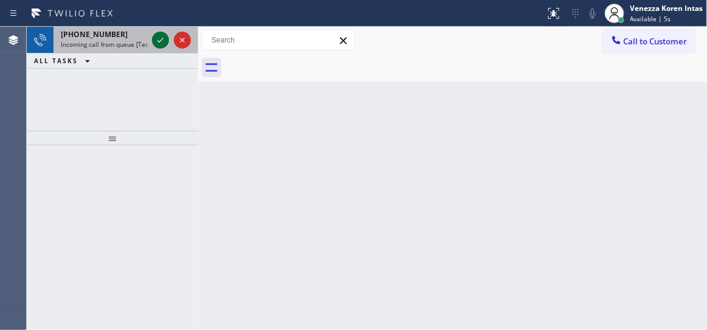
click at [154, 41] on icon at bounding box center [160, 40] width 15 height 15
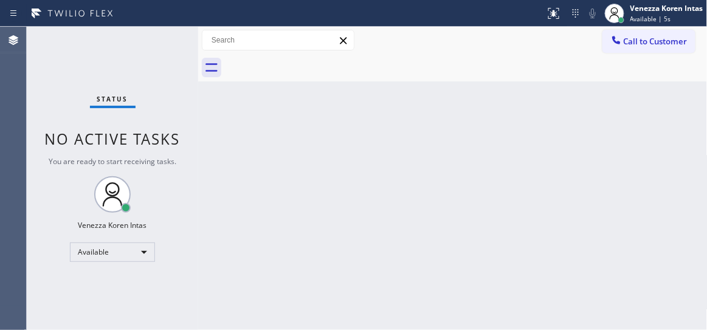
click at [155, 41] on div "Status No active tasks You are ready to start receiving tasks. Venezza Koren In…" at bounding box center [113, 179] width 172 height 304
drag, startPoint x: 87, startPoint y: 74, endPoint x: 108, endPoint y: 92, distance: 27.2
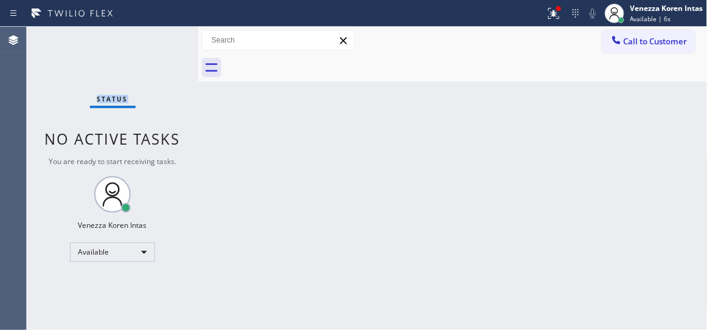
click at [87, 74] on div "Status No active tasks You are ready to start receiving tasks. Venezza Koren In…" at bounding box center [113, 179] width 172 height 304
click at [550, 6] on icon at bounding box center [554, 13] width 15 height 15
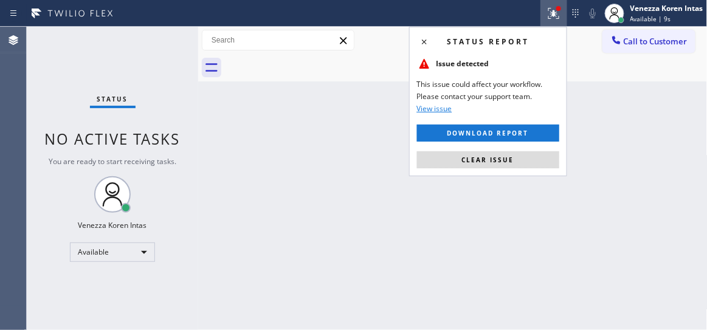
click at [502, 171] on div "Status report Issue detected This issue could affect your workflow. Please cont…" at bounding box center [488, 102] width 158 height 150
click at [501, 164] on button "Clear issue" at bounding box center [488, 159] width 142 height 17
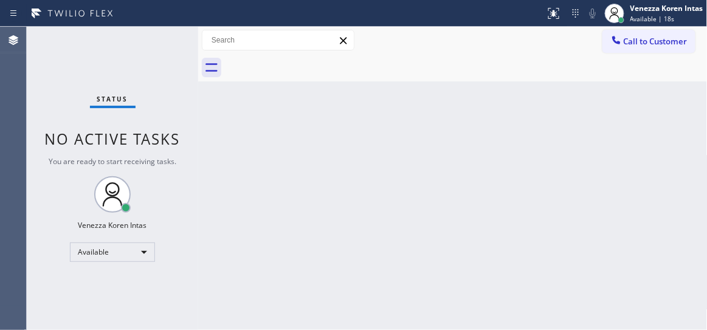
click at [167, 35] on div "Status No active tasks You are ready to start receiving tasks. Venezza Koren In…" at bounding box center [113, 179] width 172 height 304
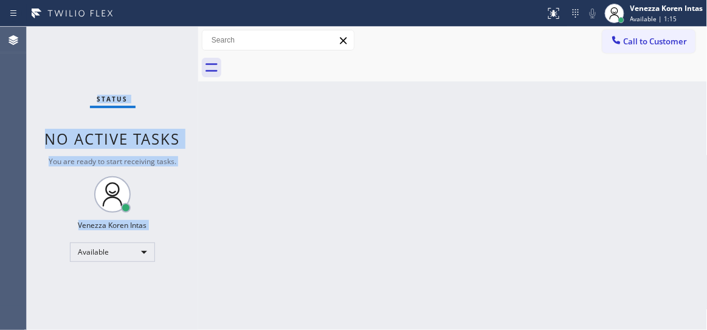
click at [161, 35] on div "Status No active tasks You are ready to start receiving tasks. Venezza Koren In…" at bounding box center [113, 179] width 172 height 304
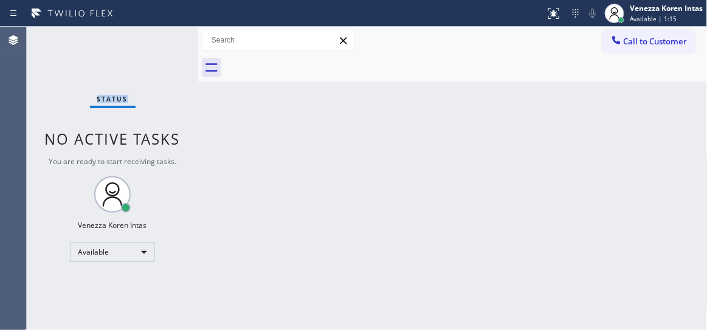
click at [161, 36] on div "Status No active tasks You are ready to start receiving tasks. Venezza Koren In…" at bounding box center [113, 179] width 172 height 304
click at [160, 38] on div "Status No active tasks You are ready to start receiving tasks. Venezza Koren In…" at bounding box center [113, 179] width 172 height 304
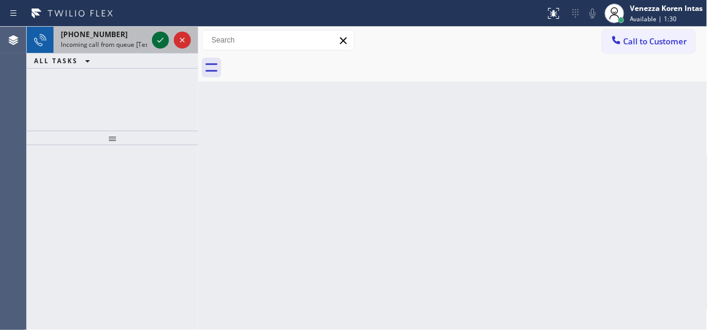
click at [159, 36] on icon at bounding box center [160, 40] width 15 height 15
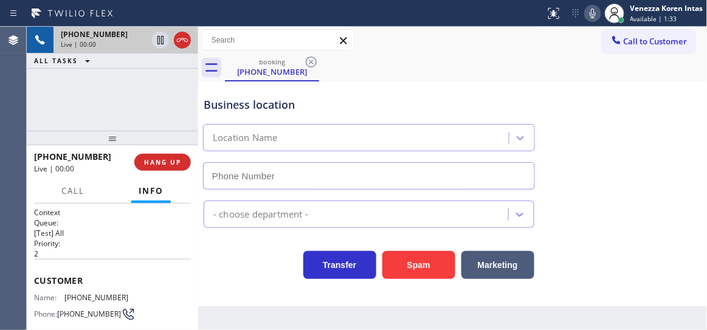
type input "[PHONE_NUMBER]"
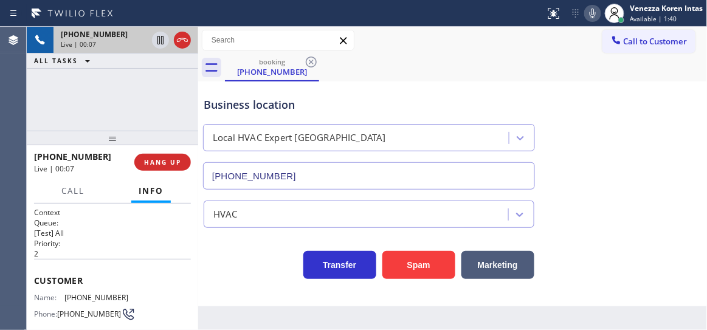
click at [454, 80] on div "Business location Local HVAC Expert [GEOGRAPHIC_DATA] [PHONE_NUMBER]" at bounding box center [453, 135] width 504 height 110
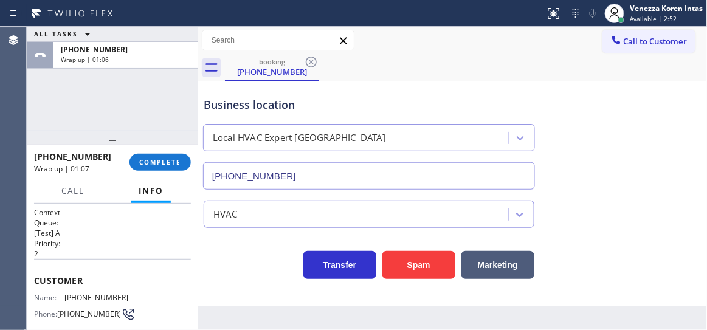
drag, startPoint x: 161, startPoint y: 160, endPoint x: 213, endPoint y: 188, distance: 59.9
click at [161, 160] on span "COMPLETE" at bounding box center [160, 162] width 42 height 9
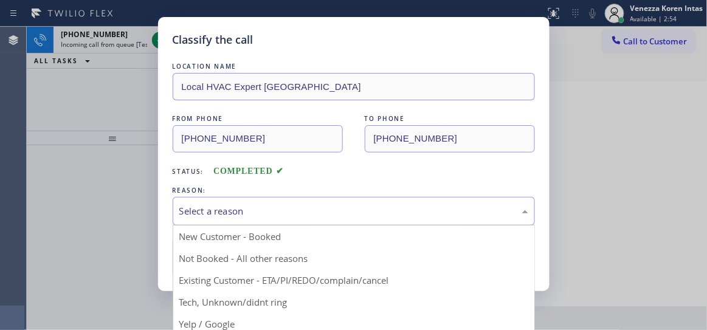
click at [356, 223] on div "Select a reason" at bounding box center [354, 211] width 363 height 29
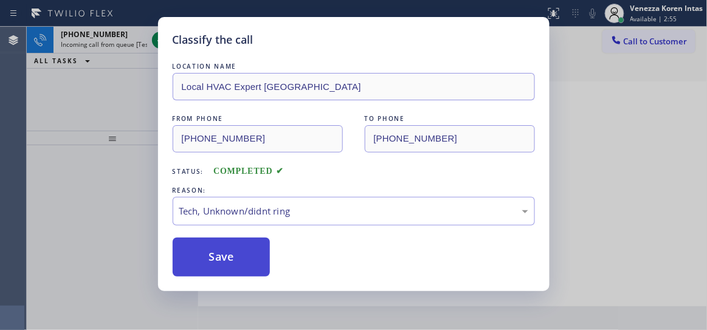
click at [192, 273] on button "Save" at bounding box center [222, 257] width 98 height 39
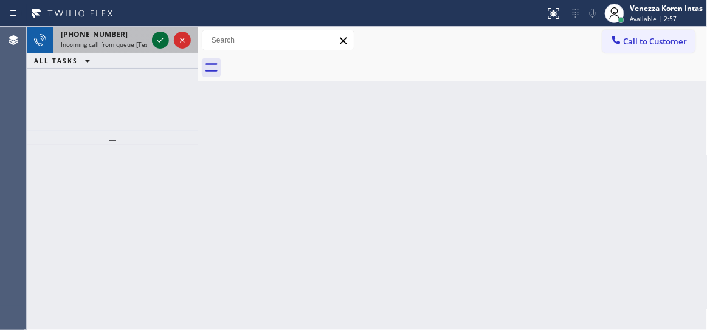
click at [161, 40] on icon at bounding box center [160, 40] width 15 height 15
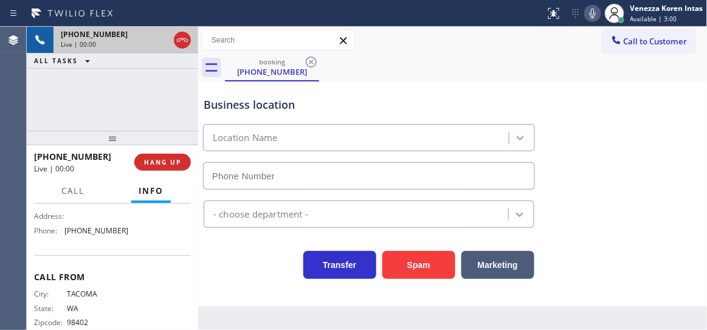
type input "[PHONE_NUMBER]"
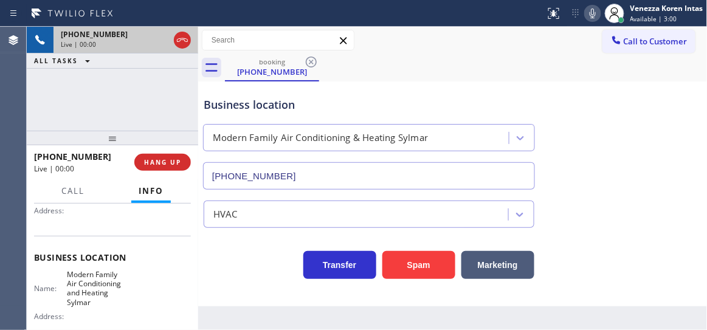
scroll to position [110, 0]
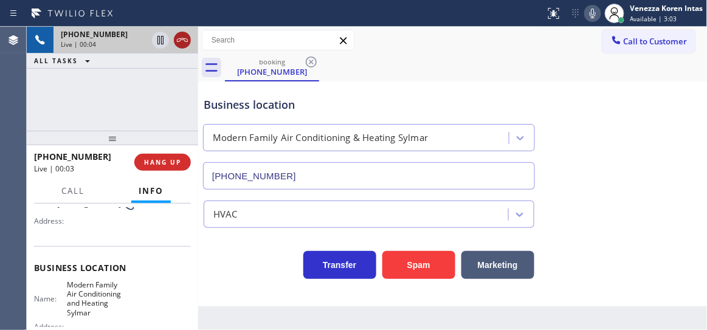
click at [179, 36] on icon at bounding box center [182, 40] width 15 height 15
drag, startPoint x: 548, startPoint y: 72, endPoint x: 501, endPoint y: 83, distance: 48.1
click at [501, 83] on div "booking [PHONE_NUMBER] Call to Customer Outbound call Location Search location …" at bounding box center [453, 167] width 510 height 280
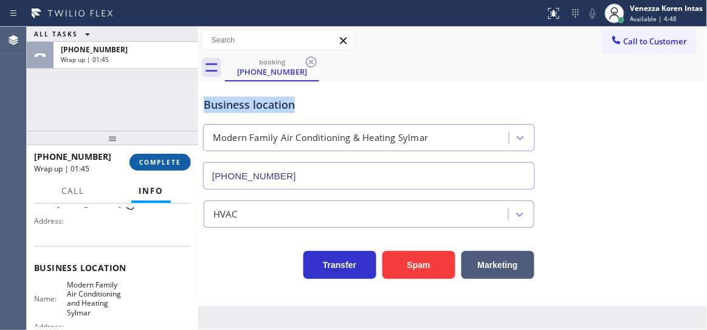
drag, startPoint x: 162, startPoint y: 170, endPoint x: 175, endPoint y: 167, distance: 12.5
click at [162, 170] on button "COMPLETE" at bounding box center [160, 162] width 61 height 17
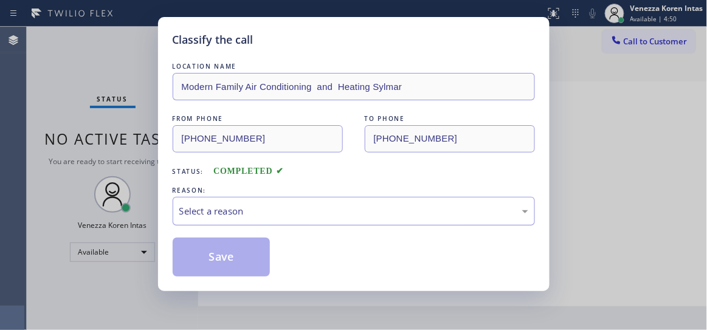
click at [269, 221] on div "Select a reason" at bounding box center [354, 211] width 363 height 29
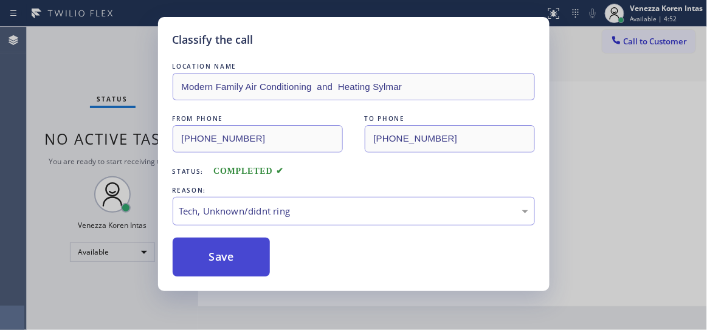
click at [259, 271] on button "Save" at bounding box center [222, 257] width 98 height 39
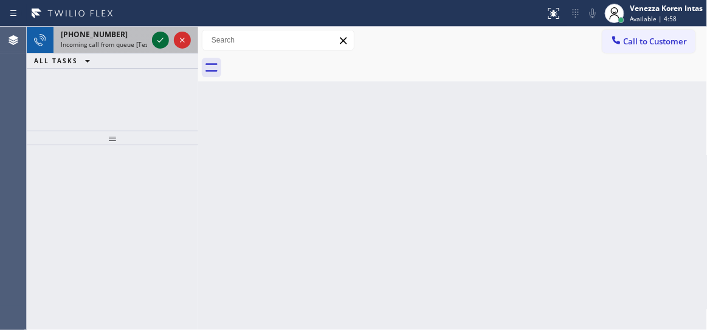
click at [163, 42] on icon at bounding box center [160, 40] width 15 height 15
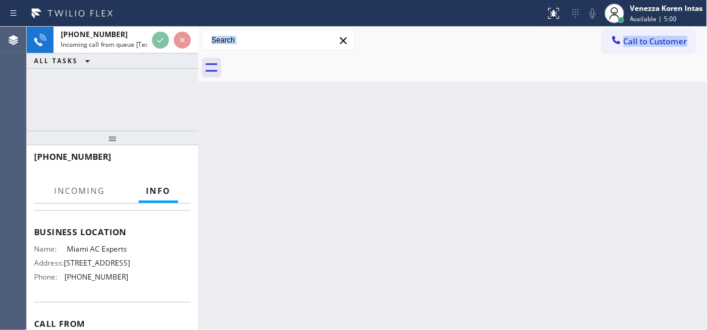
scroll to position [165, 0]
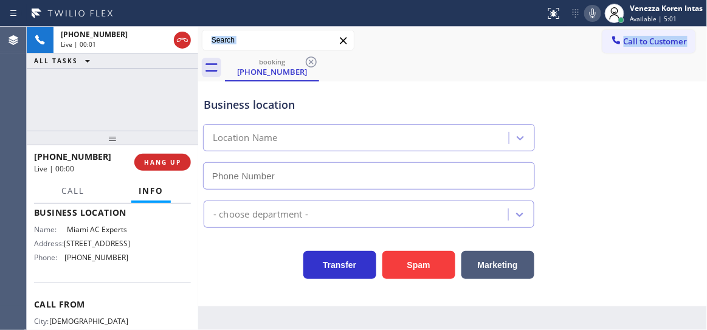
type input "[PHONE_NUMBER]"
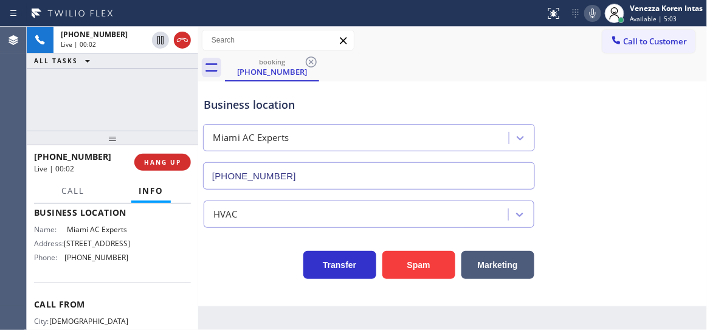
click at [294, 80] on div "Business location [GEOGRAPHIC_DATA] AC Experts [PHONE_NUMBER]" at bounding box center [453, 135] width 504 height 110
click at [131, 105] on div "[PHONE_NUMBER] Live | 00:02 ALL TASKS ALL TASKS ACTIVE TASKS TASKS IN WRAP UP" at bounding box center [113, 79] width 172 height 104
click at [164, 102] on div "[PHONE_NUMBER] Live | 00:03 ALL TASKS ALL TASKS ACTIVE TASKS TASKS IN WRAP UP" at bounding box center [113, 79] width 172 height 104
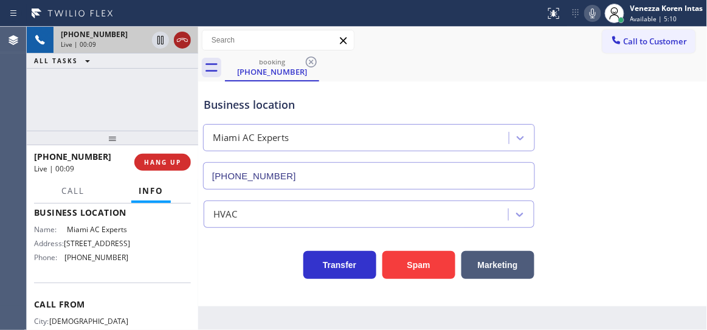
click at [180, 47] on button at bounding box center [182, 40] width 17 height 17
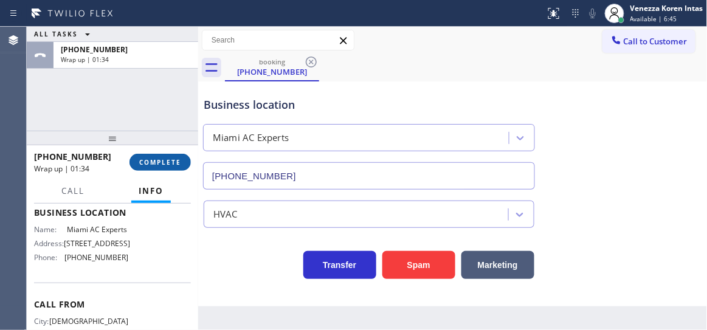
click at [144, 158] on span "COMPLETE" at bounding box center [160, 162] width 42 height 9
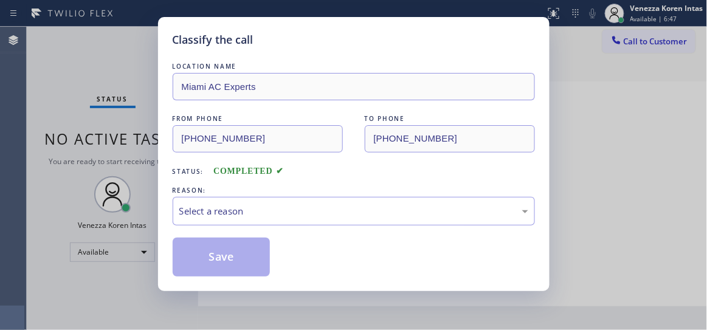
click at [305, 217] on div "Select a reason" at bounding box center [353, 211] width 349 height 14
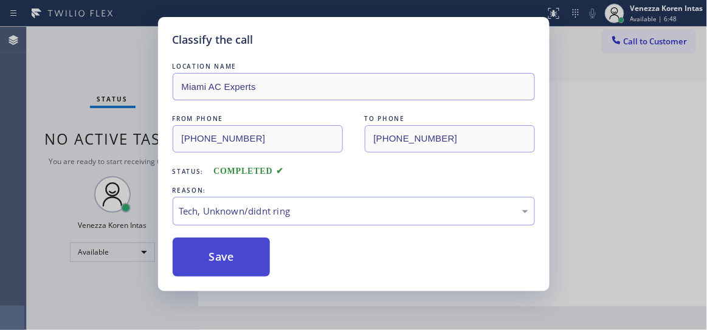
click at [251, 272] on button "Save" at bounding box center [222, 257] width 98 height 39
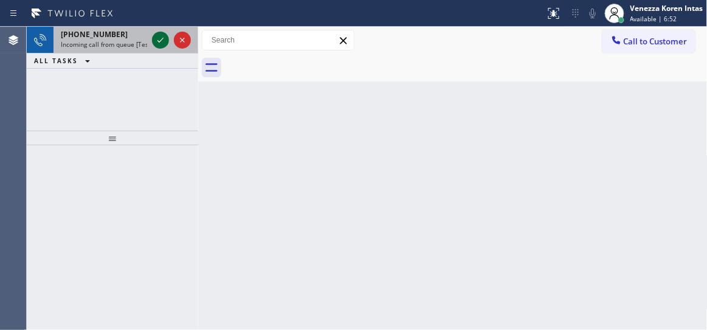
click at [165, 37] on icon at bounding box center [160, 40] width 15 height 15
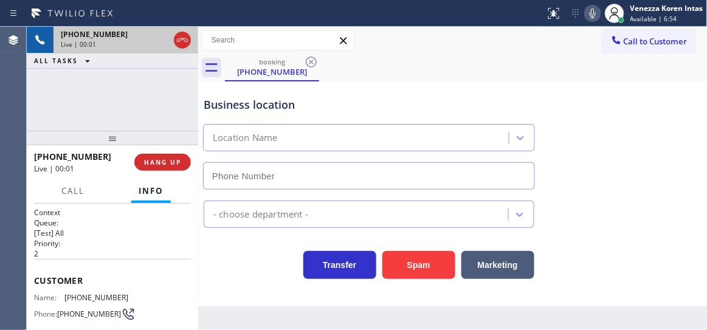
type input "[PHONE_NUMBER]"
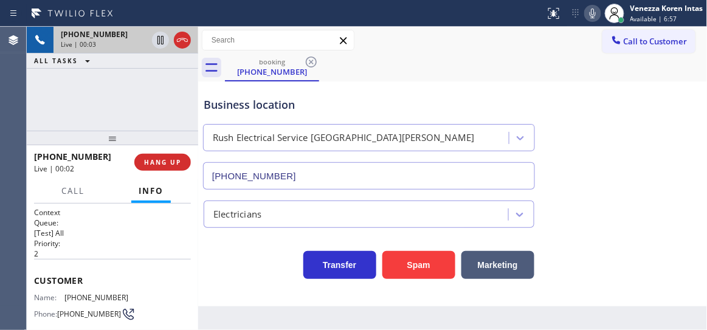
click at [192, 105] on div "[PHONE_NUMBER] Live | 00:03 ALL TASKS ALL TASKS ACTIVE TASKS TASKS IN WRAP UP" at bounding box center [113, 79] width 172 height 104
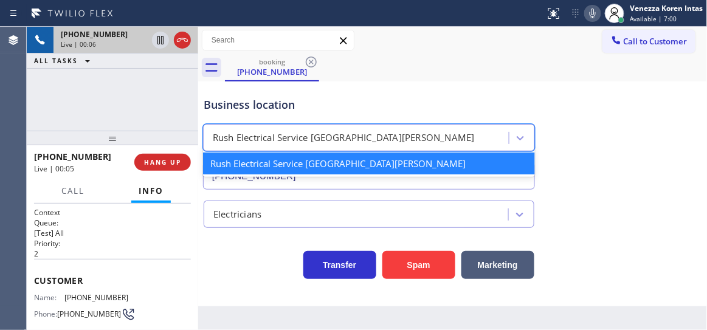
click at [376, 132] on div "Rush Electrical Service [GEOGRAPHIC_DATA][PERSON_NAME]" at bounding box center [358, 138] width 302 height 21
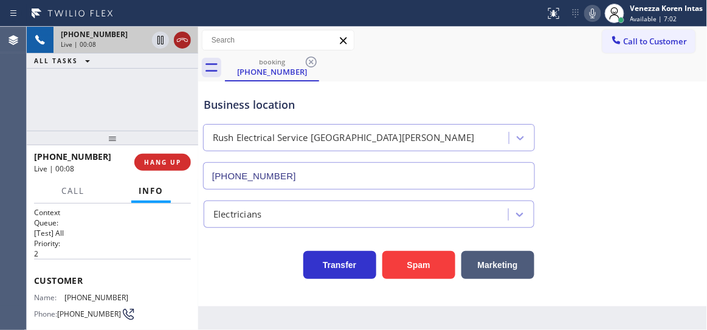
click at [186, 40] on icon at bounding box center [182, 40] width 15 height 15
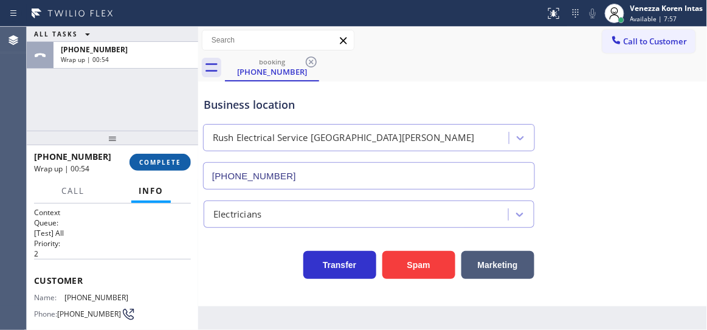
click at [173, 170] on button "COMPLETE" at bounding box center [160, 162] width 61 height 17
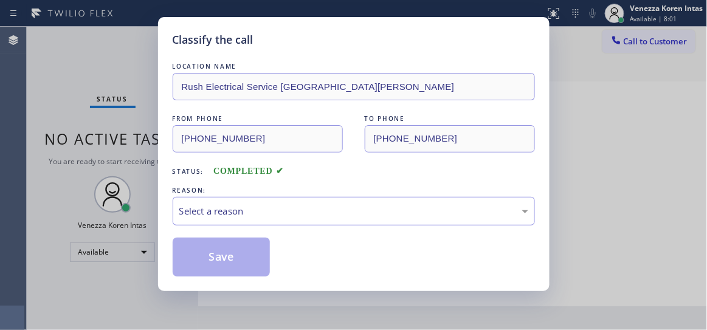
click at [353, 233] on div "LOCATION NAME Rush Electrical Service [GEOGRAPHIC_DATA][PERSON_NAME] FROM PHONE…" at bounding box center [354, 168] width 363 height 217
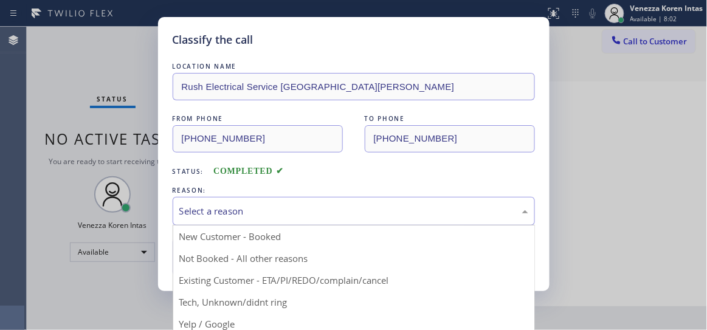
click at [349, 224] on div "Select a reason" at bounding box center [354, 211] width 363 height 29
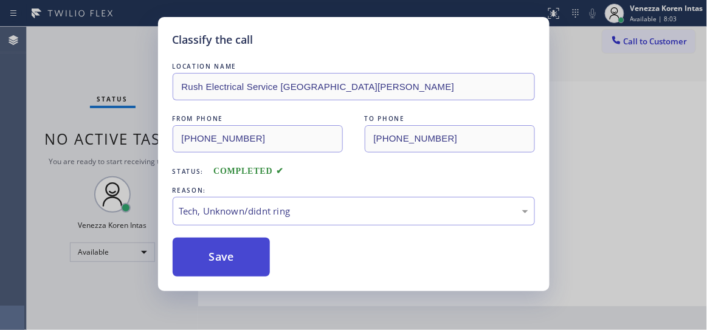
click at [246, 252] on button "Save" at bounding box center [222, 257] width 98 height 39
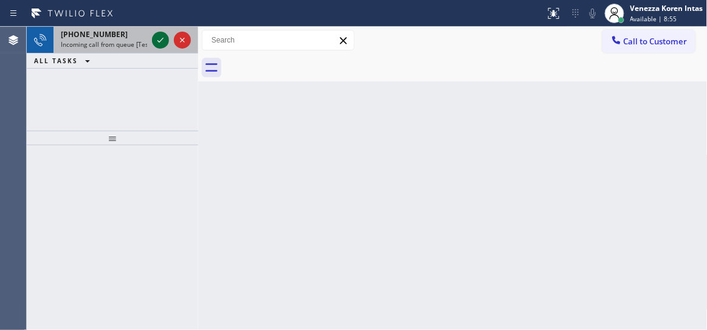
click at [159, 41] on icon at bounding box center [160, 40] width 15 height 15
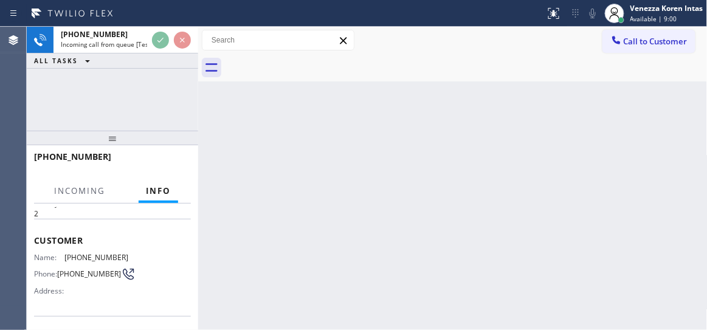
scroll to position [110, 0]
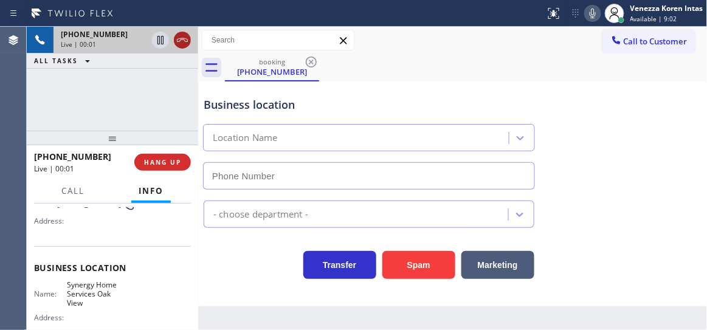
type input "[PHONE_NUMBER]"
click at [182, 43] on icon at bounding box center [182, 40] width 15 height 15
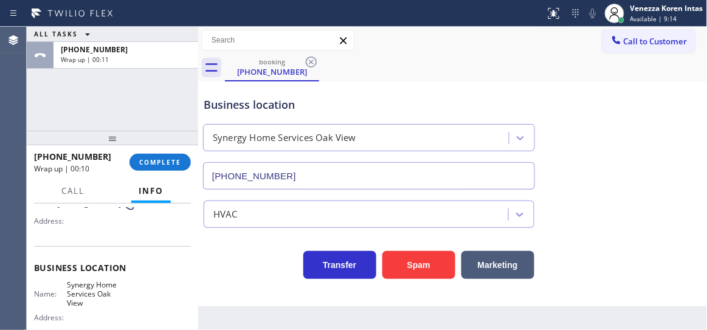
click at [177, 105] on div "ALL TASKS ALL TASKS ACTIVE TASKS TASKS IN WRAP UP [PHONE_NUMBER] Wrap up | 00:11" at bounding box center [113, 79] width 172 height 104
click at [178, 172] on div "[PHONE_NUMBER] Wrap up | 01:38 COMPLETE" at bounding box center [112, 163] width 157 height 32
click at [178, 158] on span "COMPLETE" at bounding box center [160, 162] width 42 height 9
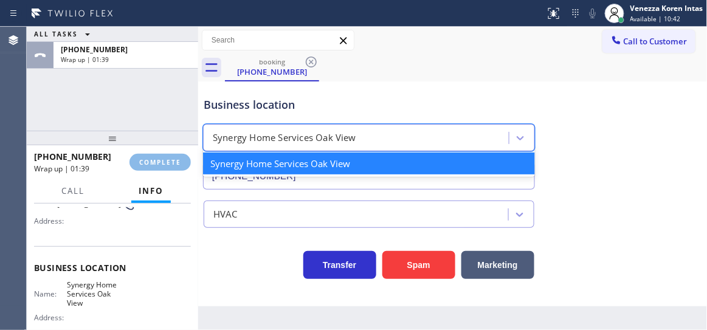
drag, startPoint x: 413, startPoint y: 150, endPoint x: 541, endPoint y: 150, distance: 128.3
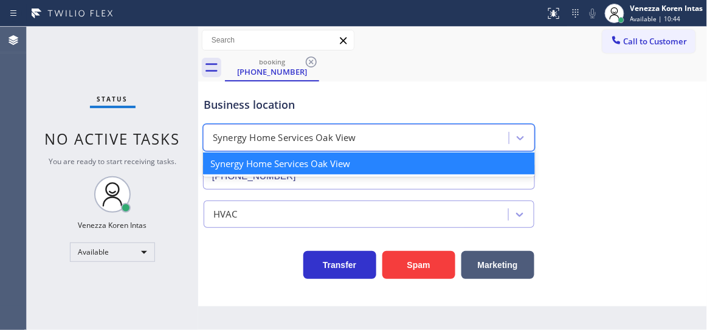
click at [266, 118] on div "Business location option Synergy Home Services Oak View focused, 1 of 1. 1 resu…" at bounding box center [369, 137] width 336 height 105
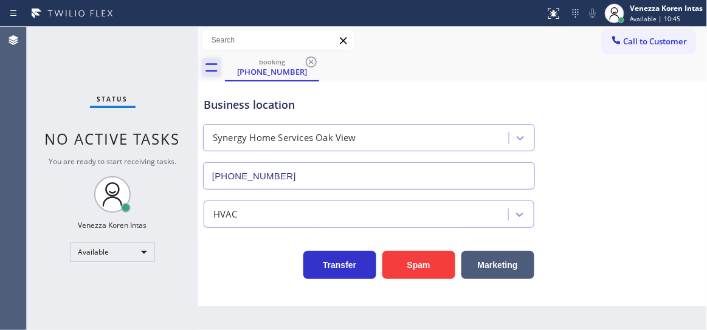
click at [204, 71] on icon at bounding box center [211, 67] width 19 height 19
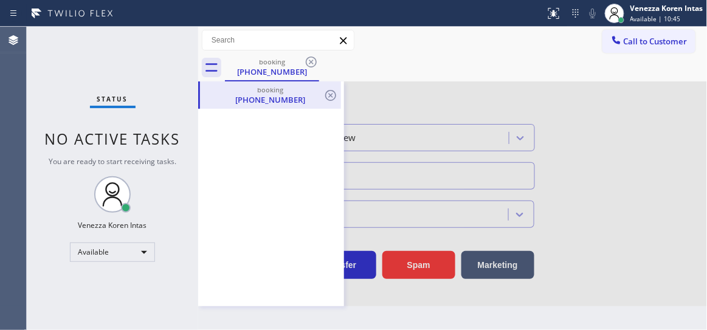
click at [320, 92] on div "booking" at bounding box center [270, 89] width 139 height 9
click at [332, 97] on icon at bounding box center [330, 95] width 11 height 11
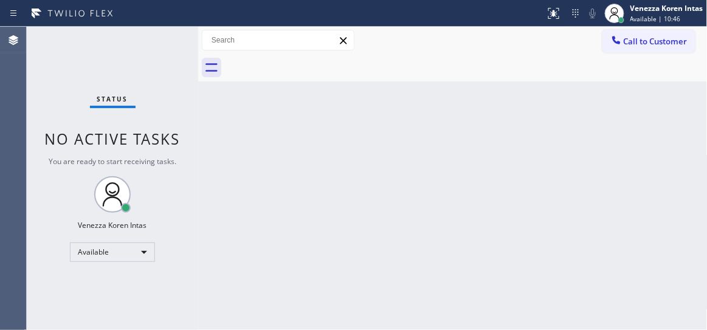
click at [390, 57] on div at bounding box center [466, 67] width 483 height 27
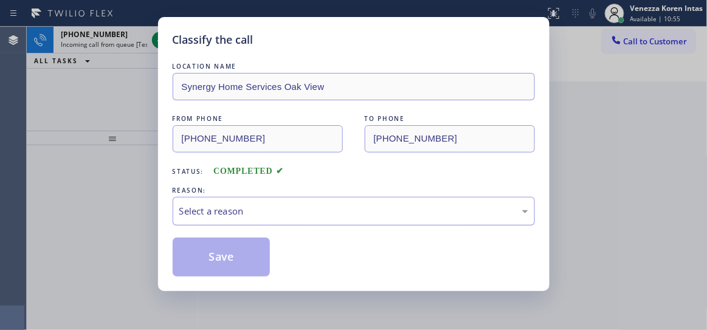
click at [312, 210] on div "Select a reason" at bounding box center [353, 211] width 349 height 14
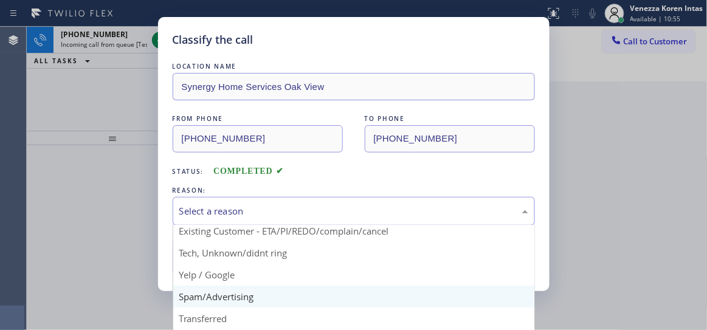
scroll to position [75, 0]
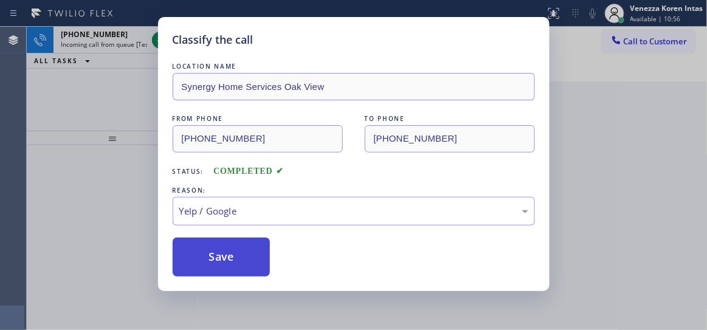
click at [241, 243] on button "Save" at bounding box center [222, 257] width 98 height 39
click at [251, 256] on button "Save" at bounding box center [222, 257] width 98 height 39
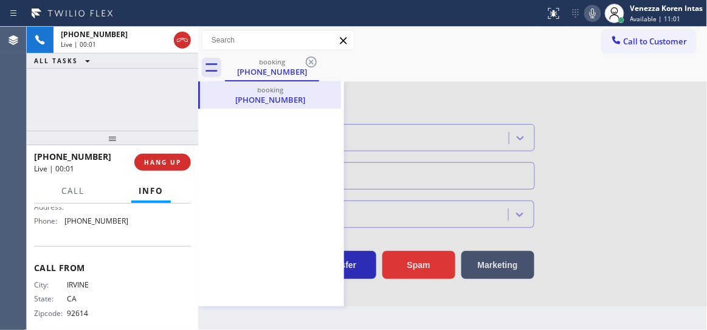
scroll to position [110, 0]
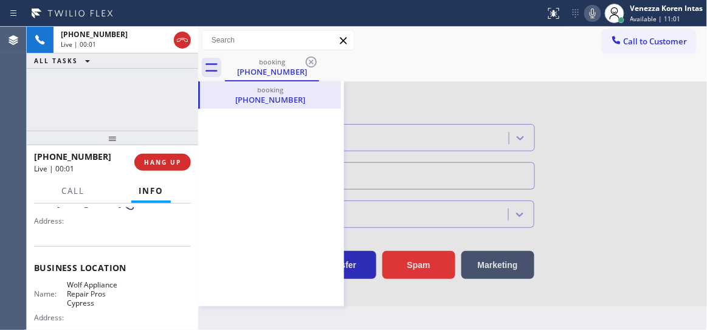
type input "[PHONE_NUMBER]"
click at [179, 161] on span "HANG UP" at bounding box center [162, 162] width 37 height 9
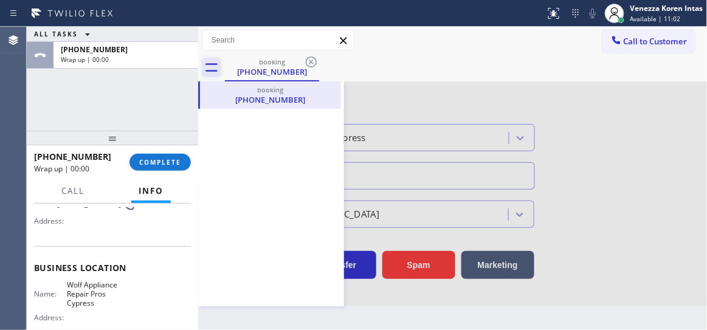
click at [209, 60] on icon at bounding box center [211, 67] width 19 height 19
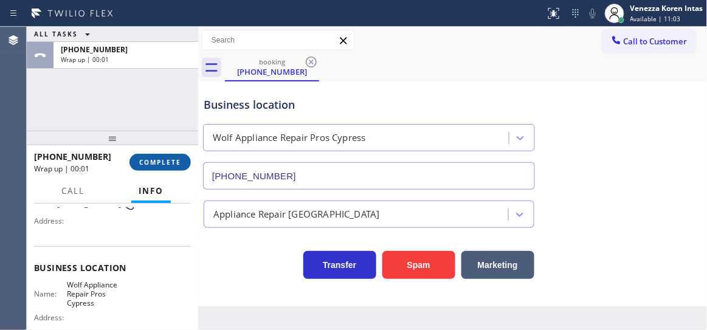
drag, startPoint x: 178, startPoint y: 176, endPoint x: 178, endPoint y: 168, distance: 7.3
click at [178, 175] on div "[PHONE_NUMBER] Wrap up | 00:01 COMPLETE" at bounding box center [112, 163] width 157 height 32
drag, startPoint x: 178, startPoint y: 168, endPoint x: 242, endPoint y: 177, distance: 65.0
click at [179, 167] on button "COMPLETE" at bounding box center [160, 162] width 61 height 17
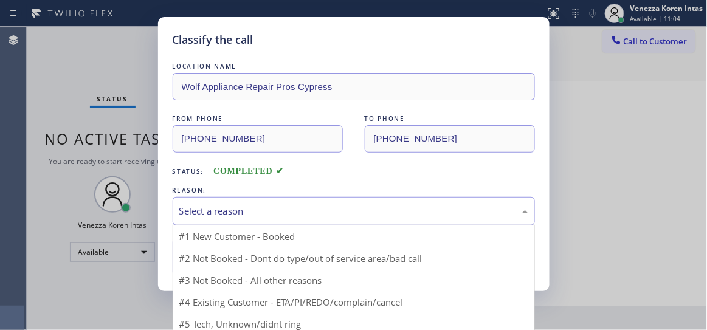
click at [327, 212] on div "Select a reason" at bounding box center [353, 211] width 349 height 14
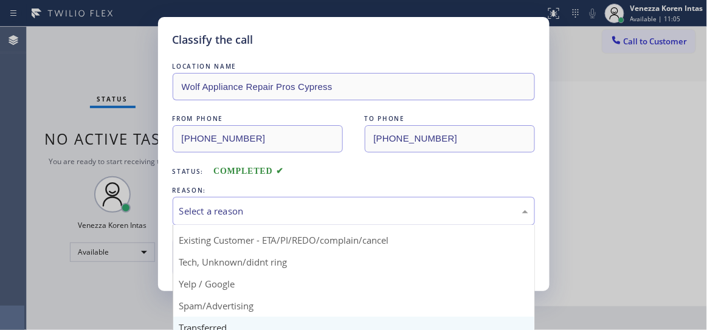
scroll to position [75, 0]
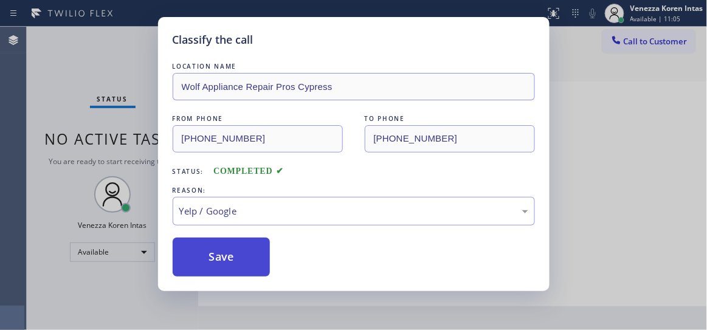
click at [236, 245] on button "Save" at bounding box center [222, 257] width 98 height 39
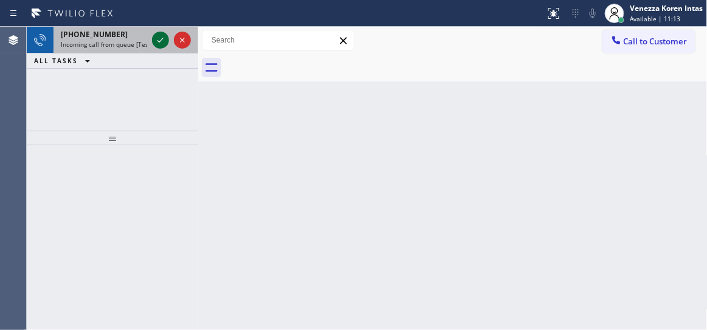
click at [161, 41] on icon at bounding box center [160, 40] width 15 height 15
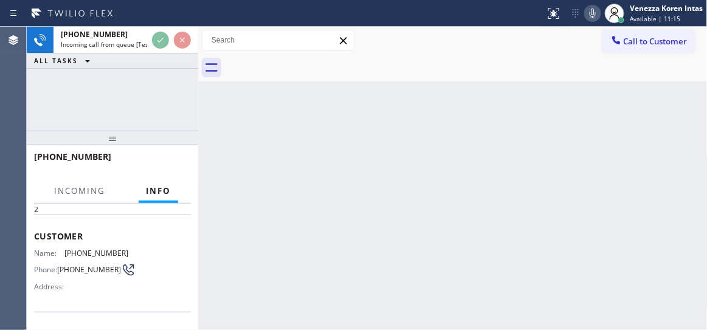
scroll to position [165, 0]
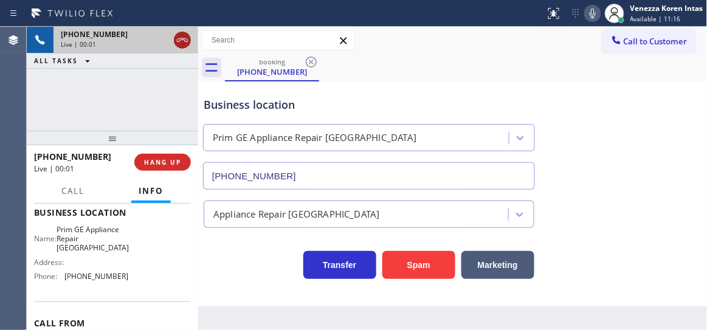
type input "[PHONE_NUMBER]"
click at [179, 44] on icon at bounding box center [182, 40] width 15 height 15
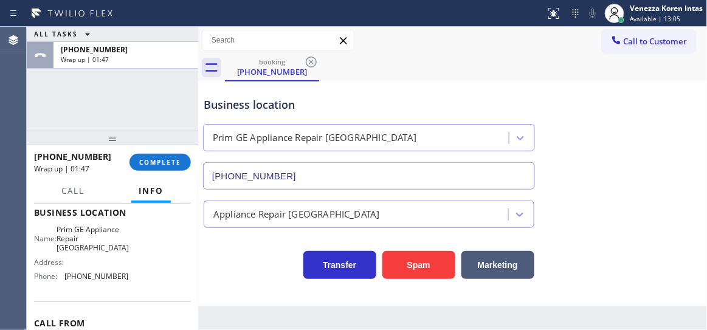
click at [152, 181] on button "Info" at bounding box center [151, 191] width 40 height 24
click at [165, 161] on span "COMPLETE" at bounding box center [160, 162] width 42 height 9
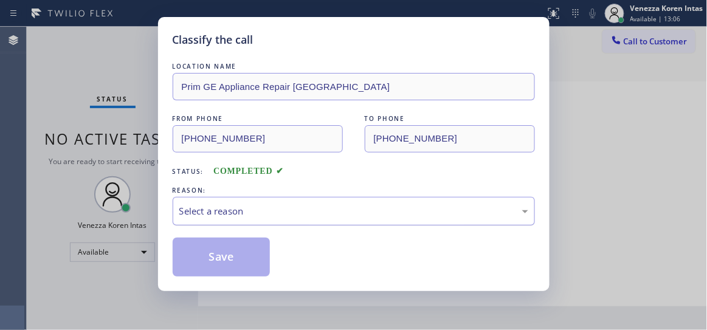
click at [302, 215] on div "Select a reason" at bounding box center [353, 211] width 349 height 14
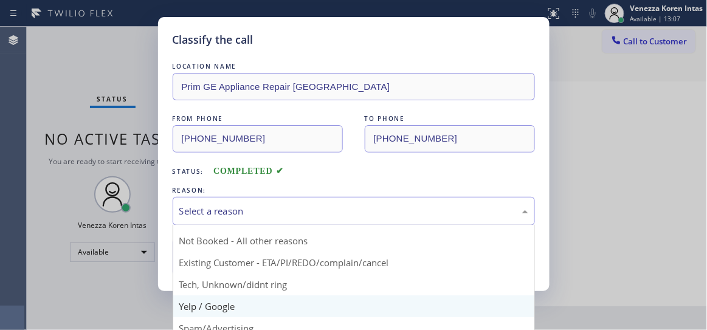
scroll to position [32, 0]
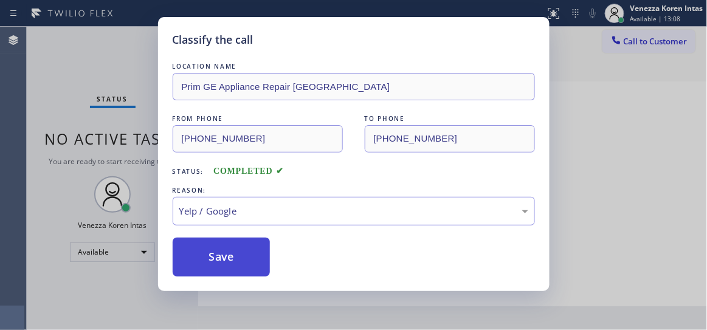
drag, startPoint x: 241, startPoint y: 281, endPoint x: 243, endPoint y: 265, distance: 15.9
click at [241, 279] on div "Classify the call LOCATION NAME Prim GE Appliance Repair [GEOGRAPHIC_DATA] FROM…" at bounding box center [354, 154] width 392 height 274
click at [243, 265] on button "Save" at bounding box center [222, 257] width 98 height 39
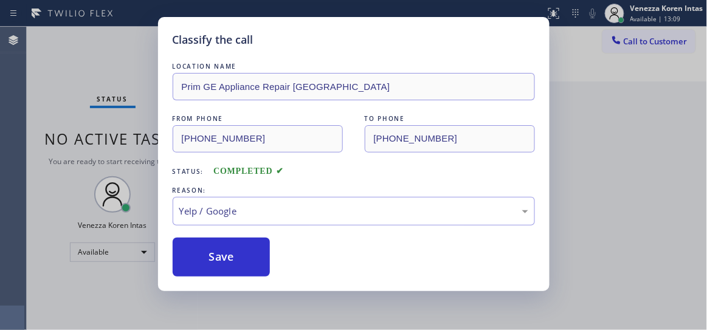
click at [136, 57] on div "Status No active tasks You are ready to start receiving tasks. Venezza Koren In…" at bounding box center [113, 179] width 172 height 304
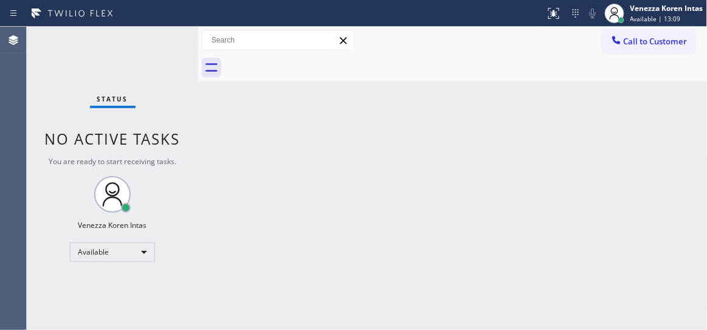
click at [143, 50] on div "Status No active tasks You are ready to start receiving tasks. Venezza Koren In…" at bounding box center [113, 179] width 172 height 304
drag, startPoint x: 143, startPoint y: 50, endPoint x: 314, endPoint y: 3, distance: 177.8
click at [144, 50] on div "Status No active tasks You are ready to start receiving tasks. Venezza Koren In…" at bounding box center [113, 179] width 172 height 304
click at [415, 88] on div "Back to Dashboard Change Sender ID Customers Technicians Select a contact Outbo…" at bounding box center [453, 179] width 510 height 304
click at [57, 72] on div "Status No active tasks You are ready to start receiving tasks. Venezza Koren In…" at bounding box center [113, 179] width 172 height 304
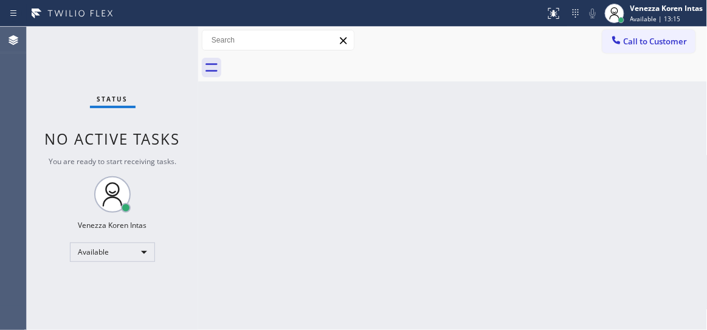
drag, startPoint x: 161, startPoint y: 43, endPoint x: 173, endPoint y: 41, distance: 12.4
click at [164, 42] on div "Status No active tasks You are ready to start receiving tasks. Venezza Koren In…" at bounding box center [113, 179] width 172 height 304
click at [198, 41] on div at bounding box center [198, 179] width 0 height 304
click at [154, 36] on div "Status No active tasks You are ready to start receiving tasks. Venezza Koren In…" at bounding box center [113, 179] width 172 height 304
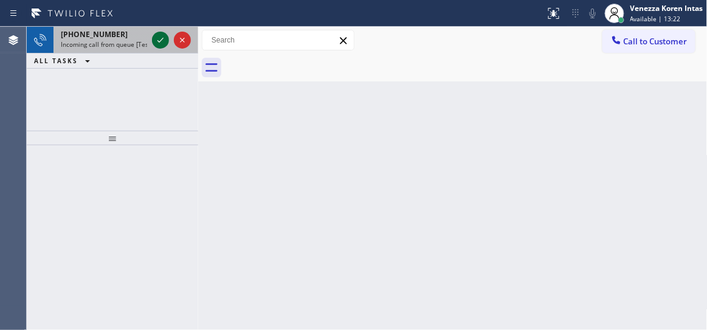
click at [163, 34] on icon at bounding box center [160, 40] width 15 height 15
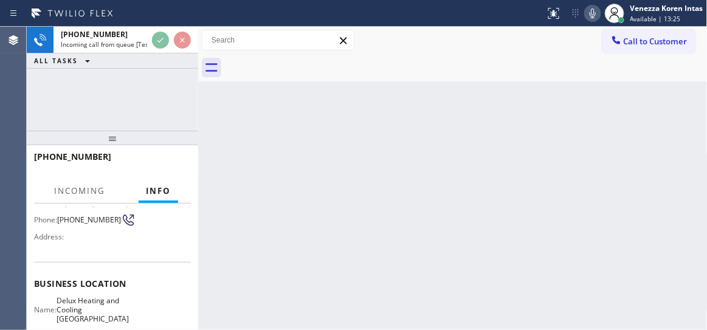
scroll to position [110, 0]
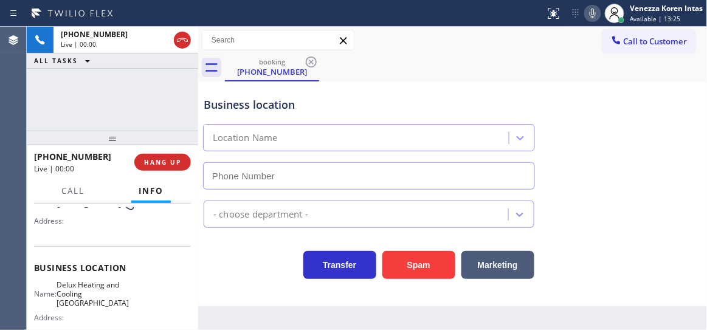
type input "[PHONE_NUMBER]"
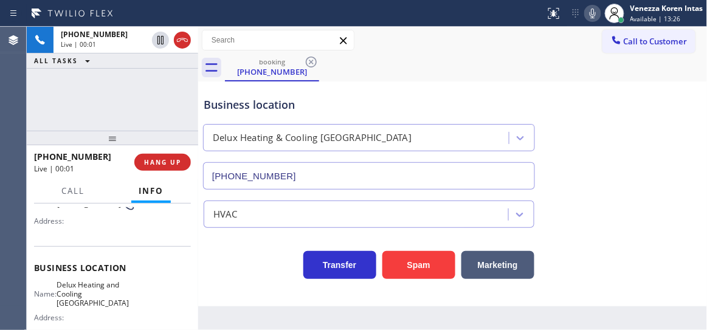
click at [169, 145] on div at bounding box center [113, 138] width 172 height 15
click at [169, 163] on span "HANG UP" at bounding box center [162, 162] width 37 height 9
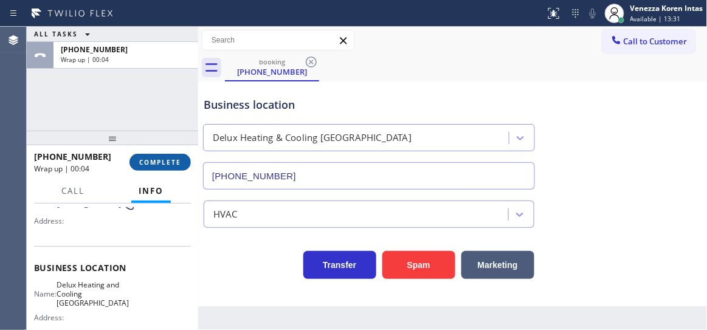
click at [167, 163] on span "COMPLETE" at bounding box center [160, 162] width 42 height 9
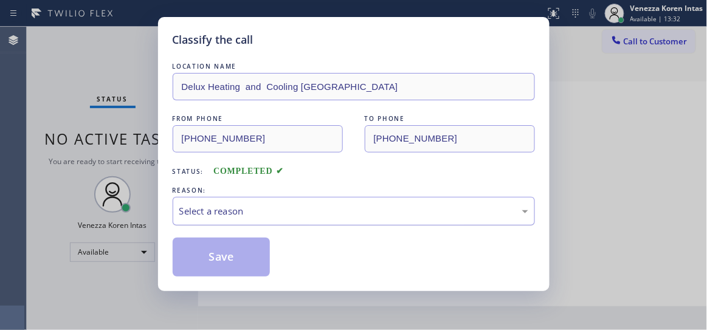
click at [342, 215] on div "Select a reason" at bounding box center [353, 211] width 349 height 14
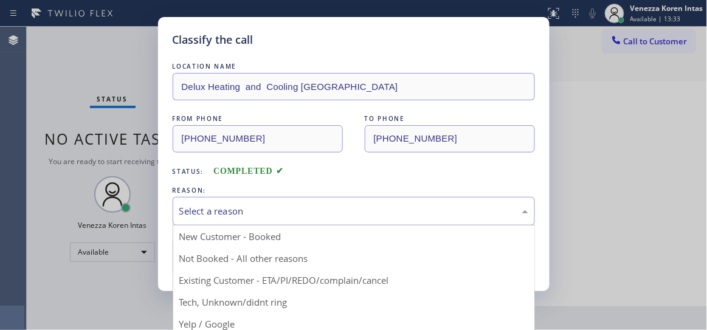
scroll to position [75, 0]
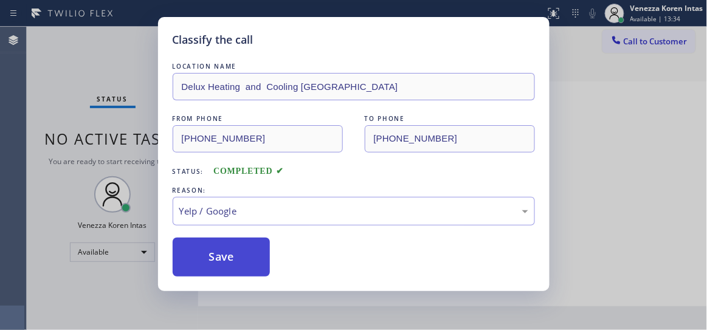
click at [227, 253] on button "Save" at bounding box center [222, 257] width 98 height 39
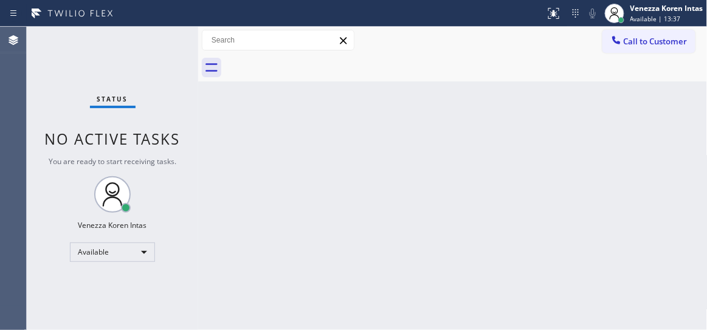
click at [153, 42] on div "Status No active tasks You are ready to start receiving tasks. Venezza Koren In…" at bounding box center [113, 179] width 172 height 304
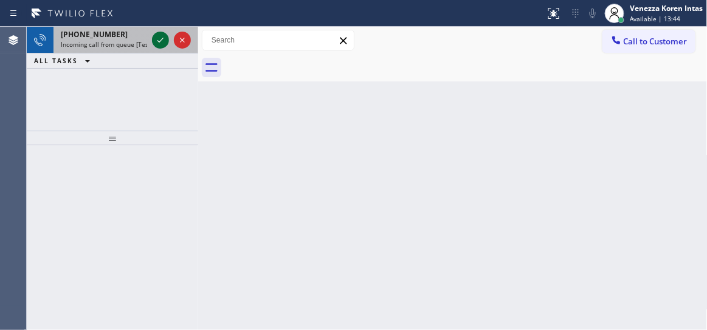
click at [155, 44] on icon at bounding box center [160, 40] width 15 height 15
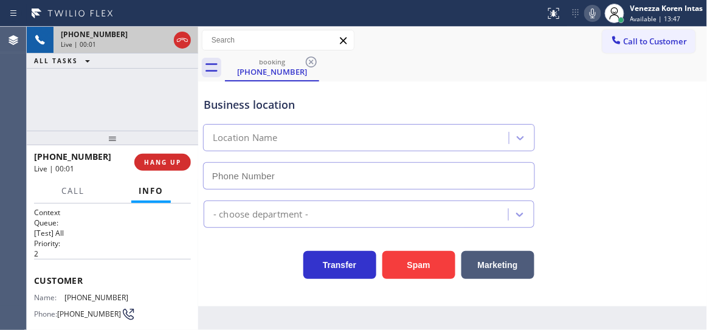
type input "[PHONE_NUMBER]"
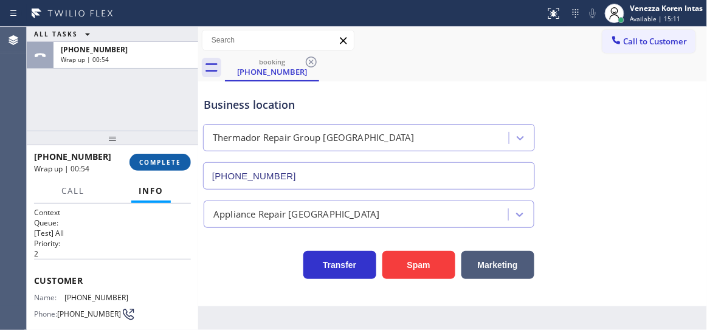
click at [155, 168] on div "[PHONE_NUMBER] Wrap up | 00:54 COMPLETE" at bounding box center [112, 163] width 157 height 32
click at [157, 167] on button "COMPLETE" at bounding box center [160, 162] width 61 height 17
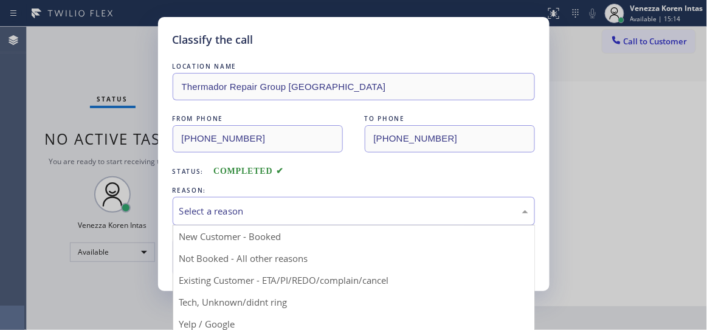
click at [294, 215] on div "Select a reason" at bounding box center [353, 211] width 349 height 14
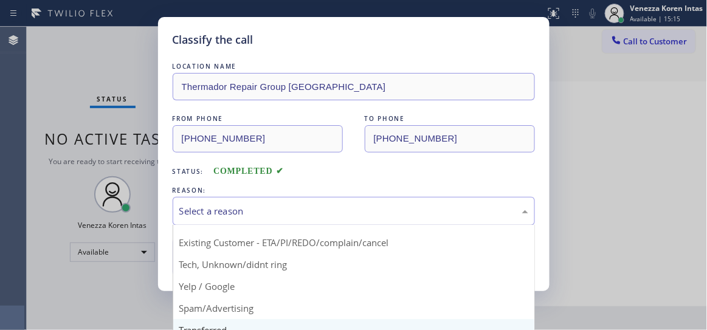
scroll to position [55, 0]
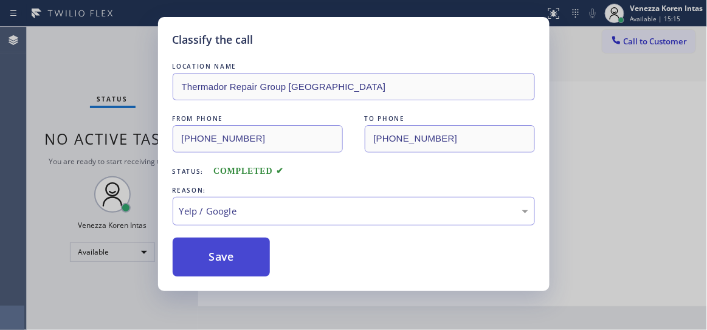
click at [257, 270] on button "Save" at bounding box center [222, 257] width 98 height 39
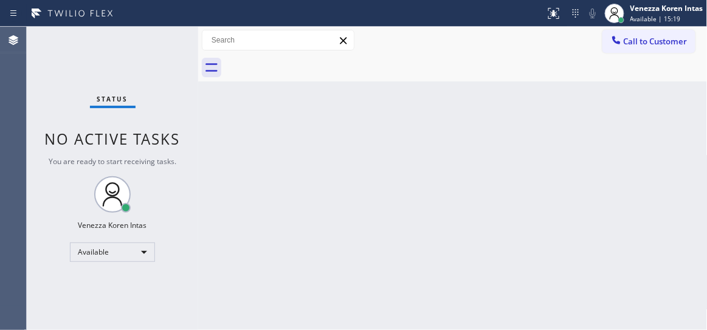
click at [180, 41] on div "Status No active tasks You are ready to start receiving tasks. Venezza Koren In…" at bounding box center [113, 179] width 172 height 304
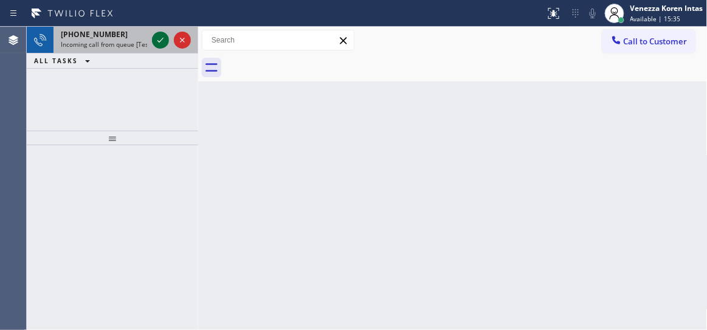
click at [161, 36] on icon at bounding box center [160, 40] width 15 height 15
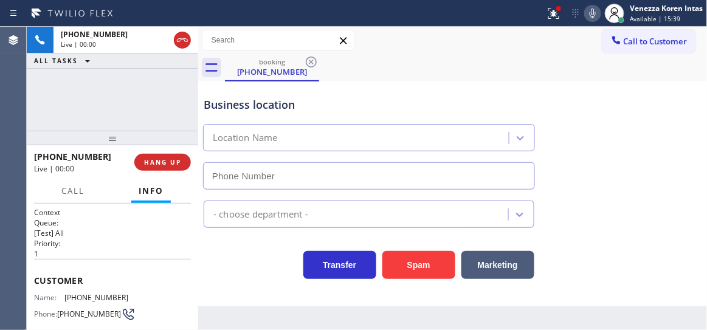
type input "[PHONE_NUMBER]"
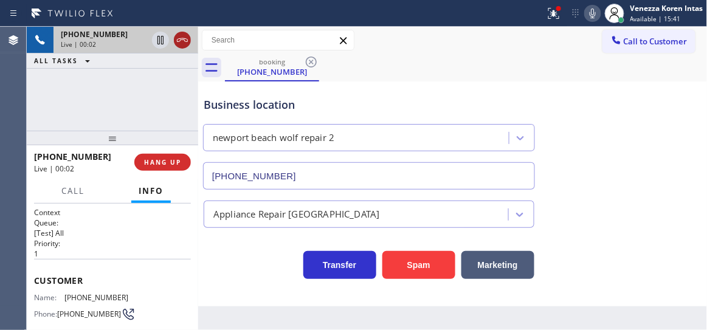
click at [184, 36] on icon at bounding box center [182, 40] width 15 height 15
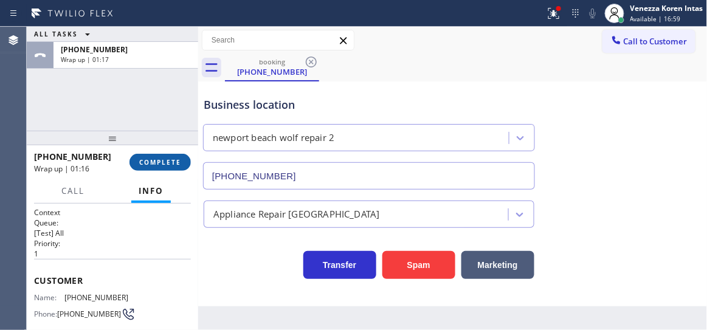
click at [170, 162] on span "COMPLETE" at bounding box center [160, 162] width 42 height 9
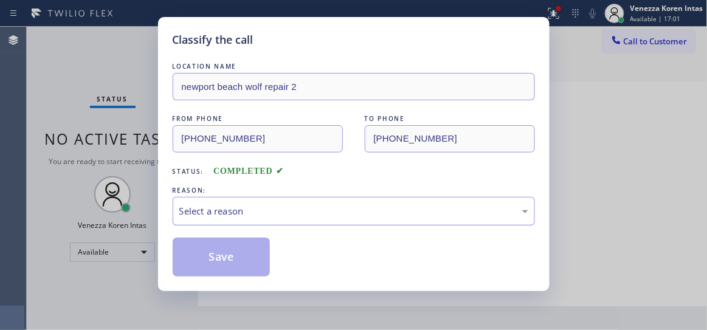
click at [300, 207] on div "Select a reason" at bounding box center [353, 211] width 349 height 14
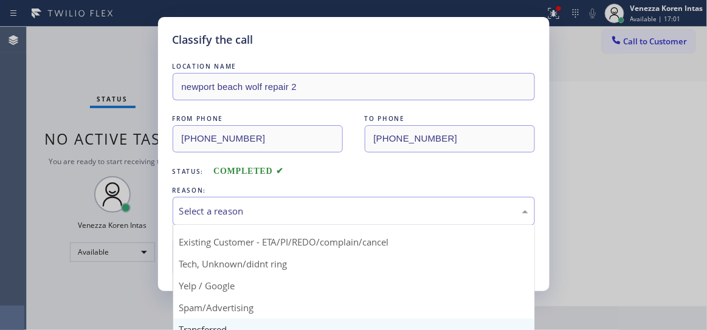
scroll to position [55, 0]
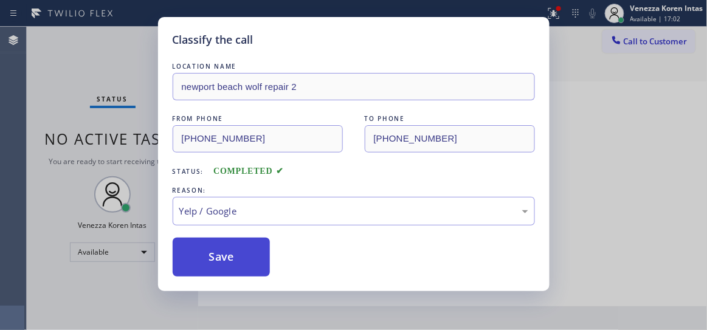
click at [251, 267] on button "Save" at bounding box center [222, 257] width 98 height 39
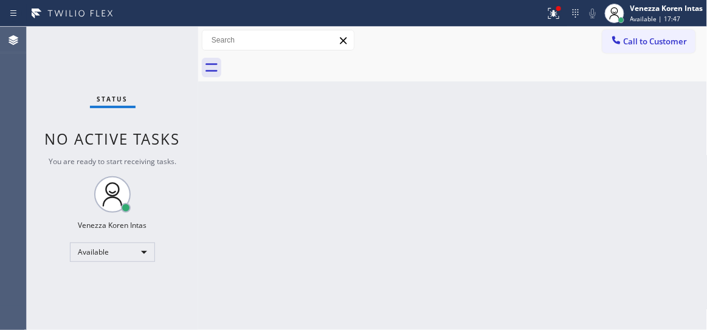
click at [155, 44] on div "Status No active tasks You are ready to start receiving tasks. Venezza Koren In…" at bounding box center [113, 179] width 172 height 304
click at [156, 43] on div "Status No active tasks You are ready to start receiving tasks. Venezza Koren In…" at bounding box center [113, 179] width 172 height 304
click at [157, 43] on div "Status No active tasks You are ready to start receiving tasks. Venezza Koren In…" at bounding box center [113, 179] width 172 height 304
click at [158, 42] on div "Status No active tasks You are ready to start receiving tasks. Venezza Koren In…" at bounding box center [113, 179] width 172 height 304
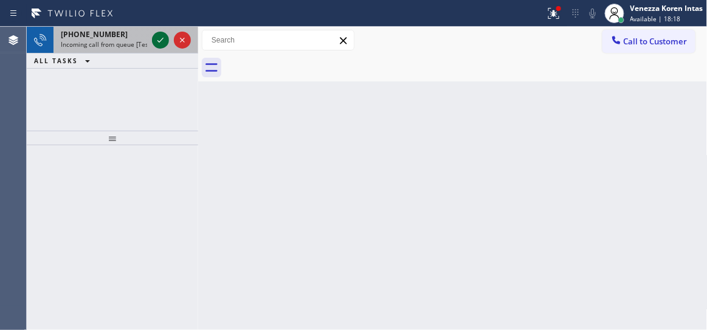
click at [164, 43] on icon at bounding box center [160, 40] width 15 height 15
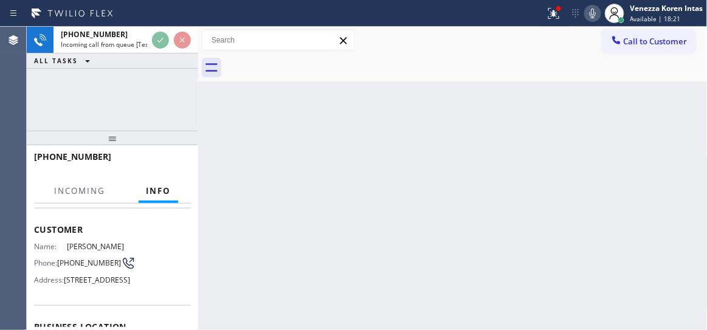
scroll to position [110, 0]
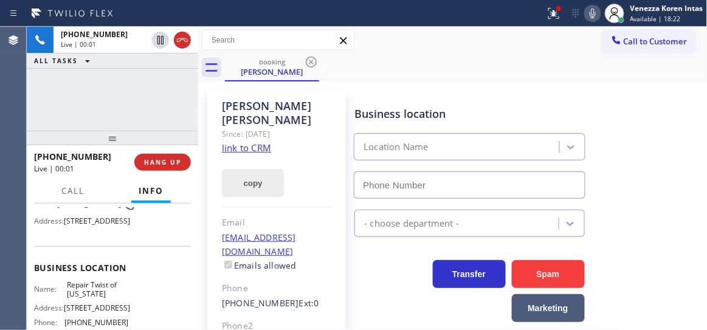
type input "[PHONE_NUMBER]"
click at [252, 142] on link "link to CRM" at bounding box center [246, 148] width 49 height 12
click at [595, 13] on icon at bounding box center [593, 13] width 15 height 15
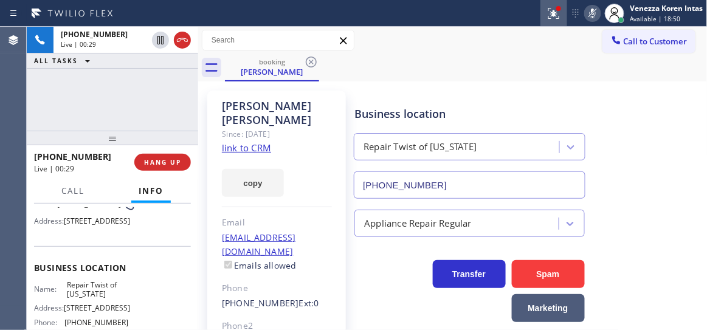
click at [554, 15] on icon at bounding box center [552, 12] width 7 height 9
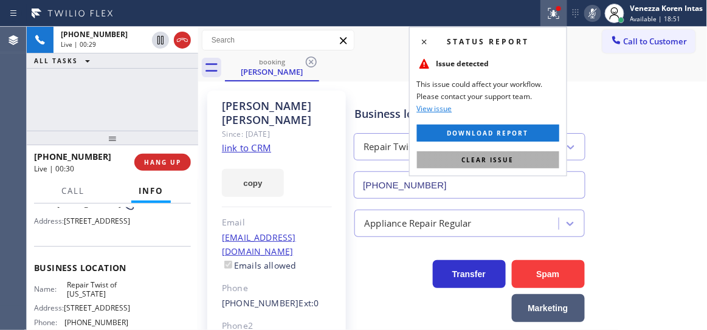
drag, startPoint x: 513, startPoint y: 156, endPoint x: 439, endPoint y: 169, distance: 74.7
click at [513, 157] on span "Clear issue" at bounding box center [488, 160] width 52 height 9
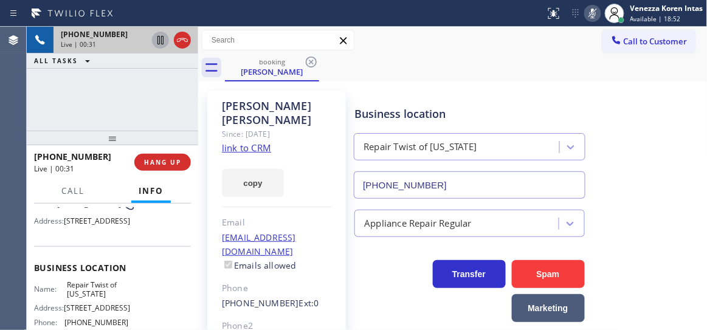
click at [159, 35] on icon at bounding box center [160, 40] width 15 height 15
click at [123, 103] on div "[PHONE_NUMBER] Live | 03:49 ALL TASKS ALL TASKS ACTIVE TASKS TASKS IN WRAP UP" at bounding box center [113, 79] width 172 height 104
click at [589, 15] on icon at bounding box center [593, 13] width 15 height 15
click at [162, 40] on icon at bounding box center [160, 40] width 15 height 15
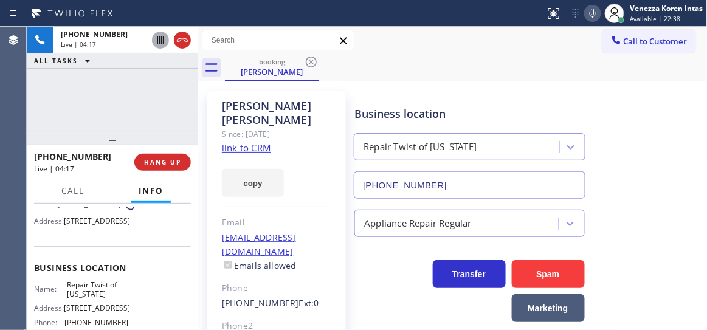
drag, startPoint x: 185, startPoint y: 47, endPoint x: 416, endPoint y: 156, distance: 255.7
click at [185, 47] on icon at bounding box center [182, 40] width 15 height 15
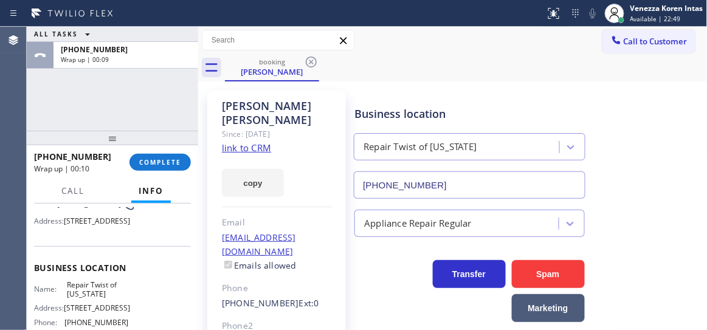
click at [193, 117] on div "ALL TASKS ALL TASKS ACTIVE TASKS TASKS IN WRAP UP [PHONE_NUMBER] Wrap up | 00:09" at bounding box center [113, 79] width 172 height 104
click at [167, 156] on button "COMPLETE" at bounding box center [160, 162] width 61 height 17
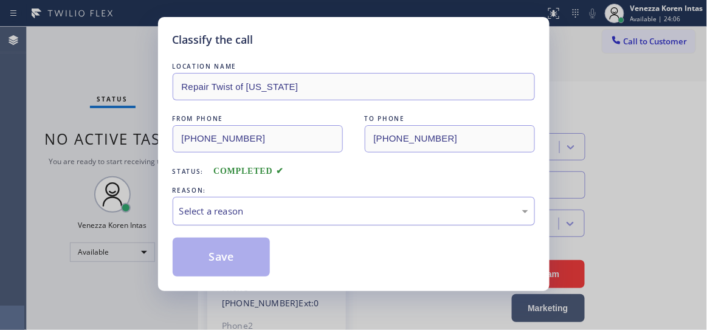
click at [353, 219] on div "Select a reason" at bounding box center [354, 211] width 363 height 29
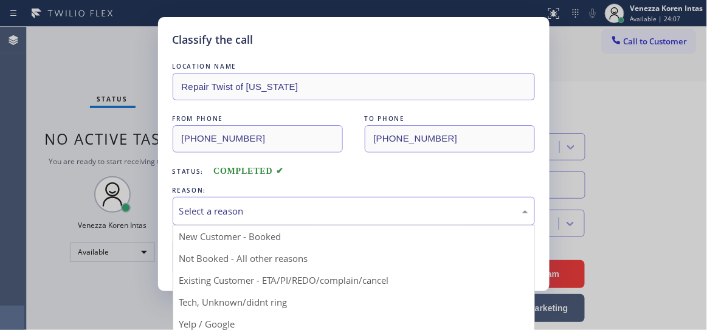
drag, startPoint x: 343, startPoint y: 283, endPoint x: 281, endPoint y: 271, distance: 63.3
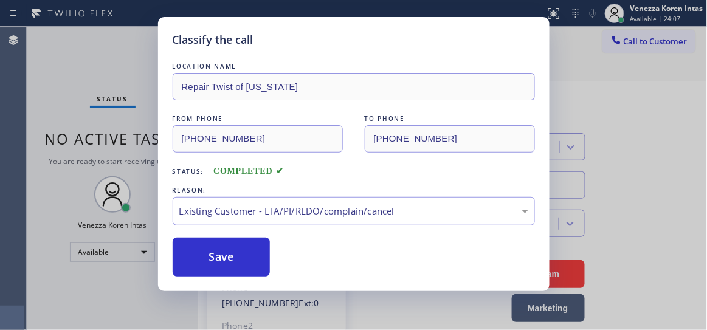
click at [277, 270] on div "Save" at bounding box center [354, 257] width 363 height 39
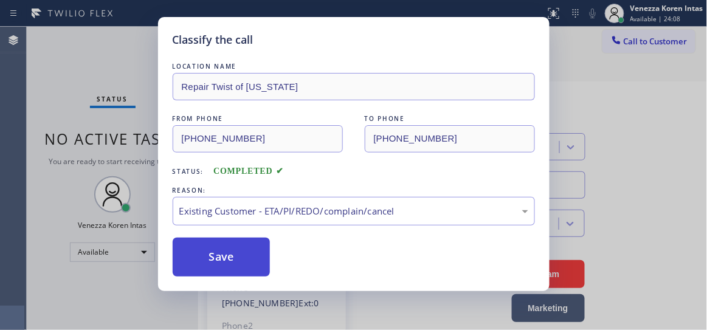
click at [230, 253] on button "Save" at bounding box center [222, 257] width 98 height 39
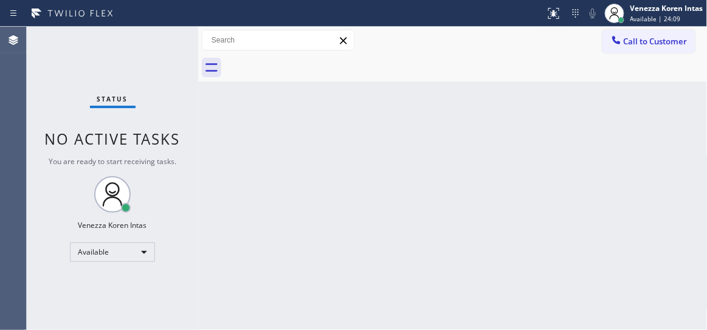
click at [161, 47] on div "Status No active tasks You are ready to start receiving tasks. Venezza Koren In…" at bounding box center [113, 179] width 172 height 304
drag, startPoint x: 170, startPoint y: 52, endPoint x: 216, endPoint y: 153, distance: 111.6
click at [171, 52] on div "Status No active tasks You are ready to start receiving tasks. Venezza Koren In…" at bounding box center [113, 179] width 172 height 304
drag, startPoint x: 178, startPoint y: 38, endPoint x: 34, endPoint y: 73, distance: 147.7
click at [176, 40] on div "Status No active tasks You are ready to start receiving tasks. Venezza Koren In…" at bounding box center [113, 179] width 172 height 304
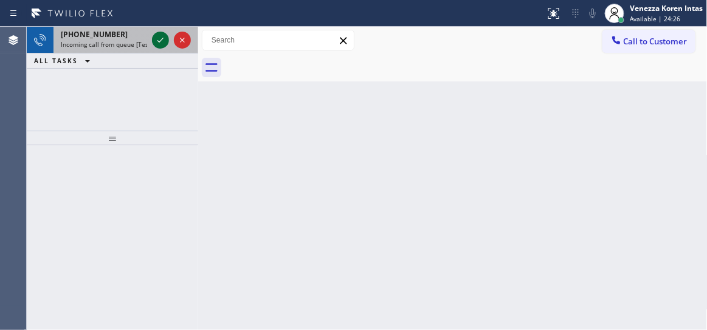
click at [164, 40] on icon at bounding box center [160, 40] width 15 height 15
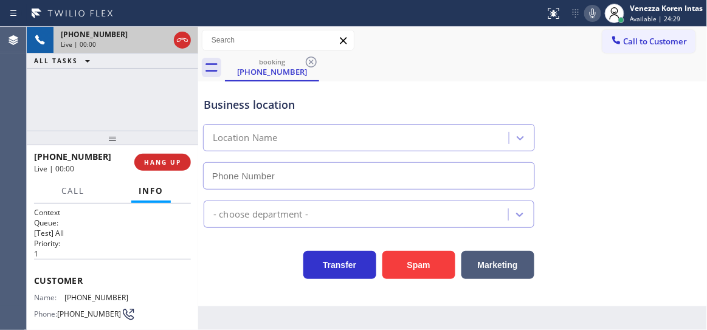
scroll to position [110, 0]
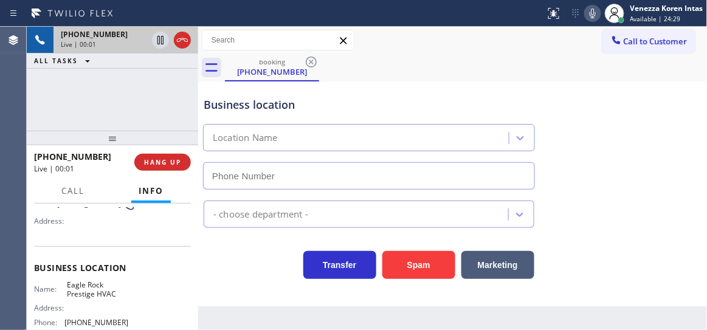
type input "[PHONE_NUMBER]"
click at [518, 94] on div "Business location [GEOGRAPHIC_DATA] Prestige HVAC [PHONE_NUMBER]" at bounding box center [369, 137] width 336 height 105
click at [184, 34] on icon at bounding box center [182, 40] width 15 height 15
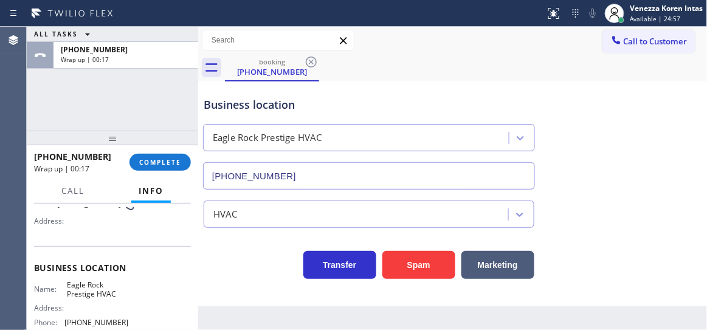
click at [182, 105] on div "ALL TASKS ALL TASKS ACTIVE TASKS TASKS IN WRAP UP [PHONE_NUMBER] Wrap up | 00:17" at bounding box center [113, 79] width 172 height 104
click at [175, 159] on span "COMPLETE" at bounding box center [160, 162] width 42 height 9
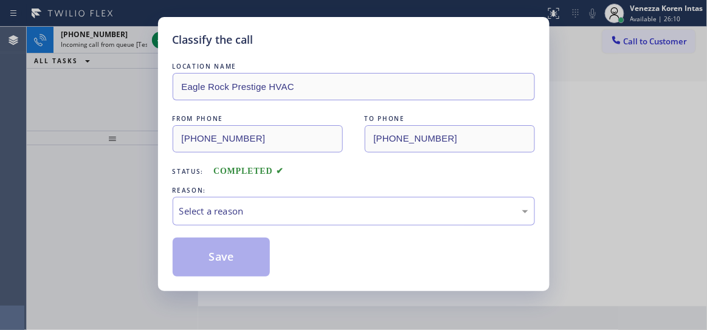
click at [346, 217] on div "Select a reason" at bounding box center [353, 211] width 349 height 14
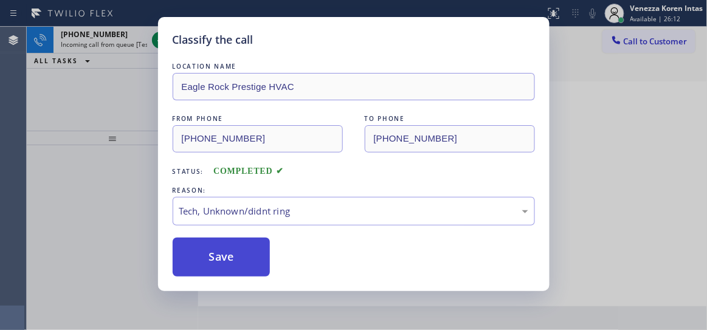
click at [235, 277] on div "Classify the call LOCATION NAME Eagle Rock Prestige HVAC FROM PHONE [PHONE_NUMB…" at bounding box center [354, 154] width 392 height 274
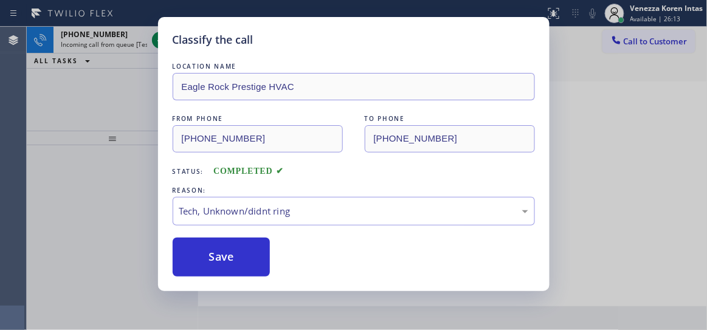
click at [160, 36] on div "Classify the call LOCATION NAME Eagle Rock Prestige HVAC FROM PHONE [PHONE_NUMB…" at bounding box center [354, 154] width 392 height 274
click at [158, 44] on div "Classify the call LOCATION NAME Eagle Rock Prestige HVAC FROM PHONE [PHONE_NUMB…" at bounding box center [354, 154] width 392 height 274
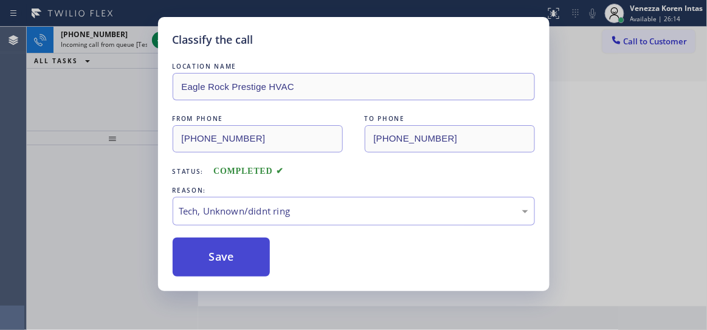
click at [238, 271] on button "Save" at bounding box center [222, 257] width 98 height 39
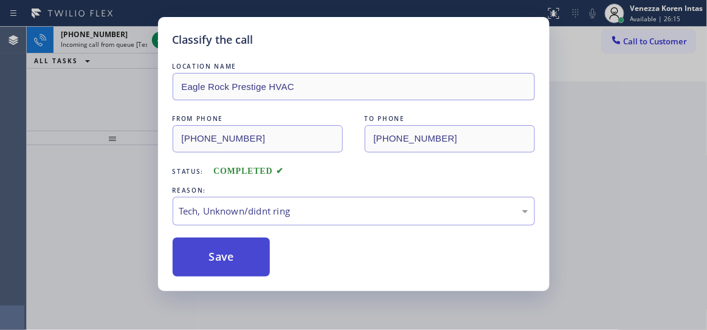
drag, startPoint x: 240, startPoint y: 275, endPoint x: 239, endPoint y: 268, distance: 7.3
click at [240, 275] on button "Save" at bounding box center [222, 257] width 98 height 39
click at [241, 251] on button "Save" at bounding box center [222, 257] width 98 height 39
click at [241, 252] on button "Save" at bounding box center [222, 257] width 98 height 39
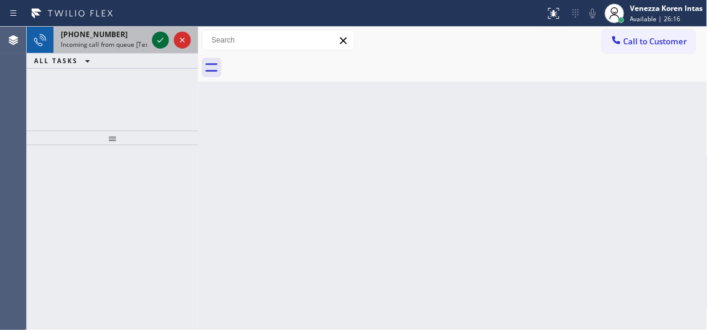
click at [160, 40] on icon at bounding box center [160, 40] width 15 height 15
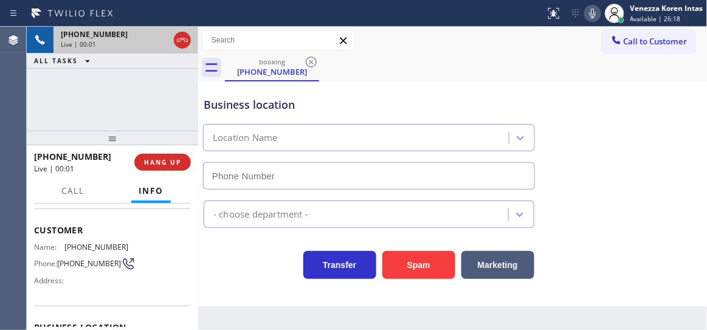
type input "[PHONE_NUMBER]"
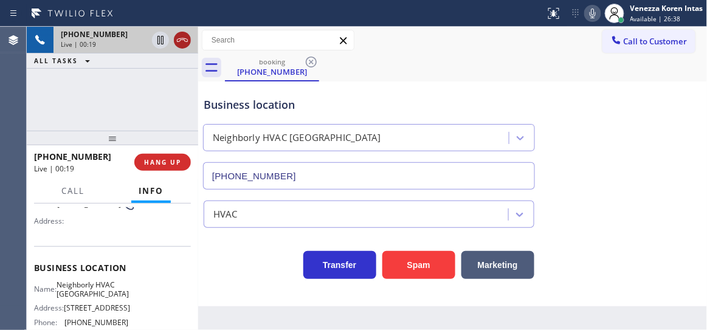
click at [187, 43] on icon at bounding box center [182, 40] width 15 height 15
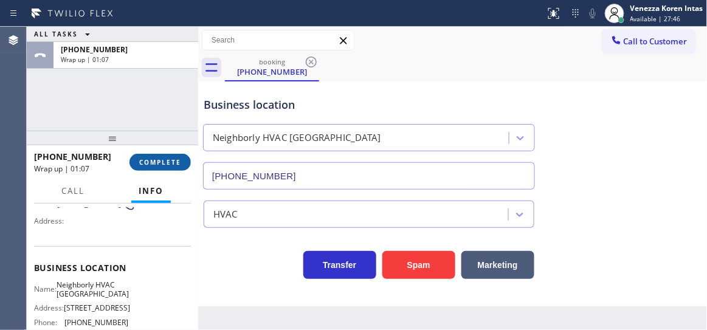
click at [154, 158] on span "COMPLETE" at bounding box center [160, 162] width 42 height 9
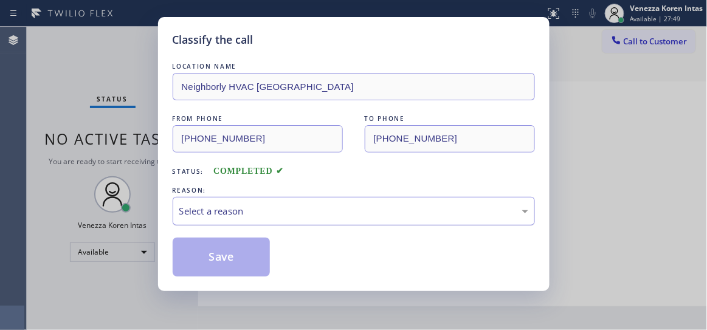
click at [314, 203] on div "Select a reason" at bounding box center [354, 211] width 363 height 29
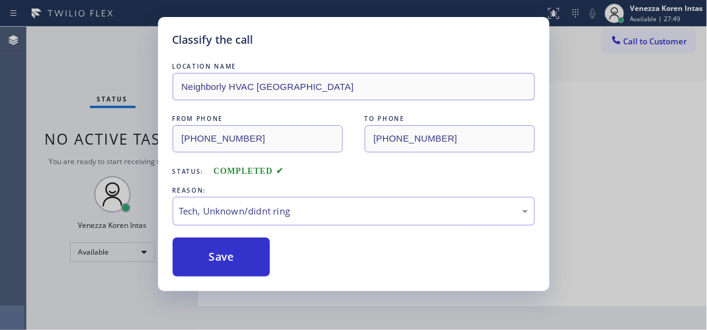
drag, startPoint x: 308, startPoint y: 304, endPoint x: 242, endPoint y: 274, distance: 72.4
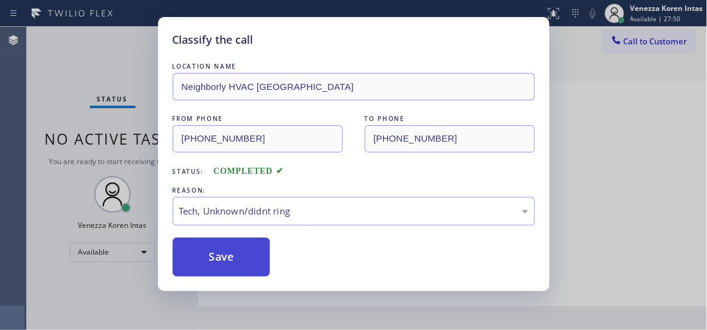
click at [241, 265] on button "Save" at bounding box center [222, 257] width 98 height 39
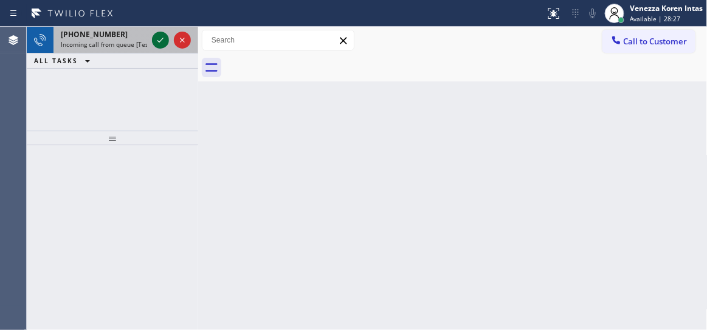
click at [156, 40] on icon at bounding box center [160, 40] width 15 height 15
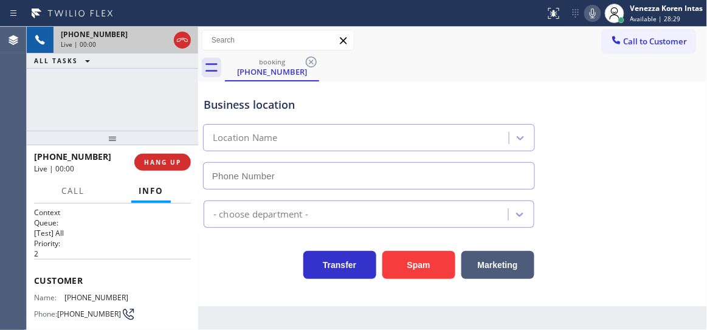
type input "[PHONE_NUMBER]"
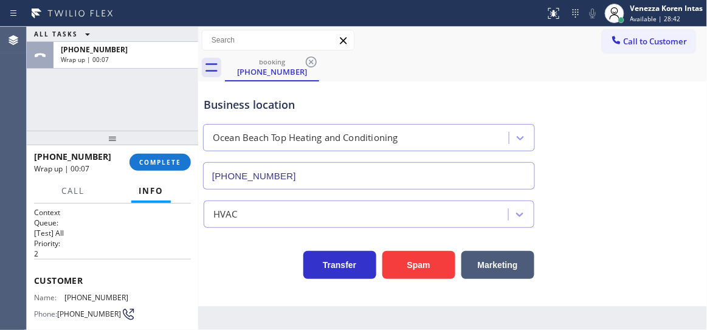
click at [422, 67] on div "booking [PHONE_NUMBER]" at bounding box center [466, 67] width 483 height 27
click at [141, 126] on div "ALL TASKS ALL TASKS ACTIVE TASKS TASKS IN WRAP UP [PHONE_NUMBER] Wrap up | 00:25" at bounding box center [113, 79] width 172 height 104
click at [103, 105] on div "ALL TASKS ALL TASKS ACTIVE TASKS TASKS IN WRAP UP [PHONE_NUMBER] Wrap up | 00:26" at bounding box center [113, 79] width 172 height 104
click at [178, 164] on span "COMPLETE" at bounding box center [160, 162] width 42 height 9
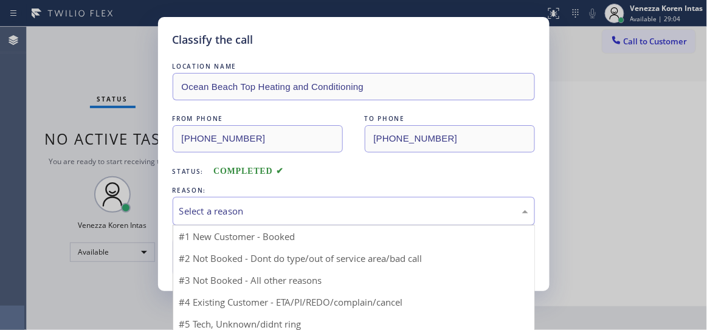
click at [240, 219] on div "Select a reason" at bounding box center [354, 211] width 363 height 29
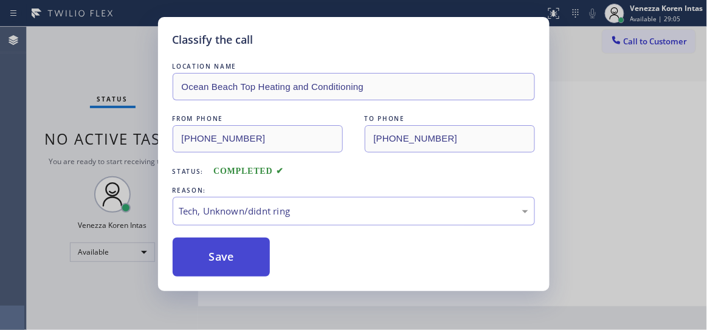
click at [228, 259] on button "Save" at bounding box center [222, 257] width 98 height 39
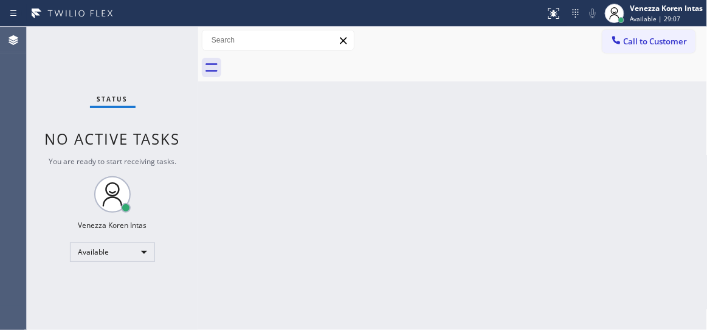
drag, startPoint x: 324, startPoint y: 131, endPoint x: 57, endPoint y: 85, distance: 271.6
click at [324, 131] on div "Back to Dashboard Change Sender ID Customers Technicians Select a contact Outbo…" at bounding box center [453, 179] width 510 height 304
click at [93, 55] on div "Status No active tasks You are ready to start receiving tasks. Venezza Koren In…" at bounding box center [113, 179] width 172 height 304
click at [172, 40] on div "Status No active tasks You are ready to start receiving tasks. Venezza Koren In…" at bounding box center [113, 179] width 172 height 304
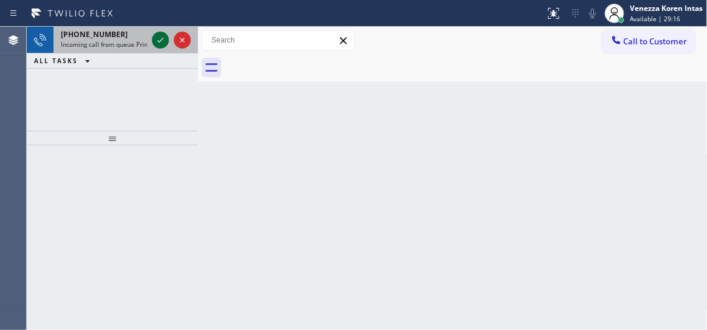
click at [156, 44] on icon at bounding box center [160, 40] width 15 height 15
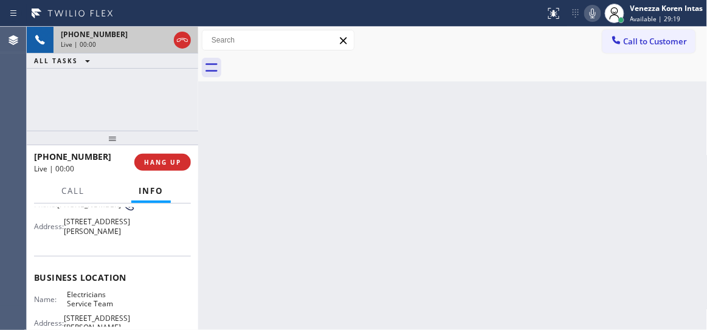
scroll to position [110, 0]
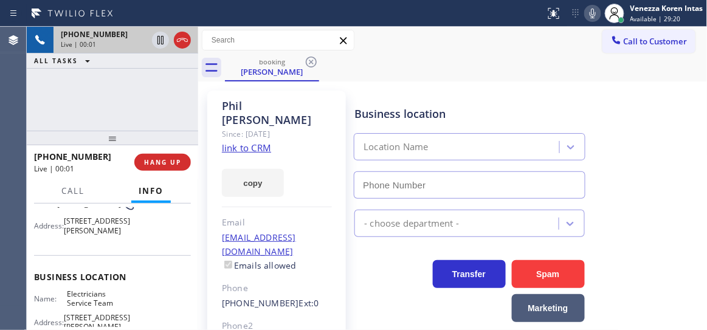
type input "[PHONE_NUMBER]"
click at [253, 142] on link "link to CRM" at bounding box center [246, 148] width 49 height 12
click at [595, 13] on icon at bounding box center [593, 13] width 15 height 15
click at [160, 38] on icon at bounding box center [160, 40] width 15 height 15
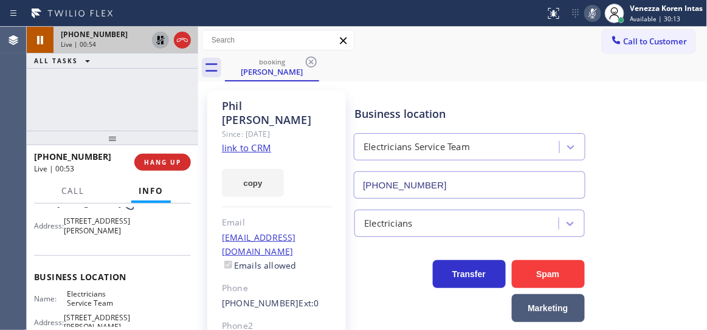
click at [158, 72] on div "[PHONE_NUMBER] Live | 00:54 ALL TASKS ALL TASKS ACTIVE TASKS TASKS IN WRAP UP" at bounding box center [113, 79] width 172 height 104
drag, startPoint x: 116, startPoint y: 100, endPoint x: 339, endPoint y: 176, distance: 236.2
click at [117, 100] on div "[PHONE_NUMBER] Live | 00:55 ALL TASKS ALL TASKS ACTIVE TASKS TASKS IN WRAP UP" at bounding box center [113, 79] width 172 height 104
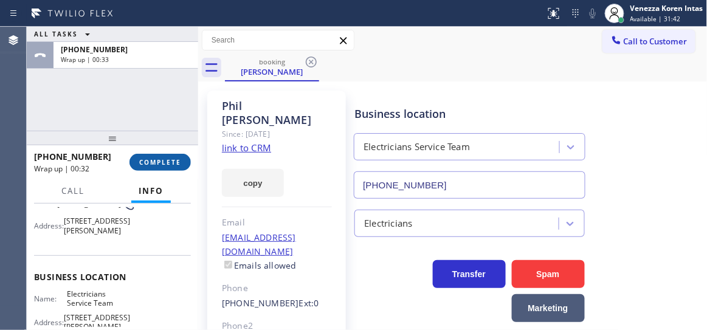
drag, startPoint x: 136, startPoint y: 149, endPoint x: 148, endPoint y: 163, distance: 18.5
click at [137, 150] on div "[PHONE_NUMBER] Wrap up | 00:32 COMPLETE" at bounding box center [112, 163] width 157 height 32
click at [175, 178] on div "[PHONE_NUMBER] Wrap up | 00:33 COMPLETE" at bounding box center [113, 162] width 172 height 34
click at [182, 167] on button "COMPLETE" at bounding box center [160, 162] width 61 height 17
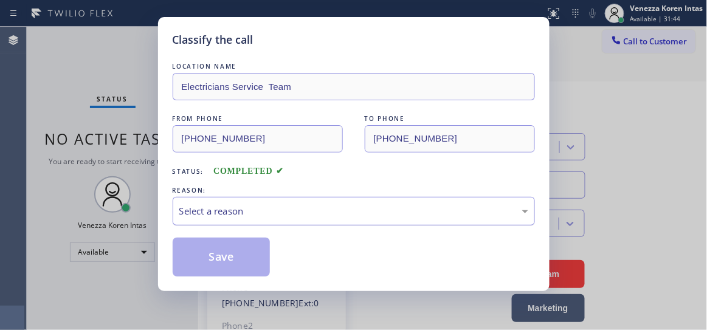
click at [358, 226] on div "Select a reason" at bounding box center [354, 211] width 363 height 29
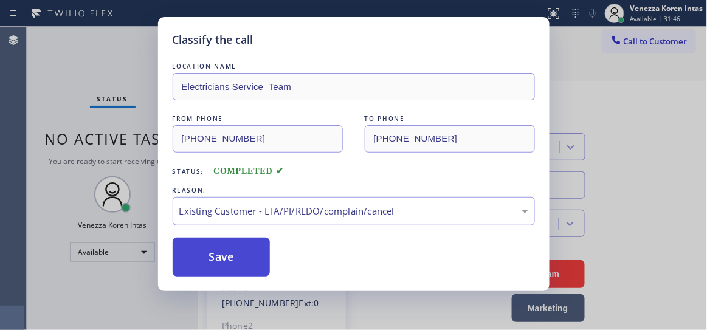
click at [240, 260] on button "Save" at bounding box center [222, 257] width 98 height 39
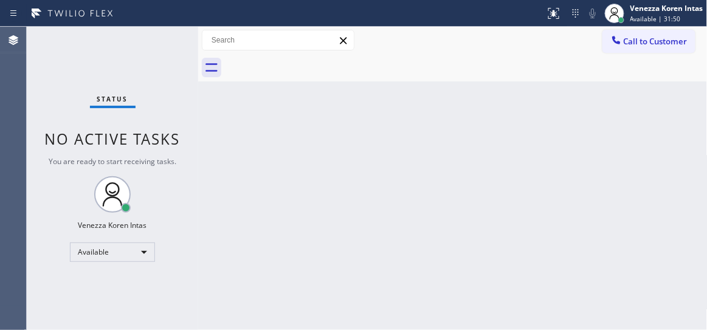
click at [160, 42] on div "Status No active tasks You are ready to start receiving tasks. Venezza Koren In…" at bounding box center [113, 179] width 172 height 304
click at [152, 61] on div "Status No active tasks You are ready to start receiving tasks. Venezza Koren In…" at bounding box center [113, 179] width 172 height 304
click at [153, 60] on div "Status No active tasks You are ready to start receiving tasks. Venezza Koren In…" at bounding box center [113, 179] width 172 height 304
click at [261, 88] on div "Back to Dashboard Change Sender ID Customers Technicians Select a contact Outbo…" at bounding box center [453, 179] width 510 height 304
click at [521, 119] on div "Back to Dashboard Change Sender ID Customers Technicians Select a contact Outbo…" at bounding box center [453, 179] width 510 height 304
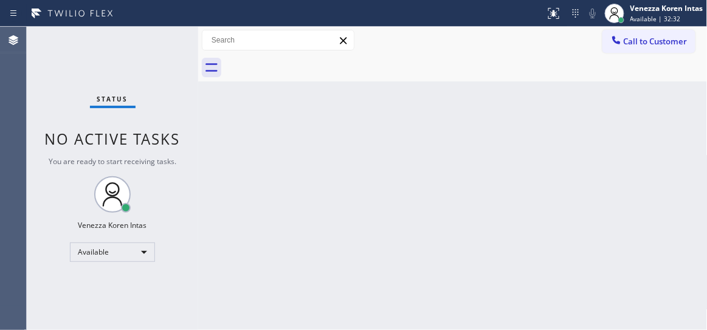
drag, startPoint x: 540, startPoint y: 57, endPoint x: 508, endPoint y: 88, distance: 44.3
click at [540, 57] on div at bounding box center [466, 67] width 483 height 27
click at [145, 56] on div "Status No active tasks You are ready to start receiving tasks. Venezza Koren In…" at bounding box center [113, 179] width 172 height 304
click at [151, 49] on div "Status No active tasks You are ready to start receiving tasks. Venezza Koren In…" at bounding box center [113, 179] width 172 height 304
click at [153, 50] on div "Status No active tasks You are ready to start receiving tasks. Venezza Koren In…" at bounding box center [113, 179] width 172 height 304
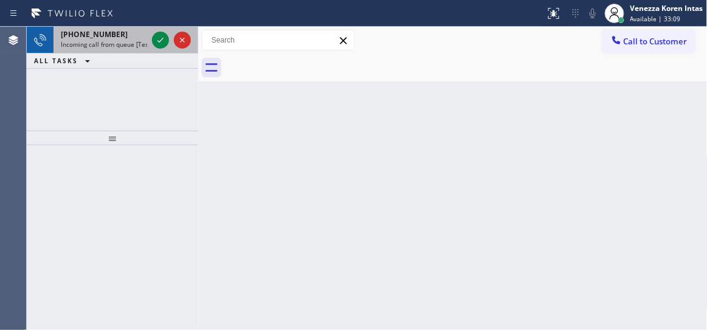
click at [158, 31] on div at bounding box center [172, 40] width 44 height 27
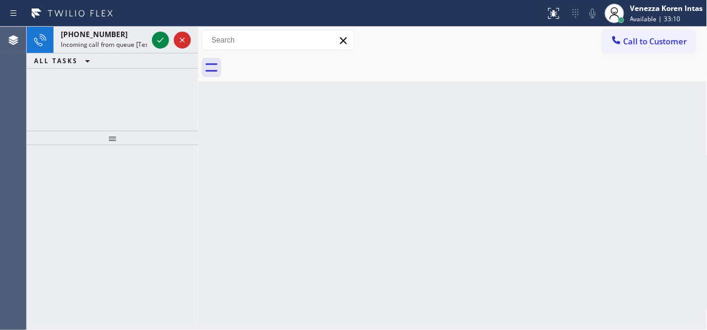
click at [161, 40] on icon at bounding box center [160, 40] width 15 height 15
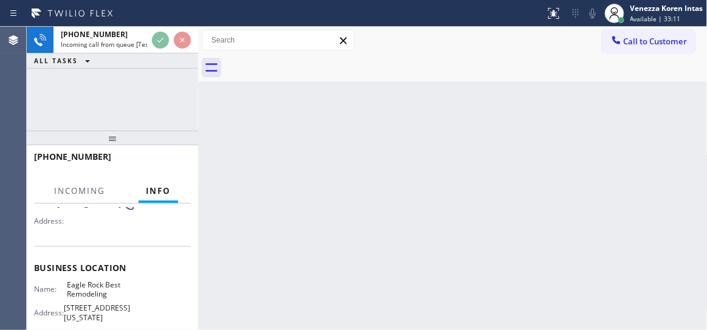
scroll to position [165, 0]
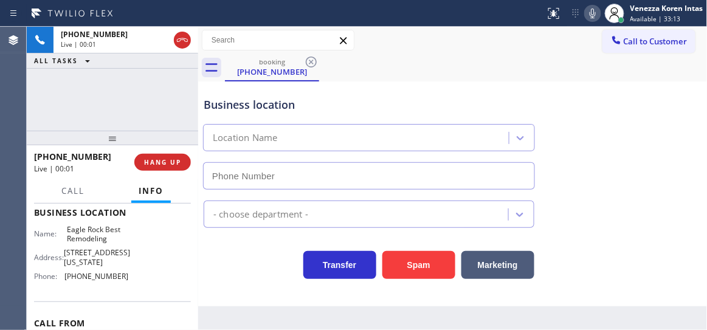
type input "[PHONE_NUMBER]"
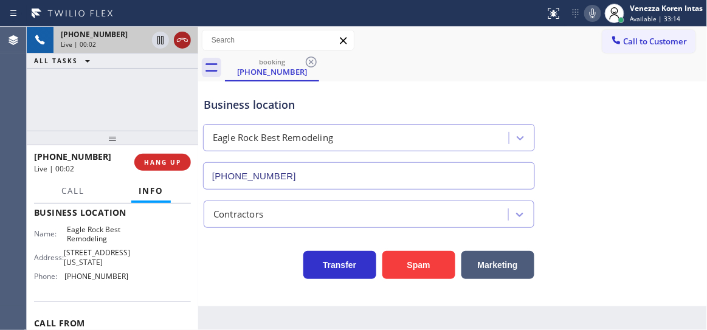
click at [184, 42] on icon at bounding box center [182, 40] width 15 height 15
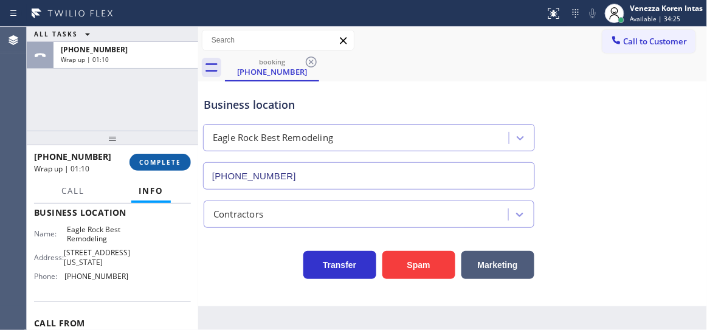
click at [173, 154] on button "COMPLETE" at bounding box center [160, 162] width 61 height 17
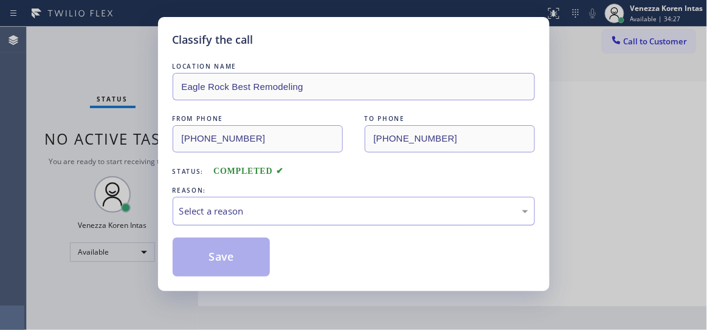
drag, startPoint x: 271, startPoint y: 229, endPoint x: 272, endPoint y: 220, distance: 9.1
click at [271, 229] on div "LOCATION NAME [GEOGRAPHIC_DATA] Best Remodeling FROM PHONE [PHONE_NUMBER] TO PH…" at bounding box center [354, 168] width 363 height 217
click at [273, 218] on div "Select a reason" at bounding box center [353, 211] width 349 height 14
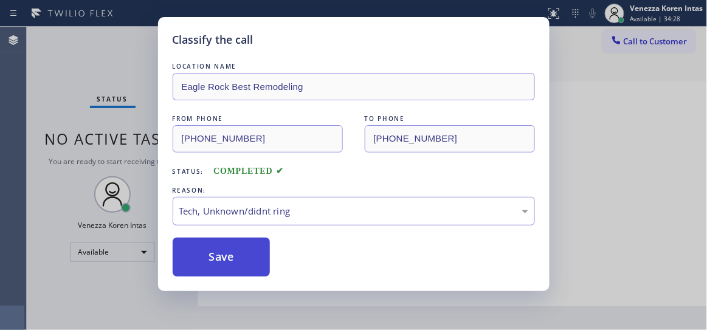
click at [234, 273] on button "Save" at bounding box center [222, 257] width 98 height 39
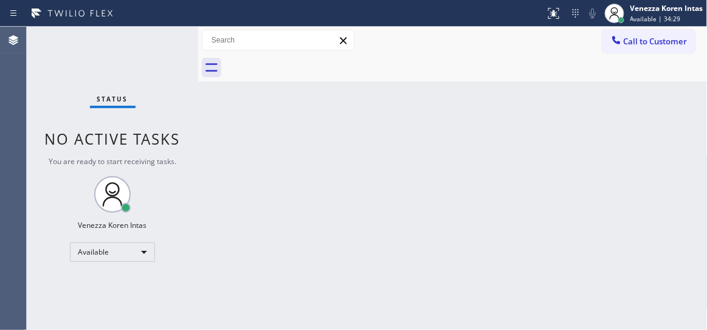
drag, startPoint x: 148, startPoint y: 48, endPoint x: 188, endPoint y: 93, distance: 60.3
click at [148, 49] on div "Status No active tasks You are ready to start receiving tasks. Venezza Koren In…" at bounding box center [113, 179] width 172 height 304
click at [172, 36] on div "Status No active tasks You are ready to start receiving tasks. Venezza Koren In…" at bounding box center [113, 179] width 172 height 304
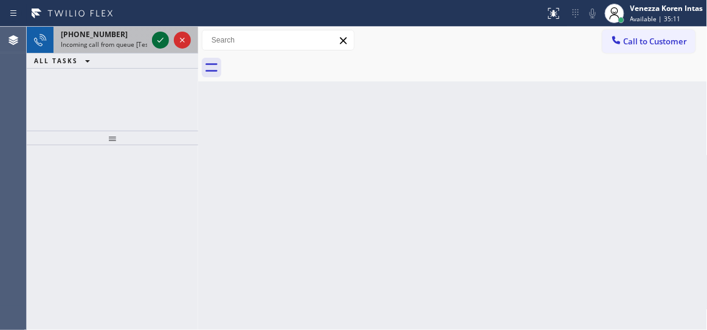
click at [160, 40] on icon at bounding box center [160, 40] width 15 height 15
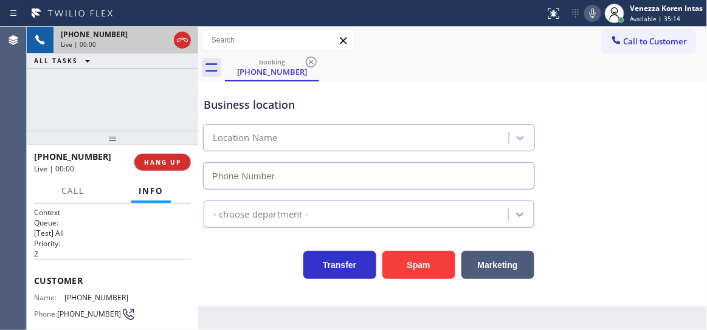
type input "[PHONE_NUMBER]"
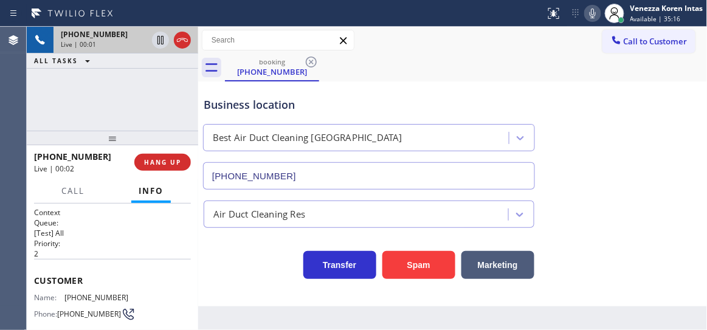
click at [411, 97] on div "Business location Best Air Duct Cleaning [GEOGRAPHIC_DATA] [PHONE_NUMBER]" at bounding box center [369, 137] width 336 height 105
click at [179, 41] on icon at bounding box center [182, 40] width 11 height 4
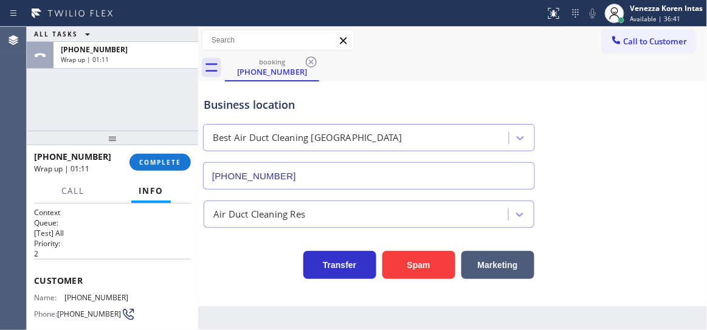
click at [190, 145] on div at bounding box center [113, 138] width 172 height 15
click at [186, 161] on button "COMPLETE" at bounding box center [160, 162] width 61 height 17
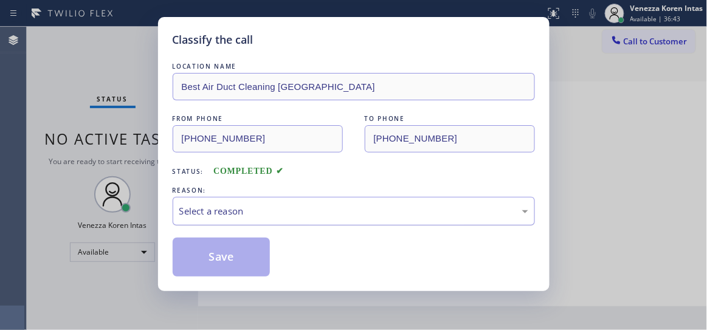
click at [311, 203] on div "Select a reason" at bounding box center [354, 211] width 363 height 29
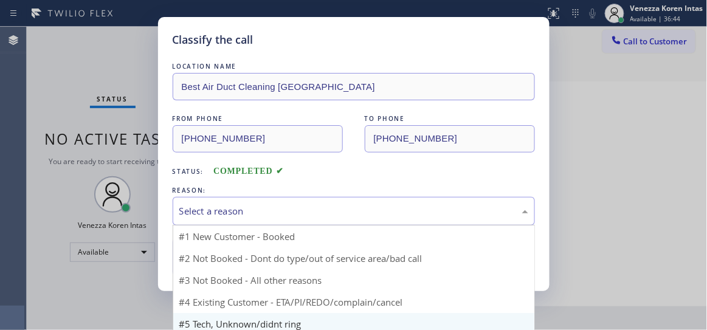
scroll to position [10, 0]
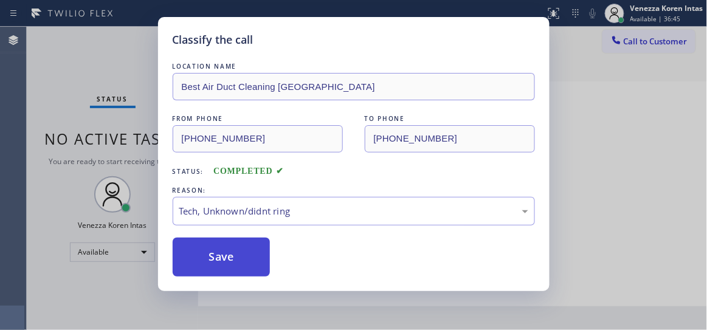
click at [249, 252] on button "Save" at bounding box center [222, 257] width 98 height 39
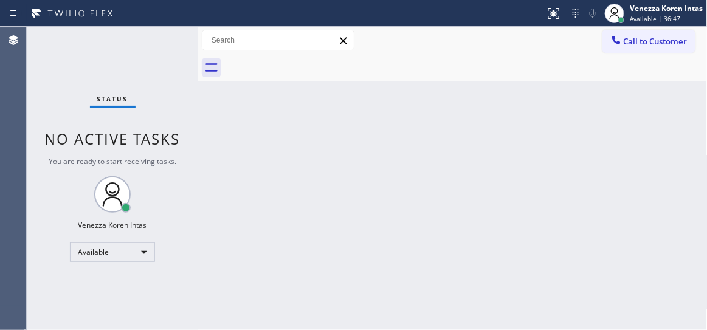
drag, startPoint x: 597, startPoint y: 200, endPoint x: 162, endPoint y: 106, distance: 444.7
click at [594, 198] on div "Back to Dashboard Change Sender ID Customers Technicians Select a contact Outbo…" at bounding box center [453, 179] width 510 height 304
click at [168, 55] on div "Status No active tasks You are ready to start receiving tasks. Venezza Koren In…" at bounding box center [113, 179] width 172 height 304
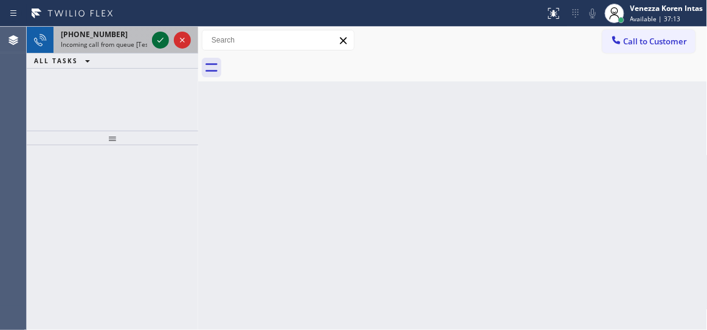
click at [162, 42] on icon at bounding box center [160, 40] width 15 height 15
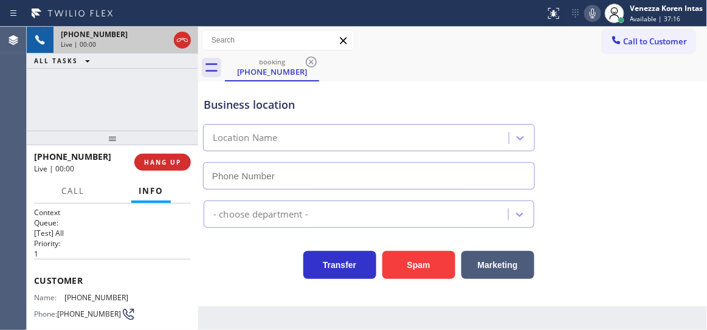
type input "[PHONE_NUMBER]"
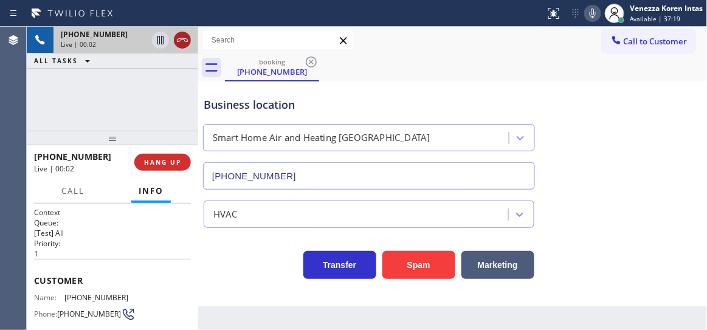
click at [186, 46] on icon at bounding box center [182, 40] width 15 height 15
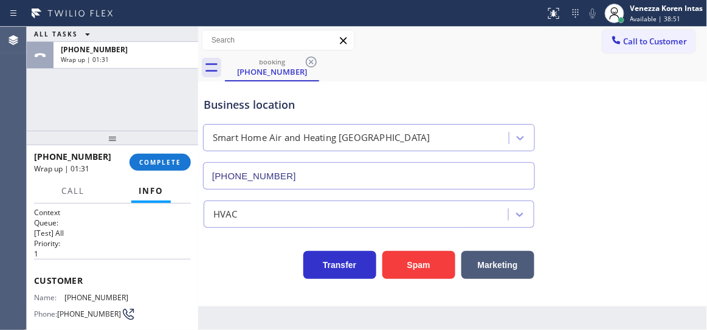
click at [157, 151] on div "[PHONE_NUMBER] Wrap up | 01:31 COMPLETE" at bounding box center [112, 163] width 157 height 32
click at [181, 165] on button "COMPLETE" at bounding box center [160, 162] width 61 height 17
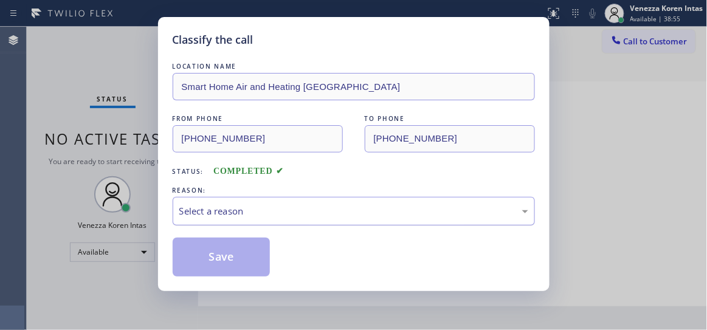
click at [298, 216] on div "Select a reason" at bounding box center [353, 211] width 349 height 14
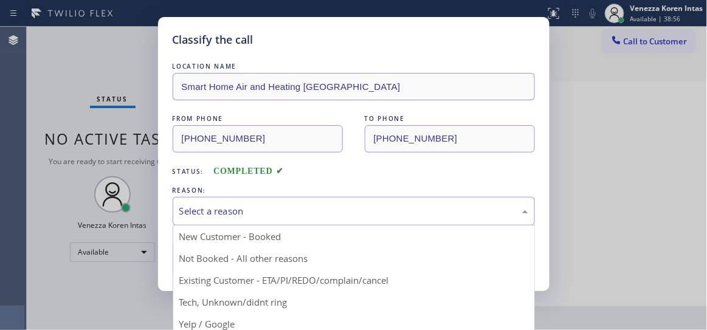
drag, startPoint x: 271, startPoint y: 309, endPoint x: 262, endPoint y: 302, distance: 11.7
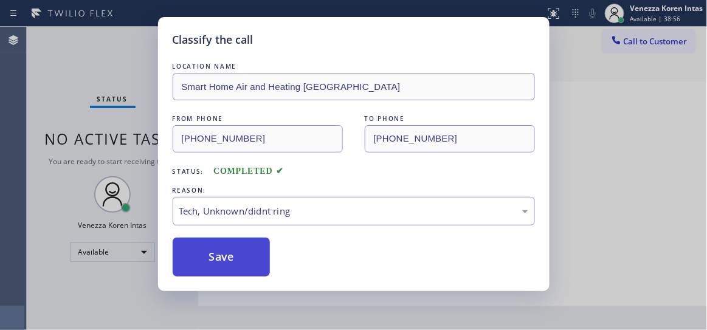
click at [238, 262] on button "Save" at bounding box center [222, 257] width 98 height 39
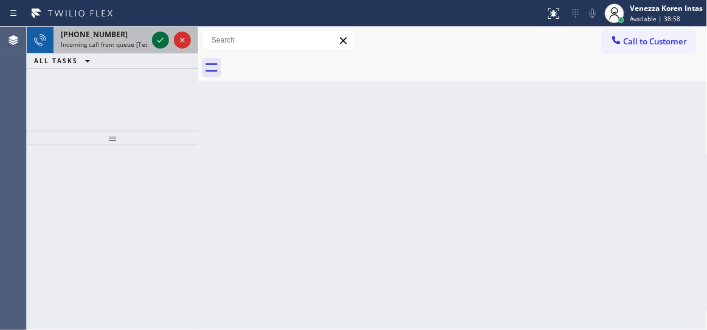
click at [167, 41] on icon at bounding box center [160, 40] width 15 height 15
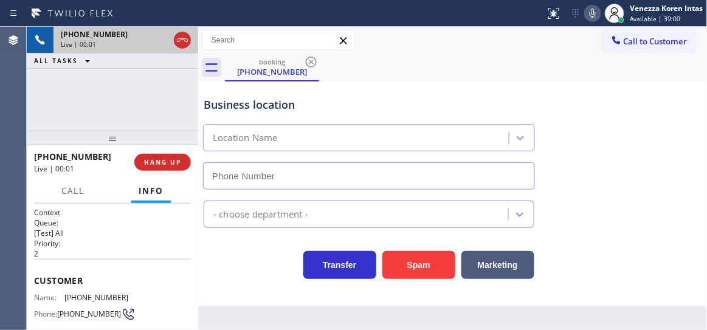
type input "[PHONE_NUMBER]"
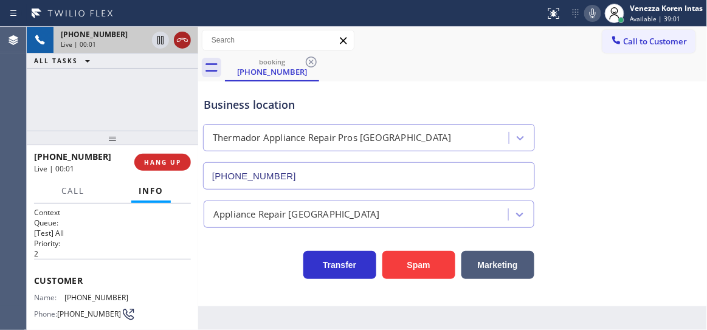
click at [184, 47] on icon at bounding box center [182, 40] width 15 height 15
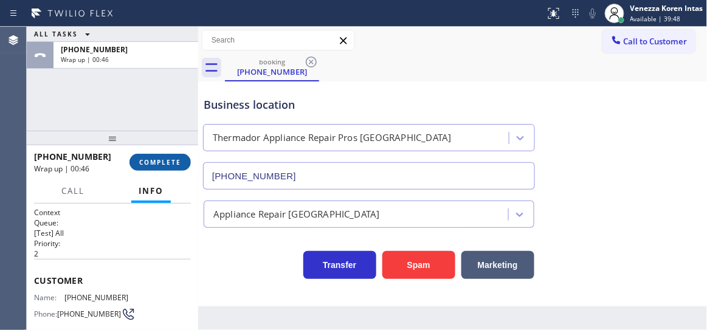
drag, startPoint x: 194, startPoint y: 164, endPoint x: 172, endPoint y: 162, distance: 22.6
click at [189, 163] on div "[PHONE_NUMBER] Wrap up | 00:46 COMPLETE" at bounding box center [113, 162] width 172 height 34
click at [171, 162] on span "COMPLETE" at bounding box center [160, 162] width 42 height 9
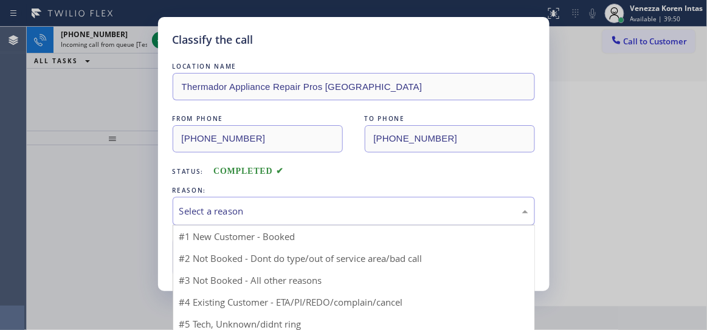
click at [305, 206] on div "Select a reason" at bounding box center [353, 211] width 349 height 14
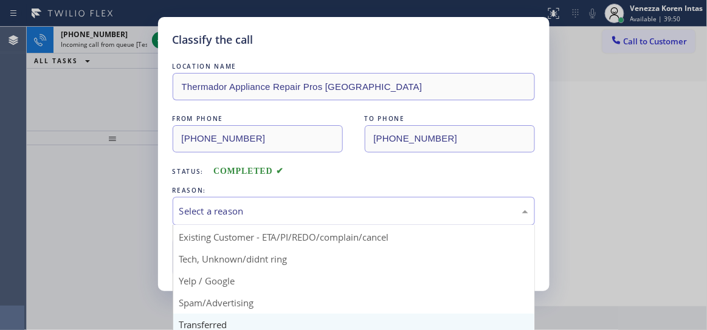
scroll to position [75, 0]
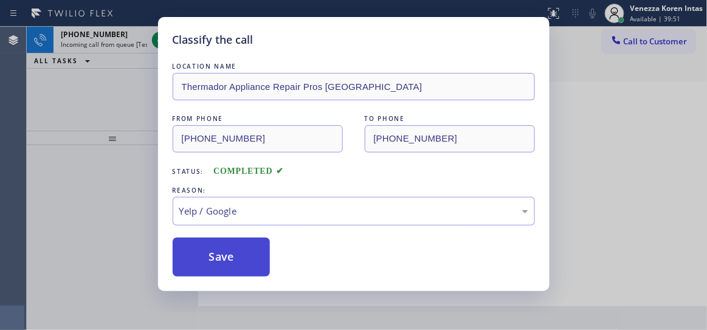
click at [221, 249] on button "Save" at bounding box center [222, 257] width 98 height 39
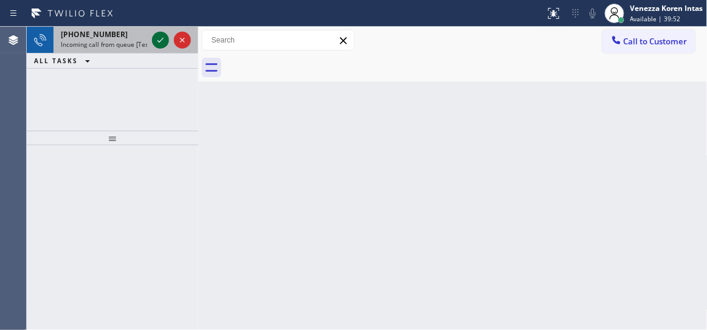
click at [154, 41] on icon at bounding box center [160, 40] width 15 height 15
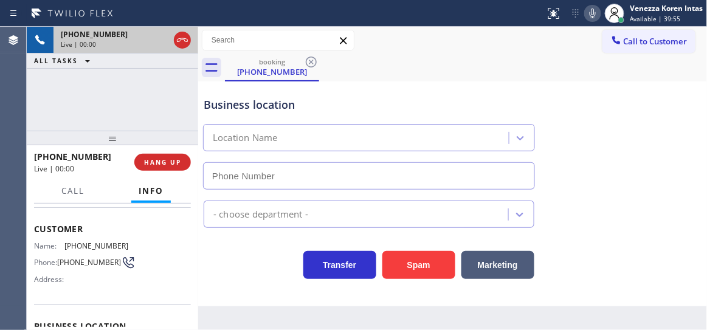
scroll to position [55, 0]
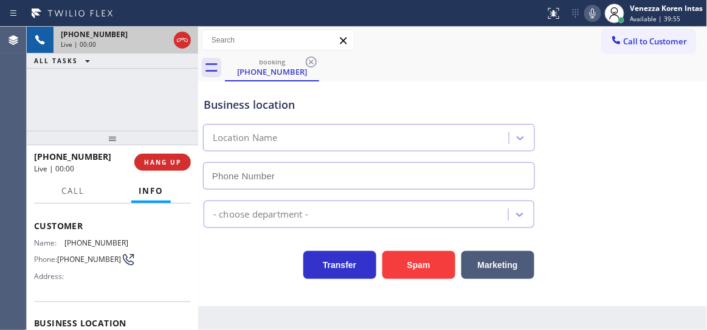
type input "[PHONE_NUMBER]"
click at [172, 171] on div "[PHONE_NUMBER] Live | 00:00 HANG UP" at bounding box center [112, 163] width 157 height 32
click at [184, 145] on div at bounding box center [113, 138] width 172 height 15
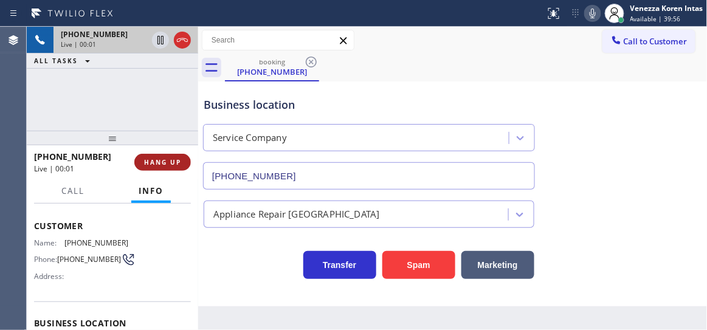
click at [170, 170] on button "HANG UP" at bounding box center [162, 162] width 57 height 17
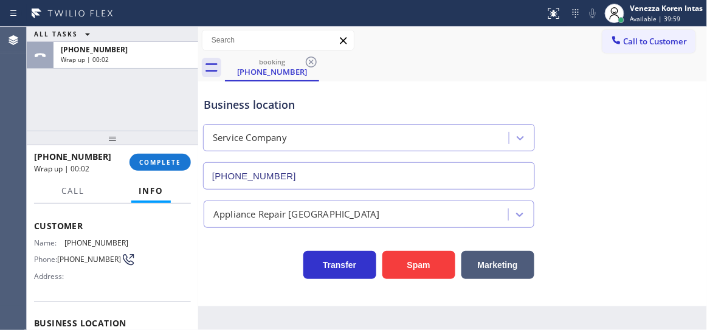
drag, startPoint x: 171, startPoint y: 113, endPoint x: 172, endPoint y: 98, distance: 15.3
click at [170, 110] on div "ALL TASKS ALL TASKS ACTIVE TASKS TASKS IN WRAP UP [PHONE_NUMBER] Wrap up | 00:02" at bounding box center [113, 79] width 172 height 104
click at [156, 150] on div "[PHONE_NUMBER] Wrap up | 00:46 COMPLETE" at bounding box center [112, 163] width 157 height 32
click at [180, 162] on span "COMPLETE" at bounding box center [160, 162] width 42 height 9
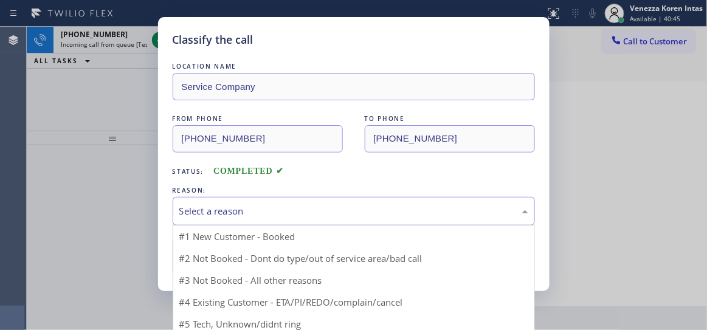
click at [269, 213] on div "Select a reason" at bounding box center [353, 211] width 349 height 14
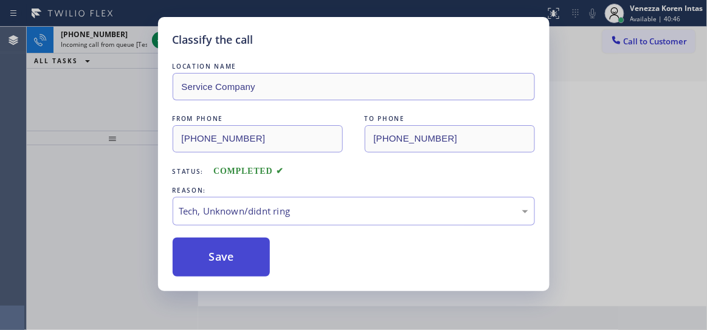
click at [229, 271] on button "Save" at bounding box center [222, 257] width 98 height 39
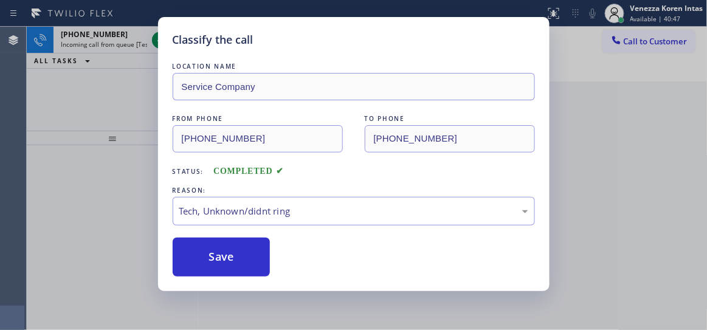
click at [160, 42] on icon at bounding box center [160, 40] width 15 height 15
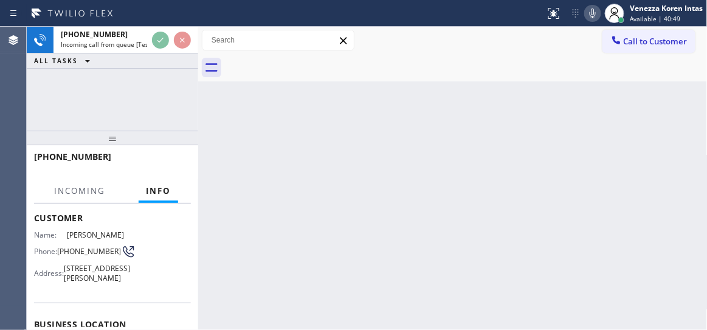
scroll to position [110, 0]
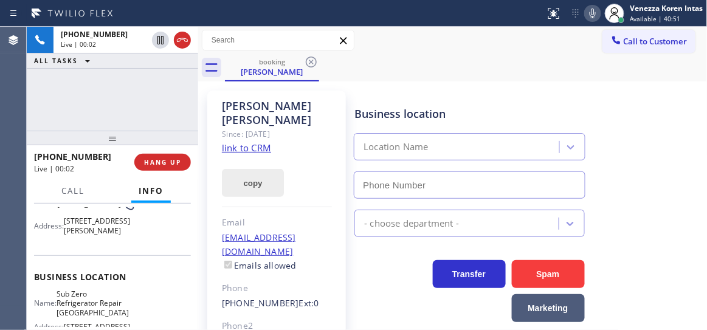
type input "[PHONE_NUMBER]"
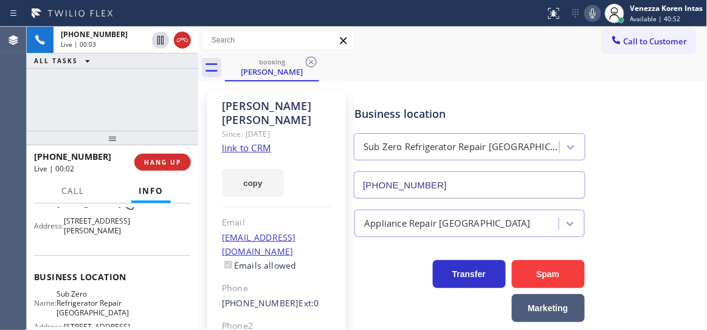
click at [249, 142] on link "link to CRM" at bounding box center [246, 148] width 49 height 12
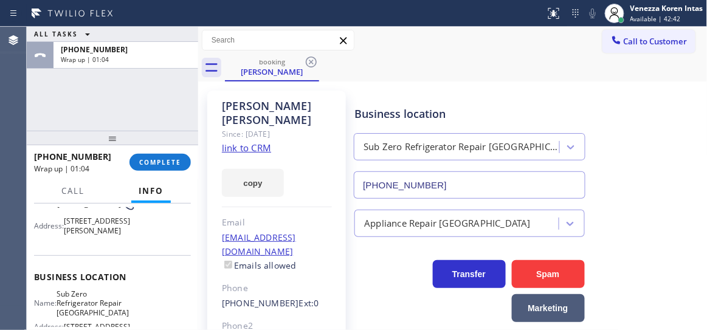
click at [167, 151] on div "[PHONE_NUMBER] Wrap up | 01:04 COMPLETE" at bounding box center [112, 163] width 157 height 32
click at [171, 159] on span "COMPLETE" at bounding box center [160, 162] width 42 height 9
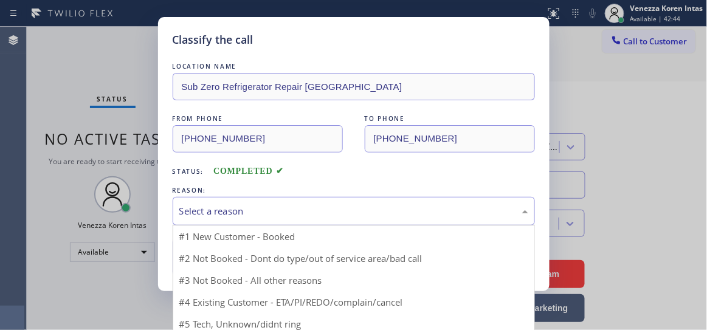
click at [252, 201] on div "Select a reason" at bounding box center [354, 211] width 363 height 29
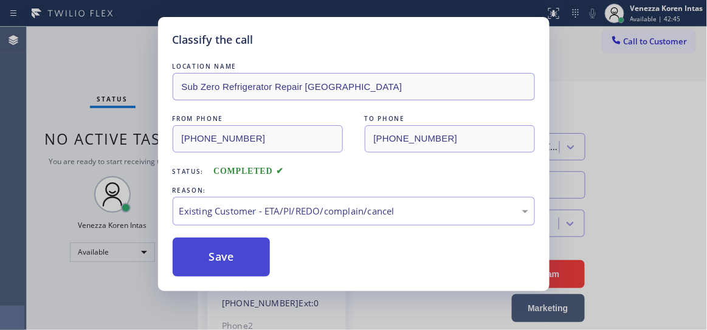
drag, startPoint x: 306, startPoint y: 288, endPoint x: 270, endPoint y: 262, distance: 44.4
click at [265, 259] on button "Save" at bounding box center [222, 257] width 98 height 39
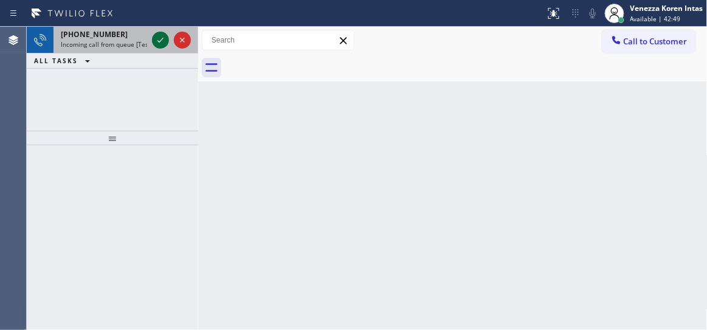
click at [166, 41] on icon at bounding box center [160, 40] width 15 height 15
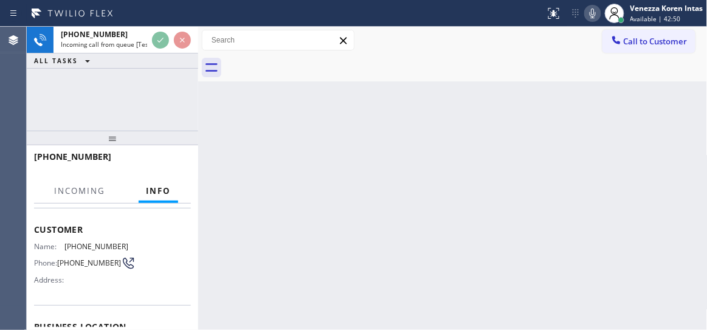
scroll to position [110, 0]
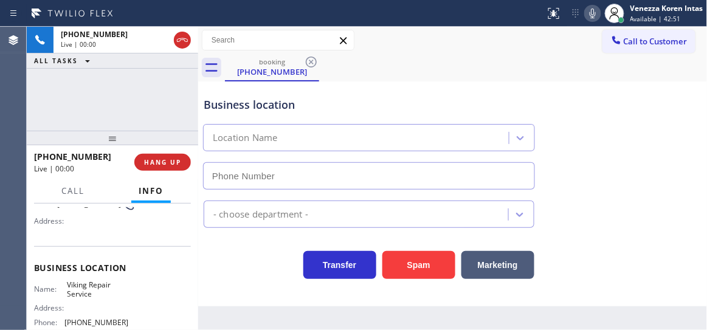
type input "[PHONE_NUMBER]"
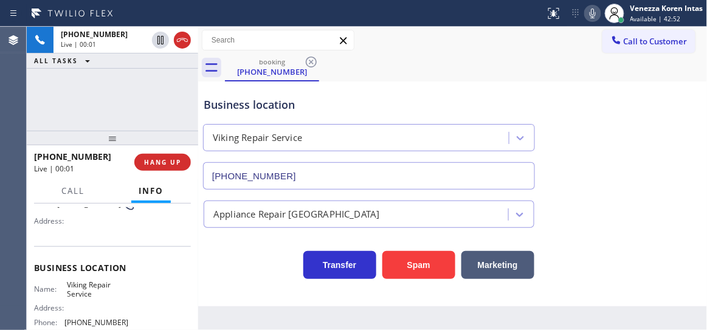
click at [174, 121] on div "[PHONE_NUMBER] Live | 00:01 ALL TASKS ALL TASKS ACTIVE TASKS TASKS IN WRAP UP" at bounding box center [113, 79] width 172 height 104
click at [149, 100] on div "[PHONE_NUMBER] Live | 00:03 ALL TASKS ALL TASKS ACTIVE TASKS TASKS IN WRAP UP" at bounding box center [113, 79] width 172 height 104
click at [688, 97] on div "Business location Viking Repair Service [PHONE_NUMBER]" at bounding box center [453, 135] width 504 height 110
drag, startPoint x: 133, startPoint y: 92, endPoint x: 158, endPoint y: 95, distance: 25.2
click at [134, 92] on div "[PHONE_NUMBER] Live | 00:16 ALL TASKS ALL TASKS ACTIVE TASKS TASKS IN WRAP UP" at bounding box center [113, 79] width 172 height 104
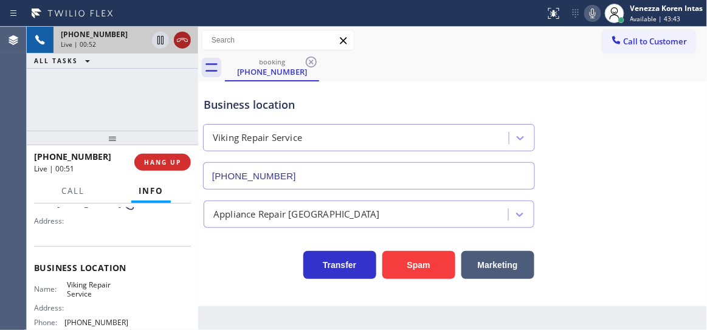
click at [183, 38] on icon at bounding box center [182, 40] width 11 height 4
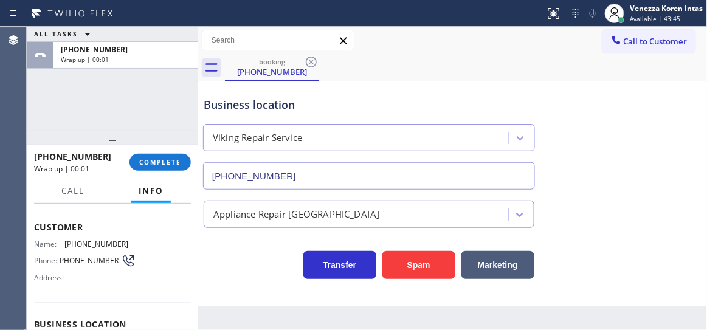
scroll to position [0, 0]
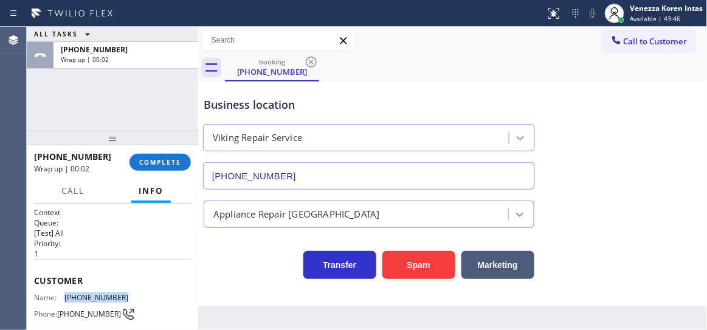
drag, startPoint x: 129, startPoint y: 299, endPoint x: 60, endPoint y: 297, distance: 69.3
click at [60, 297] on div "Name: [PHONE_NUMBER] Phone: [PHONE_NUMBER] Address:" at bounding box center [112, 317] width 157 height 48
copy div "[PHONE_NUMBER]"
click at [376, 28] on div "Call to Customer Outbound call Location Search location Your caller id phone nu…" at bounding box center [453, 40] width 510 height 27
drag, startPoint x: 148, startPoint y: 116, endPoint x: 153, endPoint y: 103, distance: 13.5
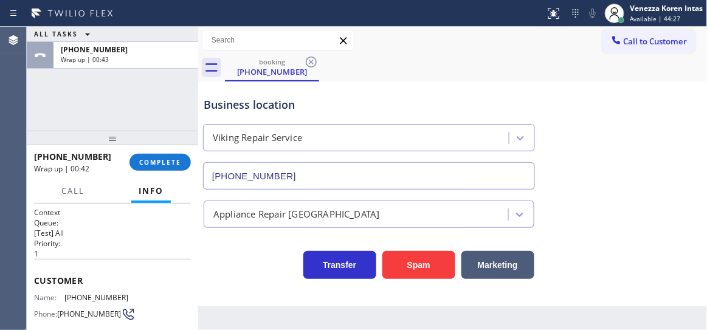
click at [148, 114] on div "ALL TASKS ALL TASKS ACTIVE TASKS TASKS IN WRAP UP [PHONE_NUMBER] Wrap up | 00:43" at bounding box center [113, 79] width 172 height 104
click at [156, 149] on div "[PHONE_NUMBER] Wrap up | 02:19 COMPLETE" at bounding box center [112, 163] width 157 height 32
click at [168, 162] on span "COMPLETE" at bounding box center [160, 162] width 42 height 9
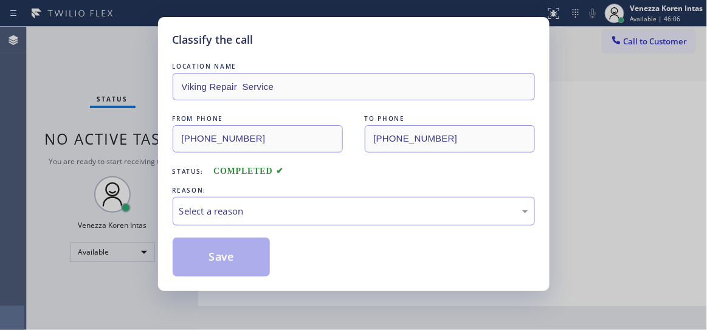
click at [328, 227] on div "LOCATION NAME Viking Repair Service FROM PHONE [PHONE_NUMBER] TO PHONE [PHONE_N…" at bounding box center [354, 168] width 363 height 217
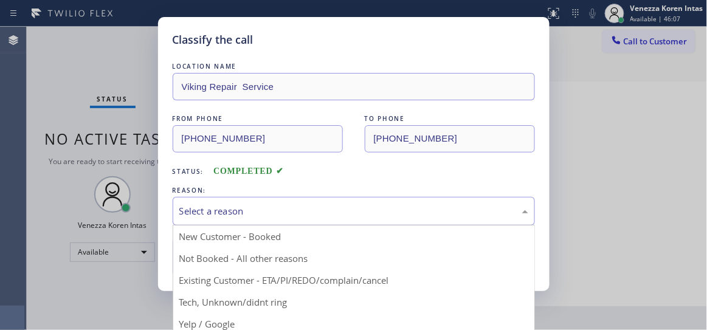
click at [279, 217] on div "Select a reason" at bounding box center [353, 211] width 349 height 14
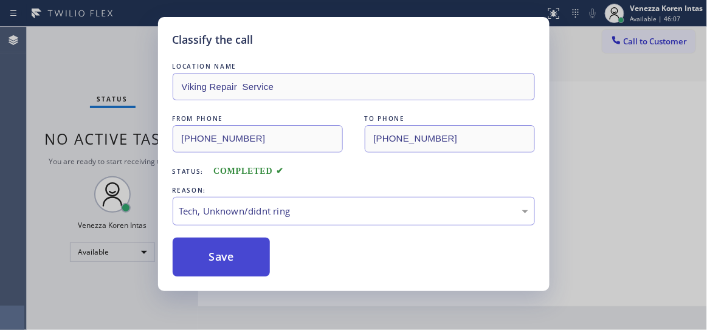
drag, startPoint x: 257, startPoint y: 304, endPoint x: 248, endPoint y: 272, distance: 32.9
click at [248, 269] on button "Save" at bounding box center [222, 257] width 98 height 39
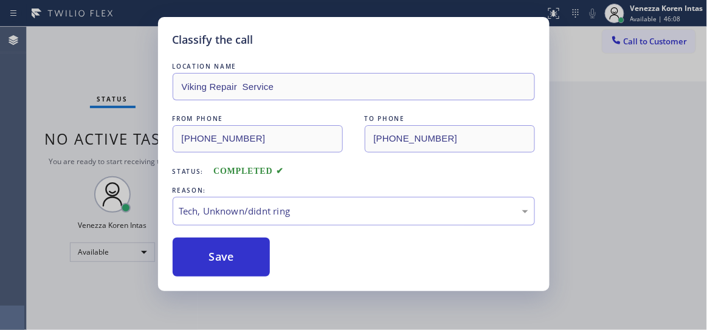
click at [16, 160] on div "Classify the call LOCATION NAME Viking Repair Service FROM PHONE [PHONE_NUMBER]…" at bounding box center [353, 165] width 707 height 330
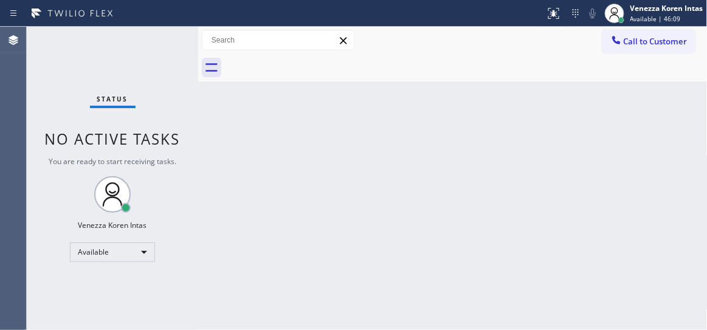
drag, startPoint x: 123, startPoint y: 68, endPoint x: 160, endPoint y: 64, distance: 36.7
click at [125, 69] on div "Status No active tasks You are ready to start receiving tasks. Venezza Koren In…" at bounding box center [113, 179] width 172 height 304
click at [161, 63] on div "Status No active tasks You are ready to start receiving tasks. Venezza Koren In…" at bounding box center [113, 179] width 172 height 304
click at [163, 57] on div "Status No active tasks You are ready to start receiving tasks. Venezza Koren In…" at bounding box center [113, 179] width 172 height 304
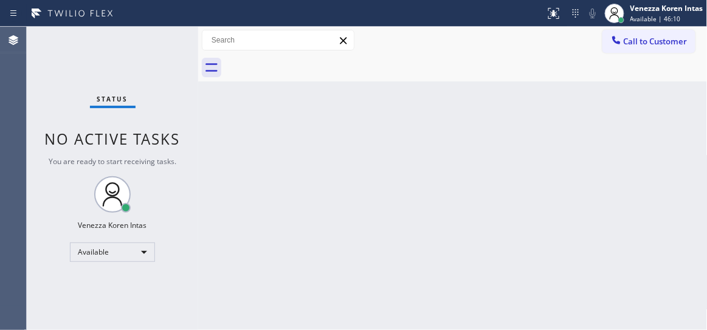
click at [163, 57] on div "Status No active tasks You are ready to start receiving tasks. Venezza Koren In…" at bounding box center [113, 179] width 172 height 304
click at [372, 99] on div "Back to Dashboard Change Sender ID Customers Technicians Select a contact Outbo…" at bounding box center [453, 179] width 510 height 304
click at [47, 27] on div "Status No active tasks You are ready to start receiving tasks. Venezza Koren In…" at bounding box center [113, 179] width 172 height 304
click at [86, 59] on div "Status No active tasks You are ready to start receiving tasks. Venezza Koren In…" at bounding box center [113, 179] width 172 height 304
click at [536, 187] on div "Back to Dashboard Change Sender ID Customers Technicians Select a contact Outbo…" at bounding box center [453, 179] width 510 height 304
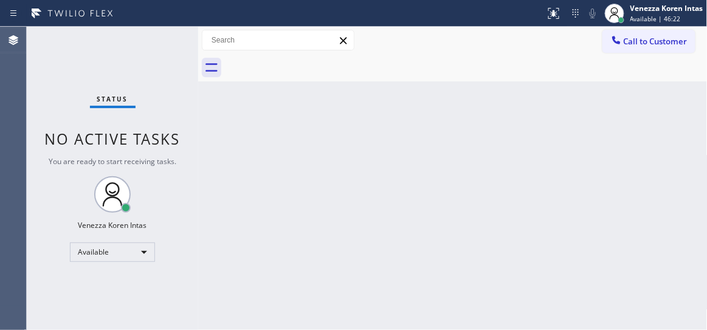
click at [162, 48] on div "Status No active tasks You are ready to start receiving tasks. Venezza Koren In…" at bounding box center [113, 179] width 172 height 304
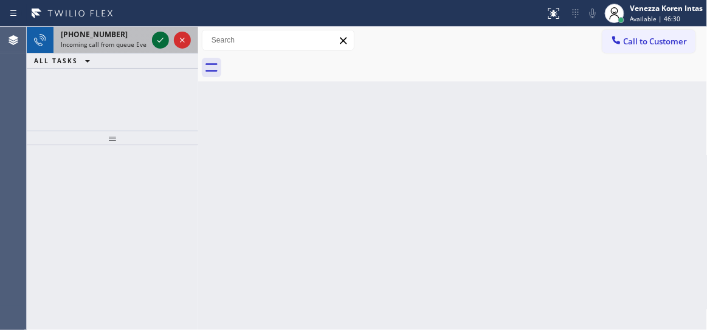
click at [160, 41] on icon at bounding box center [161, 40] width 6 height 5
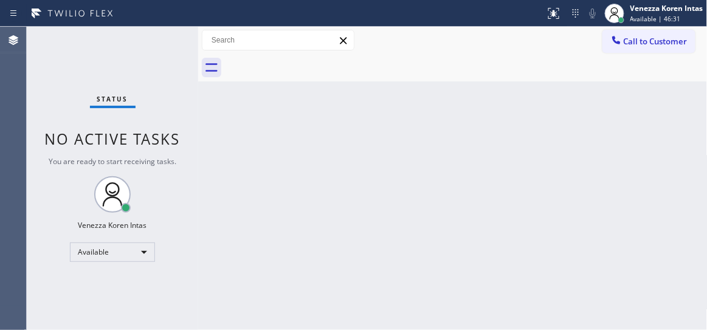
click at [161, 40] on div "Status No active tasks You are ready to start receiving tasks. Venezza Koren In…" at bounding box center [113, 179] width 172 height 304
click at [217, 64] on icon at bounding box center [212, 67] width 12 height 9
drag, startPoint x: 332, startPoint y: 178, endPoint x: 238, endPoint y: 90, distance: 129.1
click at [332, 178] on div "Back to Dashboard Change Sender ID Customers Technicians Select a contact Outbo…" at bounding box center [453, 179] width 510 height 304
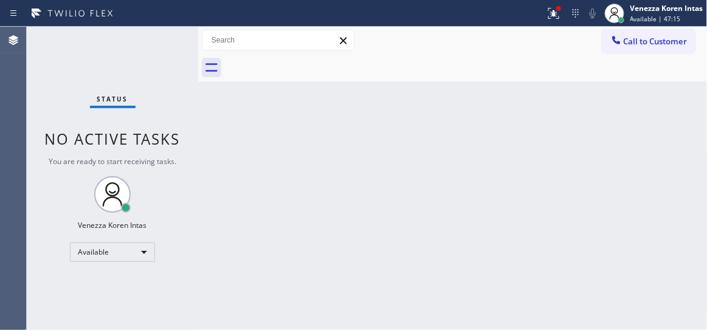
click at [165, 35] on div "Status No active tasks You are ready to start receiving tasks. Venezza Koren In…" at bounding box center [113, 179] width 172 height 304
drag, startPoint x: 122, startPoint y: 60, endPoint x: 272, endPoint y: 97, distance: 154.0
click at [123, 60] on div "Status No active tasks You are ready to start receiving tasks. Venezza Koren In…" at bounding box center [113, 179] width 172 height 304
click at [567, 18] on div at bounding box center [575, 13] width 17 height 15
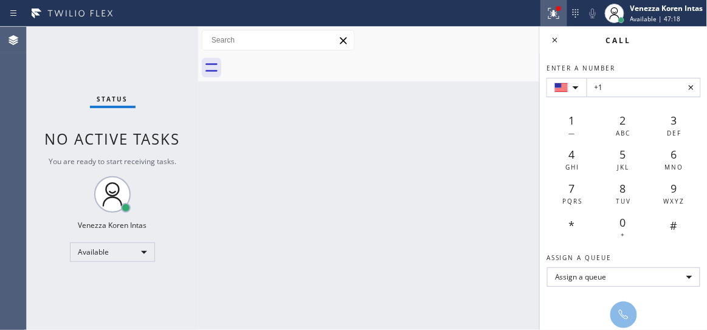
click at [555, 21] on button at bounding box center [554, 13] width 27 height 27
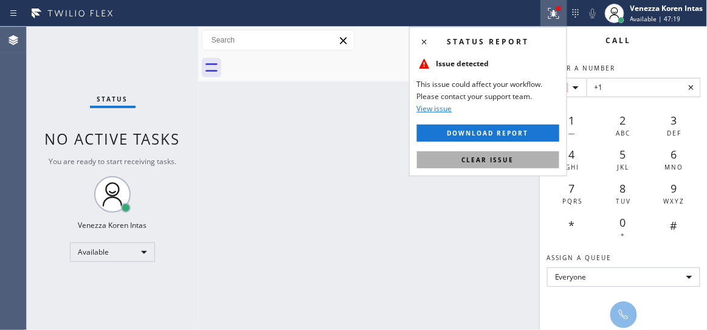
drag, startPoint x: 504, startPoint y: 158, endPoint x: 506, endPoint y: 151, distance: 7.1
click at [504, 158] on span "Clear issue" at bounding box center [488, 160] width 52 height 9
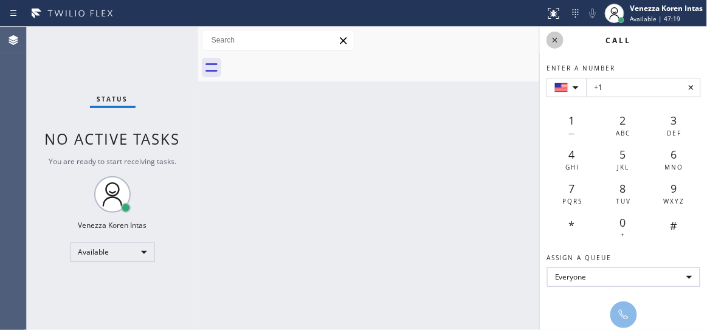
click at [563, 42] on div at bounding box center [555, 40] width 17 height 15
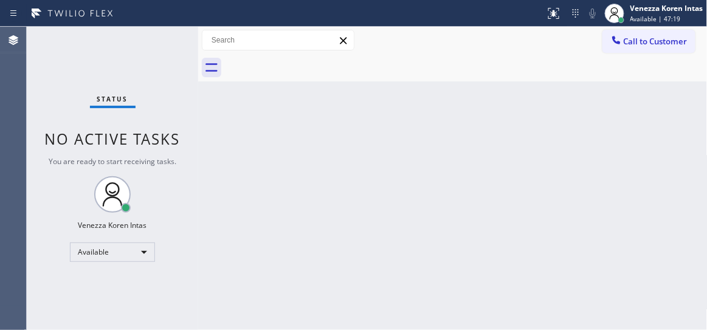
click at [499, 88] on div "Back to Dashboard Change Sender ID Customers Technicians Select a contact Outbo…" at bounding box center [453, 179] width 510 height 304
drag, startPoint x: 462, startPoint y: 227, endPoint x: 313, endPoint y: 203, distance: 151.1
click at [462, 227] on div "Back to Dashboard Change Sender ID Customers Technicians Select a contact Outbo…" at bounding box center [453, 179] width 510 height 304
drag, startPoint x: 136, startPoint y: 159, endPoint x: 127, endPoint y: 148, distance: 14.4
click at [133, 156] on span "You are ready to start receiving tasks." at bounding box center [113, 161] width 128 height 10
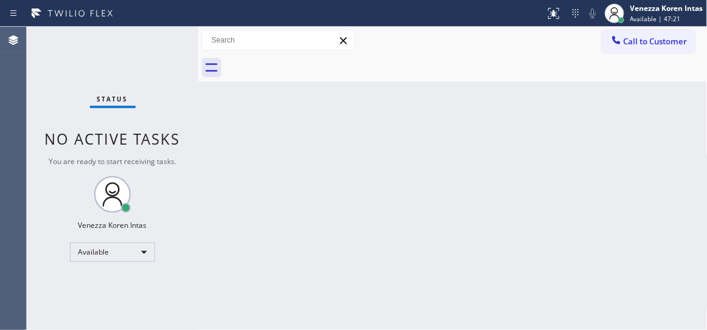
click at [108, 109] on div "Status No active tasks You are ready to start receiving tasks. Venezza Koren In…" at bounding box center [113, 179] width 172 height 304
click at [148, 52] on div "Status No active tasks You are ready to start receiving tasks. Venezza Koren In…" at bounding box center [113, 179] width 172 height 304
click at [123, 58] on div "Status No active tasks You are ready to start receiving tasks. Venezza Koren In…" at bounding box center [113, 179] width 172 height 304
drag, startPoint x: 127, startPoint y: 60, endPoint x: 442, endPoint y: 132, distance: 322.5
click at [131, 62] on div "Status No active tasks You are ready to start receiving tasks. Venezza Koren In…" at bounding box center [113, 179] width 172 height 304
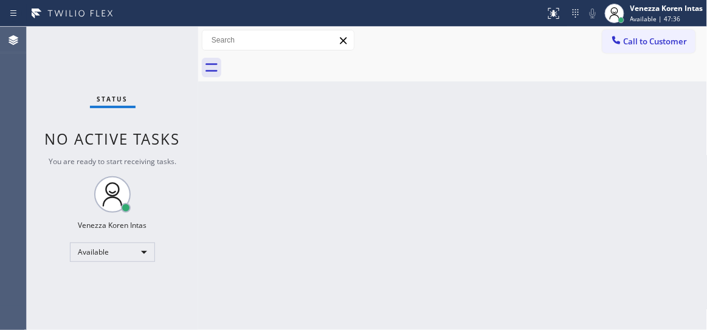
click at [456, 82] on div "Back to Dashboard Change Sender ID Customers Technicians Select a contact Outbo…" at bounding box center [453, 179] width 510 height 304
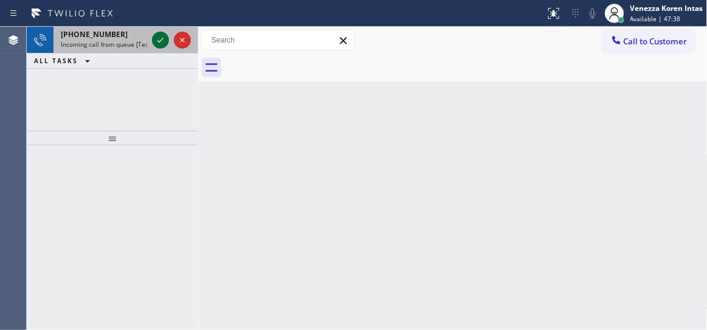
click at [156, 41] on icon at bounding box center [160, 40] width 15 height 15
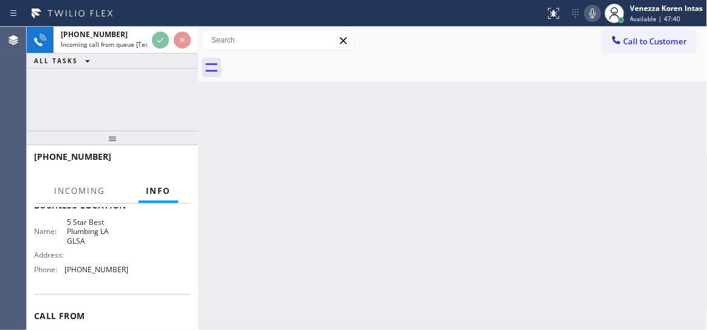
scroll to position [165, 0]
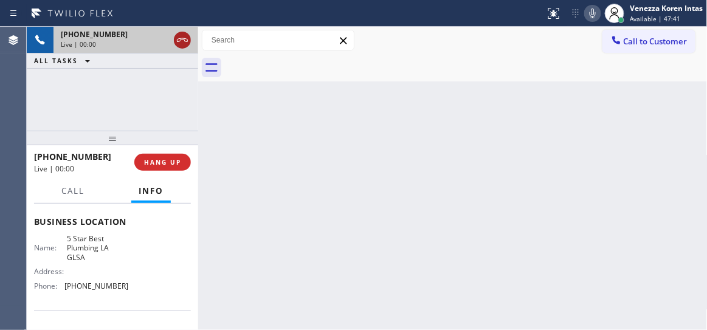
click at [185, 40] on icon at bounding box center [182, 40] width 15 height 15
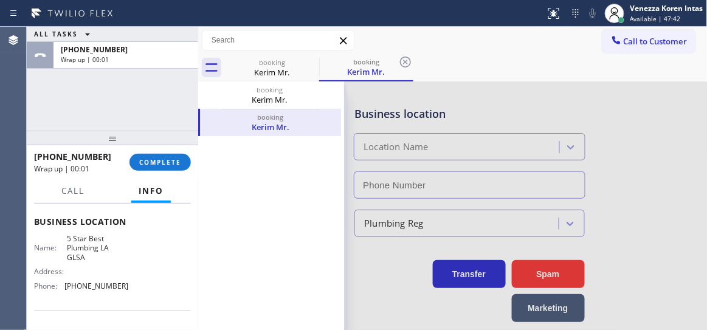
type input "[PHONE_NUMBER]"
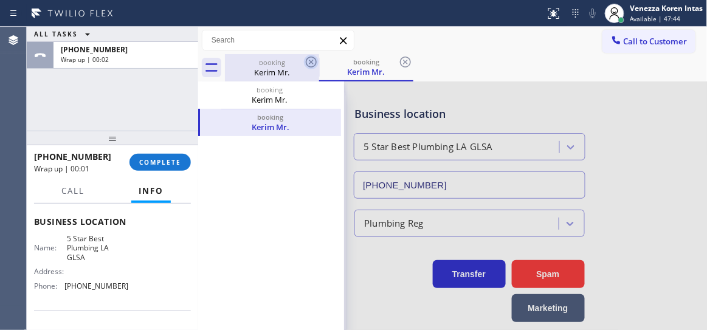
click at [308, 59] on icon at bounding box center [311, 62] width 15 height 15
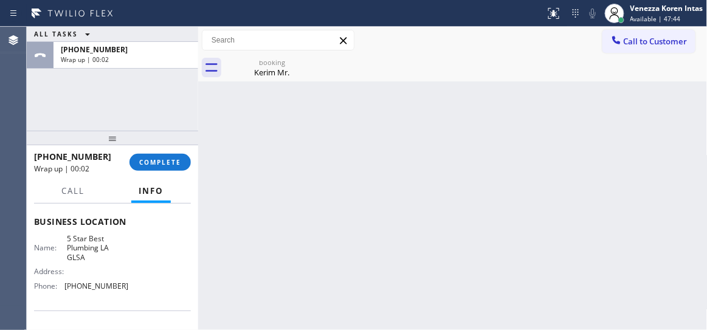
click at [0, 0] on icon at bounding box center [0, 0] width 0 height 0
click at [265, 72] on div "Kerim Mr." at bounding box center [272, 72] width 92 height 11
click at [100, 92] on div "ALL TASKS ALL TASKS ACTIVE TASKS TASKS IN WRAP UP [PHONE_NUMBER] Wrap up | 00:04" at bounding box center [113, 79] width 172 height 104
click at [145, 158] on span "COMPLETE" at bounding box center [160, 162] width 42 height 9
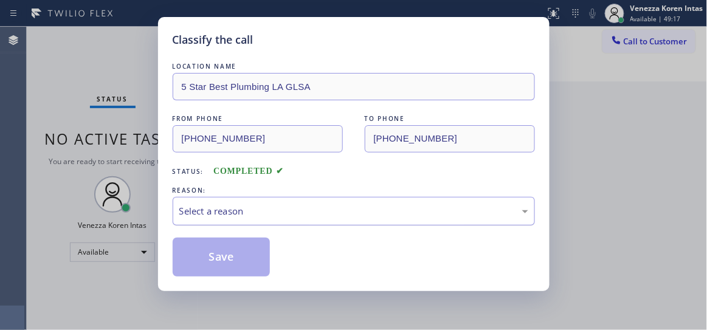
click at [315, 204] on div "Select a reason" at bounding box center [353, 211] width 349 height 14
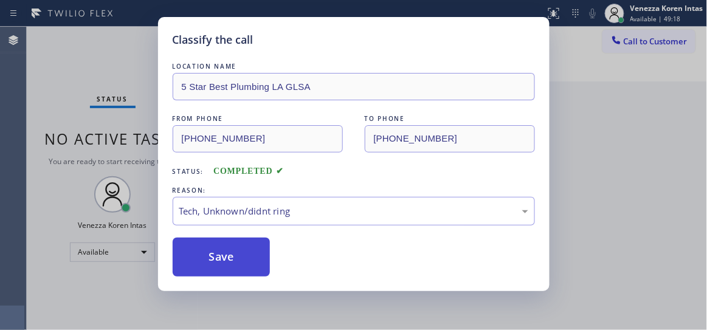
click at [246, 247] on button "Save" at bounding box center [222, 257] width 98 height 39
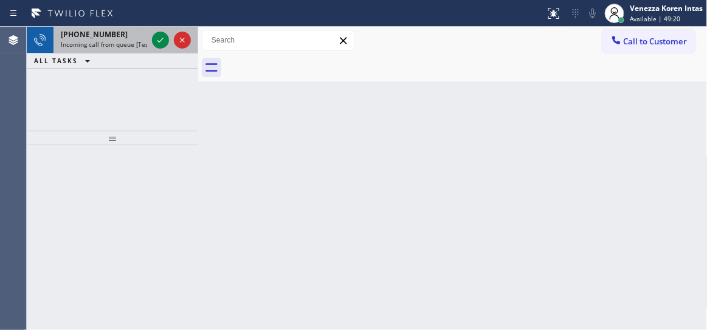
click at [125, 46] on span "Incoming call from queue [Test] All" at bounding box center [111, 44] width 101 height 9
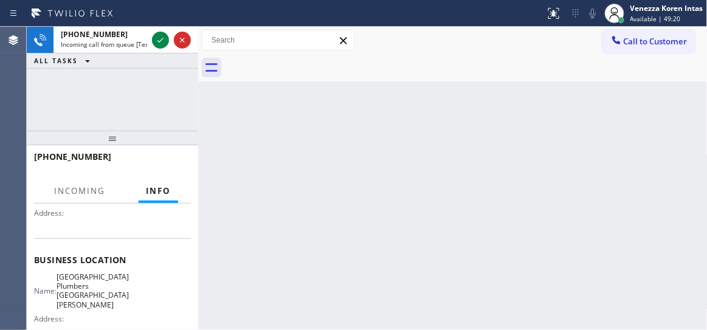
scroll to position [165, 0]
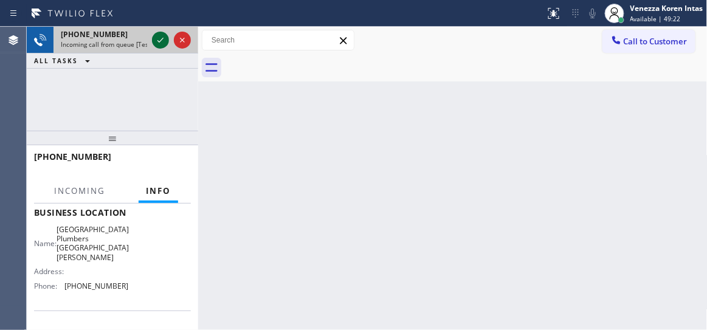
click at [159, 38] on icon at bounding box center [160, 40] width 15 height 15
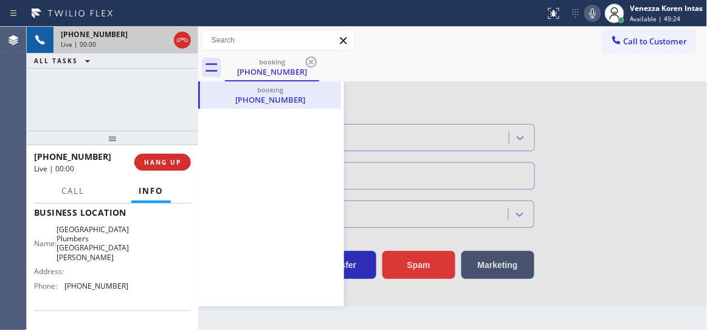
type input "[PHONE_NUMBER]"
click at [217, 63] on icon at bounding box center [211, 67] width 19 height 19
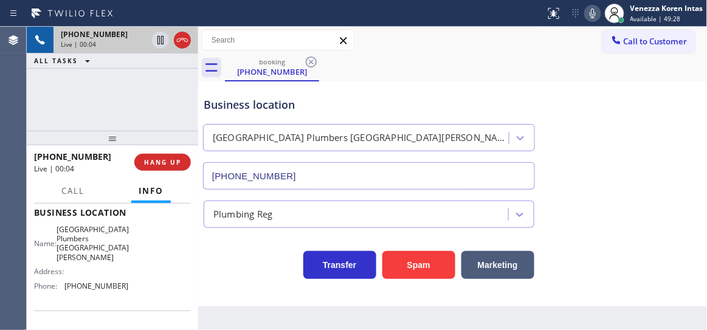
click at [453, 67] on div "booking [PHONE_NUMBER]" at bounding box center [466, 67] width 483 height 27
click at [184, 44] on icon at bounding box center [182, 40] width 15 height 15
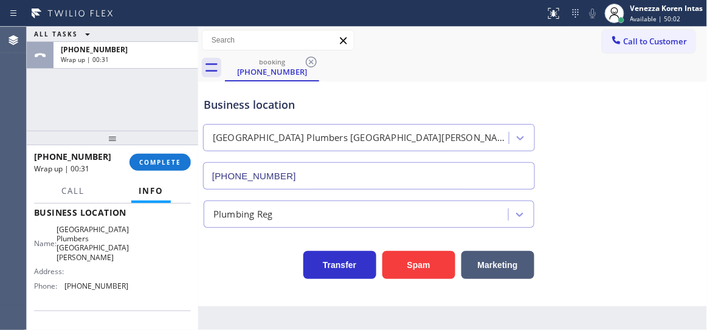
drag, startPoint x: 182, startPoint y: 170, endPoint x: 192, endPoint y: 154, distance: 18.4
click at [183, 163] on button "COMPLETE" at bounding box center [160, 162] width 61 height 17
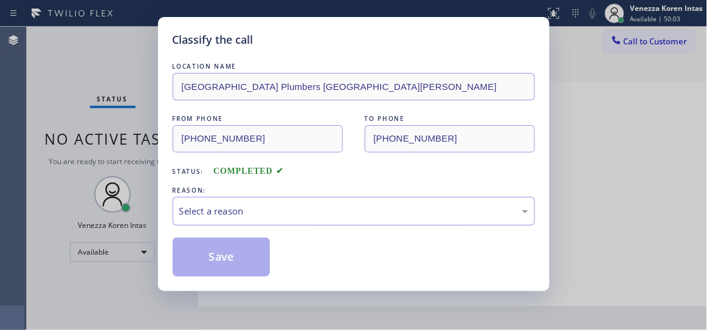
drag, startPoint x: 275, startPoint y: 217, endPoint x: 272, endPoint y: 223, distance: 7.3
click at [275, 216] on div "Select a reason" at bounding box center [353, 211] width 349 height 14
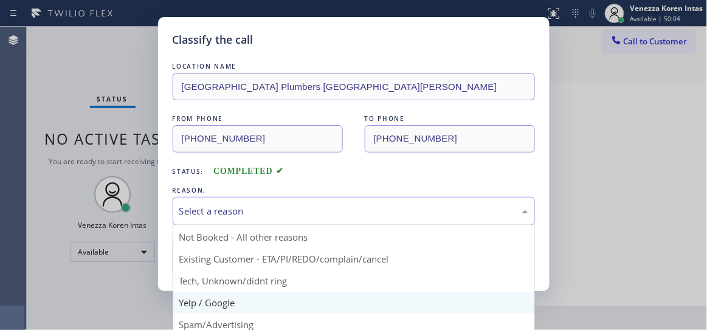
scroll to position [32, 0]
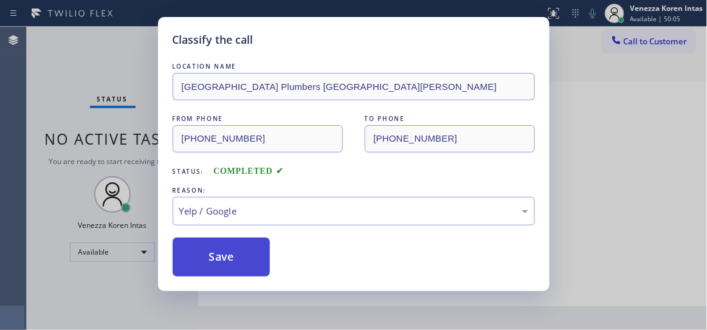
click at [234, 248] on button "Save" at bounding box center [222, 257] width 98 height 39
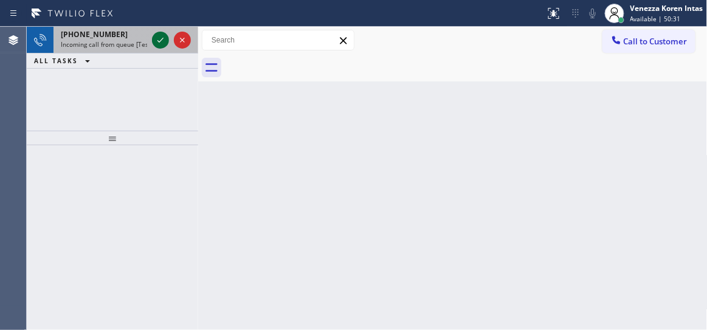
click at [159, 43] on icon at bounding box center [160, 40] width 15 height 15
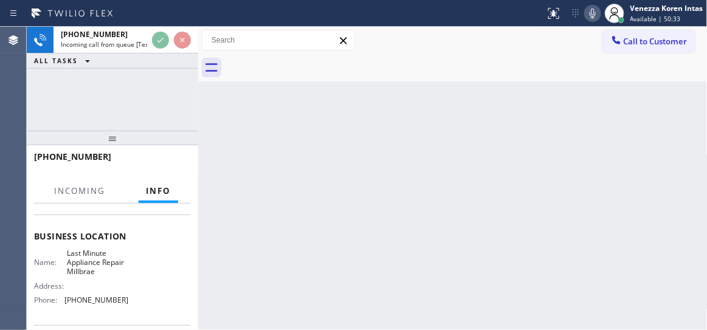
scroll to position [165, 0]
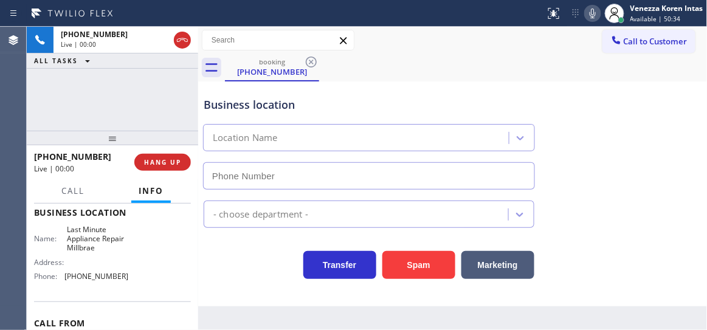
type input "[PHONE_NUMBER]"
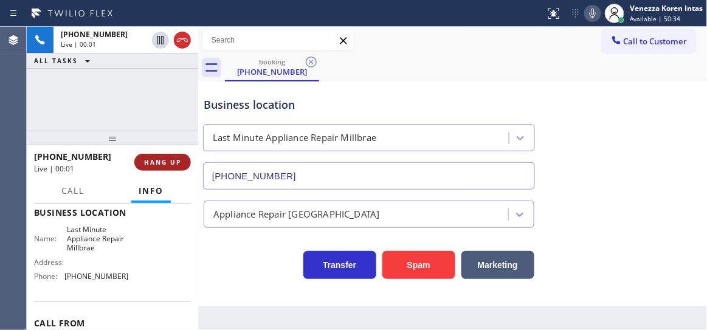
click at [161, 161] on span "HANG UP" at bounding box center [162, 162] width 37 height 9
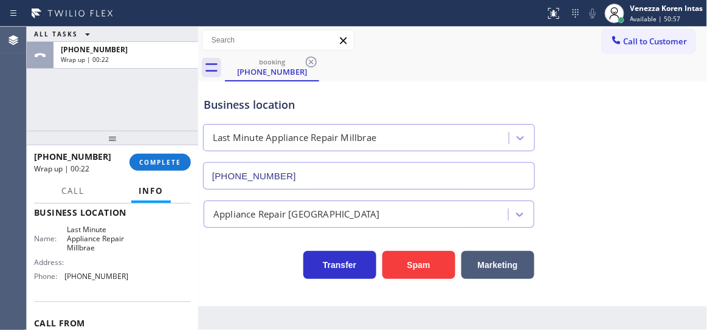
click at [177, 103] on div "ALL TASKS ALL TASKS ACTIVE TASKS TASKS IN WRAP UP [PHONE_NUMBER] Wrap up | 00:22" at bounding box center [113, 79] width 172 height 104
click at [154, 159] on span "COMPLETE" at bounding box center [160, 162] width 42 height 9
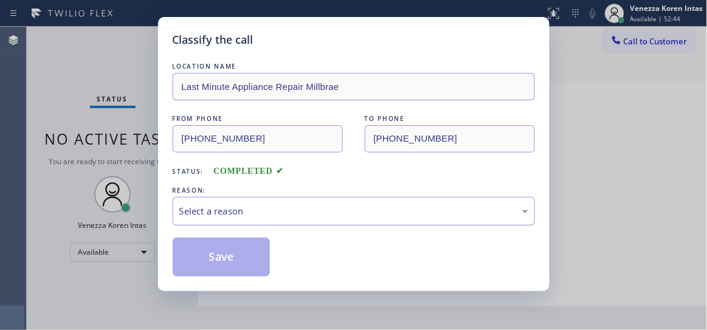
click at [387, 207] on div "Select a reason" at bounding box center [353, 211] width 349 height 14
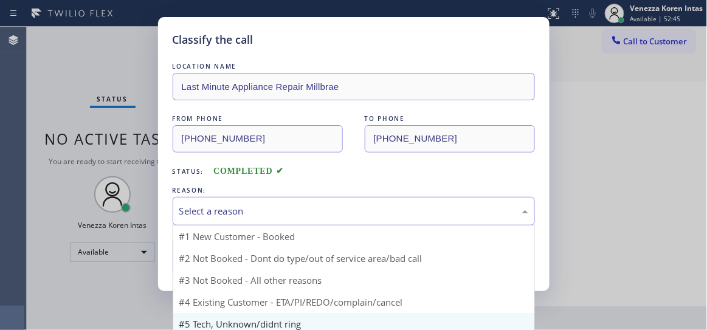
scroll to position [32, 0]
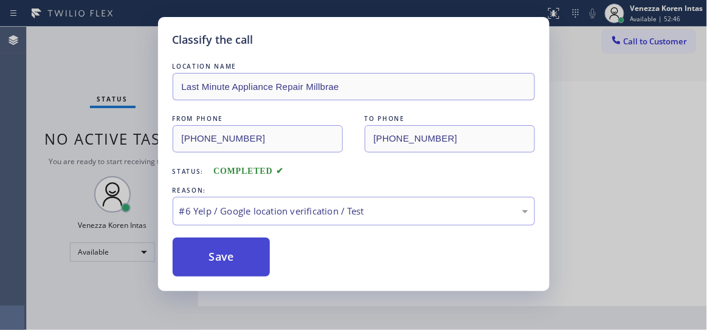
click at [235, 262] on button "Save" at bounding box center [222, 257] width 98 height 39
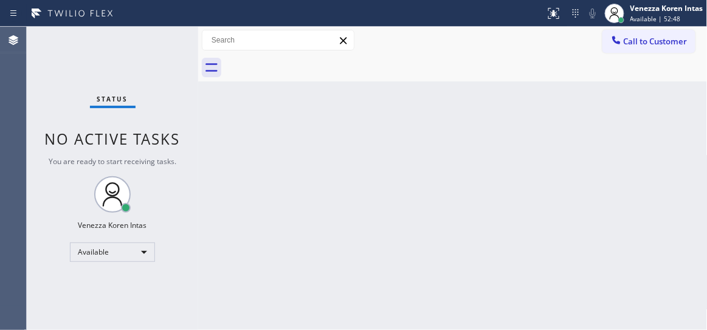
click at [176, 33] on div "Status No active tasks You are ready to start receiving tasks. Venezza Koren In…" at bounding box center [113, 179] width 172 height 304
click at [156, 46] on div "Status No active tasks You are ready to start receiving tasks. Venezza Koren In…" at bounding box center [113, 179] width 172 height 304
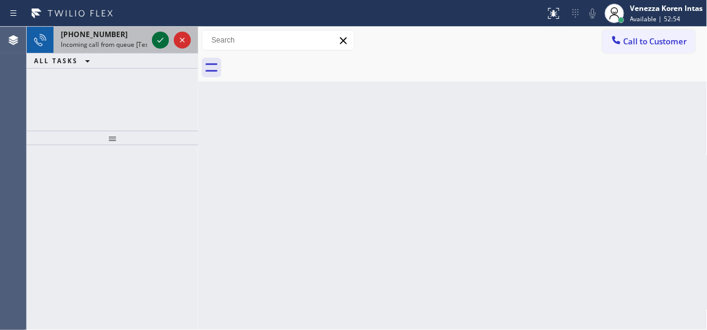
click at [156, 45] on icon at bounding box center [160, 40] width 15 height 15
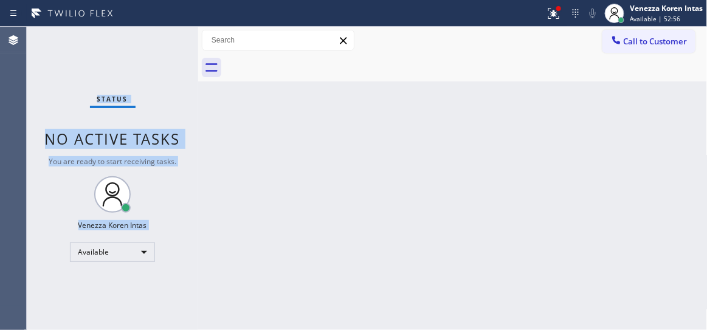
click at [158, 45] on div "Status No active tasks You are ready to start receiving tasks. Venezza Koren In…" at bounding box center [113, 179] width 172 height 304
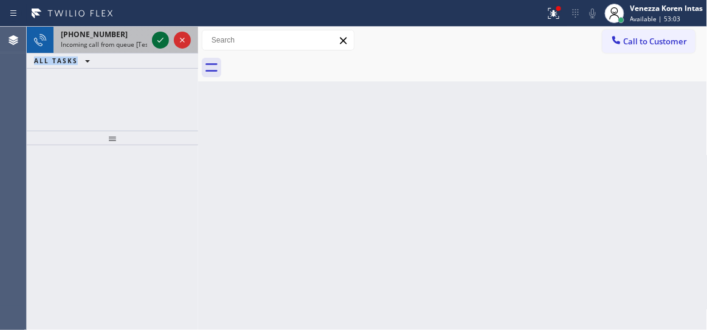
click at [161, 37] on icon at bounding box center [160, 40] width 15 height 15
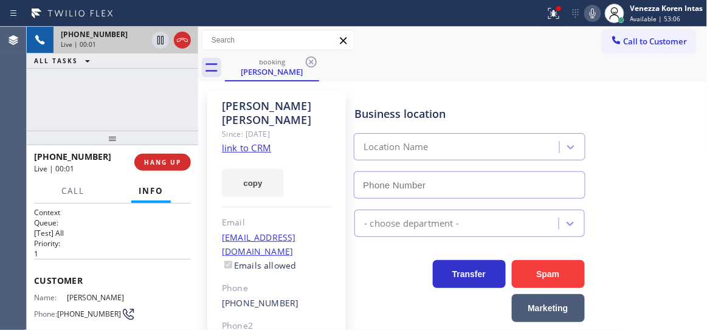
type input "[PHONE_NUMBER]"
click at [263, 142] on link "link to CRM" at bounding box center [246, 148] width 49 height 12
click at [595, 10] on icon at bounding box center [593, 13] width 15 height 15
click at [552, 9] on icon at bounding box center [554, 13] width 15 height 15
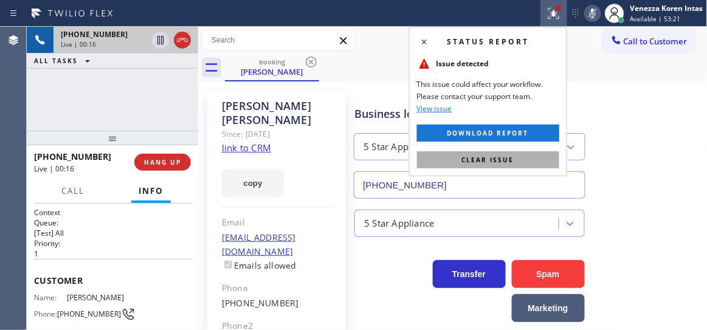
click at [499, 162] on span "Clear issue" at bounding box center [488, 160] width 52 height 9
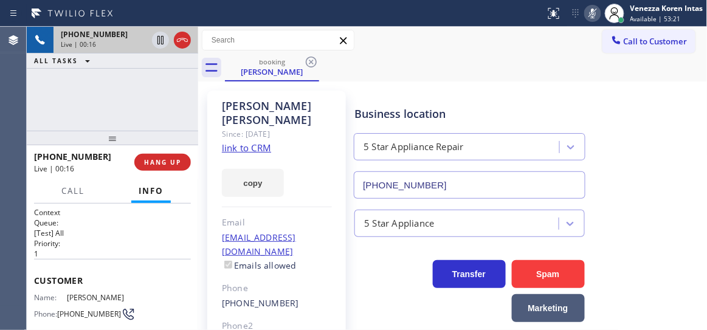
drag, startPoint x: 611, startPoint y: 134, endPoint x: 607, endPoint y: 99, distance: 36.1
click at [611, 134] on div "Business location 5 Star Appliance Repair [PHONE_NUMBER]" at bounding box center [528, 144] width 352 height 110
click at [595, 16] on icon at bounding box center [593, 13] width 15 height 15
click at [137, 90] on div "[PHONE_NUMBER] Live | 01:09 ALL TASKS ALL TASKS ACTIVE TASKS TASKS IN WRAP UP" at bounding box center [113, 79] width 172 height 104
click at [160, 38] on icon at bounding box center [160, 40] width 15 height 15
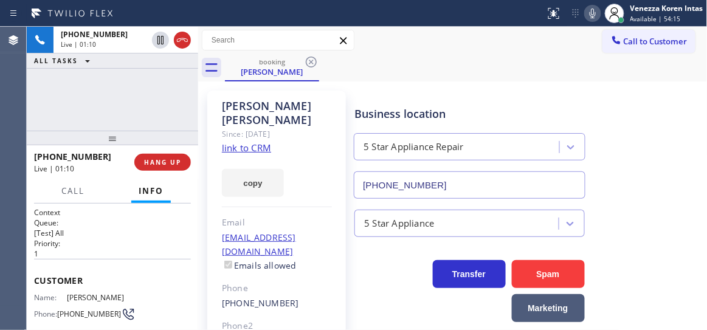
click at [599, 10] on icon at bounding box center [593, 13] width 15 height 15
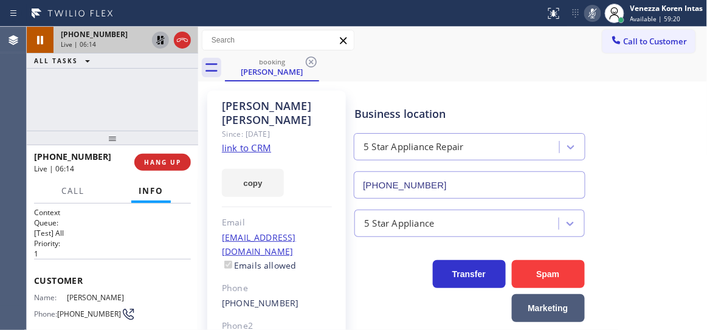
drag, startPoint x: 159, startPoint y: 43, endPoint x: 241, endPoint y: 60, distance: 84.0
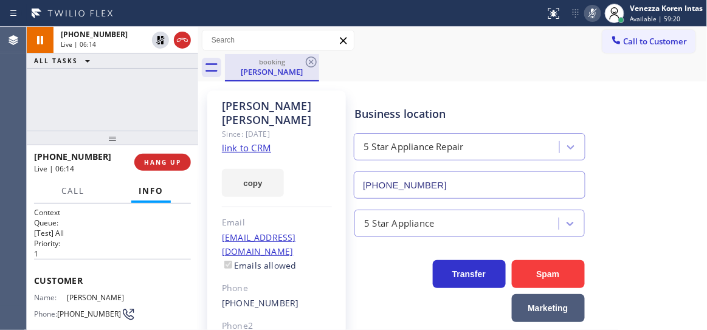
click at [159, 43] on icon at bounding box center [160, 40] width 9 height 9
click at [600, 10] on div at bounding box center [593, 13] width 17 height 15
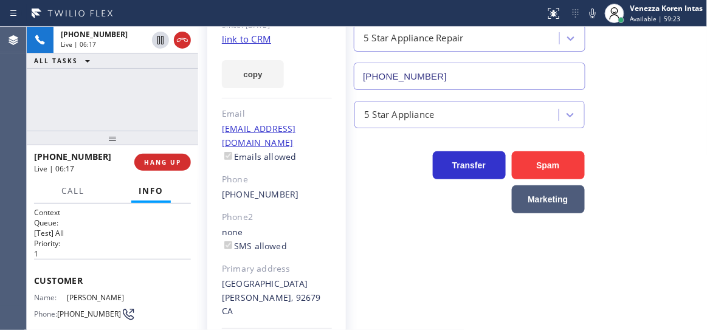
scroll to position [131, 0]
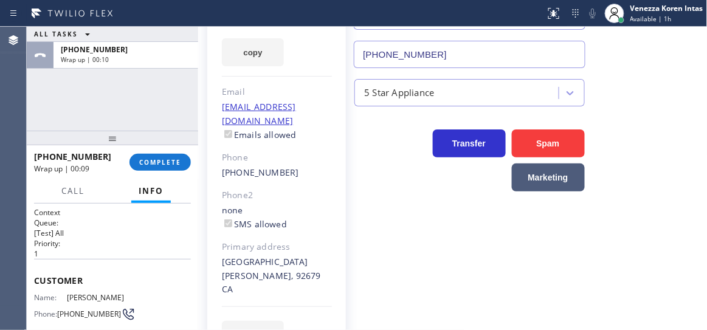
click at [167, 106] on div "ALL TASKS ALL TASKS ACTIVE TASKS TASKS IN WRAP UP [PHONE_NUMBER] Wrap up | 00:10" at bounding box center [113, 79] width 172 height 104
click at [165, 157] on button "COMPLETE" at bounding box center [160, 162] width 61 height 17
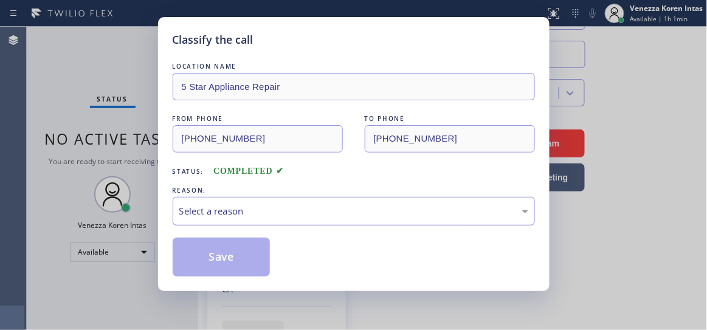
drag, startPoint x: 270, startPoint y: 200, endPoint x: 271, endPoint y: 206, distance: 6.2
click at [270, 201] on div "Select a reason" at bounding box center [354, 211] width 363 height 29
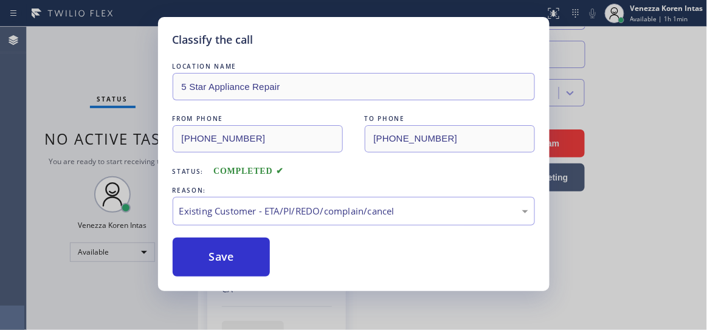
drag, startPoint x: 290, startPoint y: 288, endPoint x: 277, endPoint y: 267, distance: 24.3
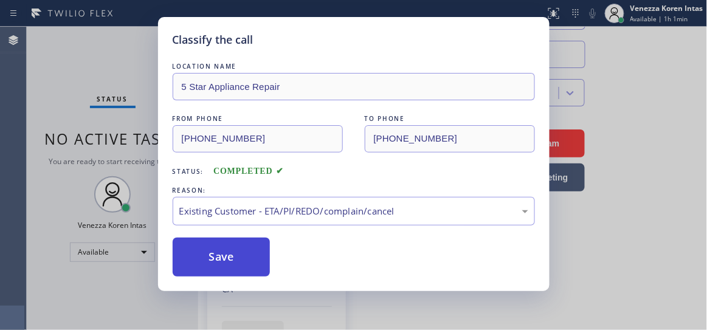
click at [258, 262] on button "Save" at bounding box center [222, 257] width 98 height 39
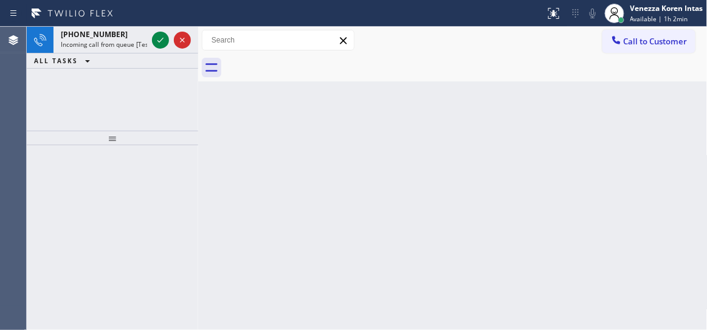
click at [130, 113] on div "[PHONE_NUMBER] Incoming call from queue [Test] All ALL TASKS ALL TASKS ACTIVE T…" at bounding box center [113, 79] width 172 height 104
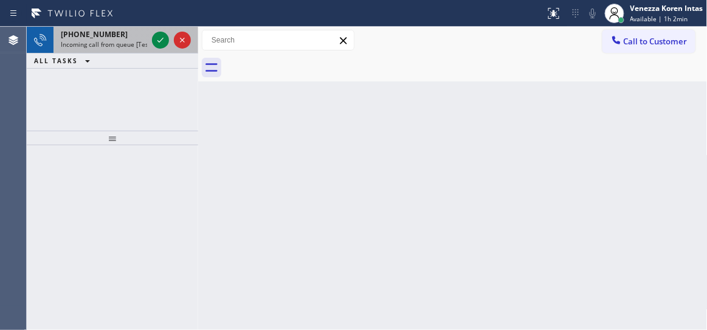
click at [119, 36] on div "[PHONE_NUMBER]" at bounding box center [104, 34] width 86 height 10
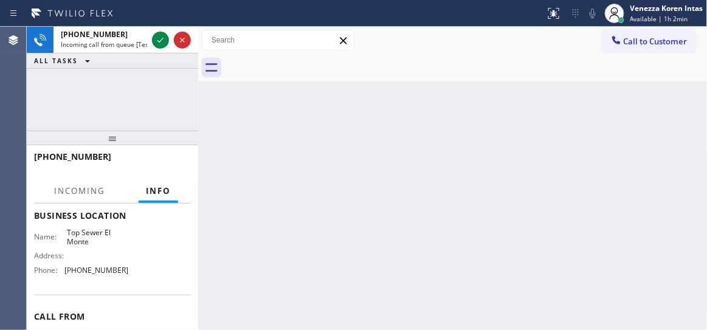
scroll to position [221, 0]
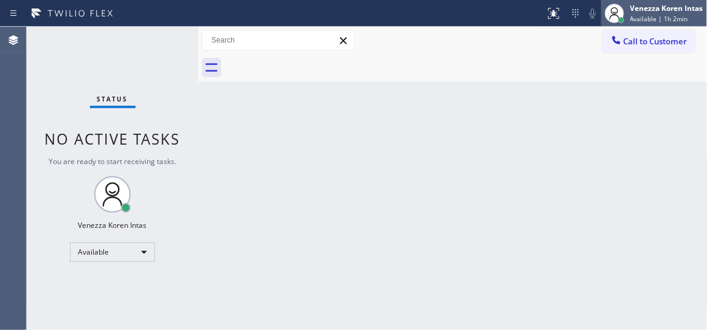
click at [664, 12] on div "Venezza Koren Intas" at bounding box center [667, 8] width 73 height 10
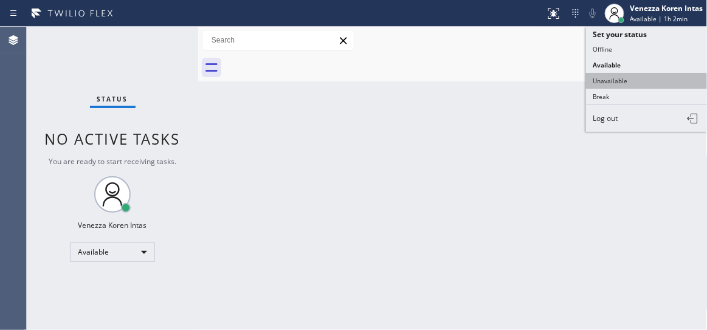
click at [654, 83] on button "Unavailable" at bounding box center [647, 81] width 122 height 16
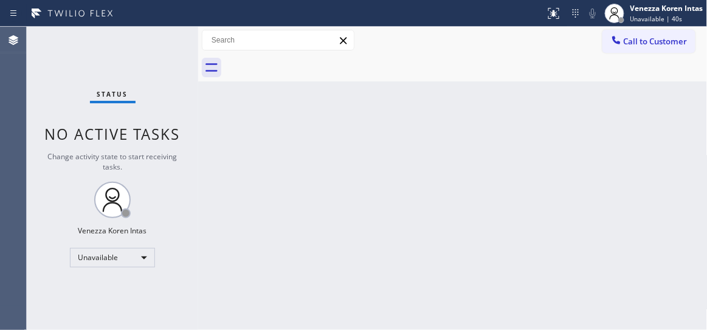
click at [190, 164] on div "Status No active tasks Change activity state to start receiving tasks. Venezza …" at bounding box center [113, 179] width 172 height 304
drag, startPoint x: 58, startPoint y: 103, endPoint x: 28, endPoint y: 106, distance: 30.6
click at [58, 100] on div "Status No active tasks Change activity state to start receiving tasks. Venezza …" at bounding box center [113, 179] width 172 height 304
click at [102, 92] on span "Status" at bounding box center [112, 94] width 31 height 9
drag, startPoint x: 212, startPoint y: 140, endPoint x: 267, endPoint y: 148, distance: 55.9
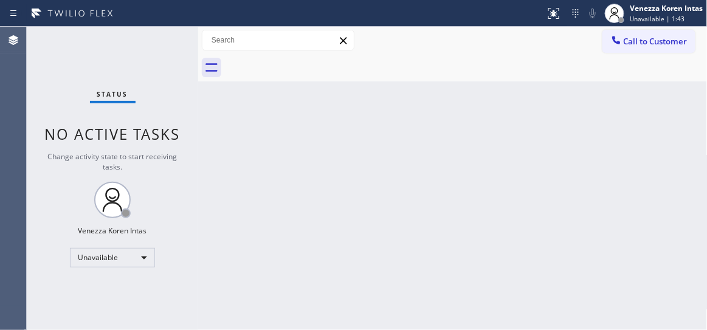
click at [217, 139] on div "Back to Dashboard Change Sender ID Customers Technicians Select a contact Outbo…" at bounding box center [453, 179] width 510 height 304
click at [661, 8] on div "Venezza Koren Intas" at bounding box center [667, 8] width 73 height 10
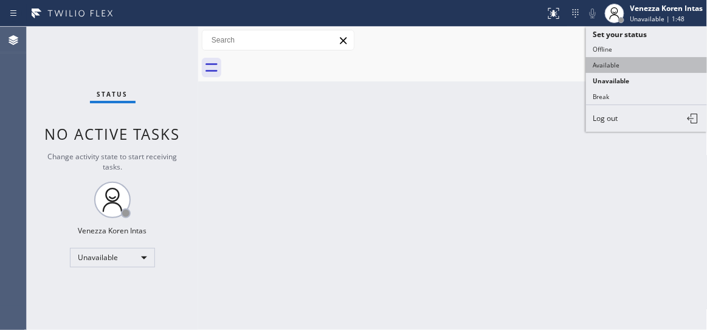
click at [644, 66] on button "Available" at bounding box center [647, 65] width 122 height 16
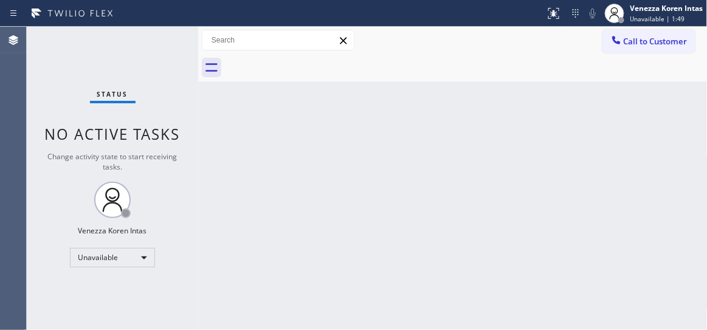
click at [556, 158] on div "Back to Dashboard Change Sender ID Customers Technicians Select a contact Outbo…" at bounding box center [453, 179] width 510 height 304
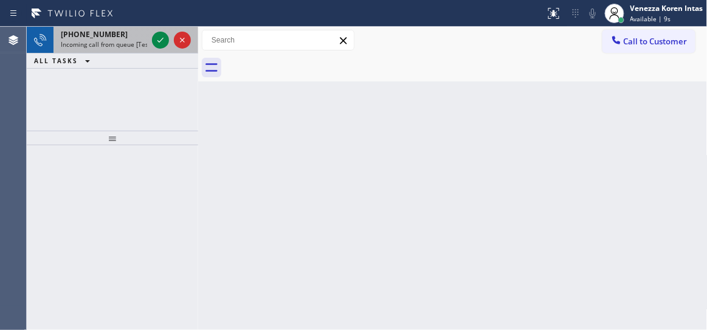
click at [113, 37] on div "[PHONE_NUMBER] Incoming call from queue [Test] All" at bounding box center [102, 40] width 96 height 27
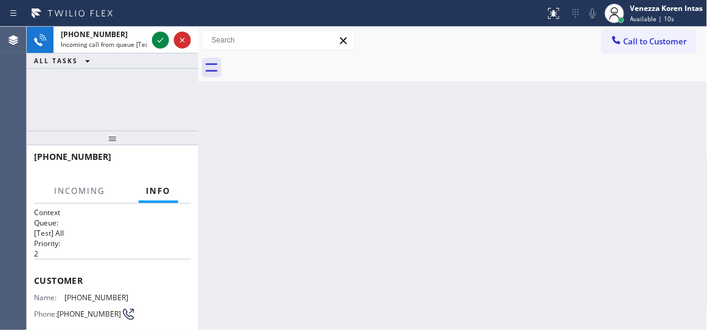
scroll to position [165, 0]
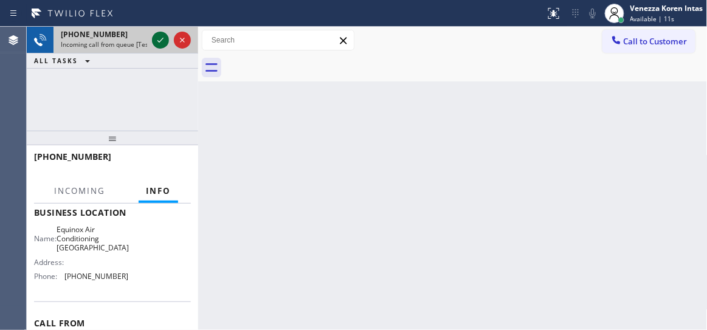
click at [158, 35] on icon at bounding box center [160, 40] width 15 height 15
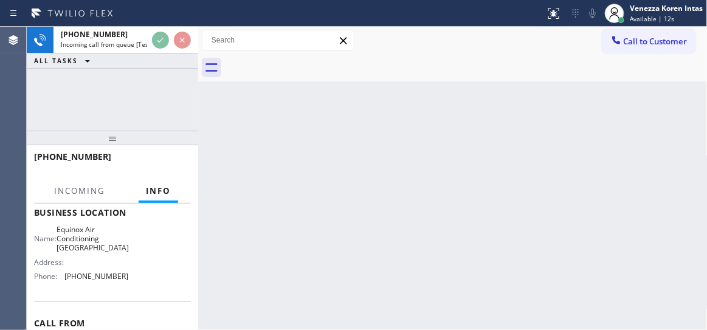
scroll to position [234, 0]
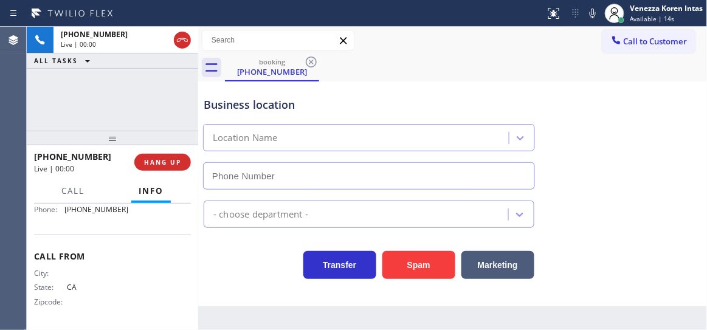
type input "[PHONE_NUMBER]"
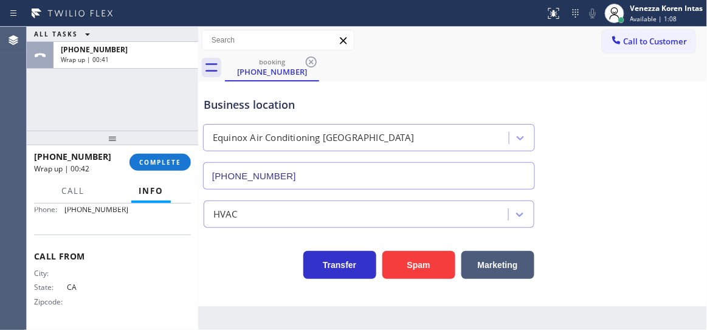
drag, startPoint x: 159, startPoint y: 122, endPoint x: 158, endPoint y: 153, distance: 31.0
click at [159, 122] on div "ALL TASKS ALL TASKS ACTIVE TASKS TASKS IN WRAP UP [PHONE_NUMBER] Wrap up | 00:41" at bounding box center [113, 79] width 172 height 104
drag, startPoint x: 99, startPoint y: 117, endPoint x: 159, endPoint y: 149, distance: 67.8
click at [100, 116] on div "ALL TASKS ALL TASKS ACTIVE TASKS TASKS IN WRAP UP [PHONE_NUMBER] Wrap up | 00:43" at bounding box center [113, 79] width 172 height 104
drag, startPoint x: 142, startPoint y: 159, endPoint x: 249, endPoint y: 182, distance: 110.1
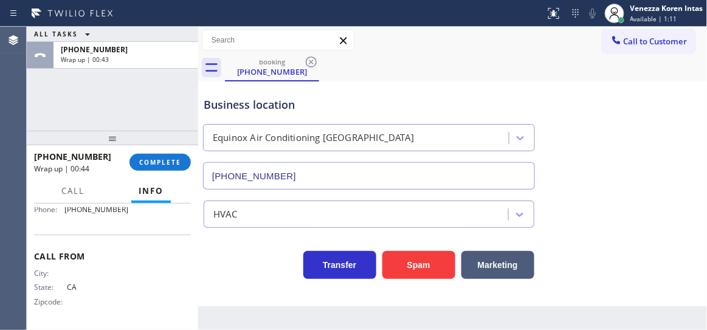
click at [141, 159] on span "COMPLETE" at bounding box center [160, 162] width 42 height 9
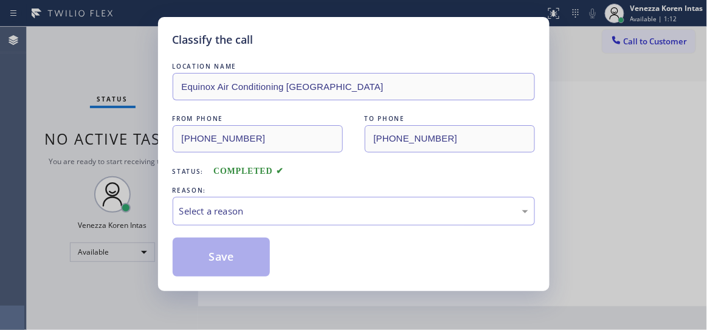
click at [328, 212] on div "Select a reason" at bounding box center [353, 211] width 349 height 14
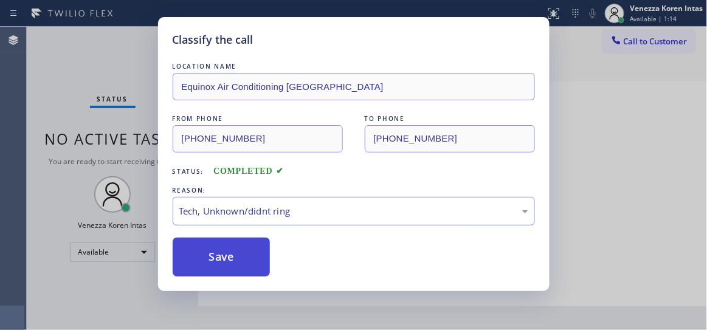
click at [230, 269] on button "Save" at bounding box center [222, 257] width 98 height 39
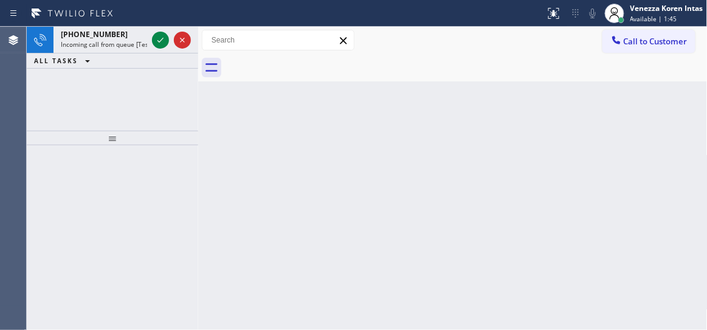
drag, startPoint x: 184, startPoint y: 167, endPoint x: 308, endPoint y: 111, distance: 136.7
click at [184, 165] on div at bounding box center [113, 238] width 172 height 186
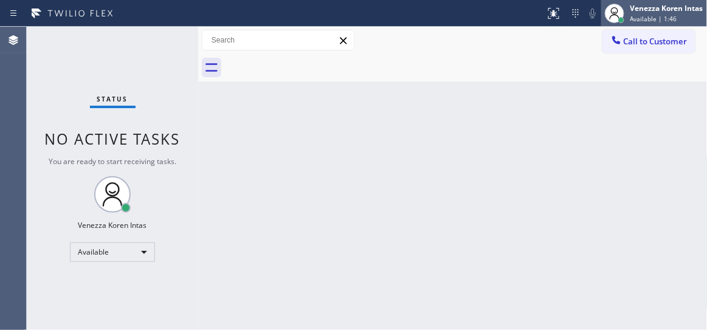
click at [680, 10] on div "Venezza Koren Intas" at bounding box center [667, 8] width 73 height 10
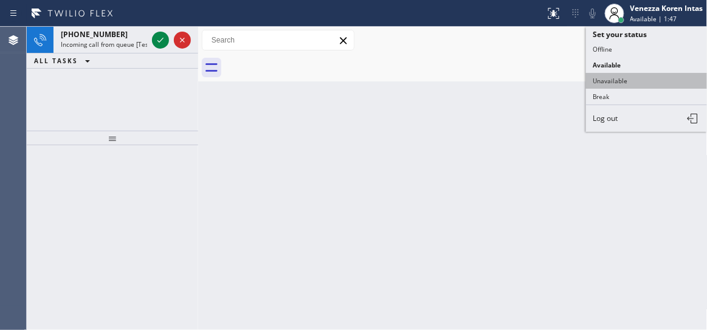
click at [622, 78] on button "Unavailable" at bounding box center [647, 81] width 122 height 16
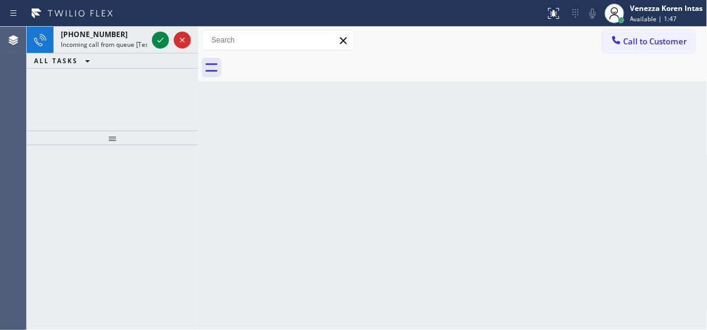
click at [496, 154] on div "Back to Dashboard Change Sender ID Customers Technicians Select a contact Outbo…" at bounding box center [453, 179] width 510 height 304
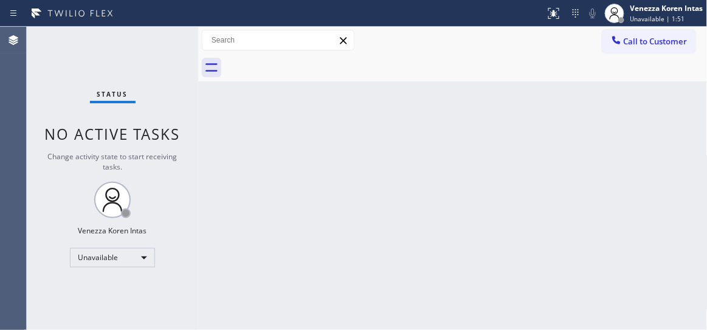
drag, startPoint x: 149, startPoint y: 141, endPoint x: 151, endPoint y: 134, distance: 7.1
click at [149, 139] on span "No active tasks" at bounding box center [113, 134] width 136 height 20
drag, startPoint x: 192, startPoint y: 152, endPoint x: 138, endPoint y: 285, distance: 143.6
click at [192, 152] on div "Status No active tasks Change activity state to start receiving tasks. Venezza …" at bounding box center [113, 179] width 172 height 304
click at [637, 15] on span "Unavailable | 2:43" at bounding box center [658, 19] width 55 height 9
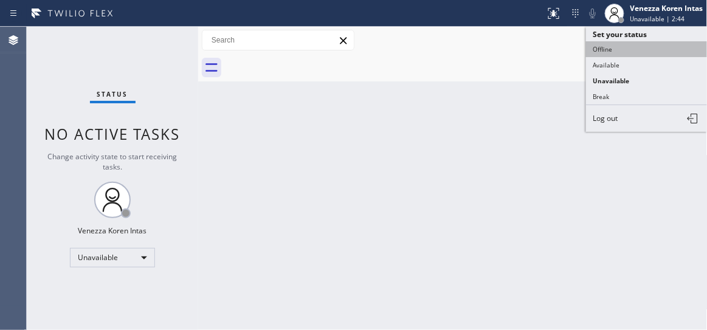
click at [620, 51] on button "Offline" at bounding box center [647, 49] width 122 height 16
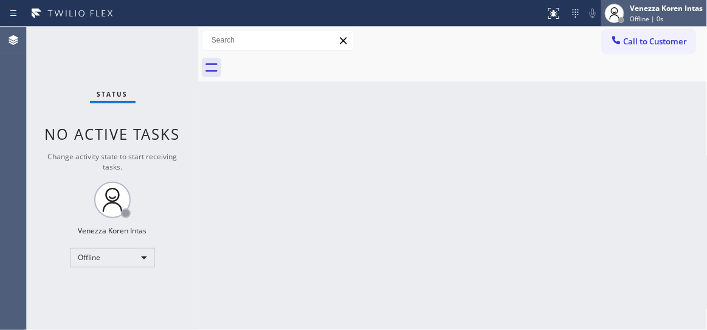
click at [654, 20] on span "Offline | 0s" at bounding box center [647, 19] width 33 height 9
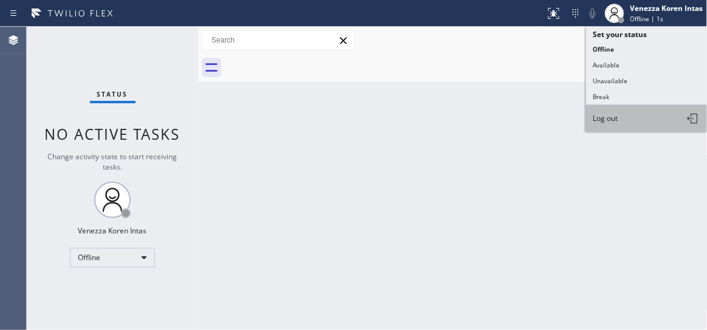
click at [620, 112] on button "Log out" at bounding box center [647, 118] width 122 height 27
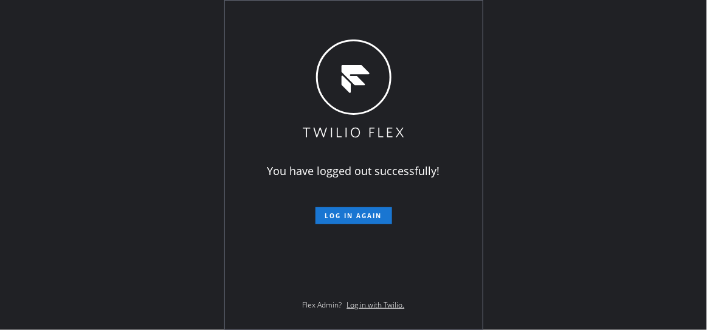
drag, startPoint x: 144, startPoint y: 169, endPoint x: 19, endPoint y: 134, distance: 129.6
click at [144, 169] on div "You have logged out successfully! Log in again Flex Admin? Log in with Twilio." at bounding box center [353, 165] width 707 height 330
drag, startPoint x: 235, startPoint y: 260, endPoint x: 277, endPoint y: 281, distance: 46.8
click at [235, 260] on div "You have logged out successfully! Log in again Flex Admin? Log in with Twilio." at bounding box center [354, 165] width 258 height 329
click at [205, 109] on div "You have logged out successfully! Log in again Flex Admin? Log in with Twilio." at bounding box center [353, 165] width 707 height 330
